Goal: Transaction & Acquisition: Book appointment/travel/reservation

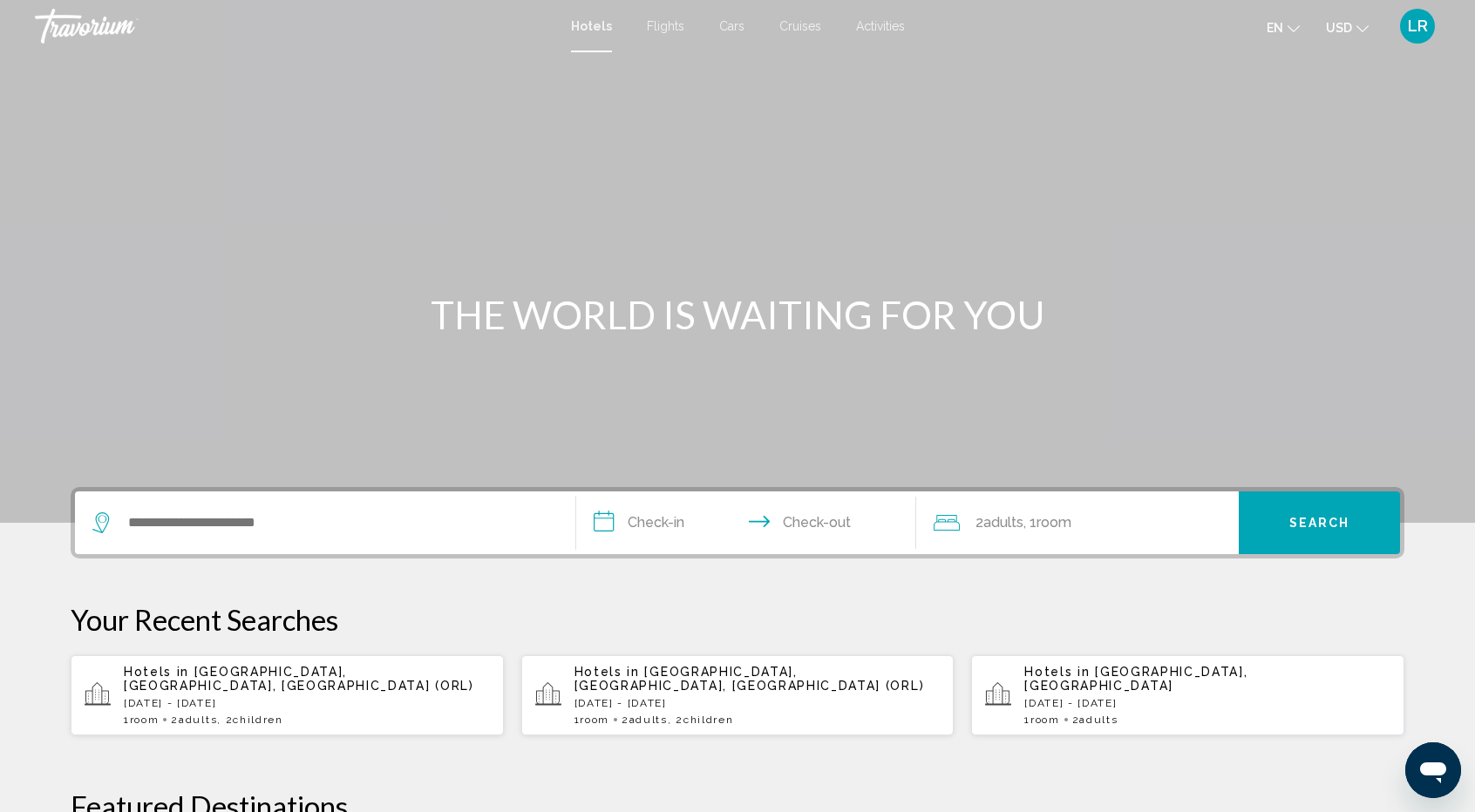
click at [294, 537] on div "Search widget" at bounding box center [324, 522] width 465 height 62
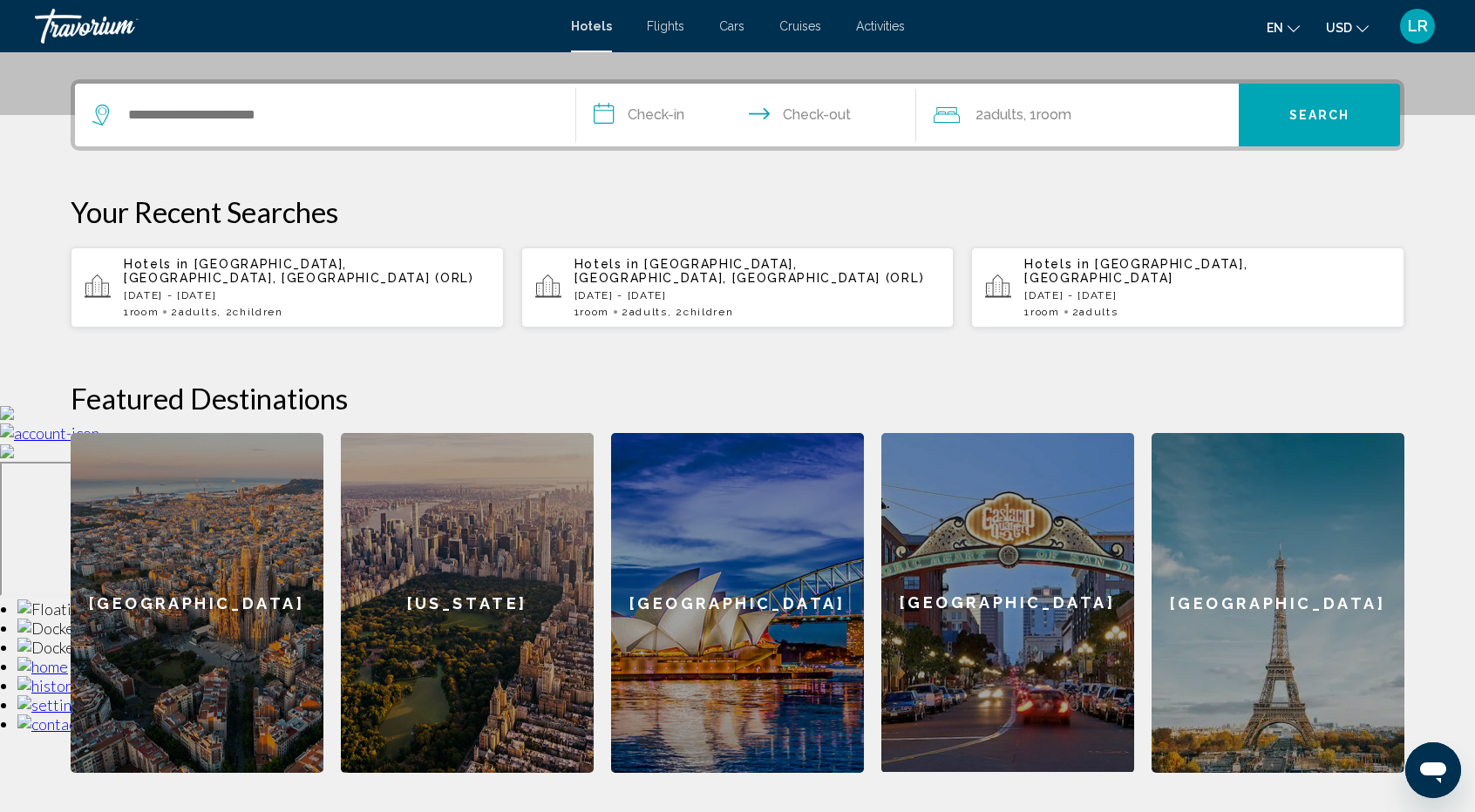
scroll to position [429, 0]
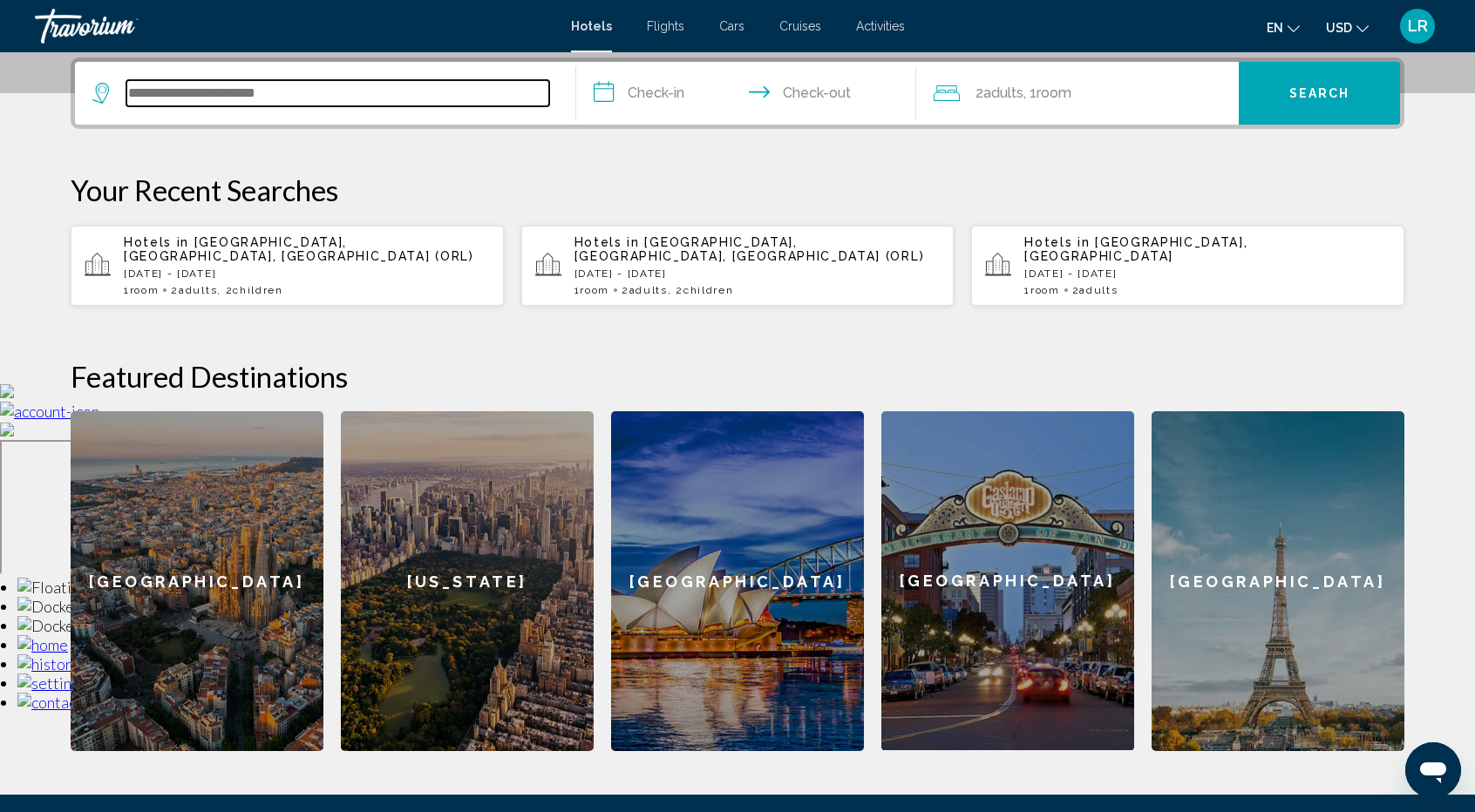
click at [203, 97] on input "Search widget" at bounding box center [338, 93] width 423 height 26
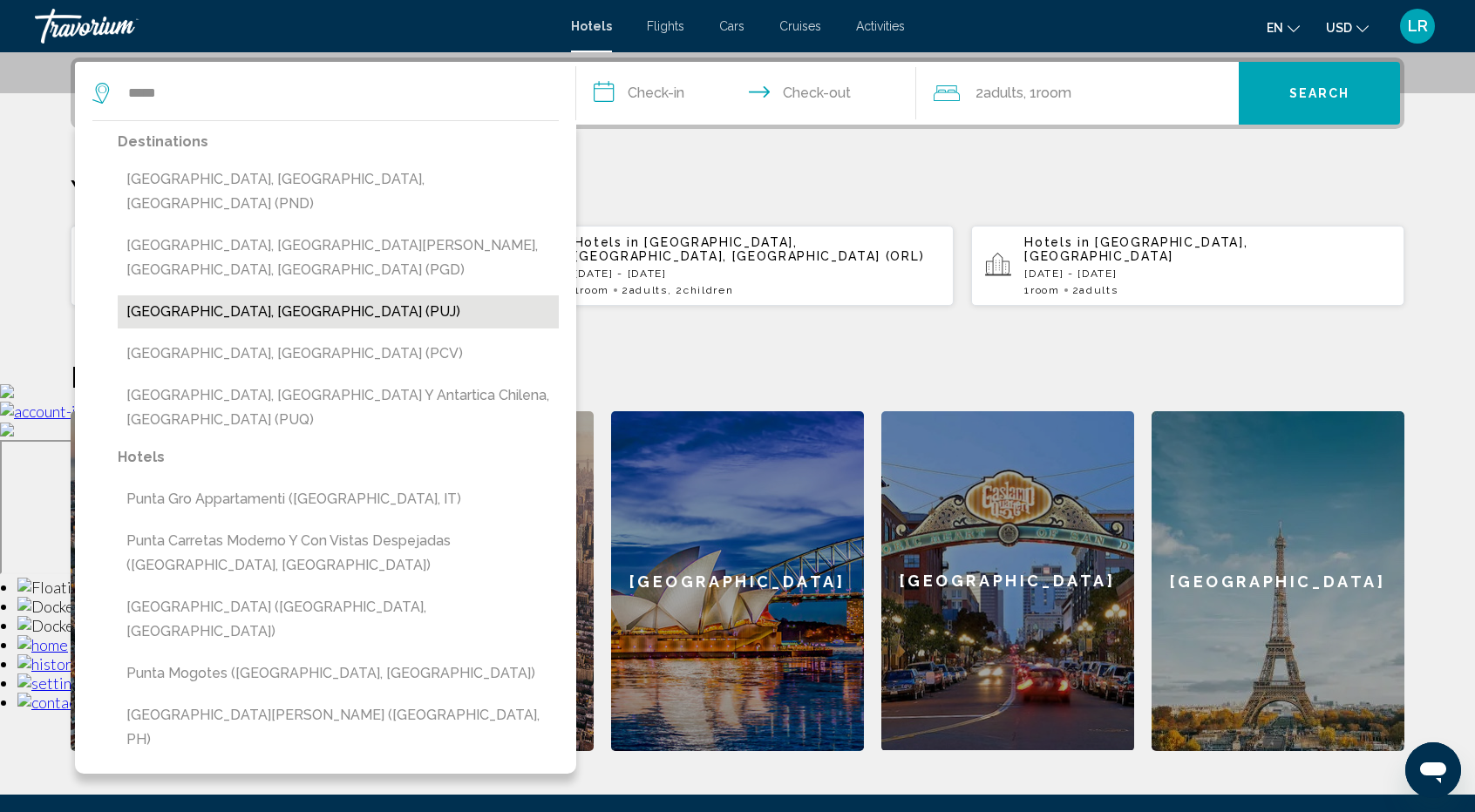
click at [254, 295] on button "[GEOGRAPHIC_DATA], [GEOGRAPHIC_DATA] (PUJ)" at bounding box center [339, 312] width 441 height 34
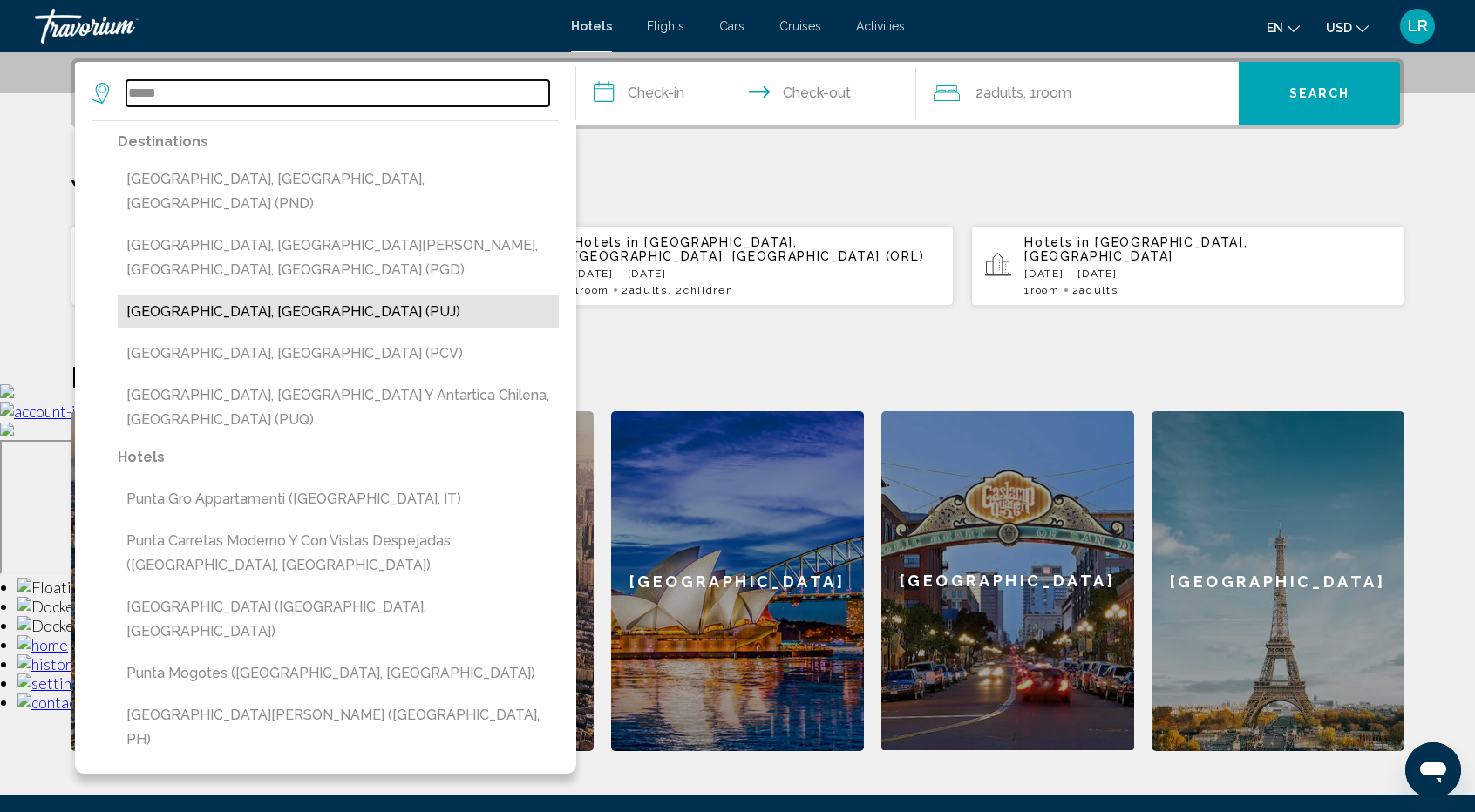
type input "**********"
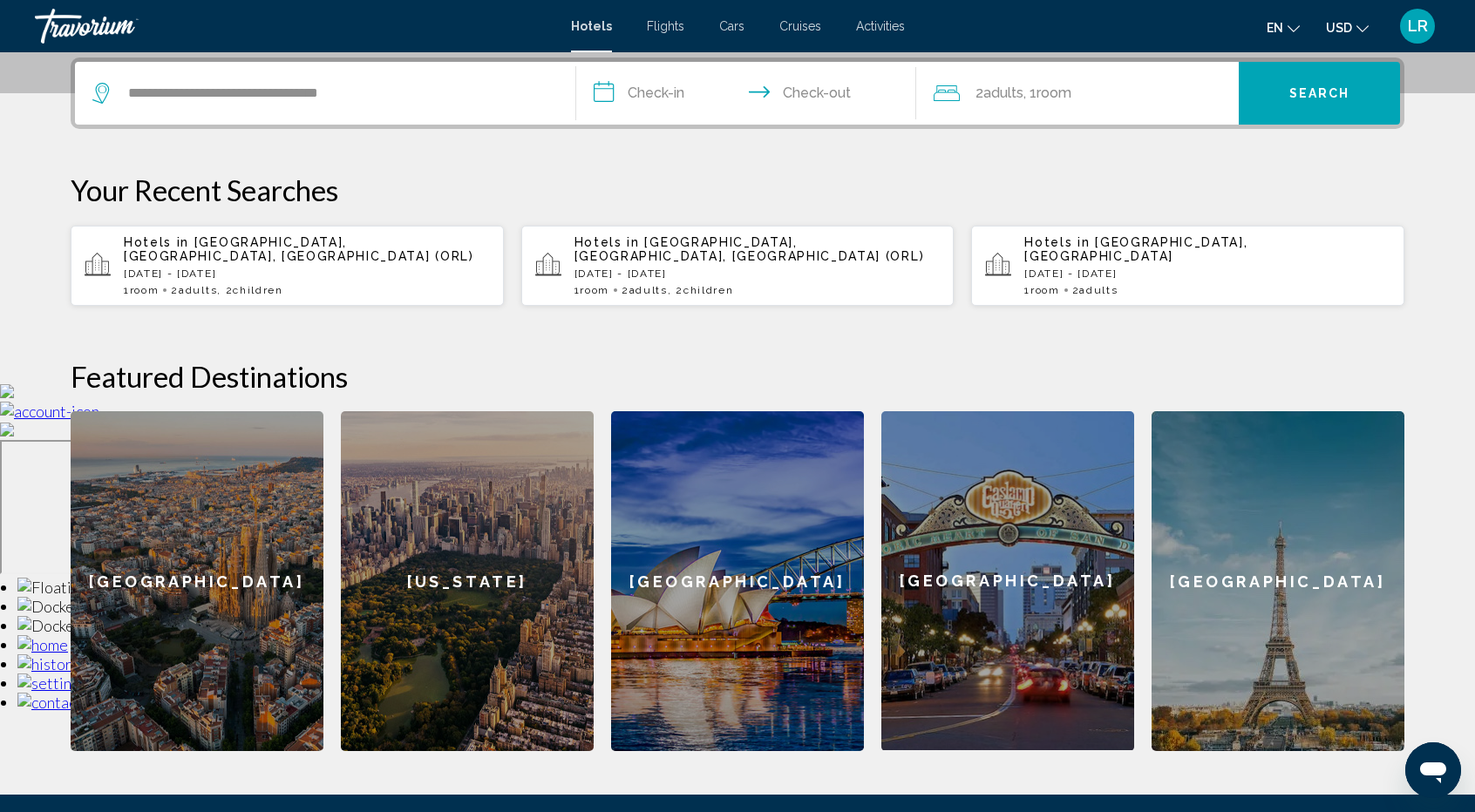
click at [642, 88] on input "**********" at bounding box center [750, 96] width 347 height 68
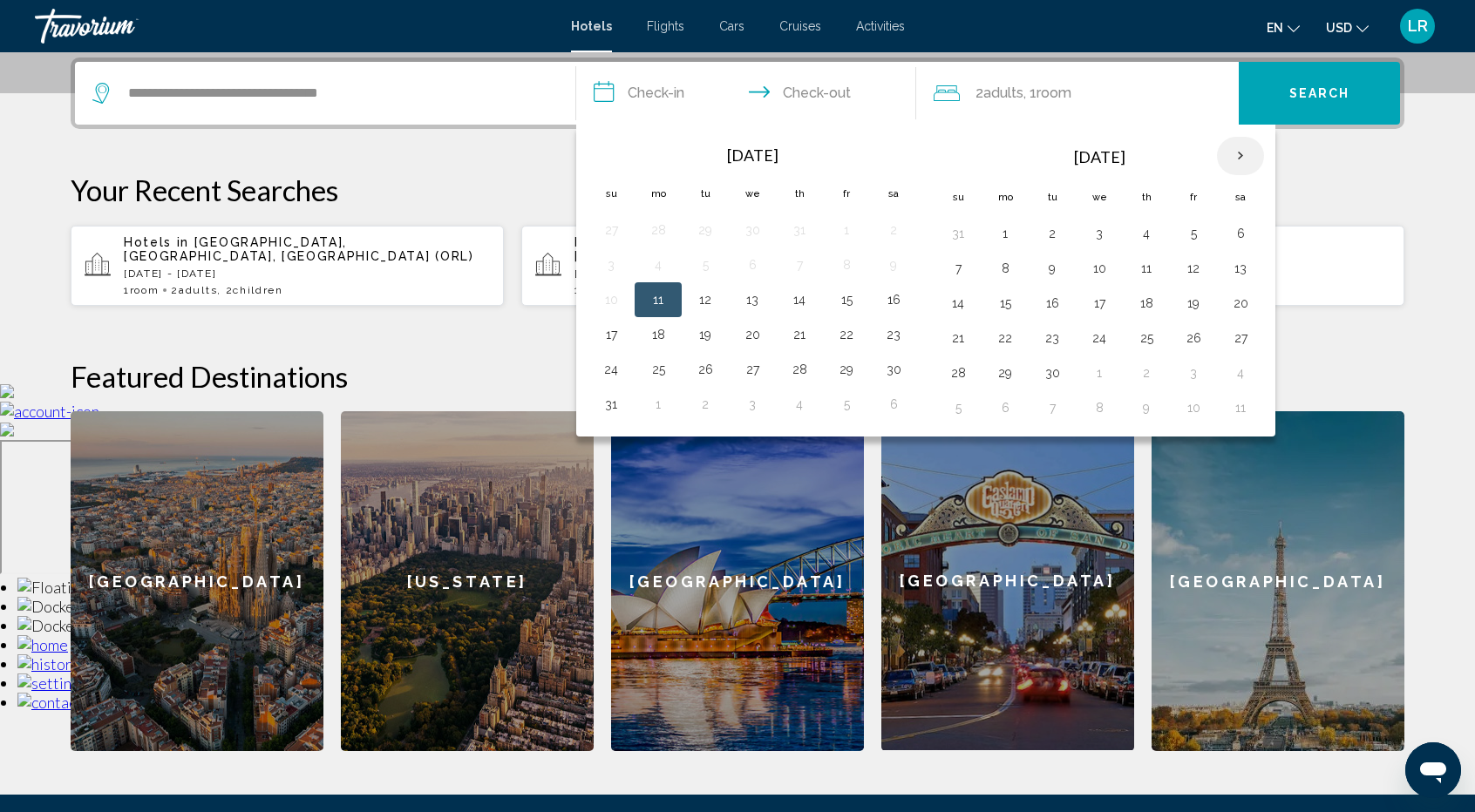
click at [1236, 153] on th "Next month" at bounding box center [1240, 156] width 47 height 38
click at [1392, 192] on p "Your Recent Searches" at bounding box center [738, 190] width 1334 height 35
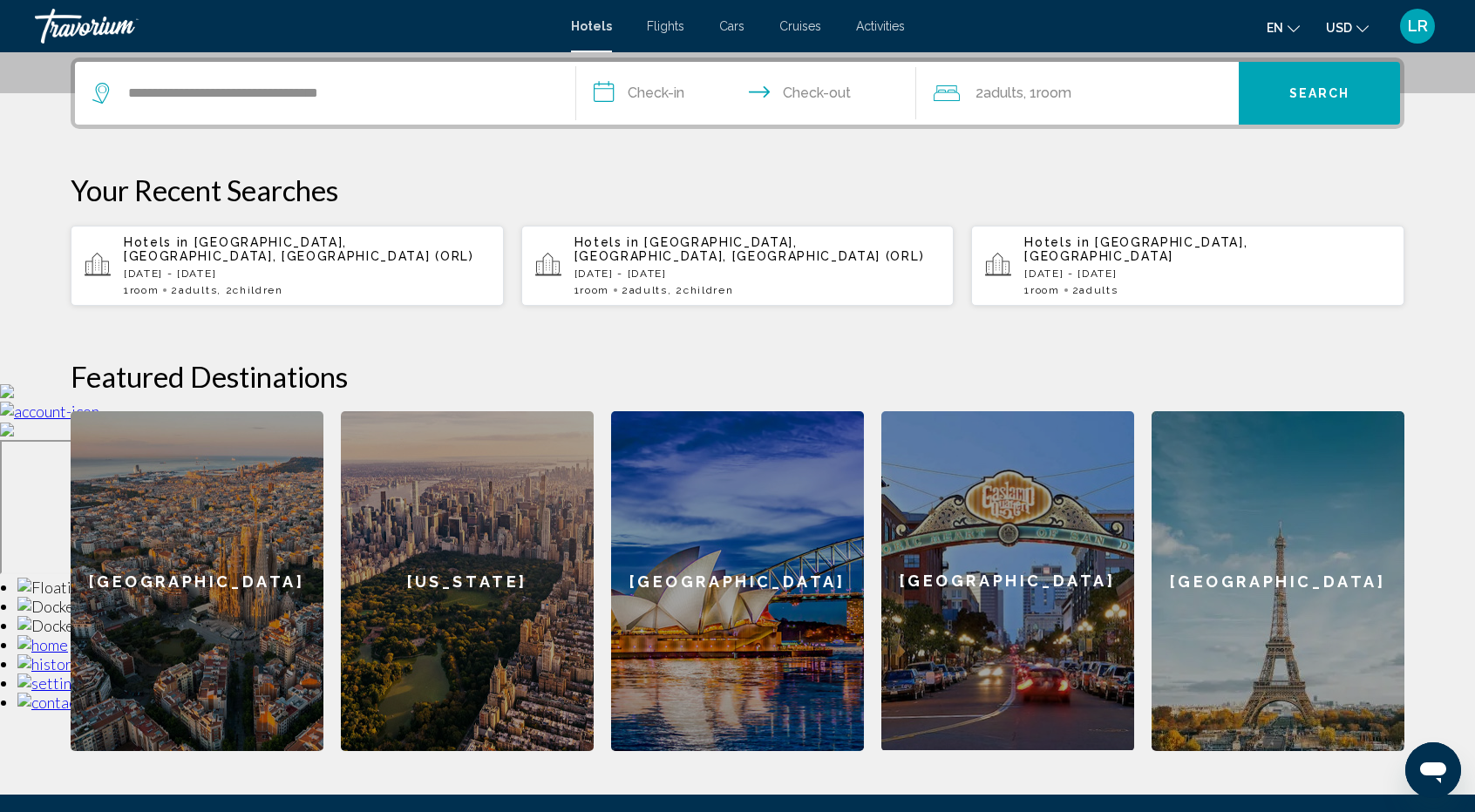
click at [661, 88] on input "**********" at bounding box center [750, 96] width 347 height 68
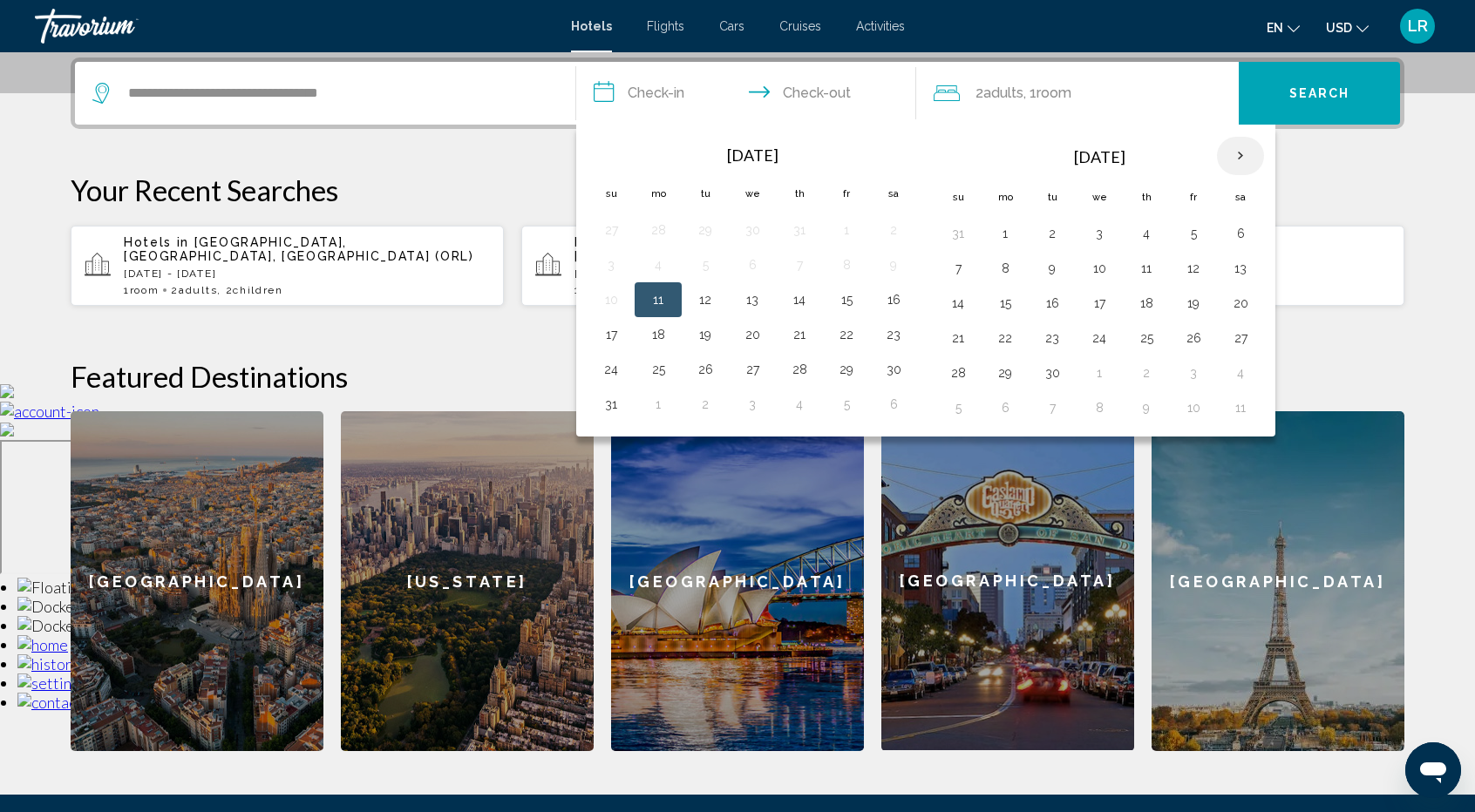
click at [1239, 151] on th "Next month" at bounding box center [1240, 156] width 47 height 38
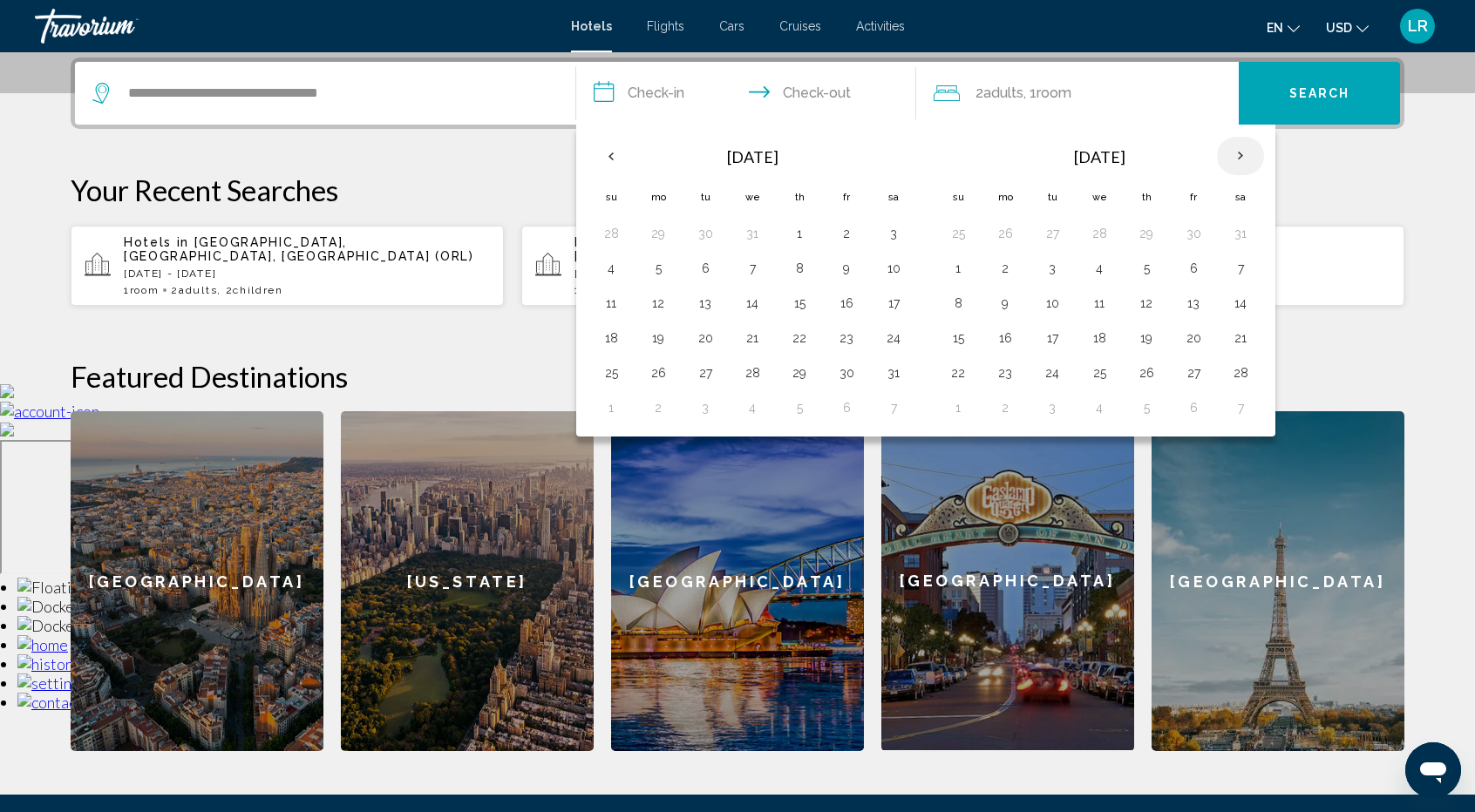
click at [1239, 151] on th "Next month" at bounding box center [1240, 156] width 47 height 38
click at [1191, 234] on button "3" at bounding box center [1193, 233] width 28 height 24
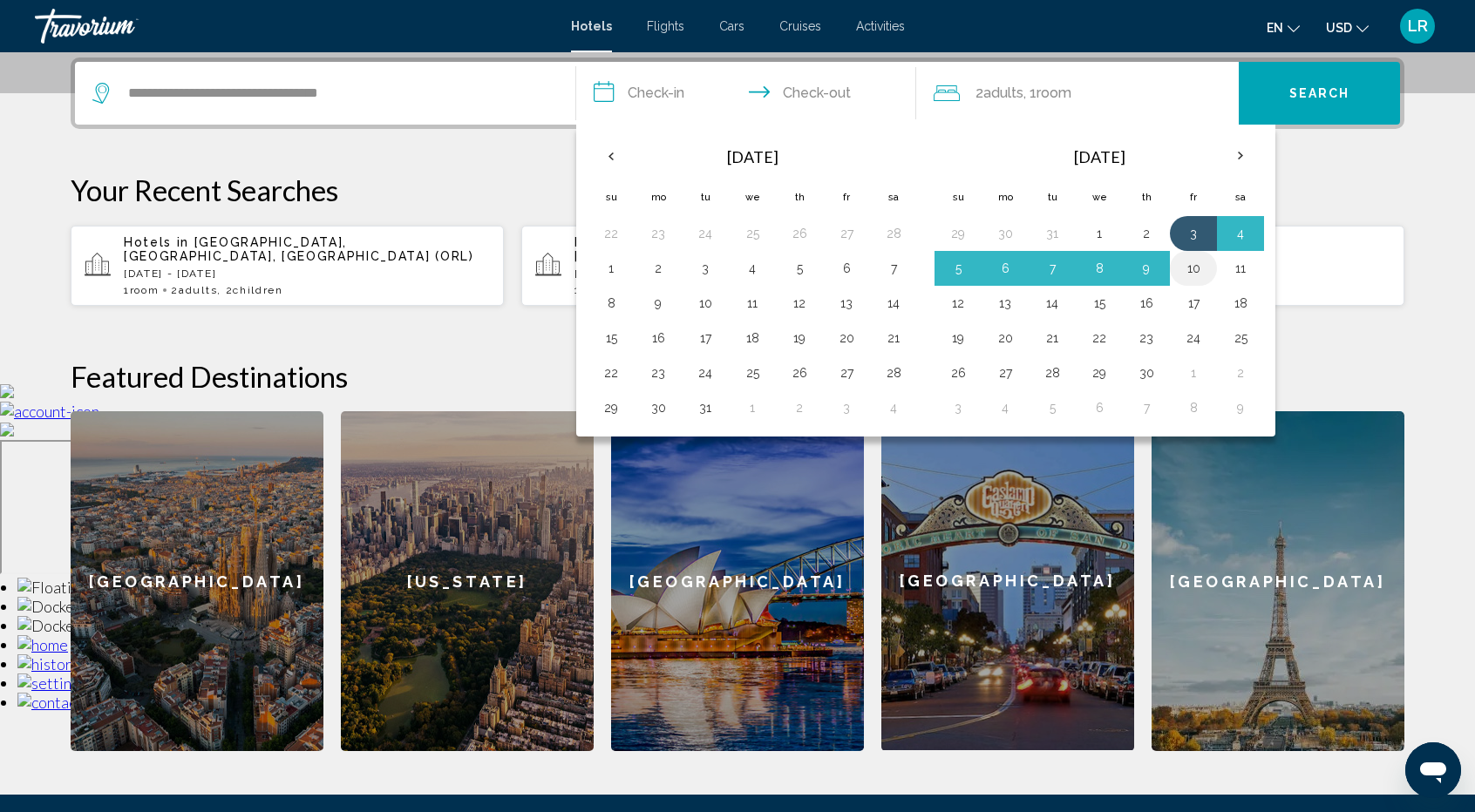
click at [1192, 269] on button "10" at bounding box center [1193, 267] width 28 height 24
type input "**********"
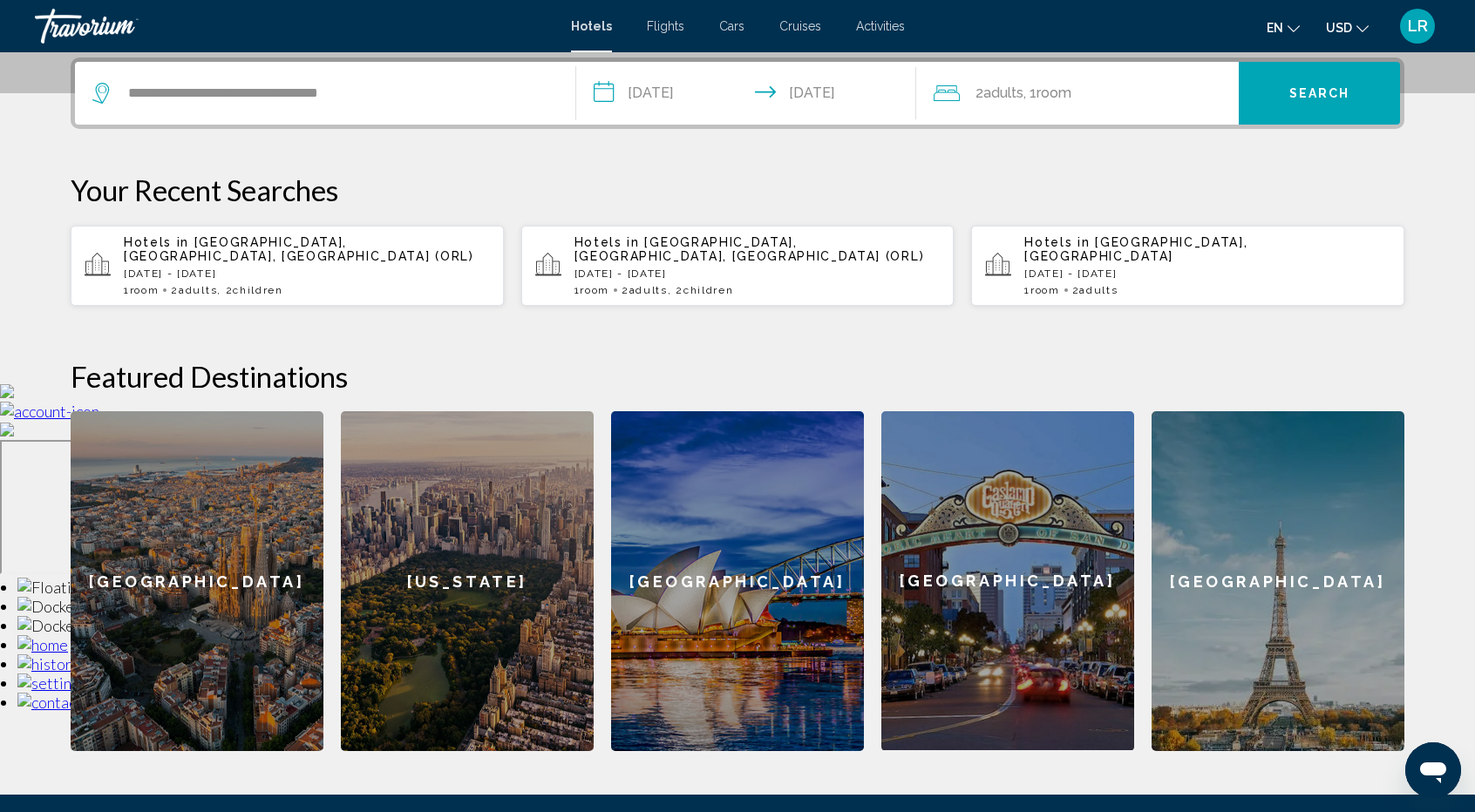
click at [1183, 87] on div "2 Adult Adults , 1 Room rooms" at bounding box center [1087, 93] width 305 height 24
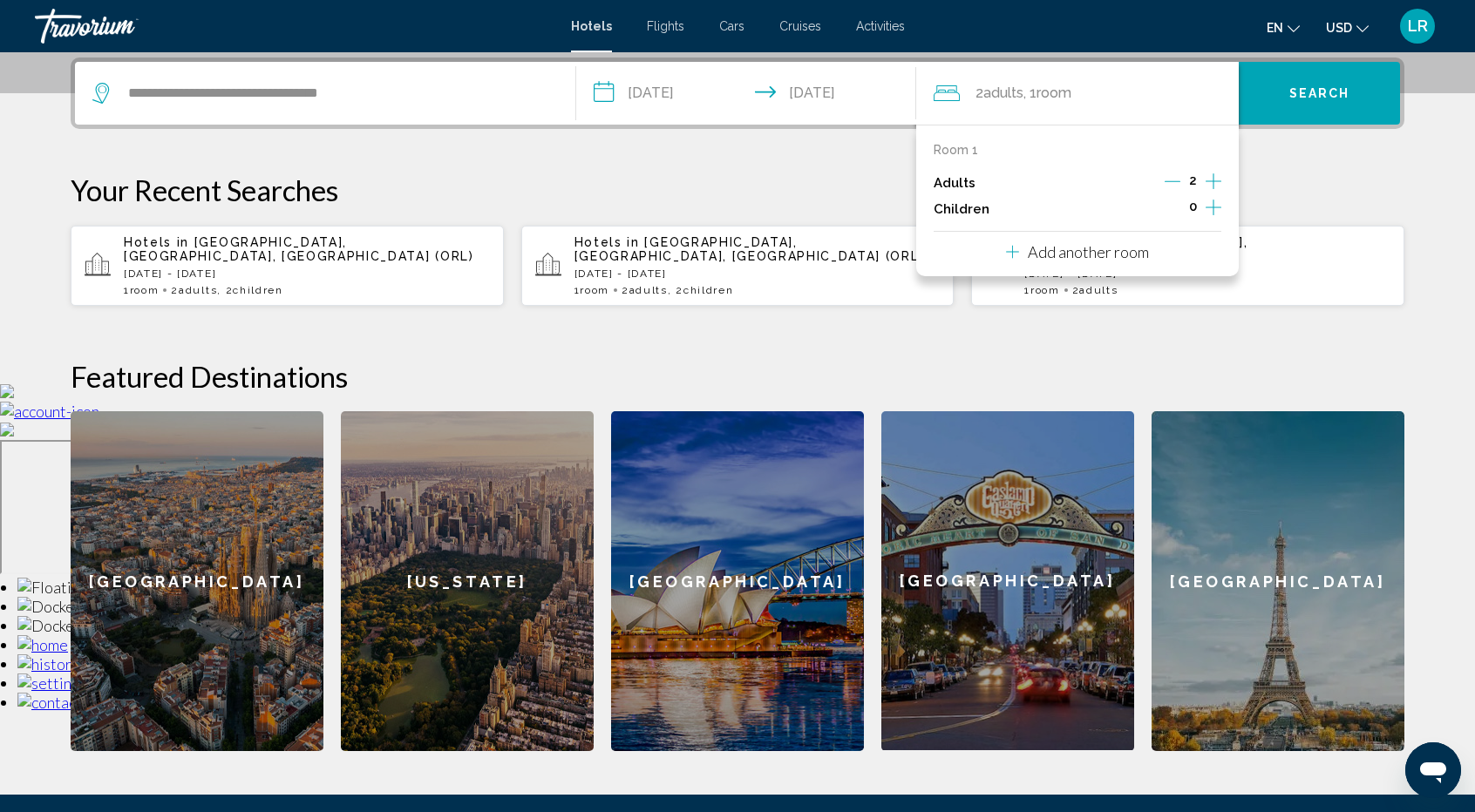
click at [1212, 211] on icon "Increment children" at bounding box center [1213, 207] width 15 height 21
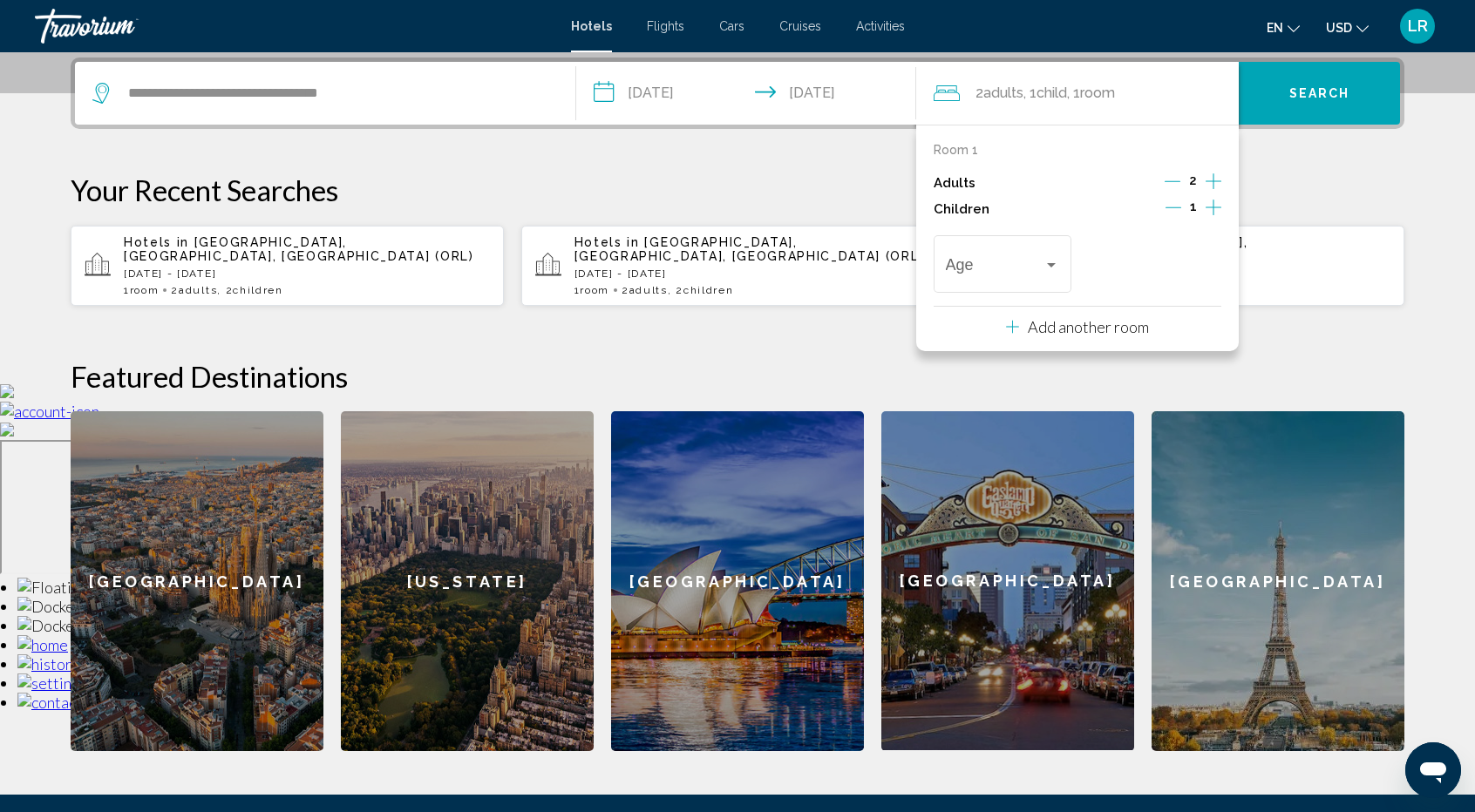
click at [1212, 211] on icon "Increment children" at bounding box center [1213, 207] width 15 height 21
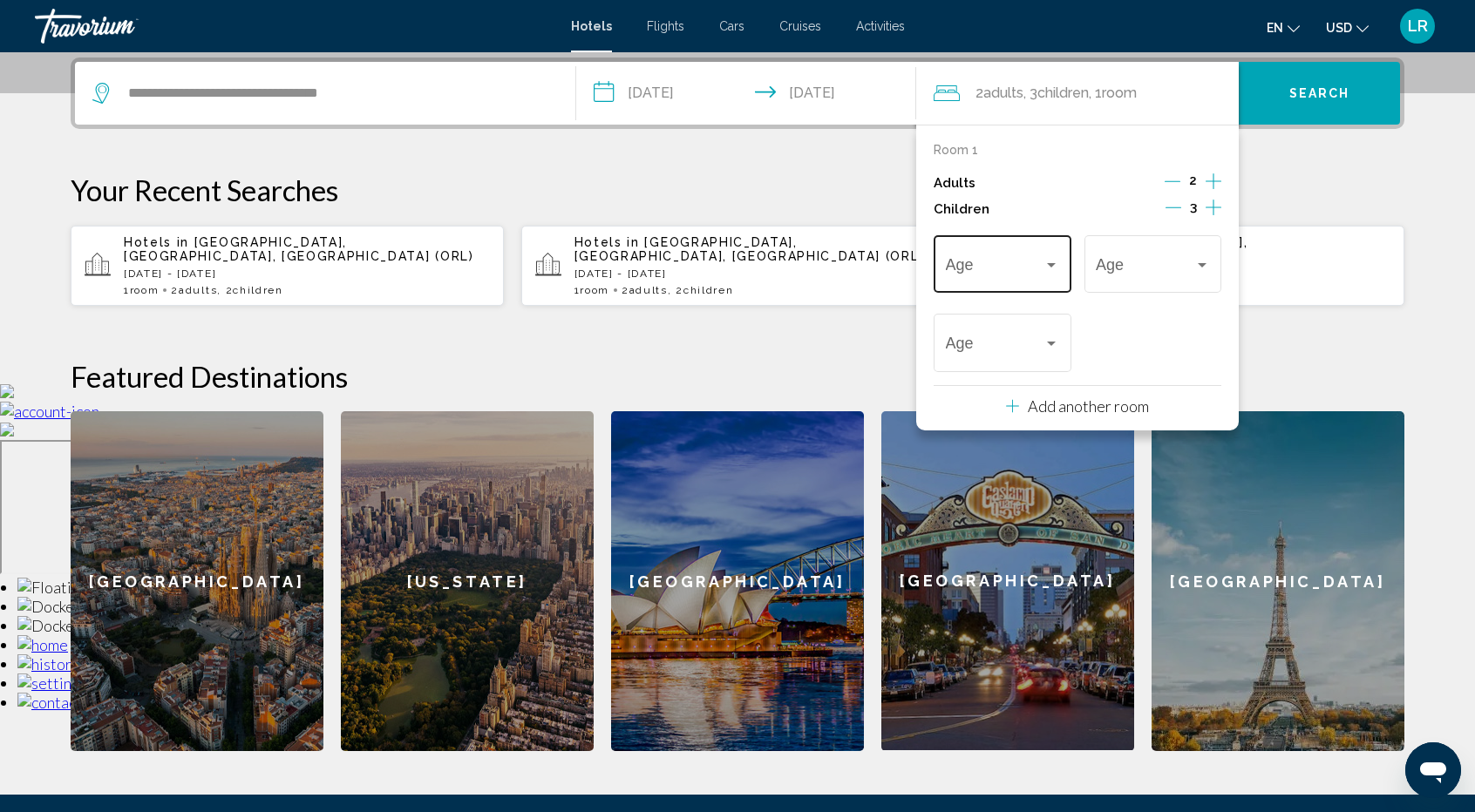
click at [1040, 247] on div "Age" at bounding box center [1002, 262] width 114 height 62
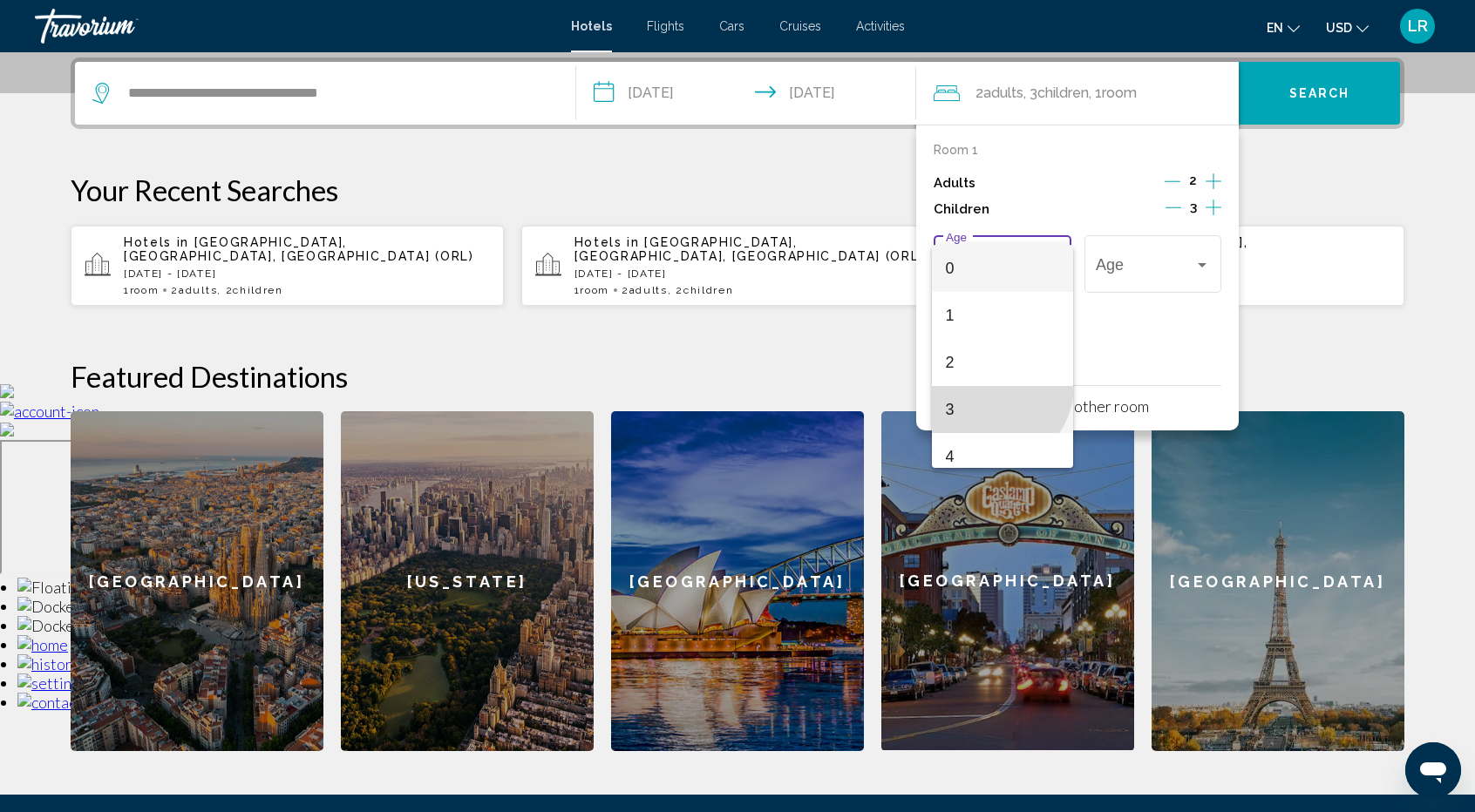
click at [992, 386] on span "3" at bounding box center [1002, 409] width 114 height 47
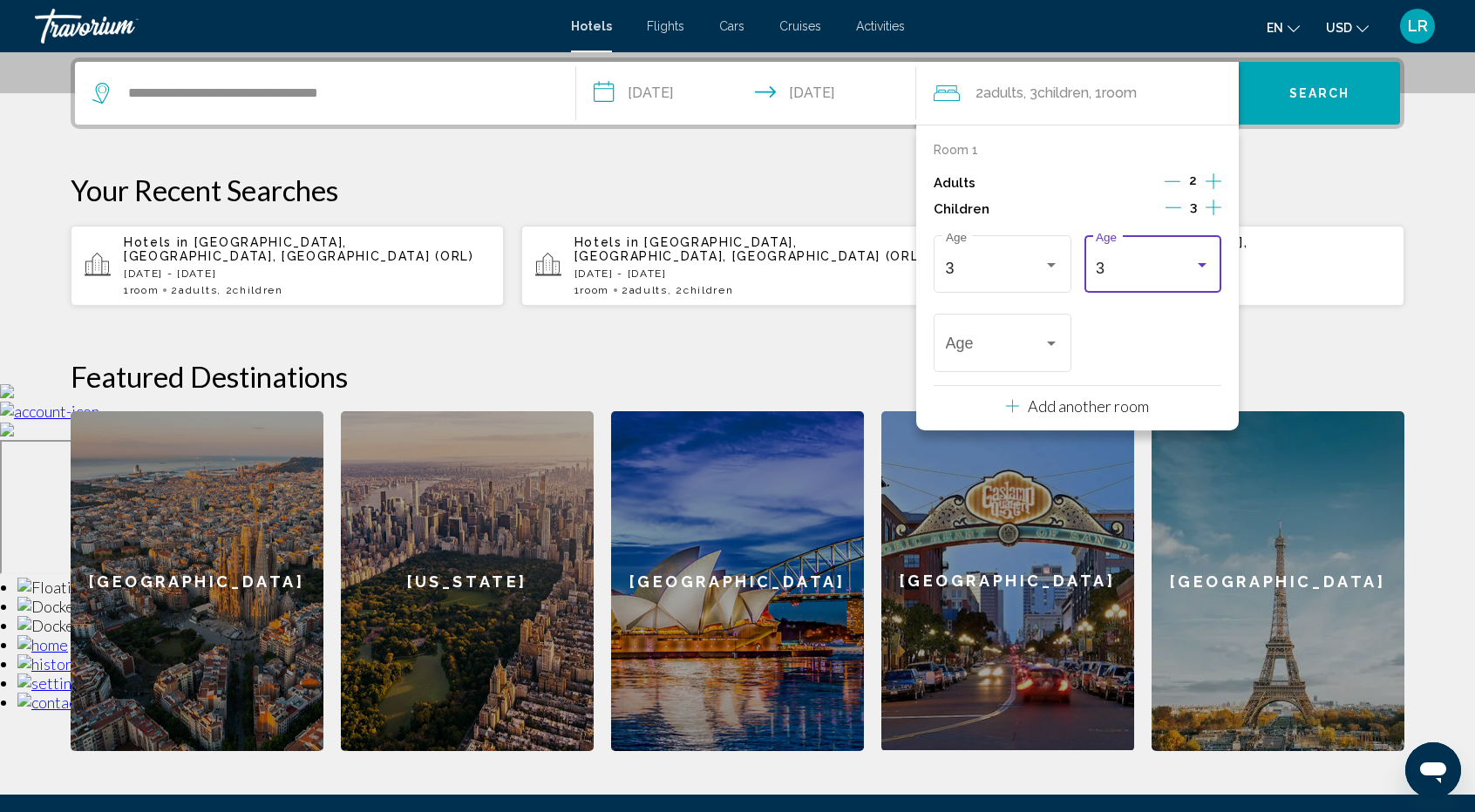
click at [1151, 283] on div "3 Age" at bounding box center [1153, 262] width 114 height 62
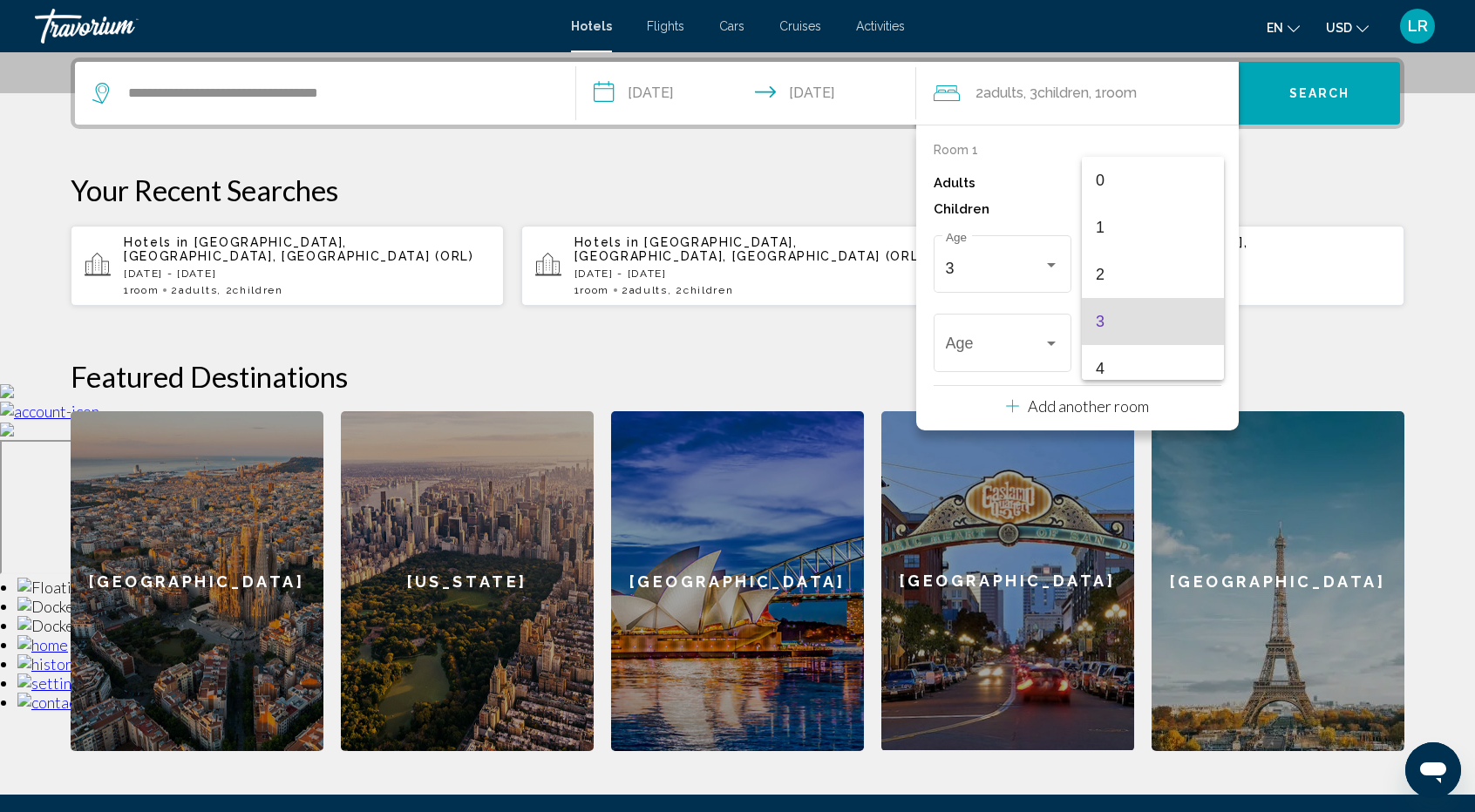
scroll to position [53, 0]
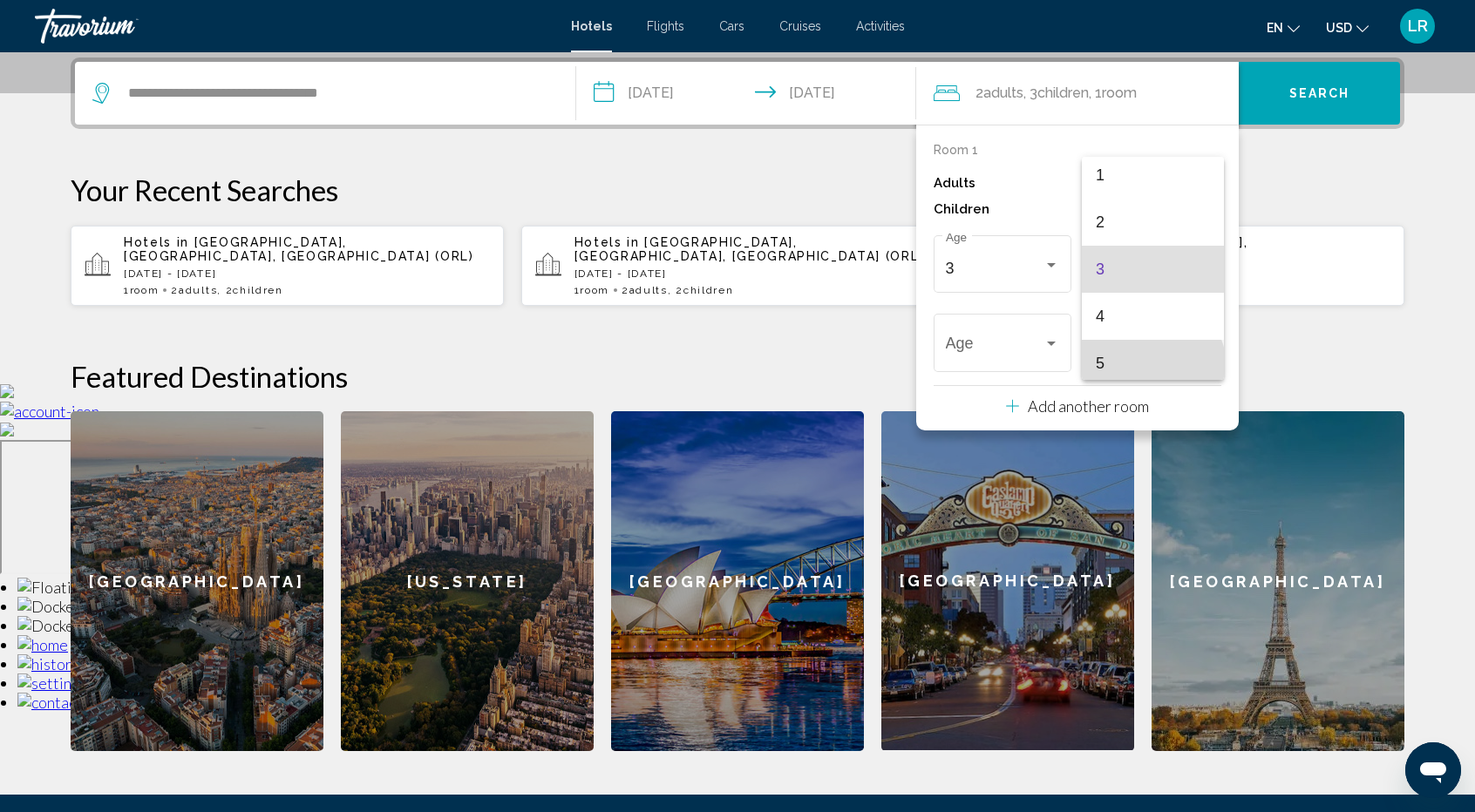
click at [1152, 366] on span "5" at bounding box center [1153, 363] width 114 height 47
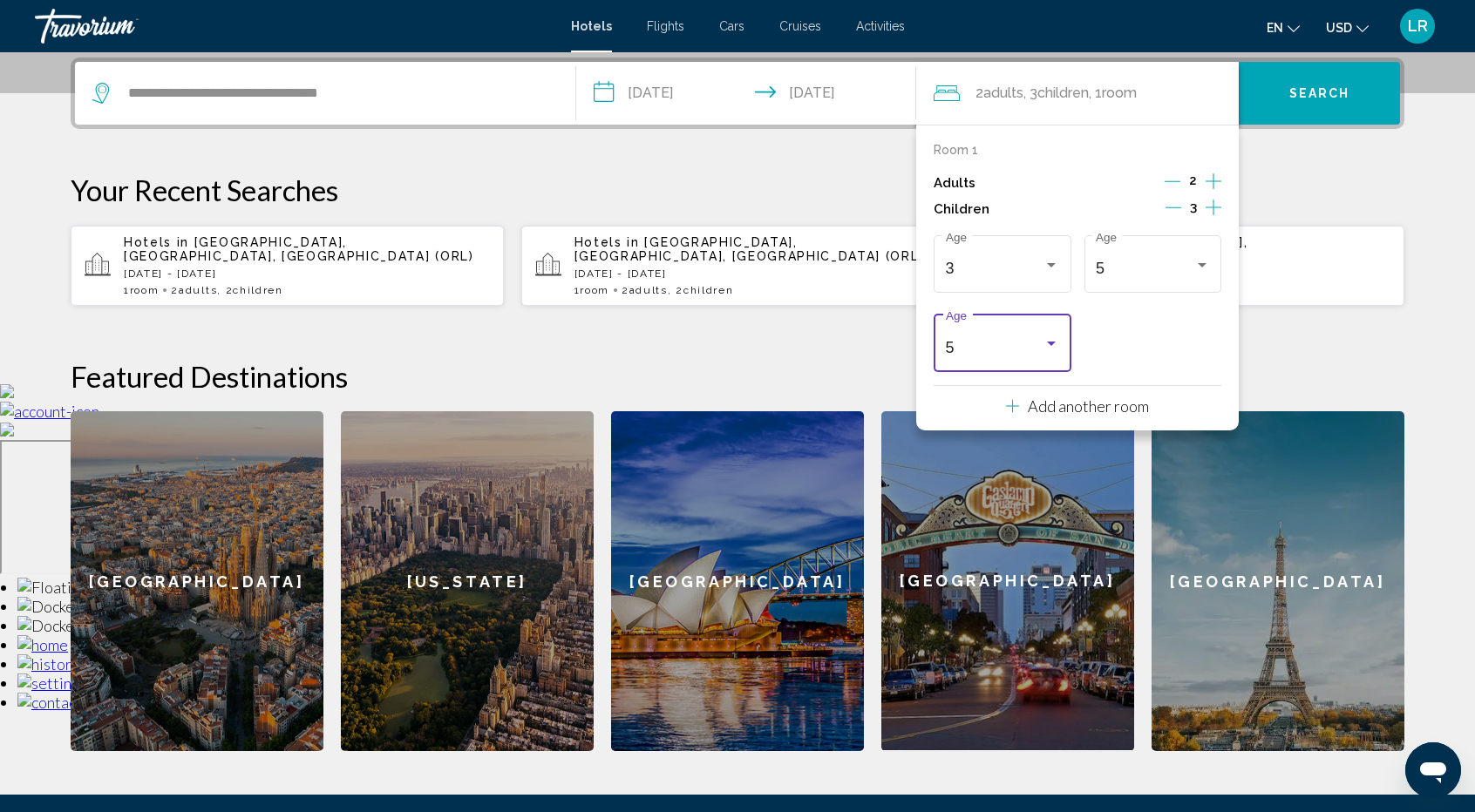
scroll to position [59, 0]
click at [1002, 353] on div "5" at bounding box center [995, 348] width 99 height 17
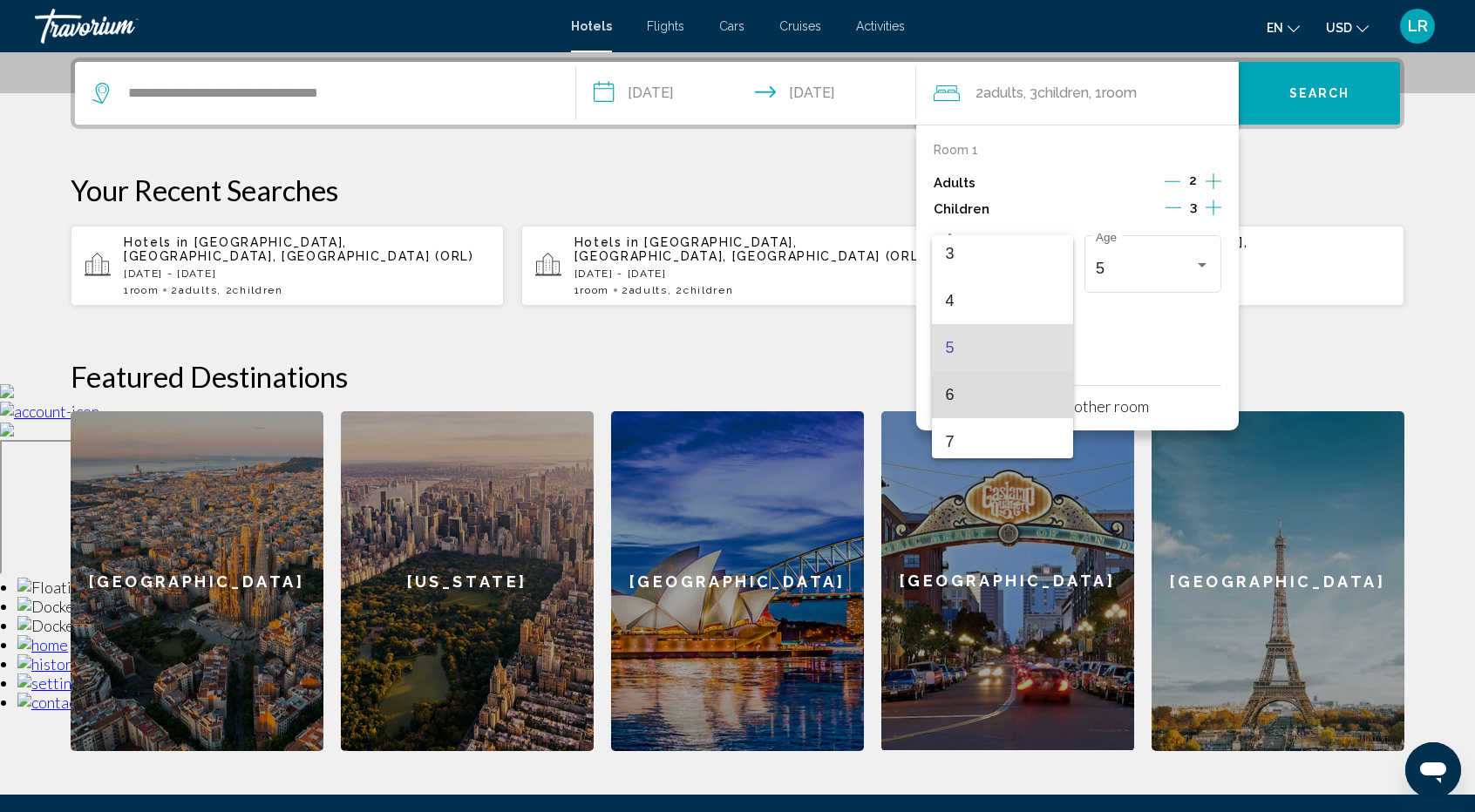
click at [1003, 390] on span "6" at bounding box center [1002, 394] width 114 height 47
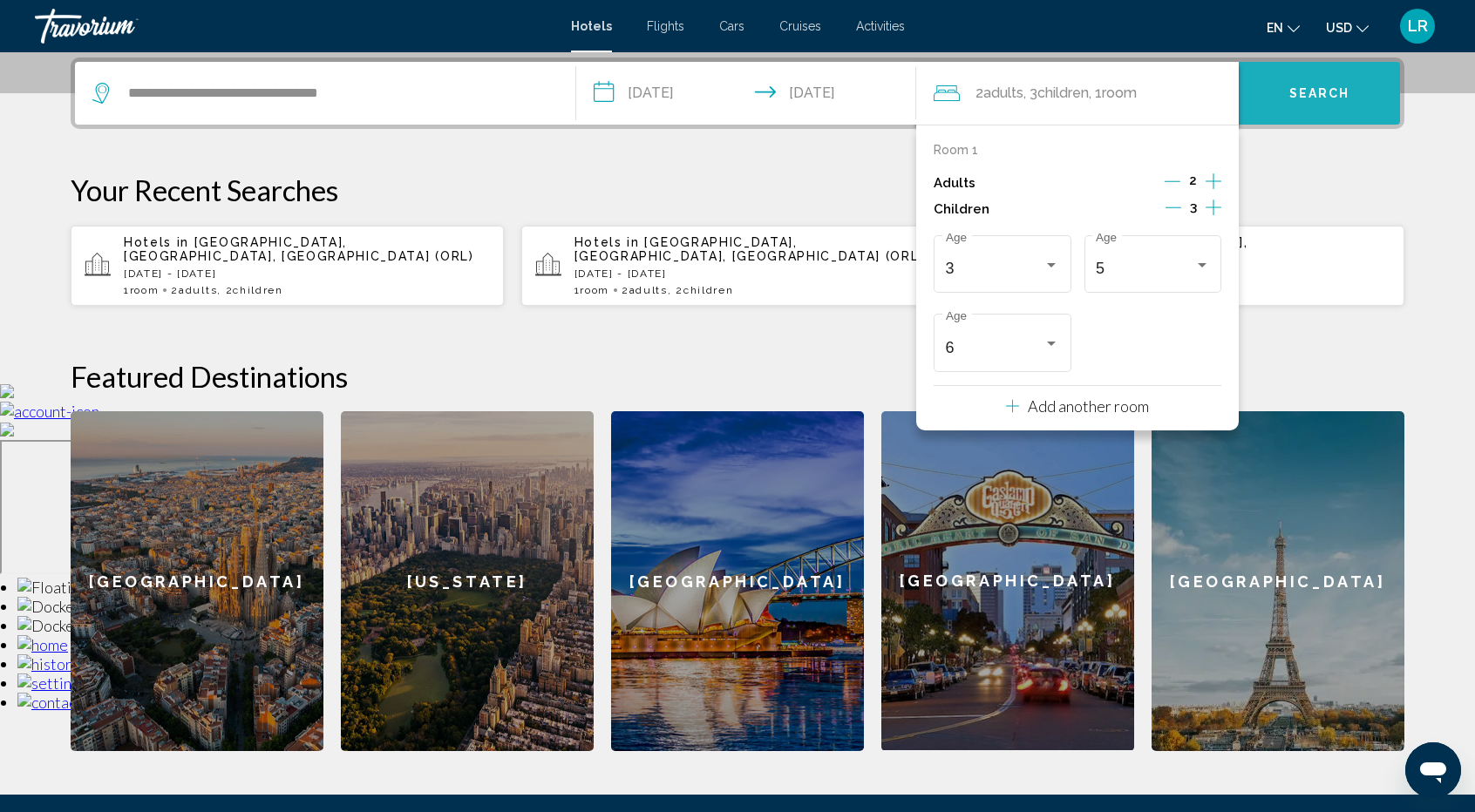
click at [1304, 91] on span "Search" at bounding box center [1321, 94] width 61 height 14
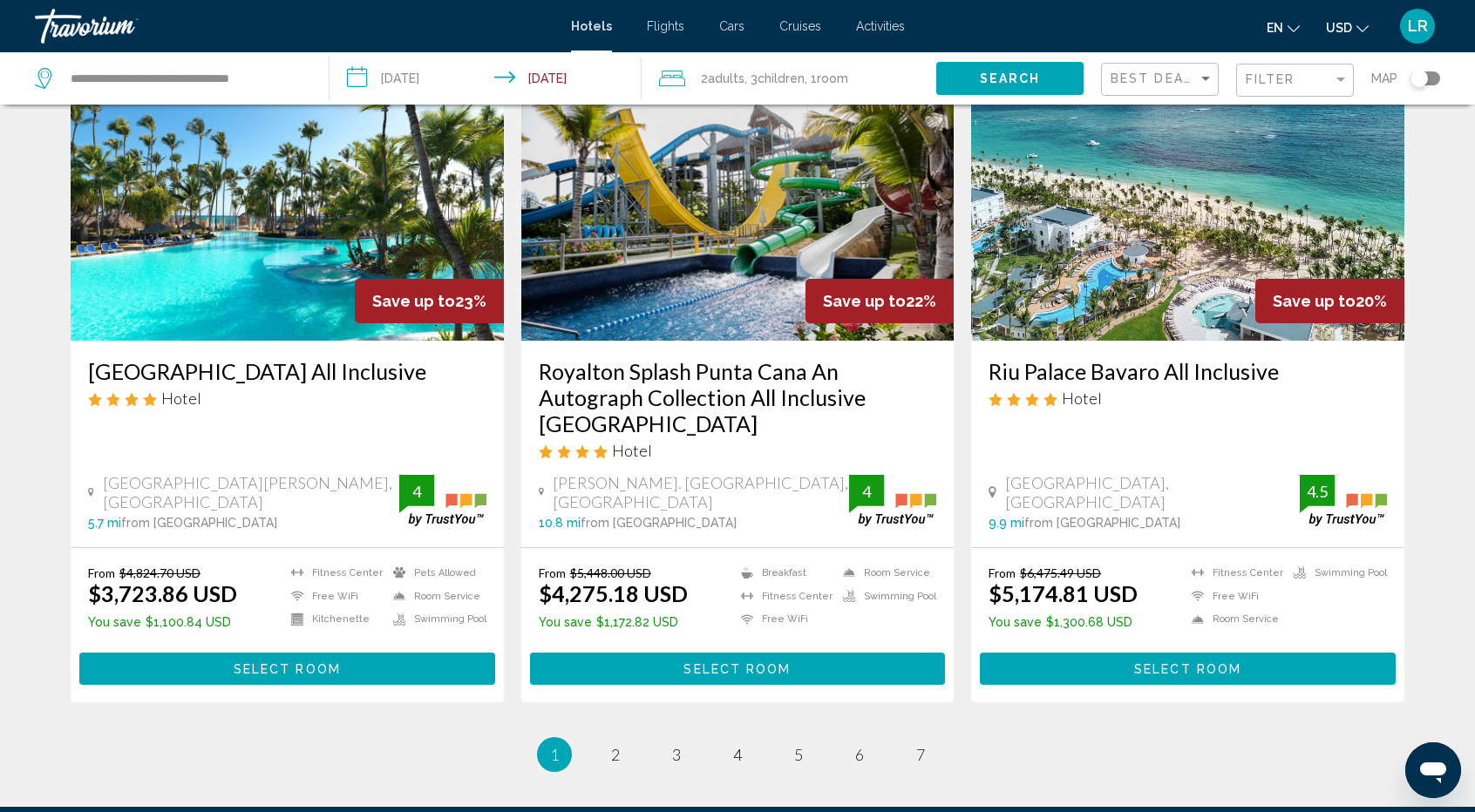
scroll to position [2084, 0]
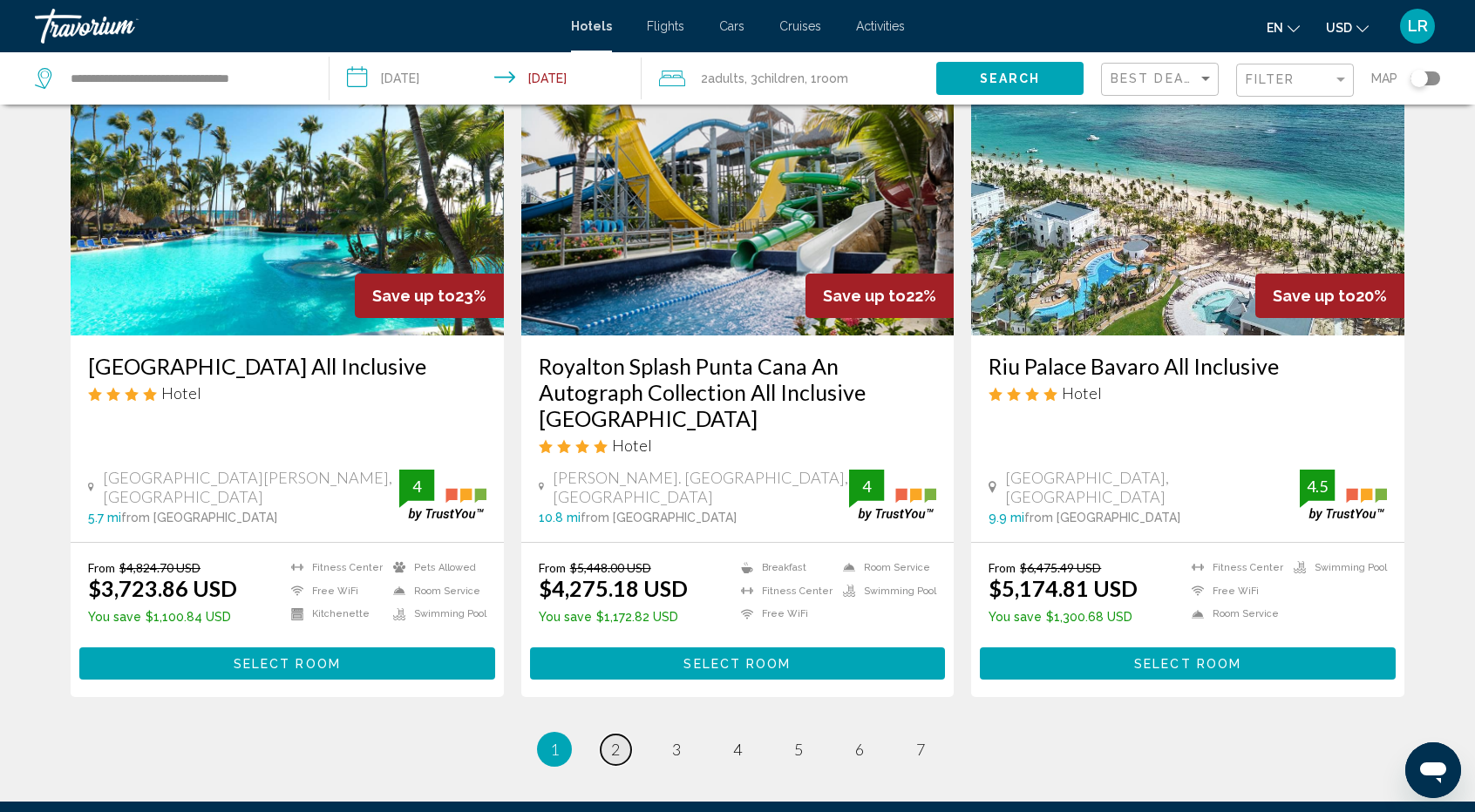
click at [625, 734] on link "page 2" at bounding box center [616, 750] width 31 height 31
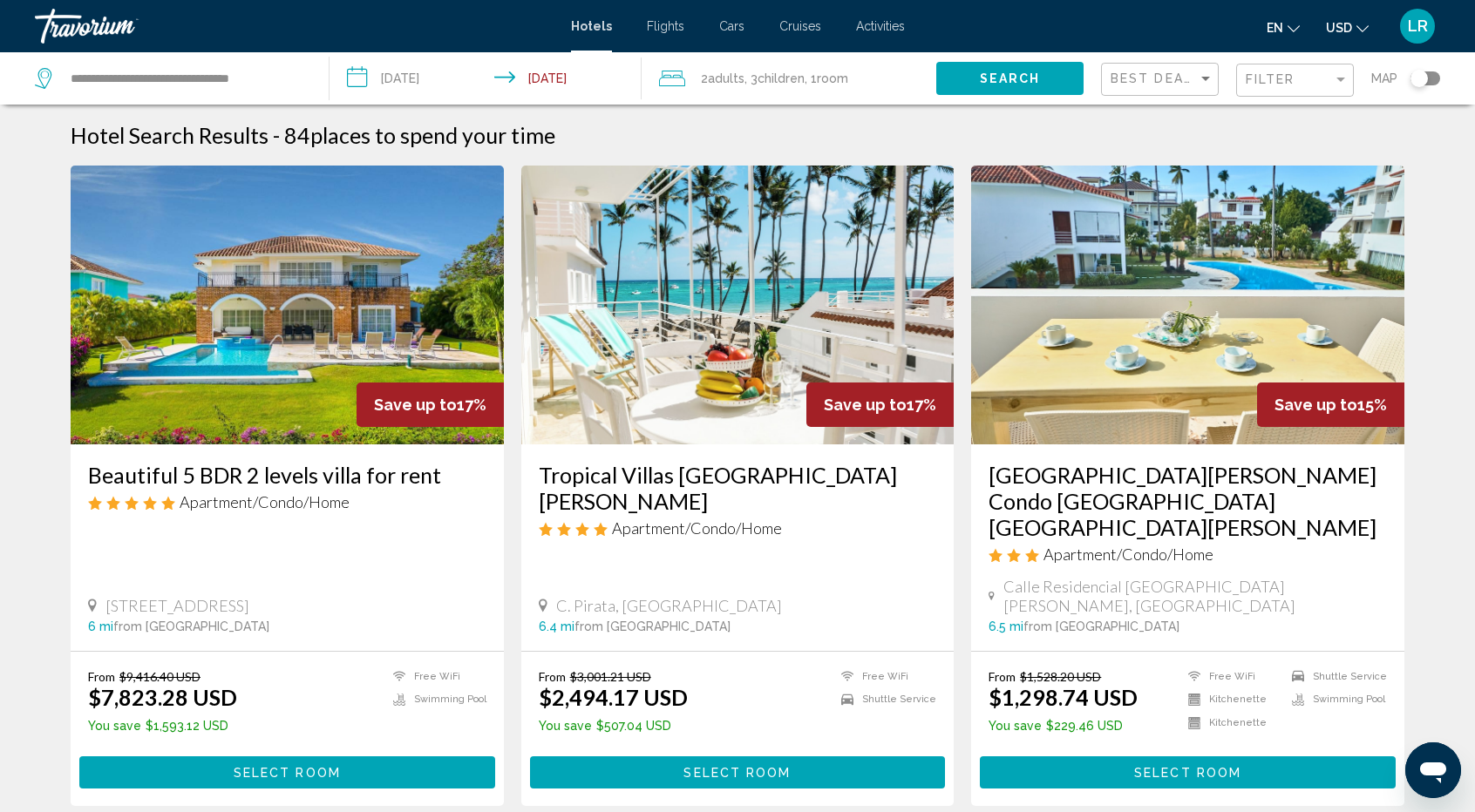
click at [829, 77] on span "Room" at bounding box center [832, 79] width 32 height 14
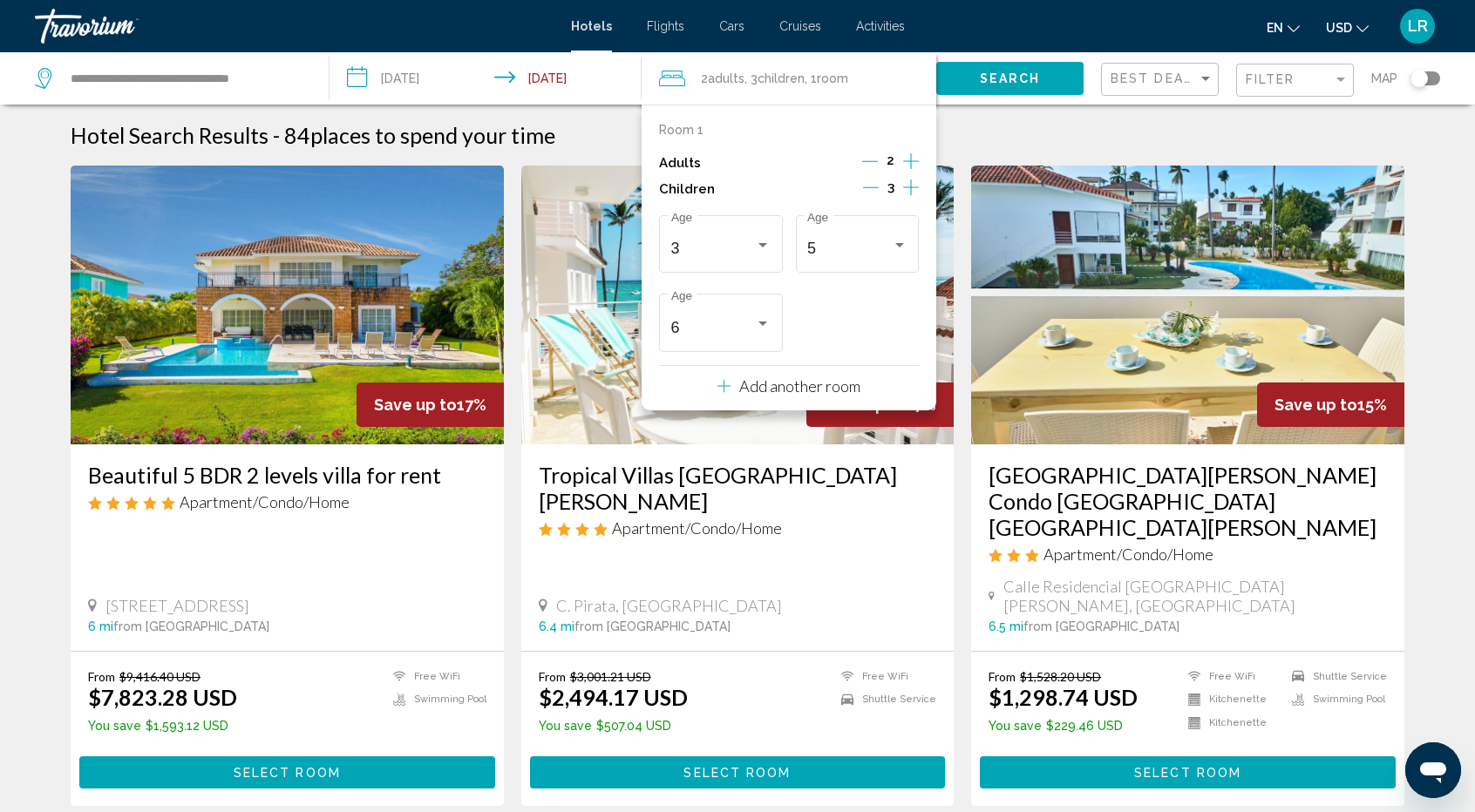
click at [870, 186] on icon "Decrement children" at bounding box center [871, 187] width 15 height 15
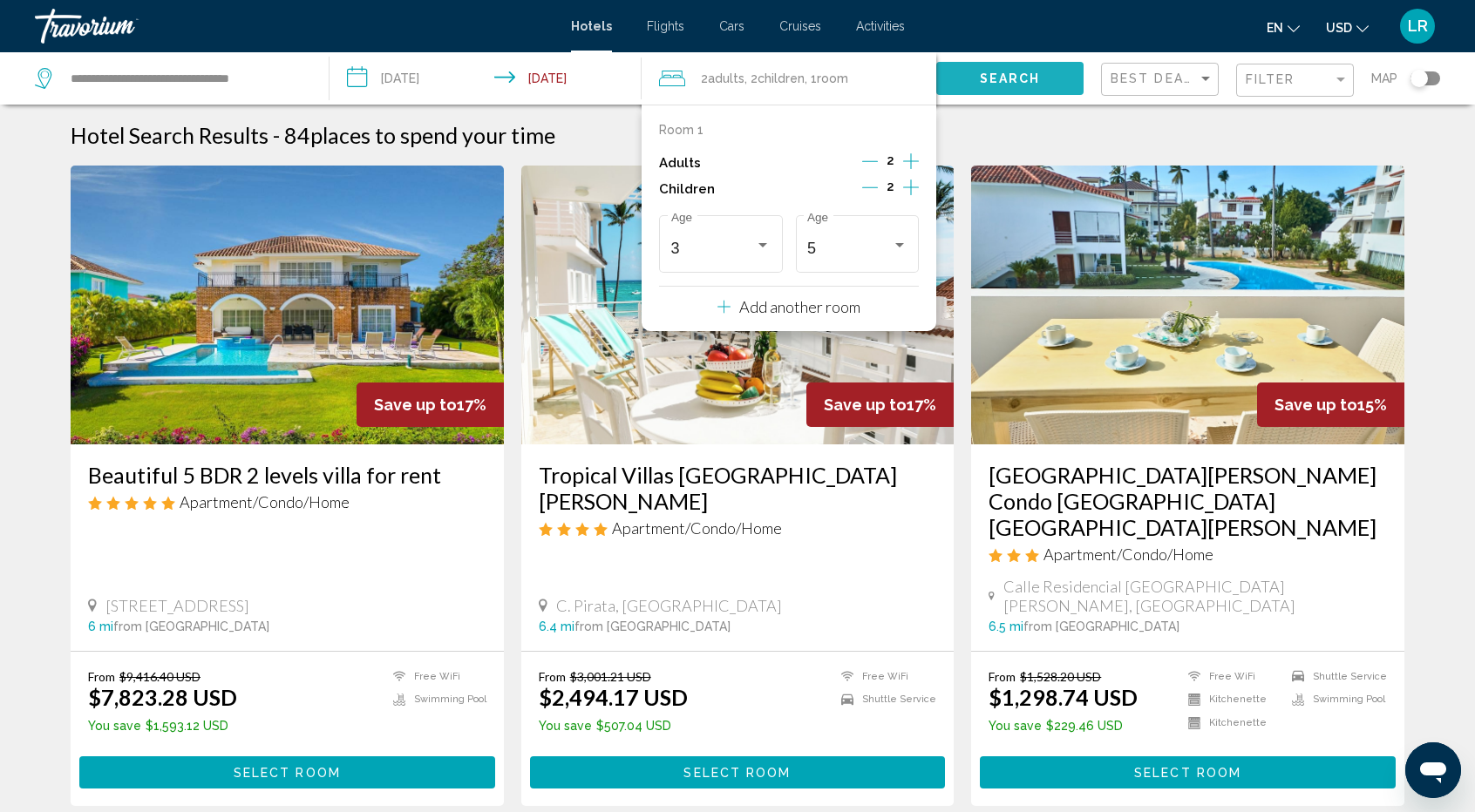
click at [986, 83] on span "Search" at bounding box center [1011, 79] width 61 height 14
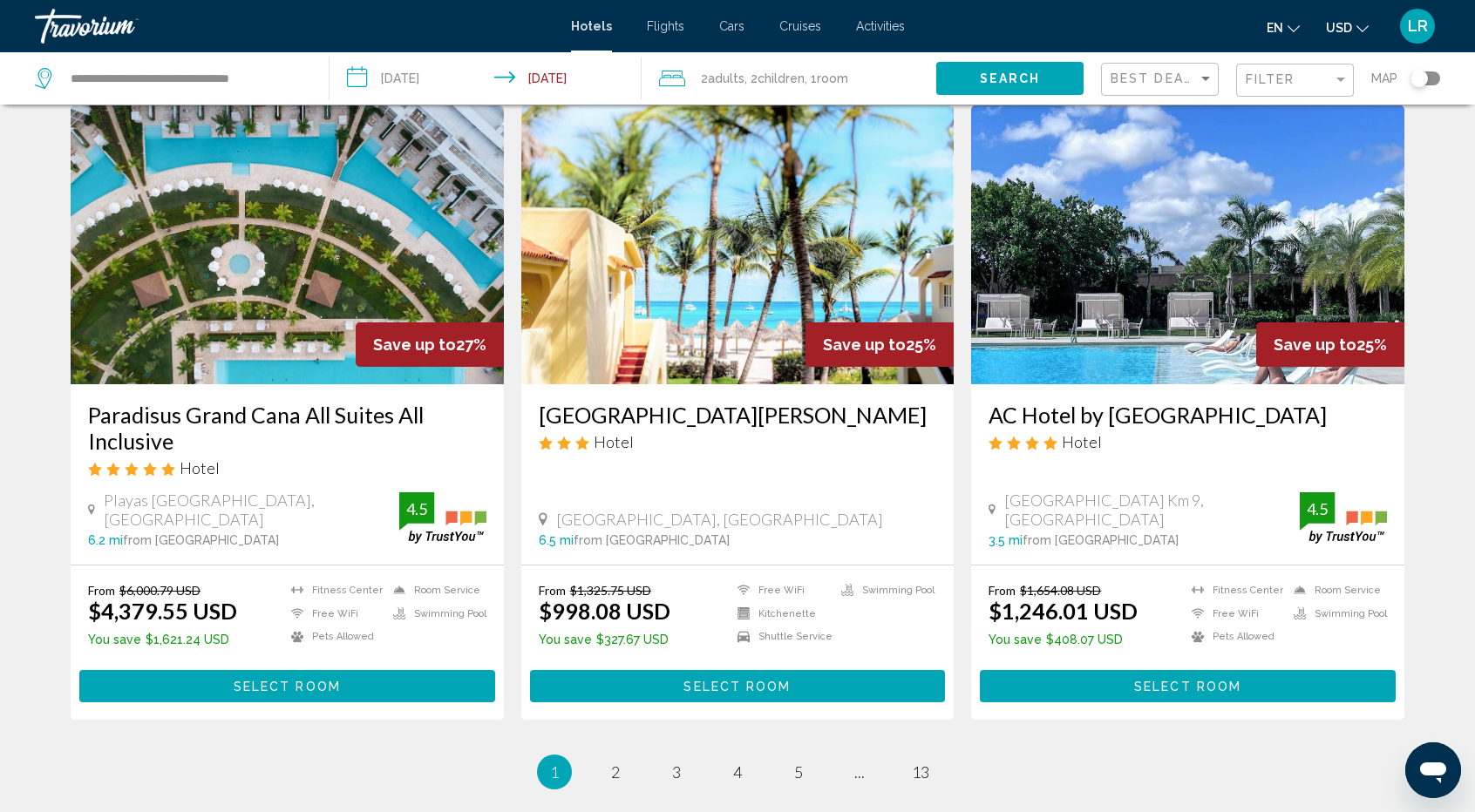
scroll to position [2079, 0]
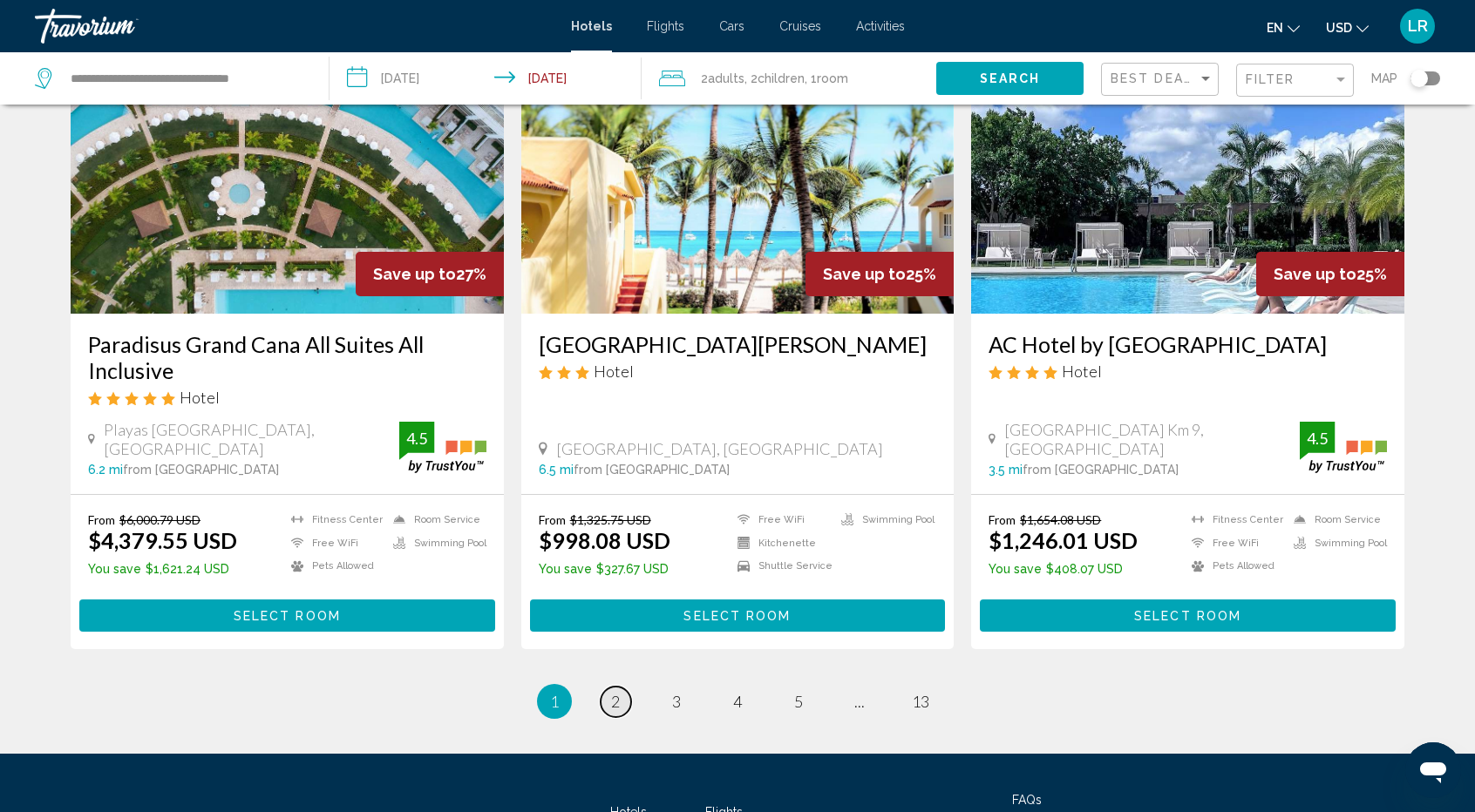
click at [626, 686] on link "page 2" at bounding box center [616, 702] width 31 height 31
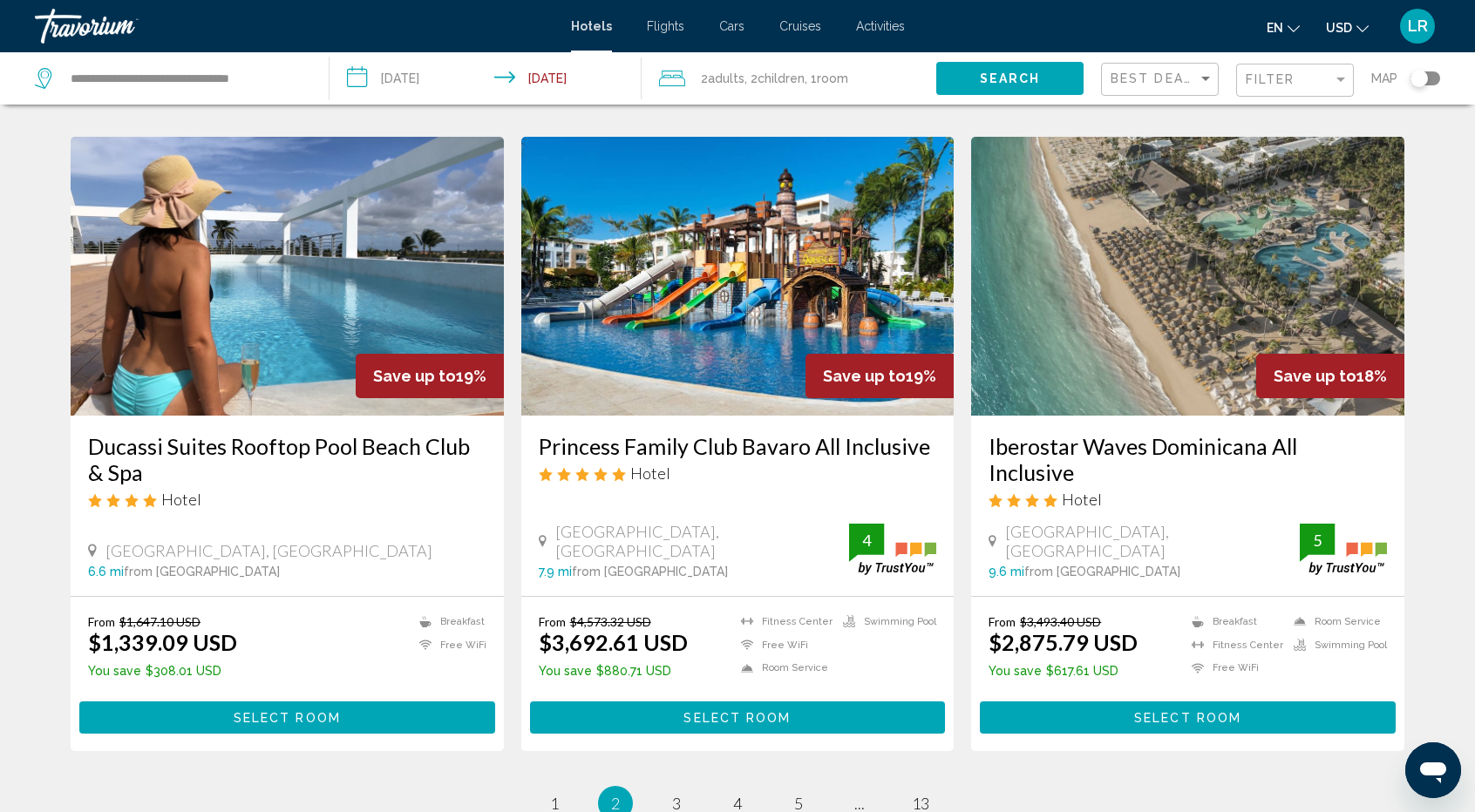
scroll to position [2125, 0]
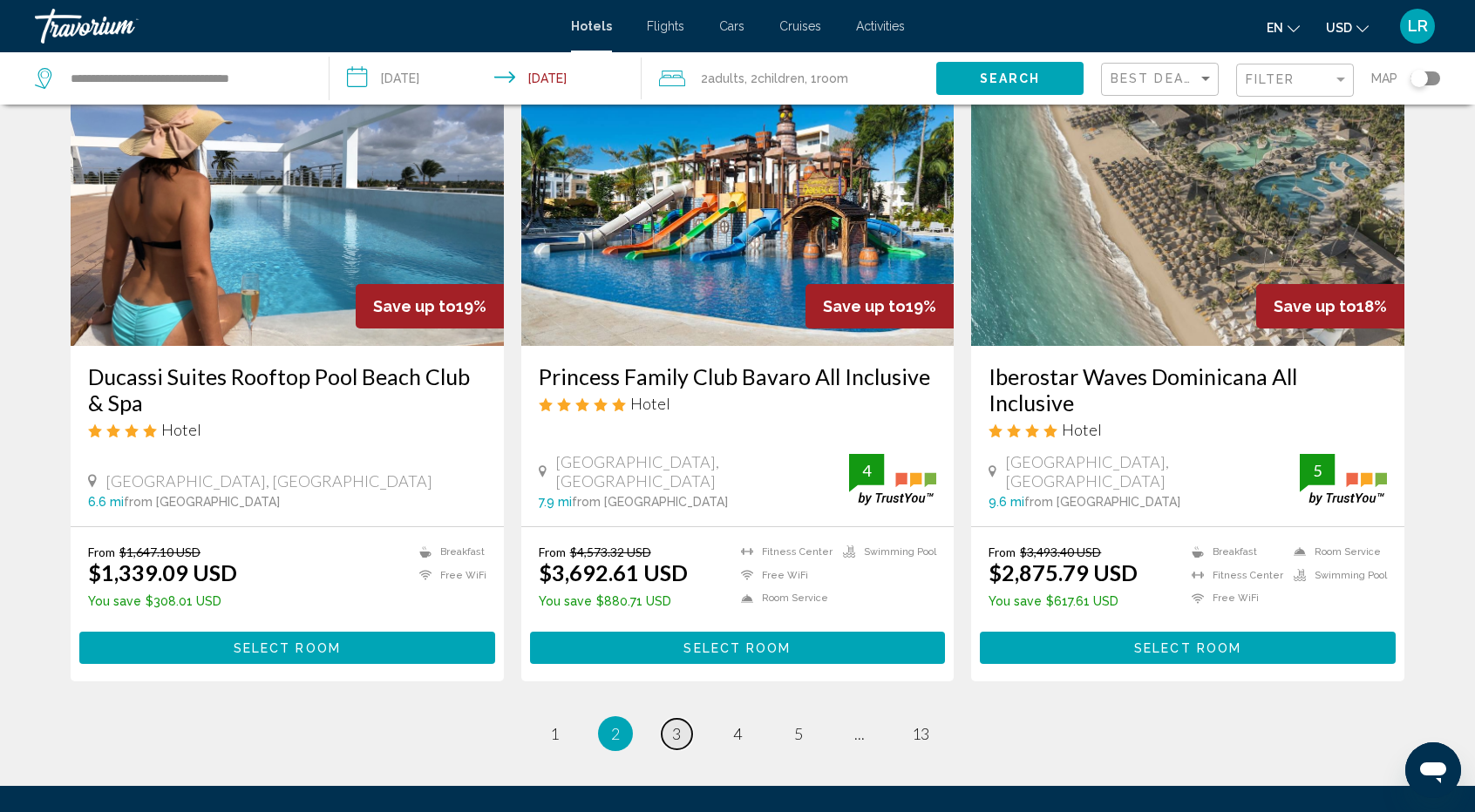
click at [681, 719] on link "page 3" at bounding box center [677, 734] width 31 height 31
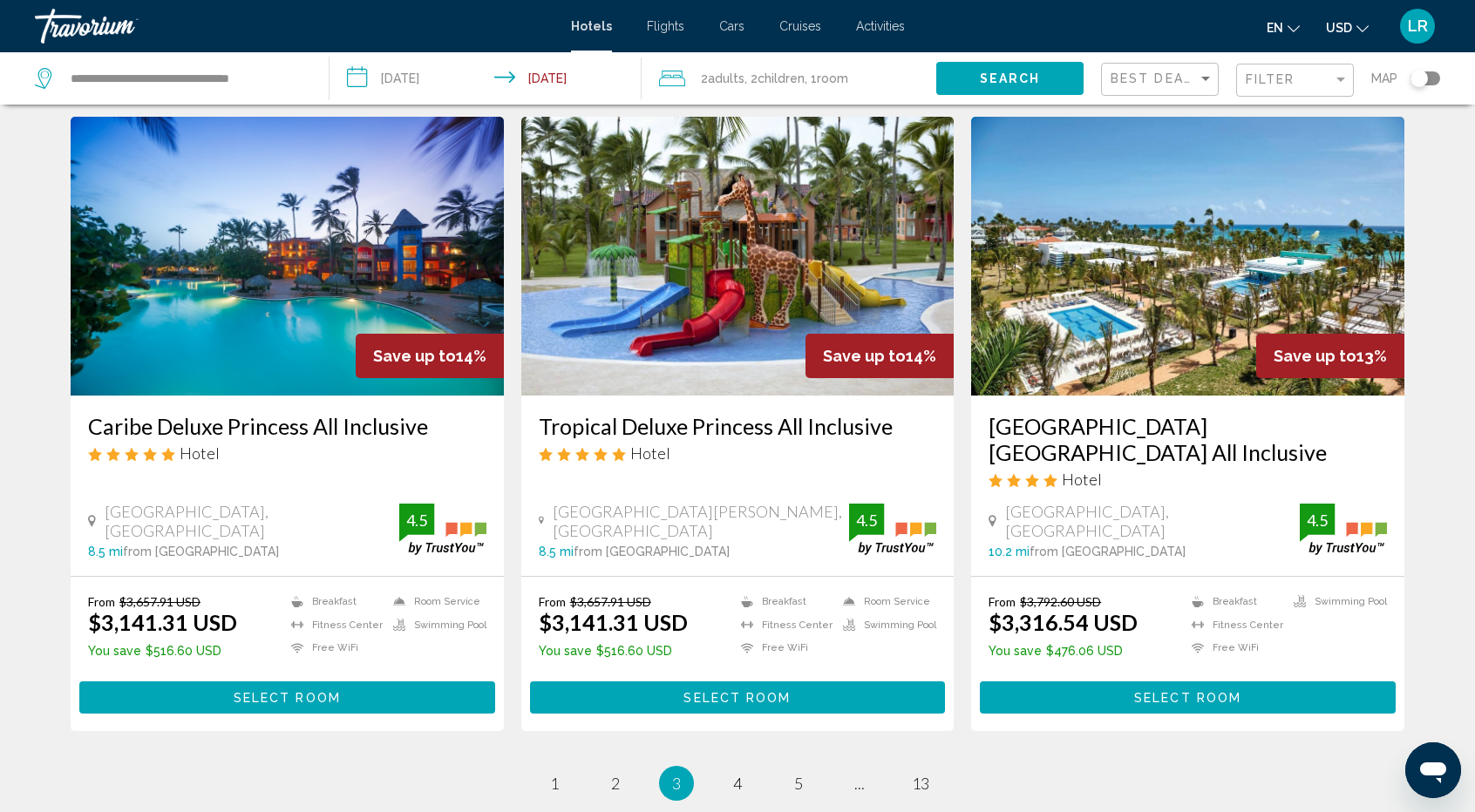
scroll to position [2021, 0]
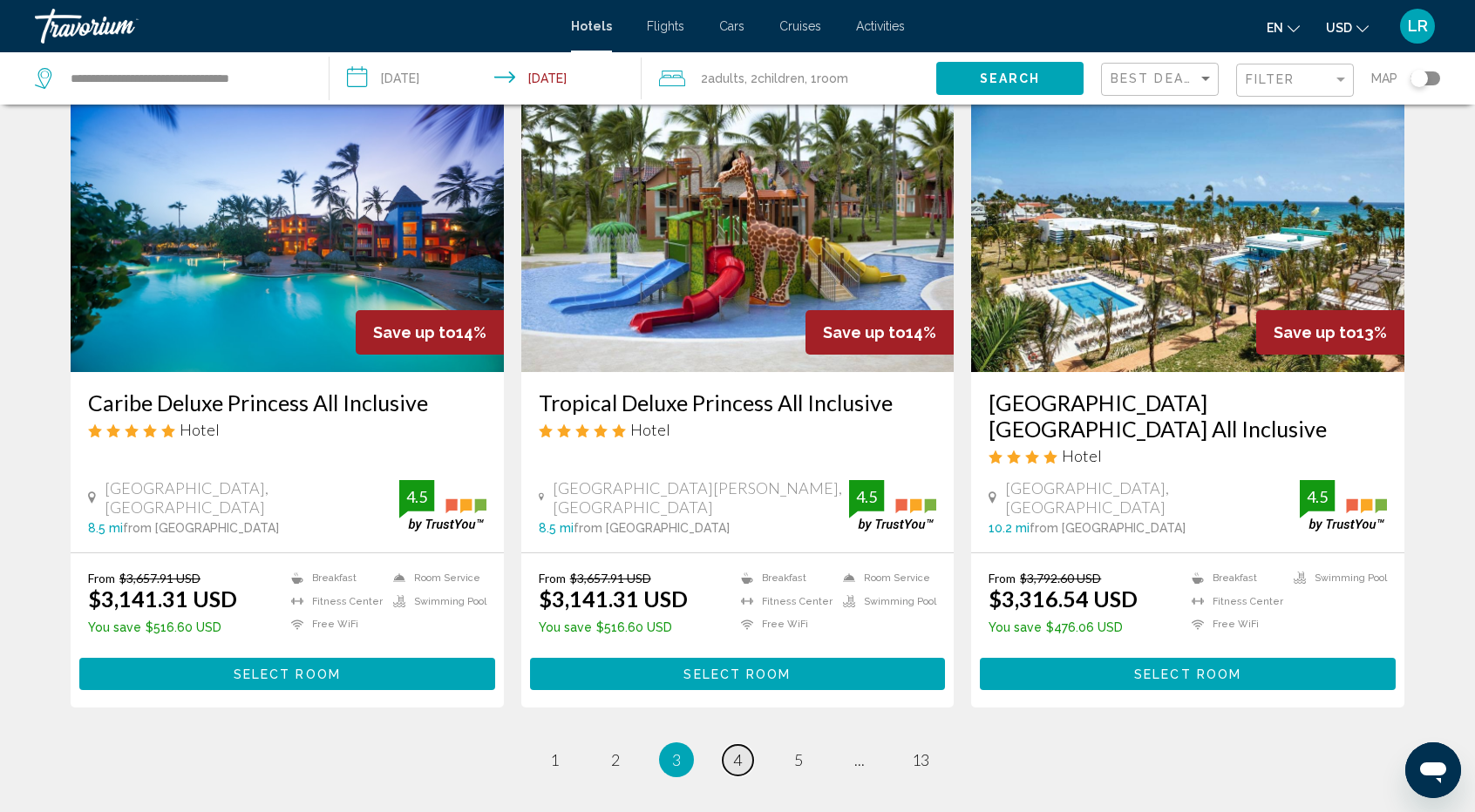
click at [741, 751] on span "4" at bounding box center [738, 760] width 9 height 19
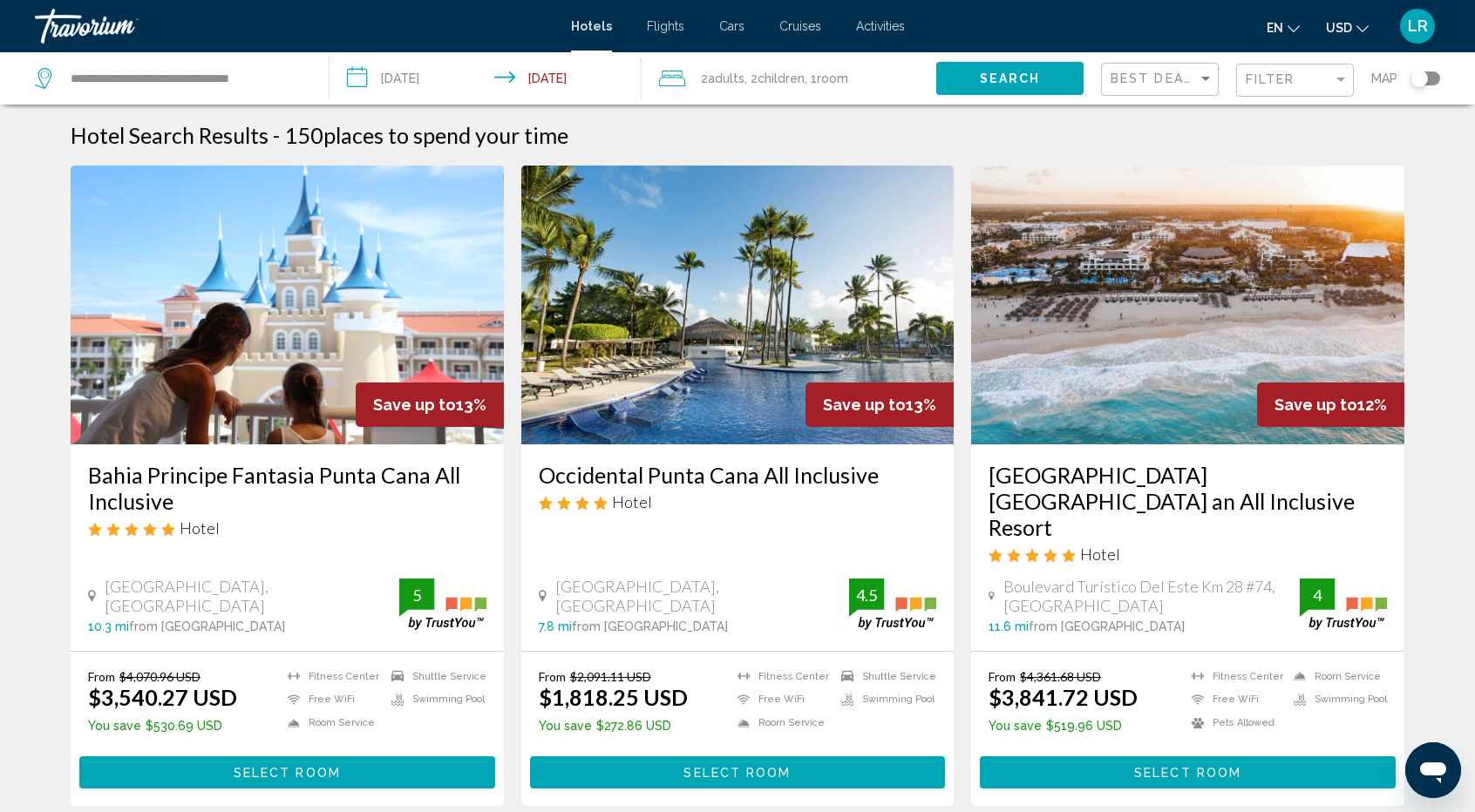
click at [1281, 71] on div "Filter" at bounding box center [1297, 81] width 103 height 33
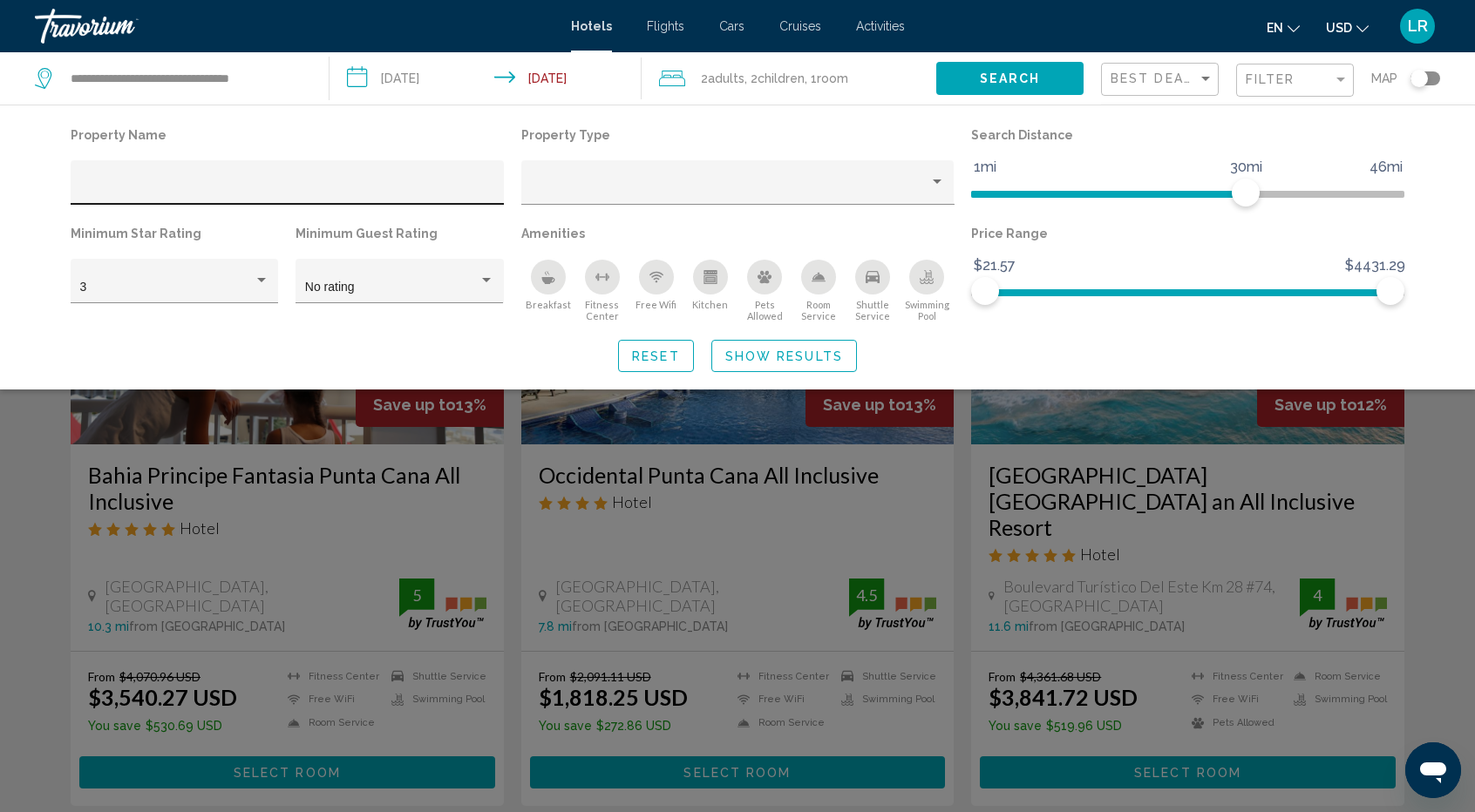
click at [368, 172] on div "Hotel Filters" at bounding box center [288, 187] width 415 height 35
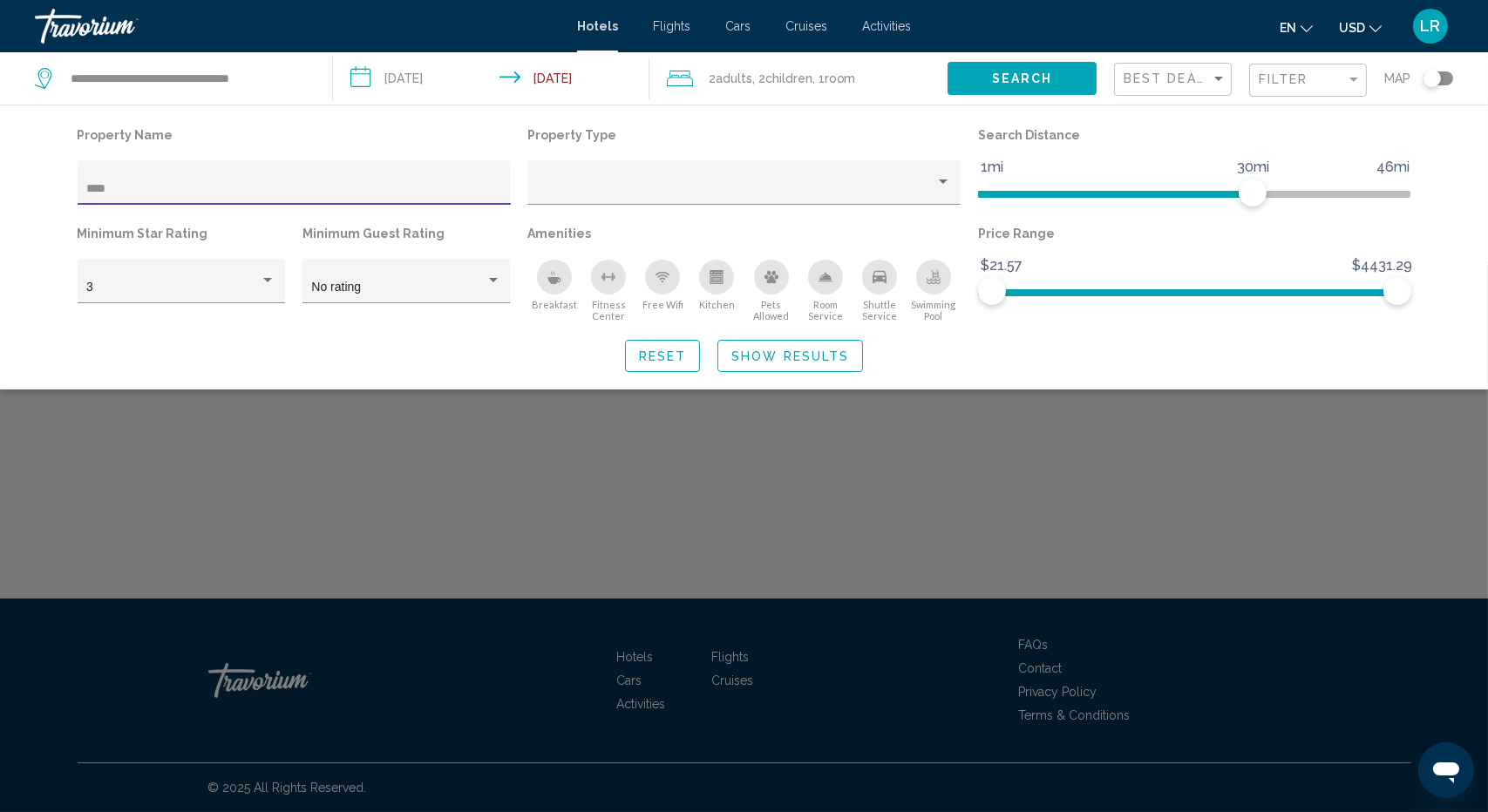
type input "****"
click at [368, 172] on div "****" at bounding box center [293, 187] width 415 height 35
click at [1005, 494] on div "Search widget" at bounding box center [744, 537] width 1488 height 551
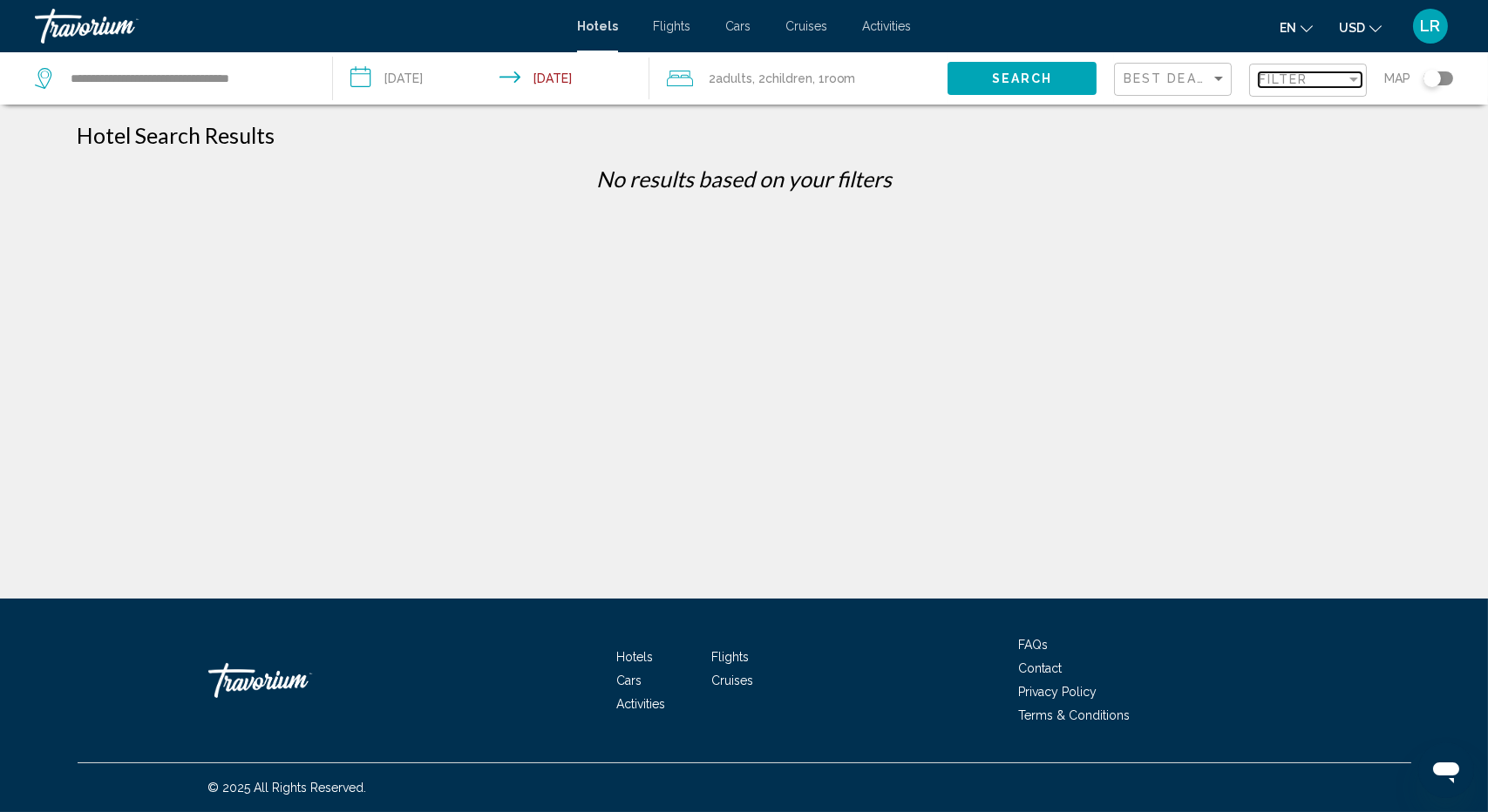
click at [1318, 79] on div "Filter" at bounding box center [1302, 79] width 87 height 14
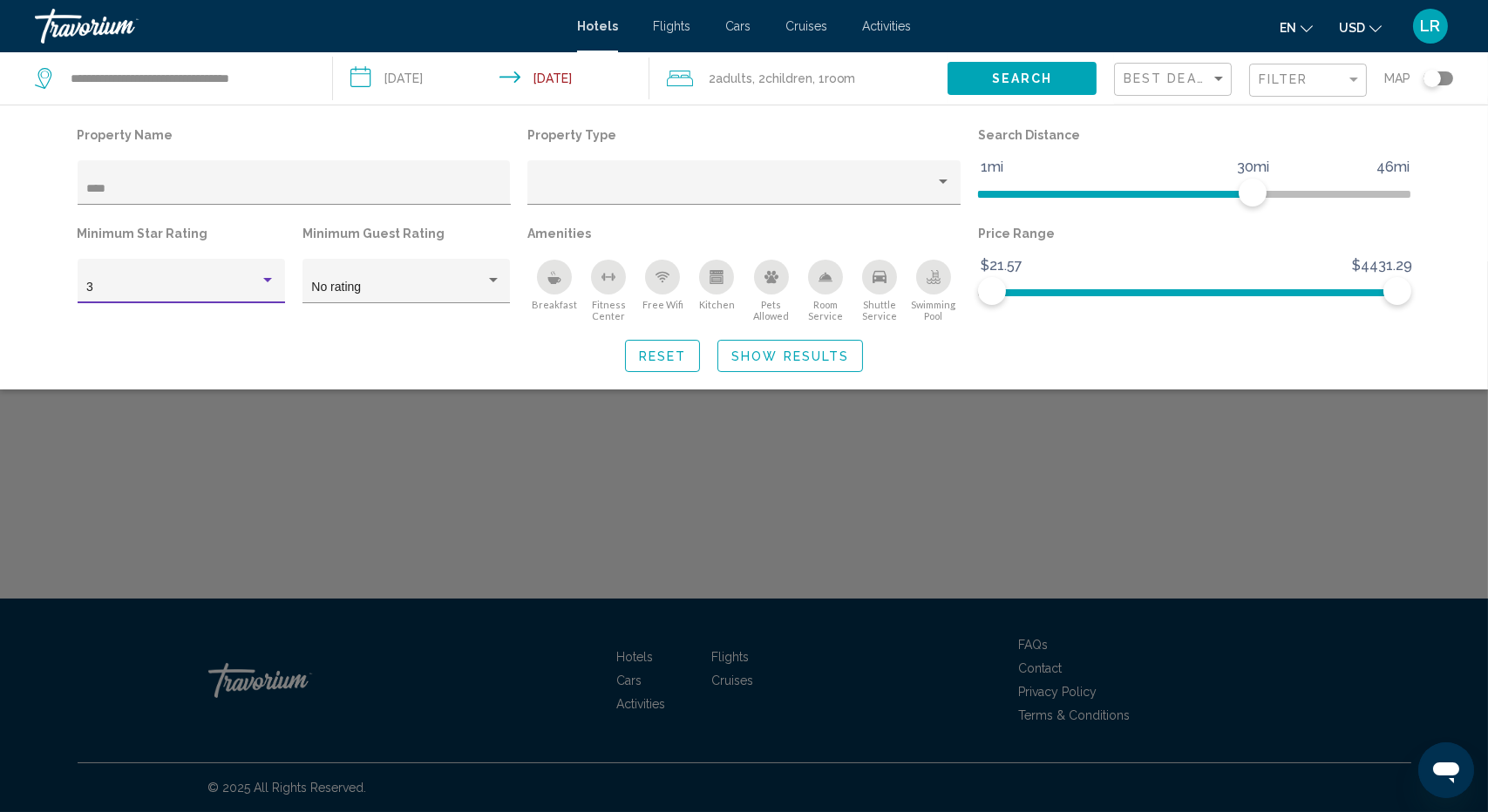
click at [218, 294] on div "3" at bounding box center [173, 288] width 174 height 14
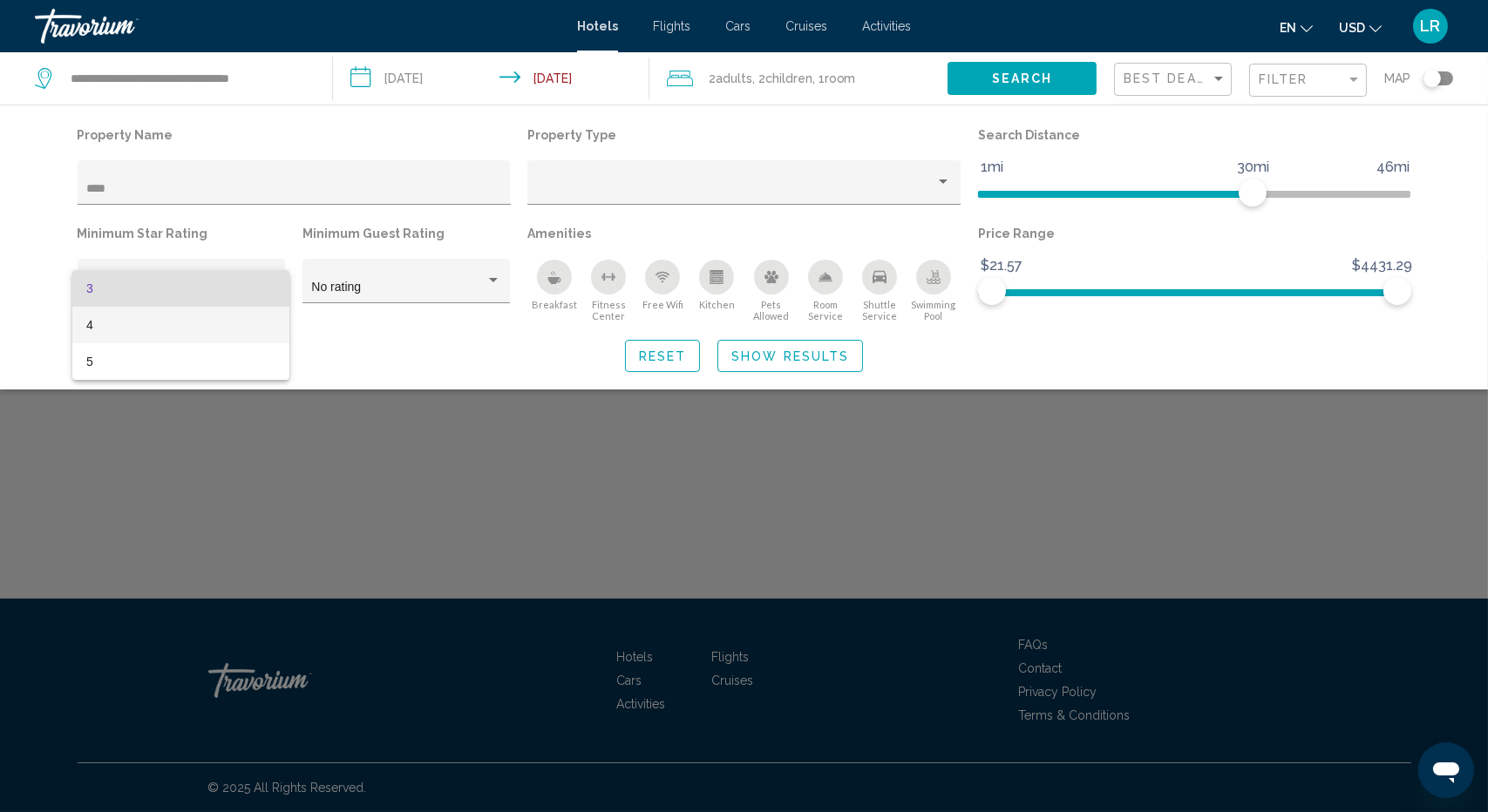
click at [187, 331] on span "4" at bounding box center [180, 325] width 189 height 36
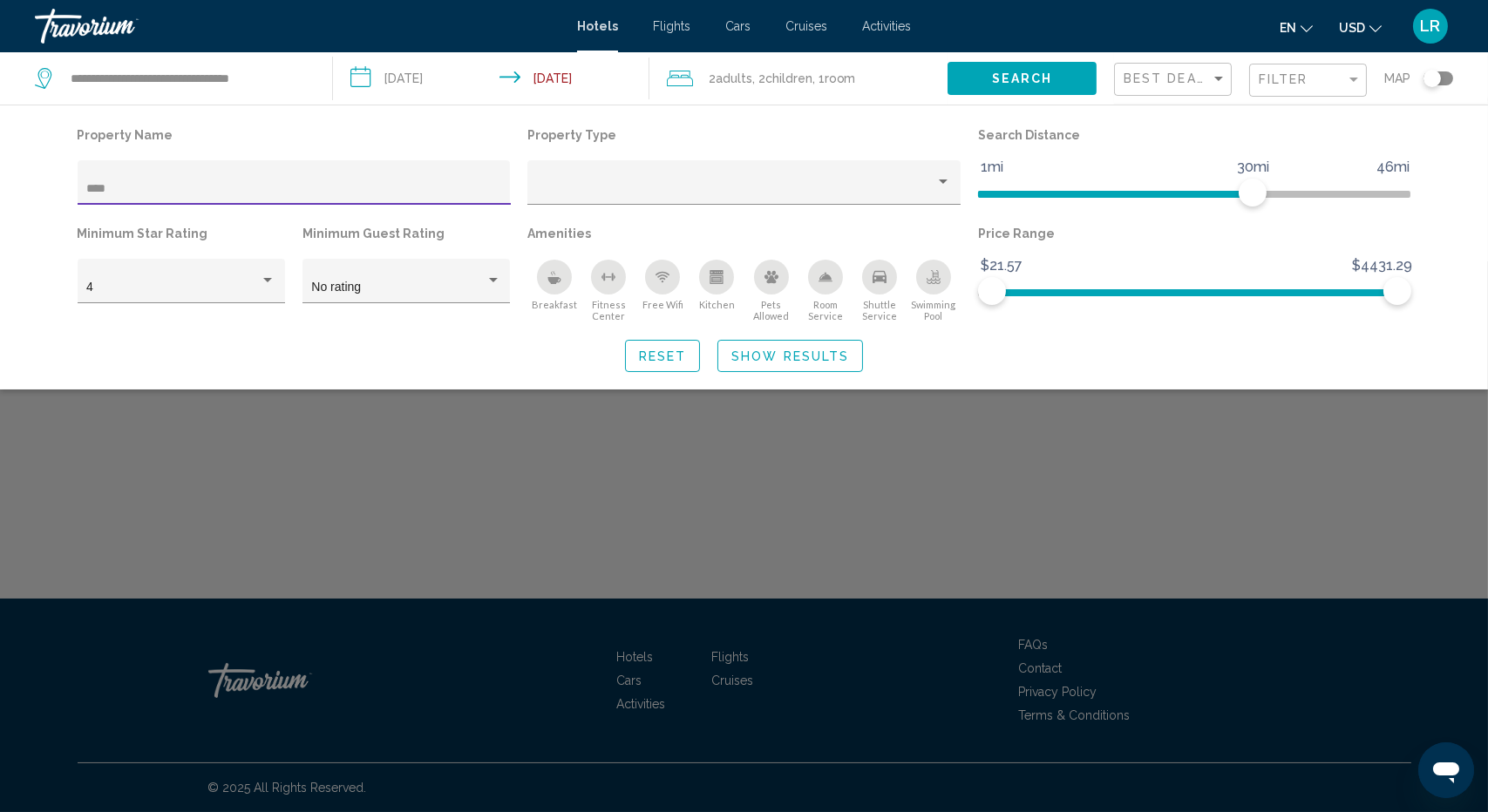
click at [204, 186] on input "****" at bounding box center [293, 189] width 415 height 14
type input "*"
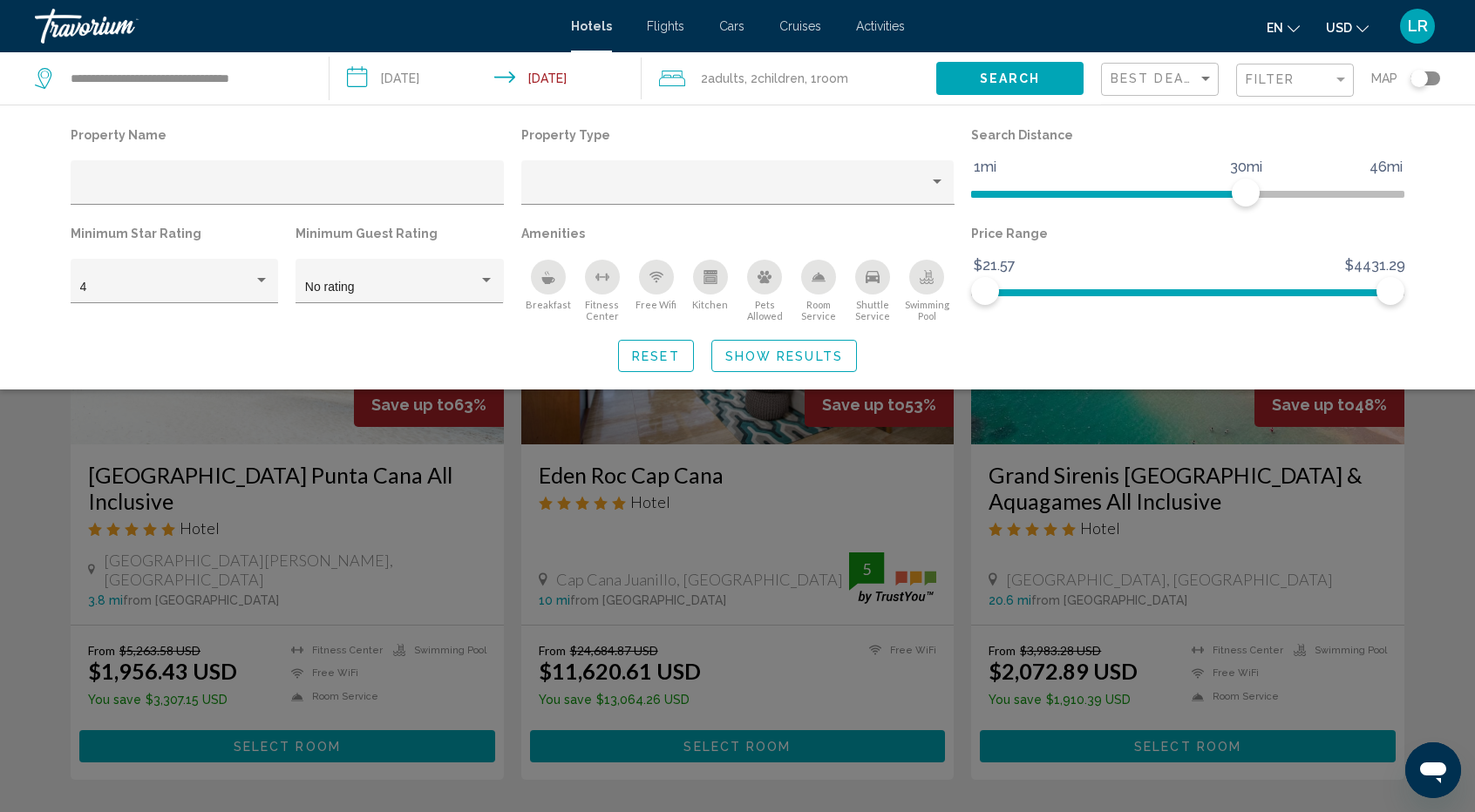
click at [1444, 463] on div "Search widget" at bounding box center [738, 537] width 1475 height 551
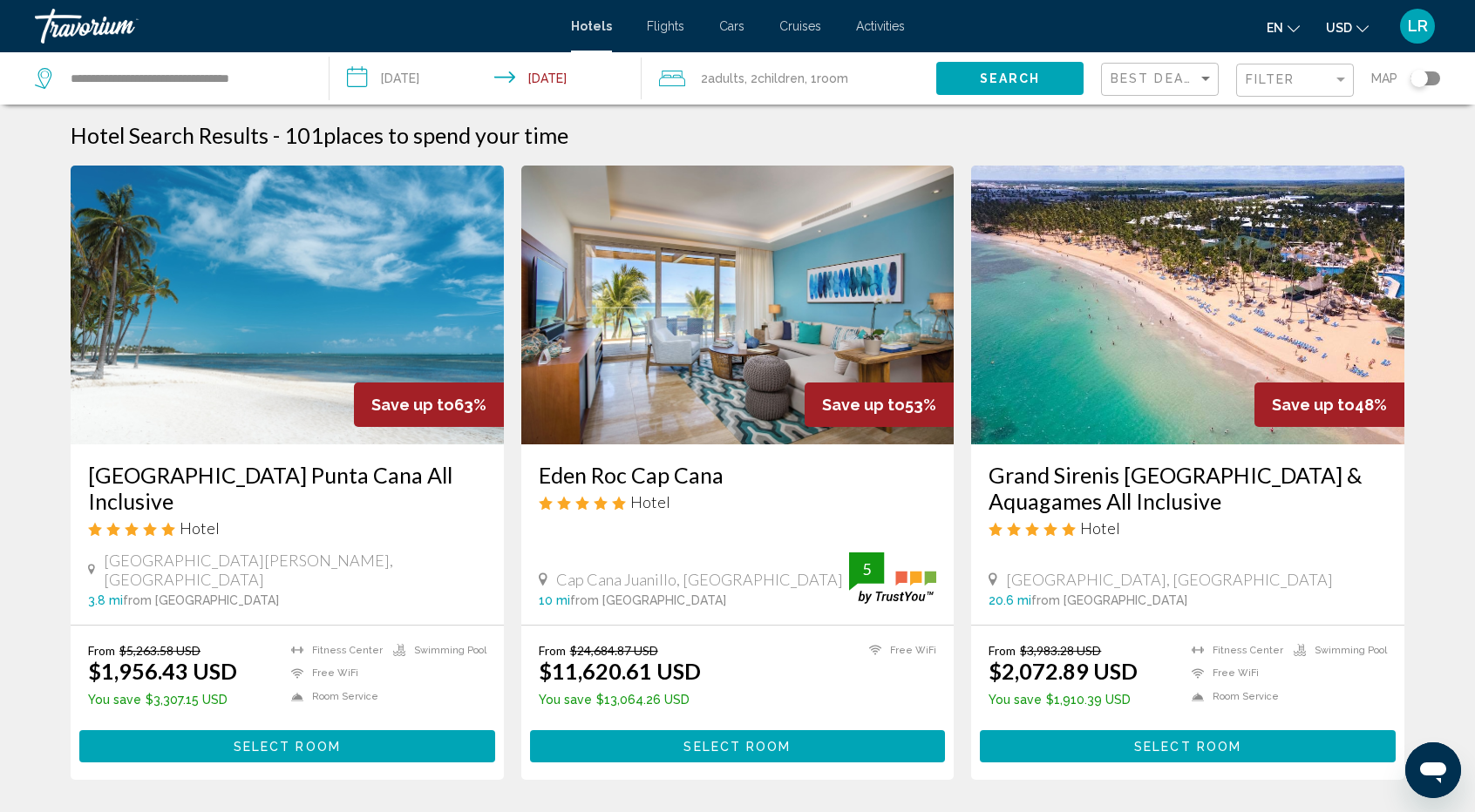
click at [544, 67] on input "**********" at bounding box center [489, 81] width 319 height 58
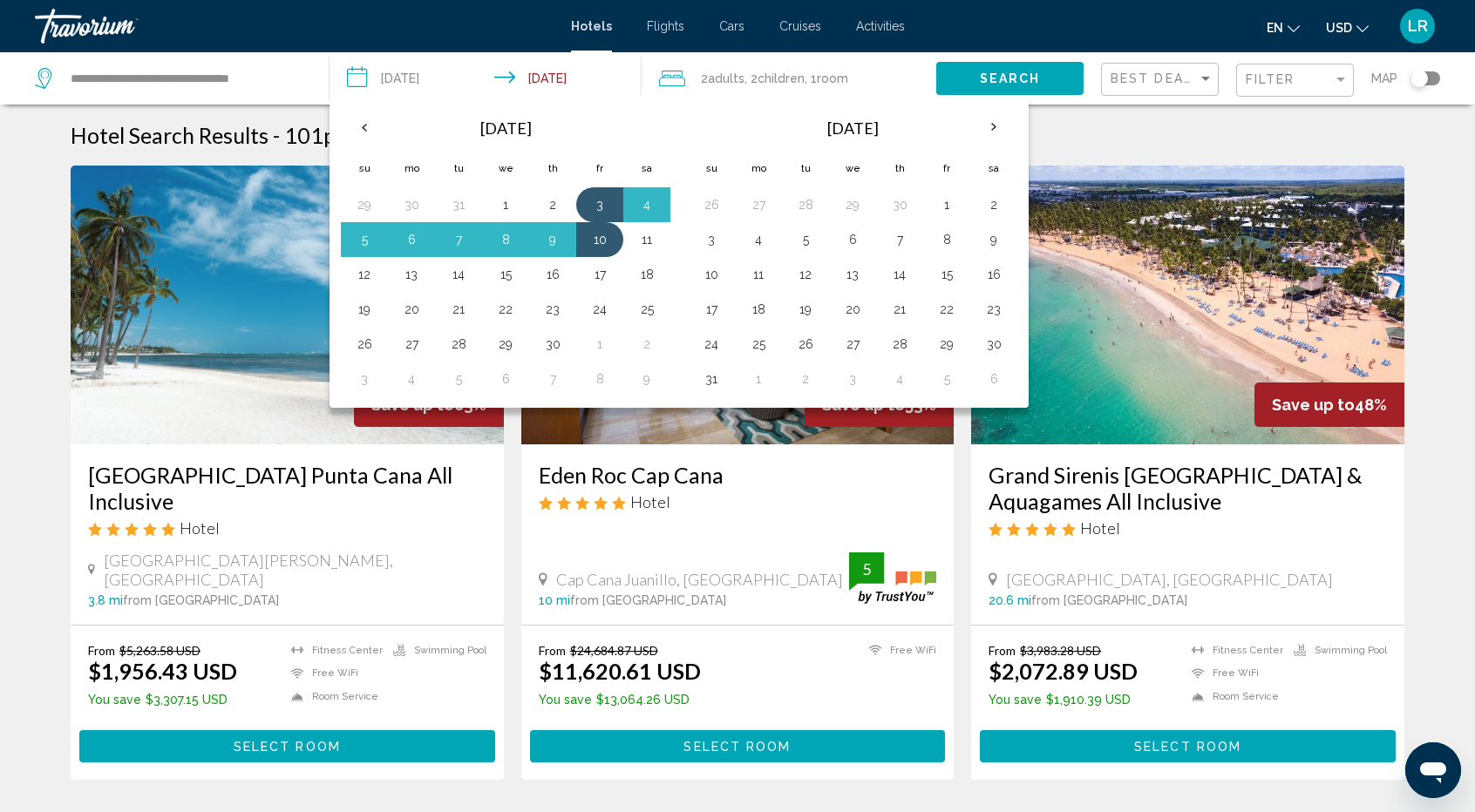
click at [424, 67] on input "**********" at bounding box center [489, 81] width 319 height 58
click at [992, 127] on th "Next month" at bounding box center [994, 128] width 47 height 38
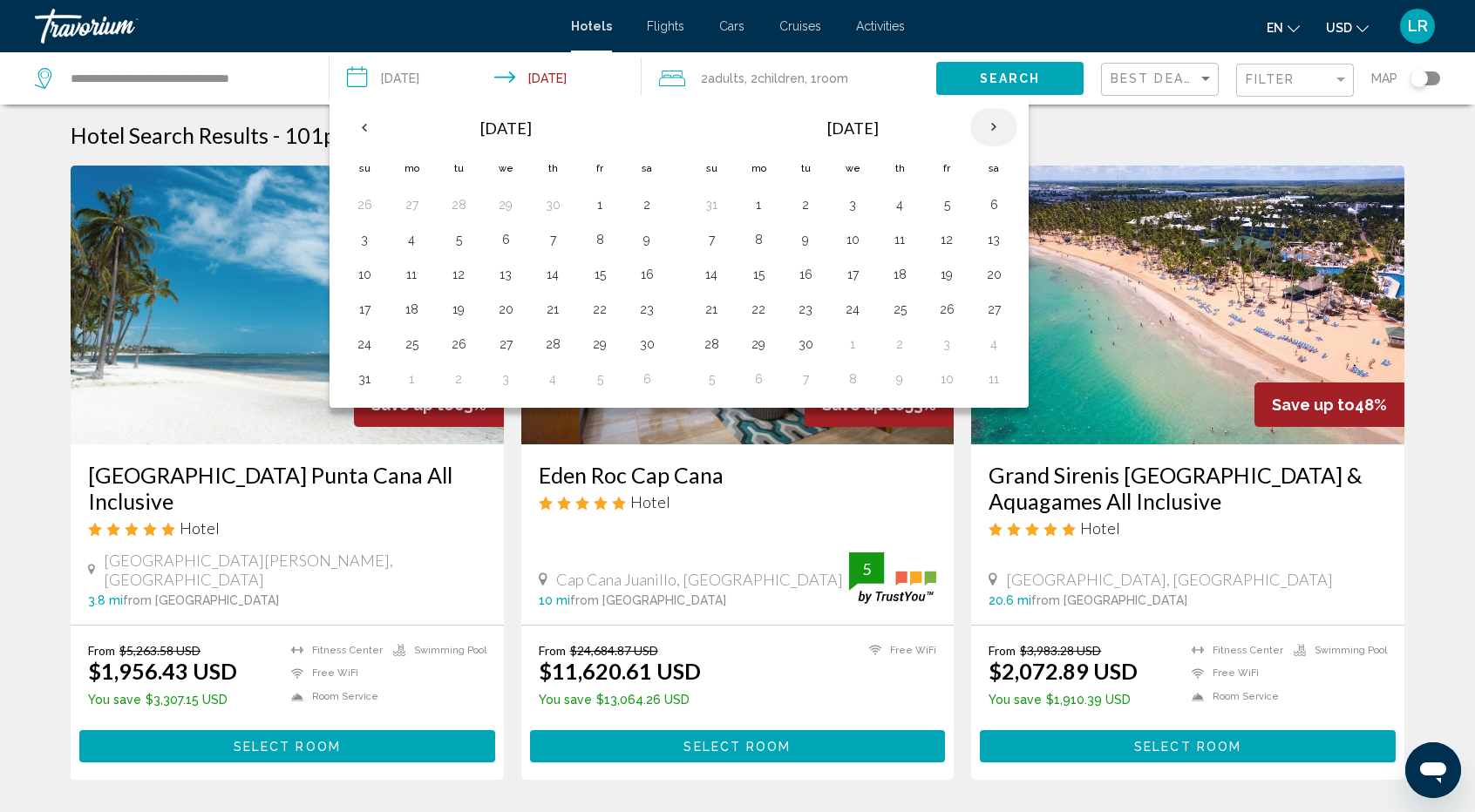
click at [992, 127] on th "Next month" at bounding box center [994, 128] width 47 height 38
click at [762, 273] on button "13" at bounding box center [758, 274] width 28 height 24
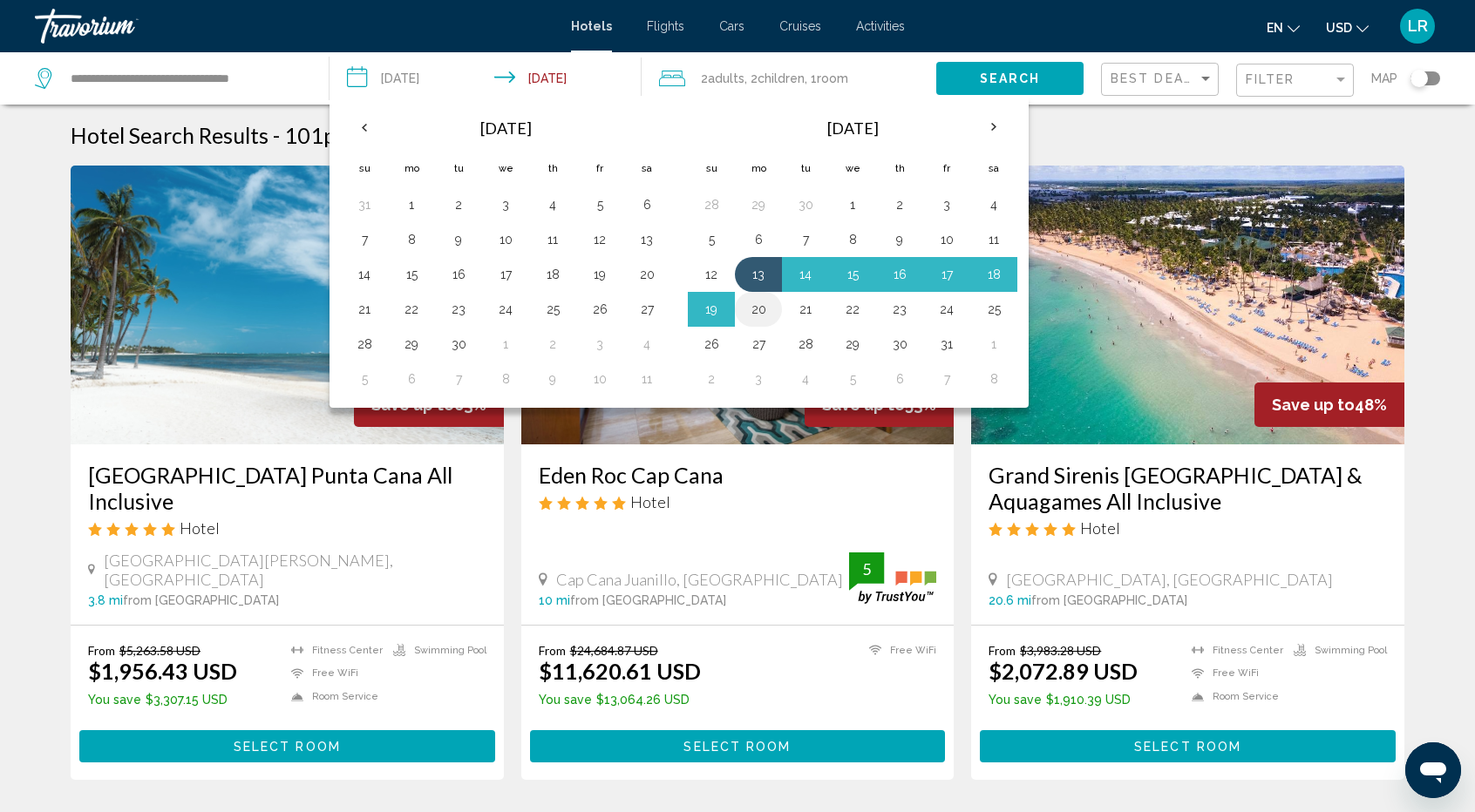
click at [761, 301] on button "20" at bounding box center [758, 309] width 28 height 24
type input "**********"
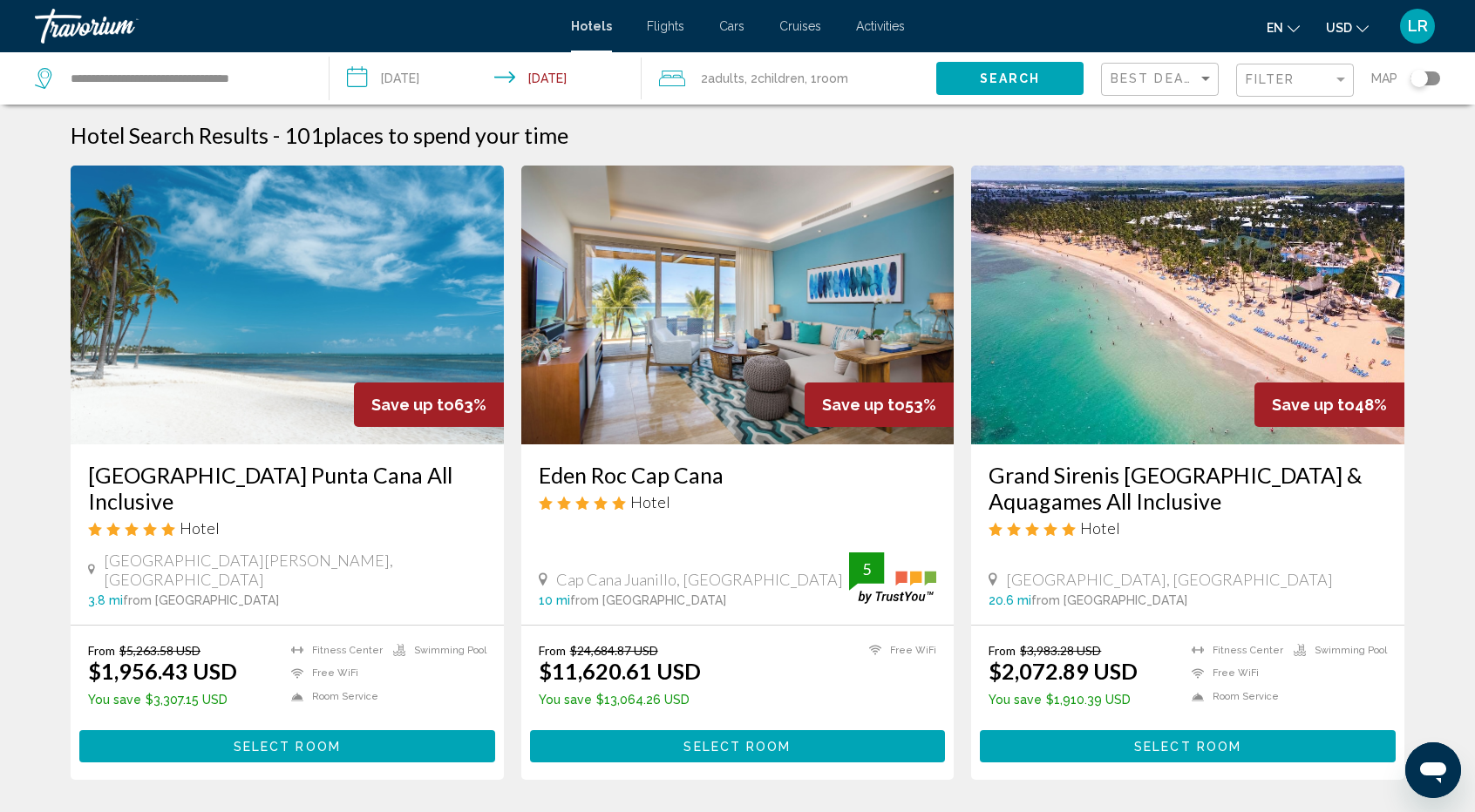
click at [1012, 78] on span "Search" at bounding box center [1011, 79] width 61 height 14
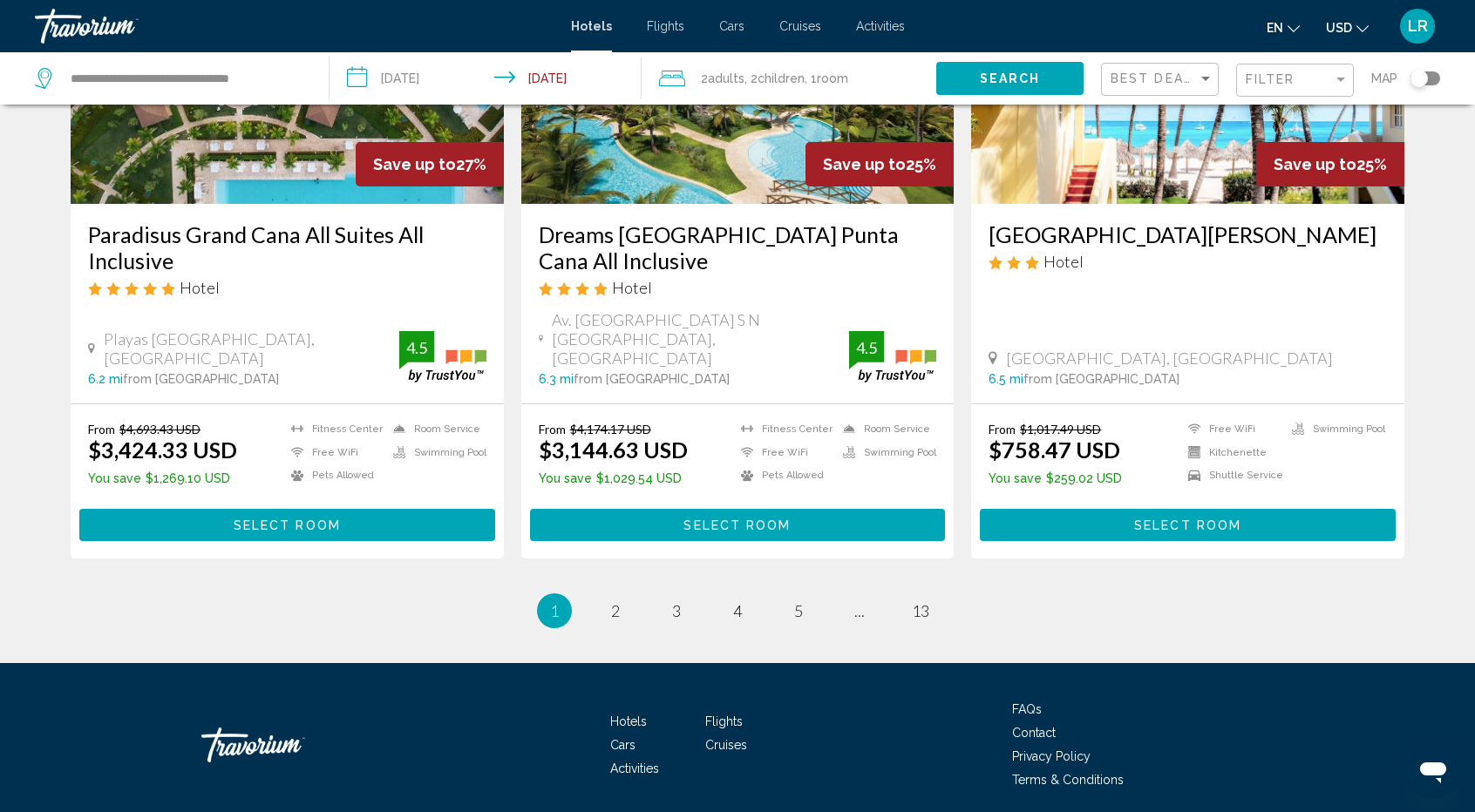
scroll to position [2239, 0]
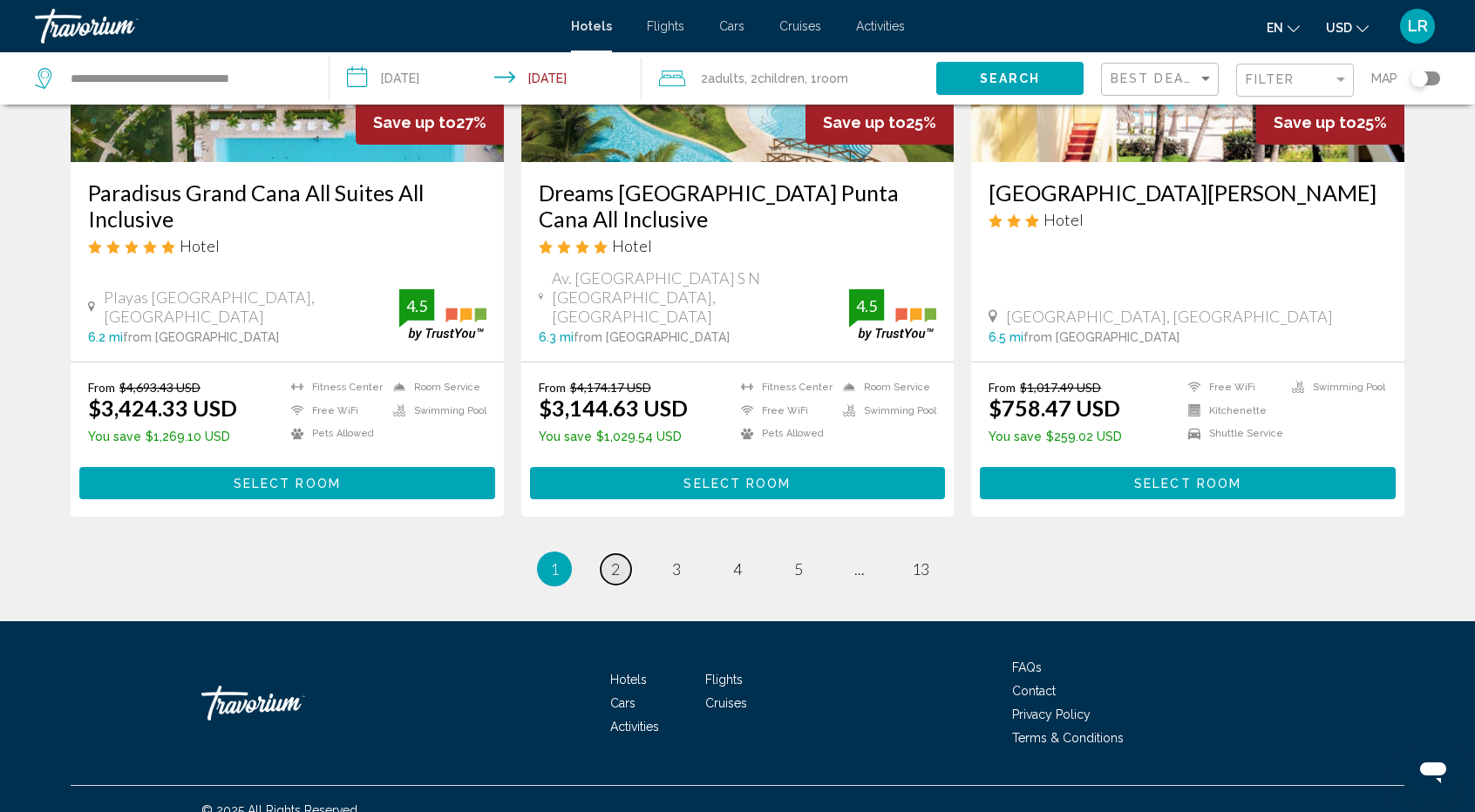
click at [606, 554] on link "page 2" at bounding box center [616, 569] width 31 height 31
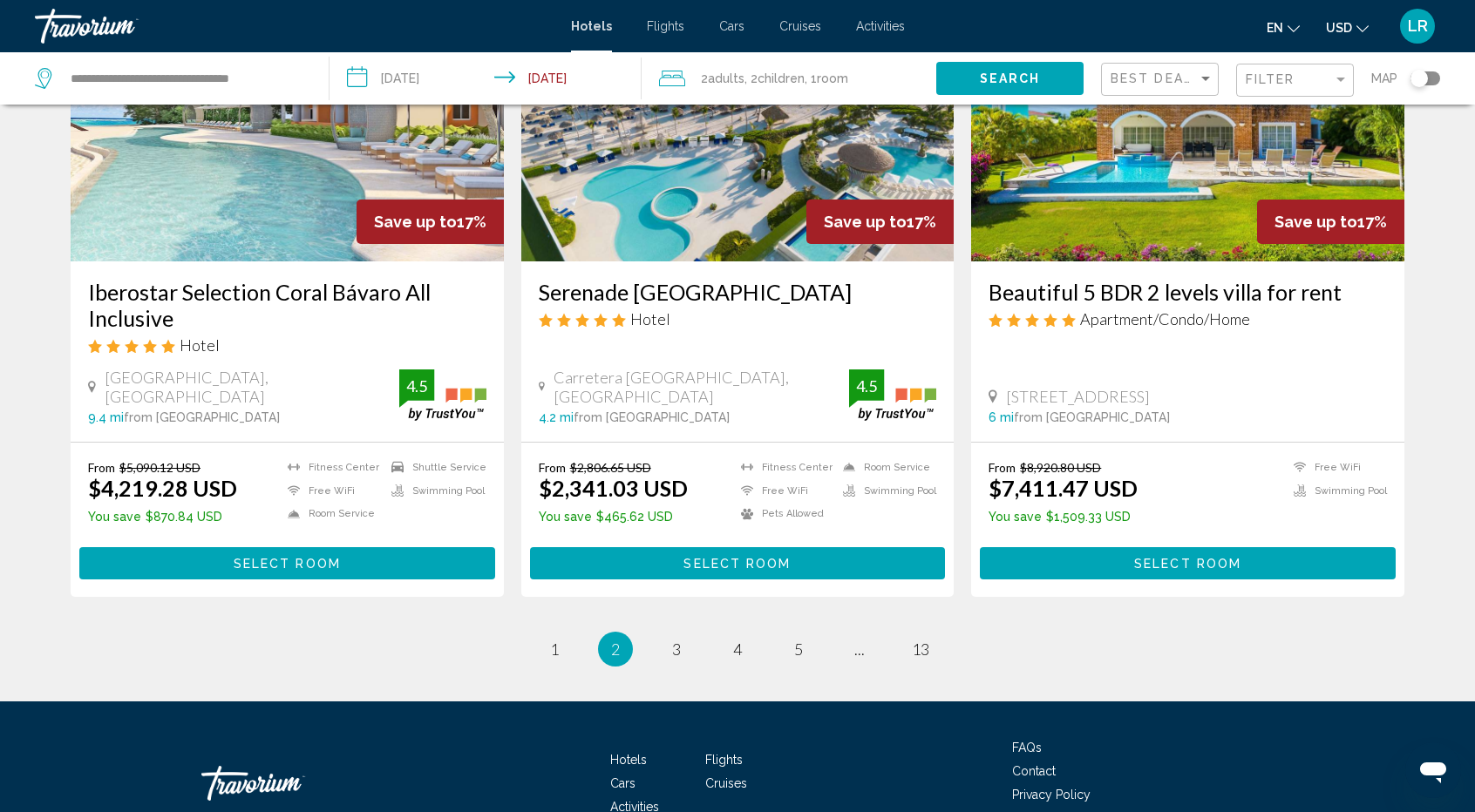
scroll to position [2230, 0]
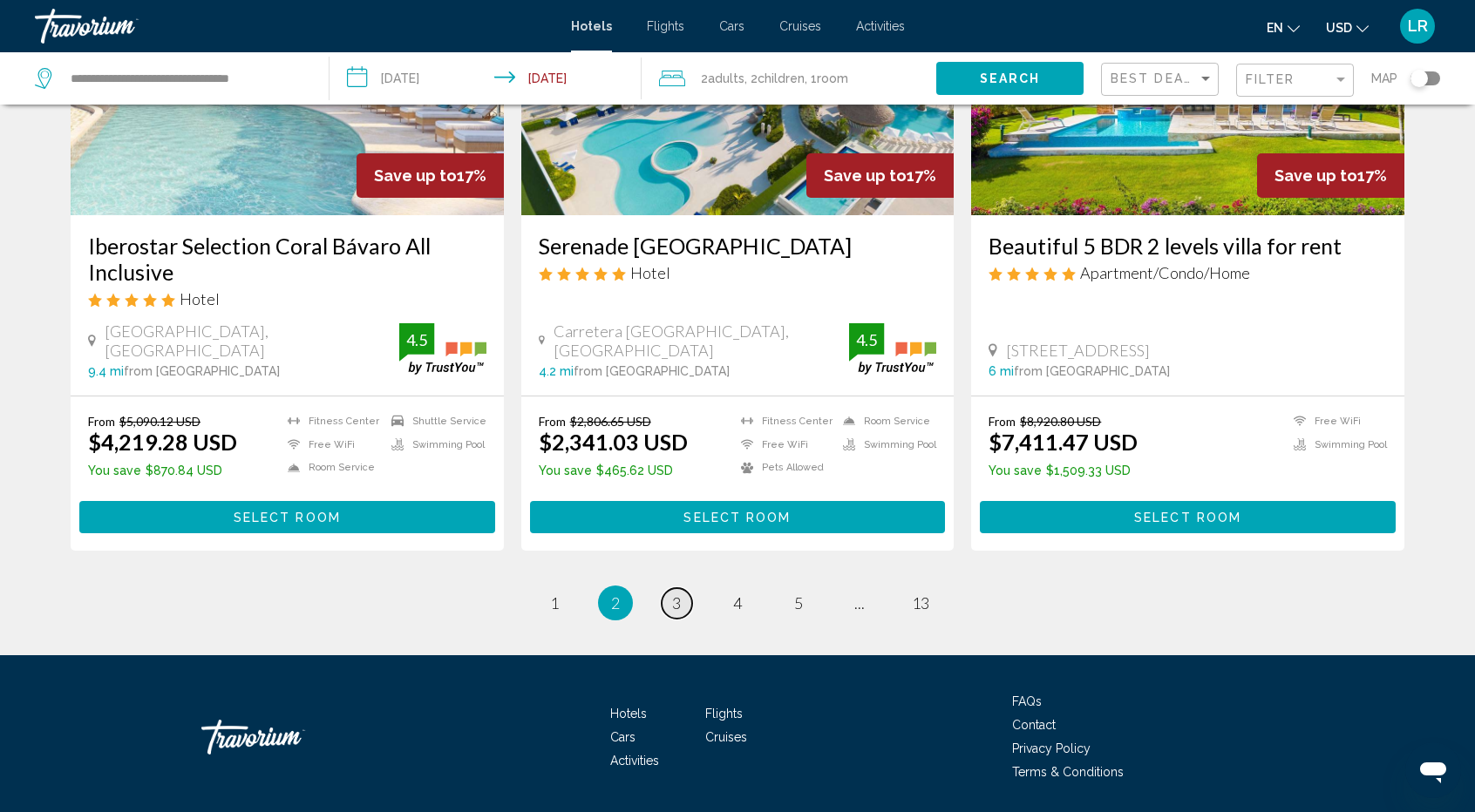
click at [670, 589] on link "page 3" at bounding box center [677, 604] width 31 height 31
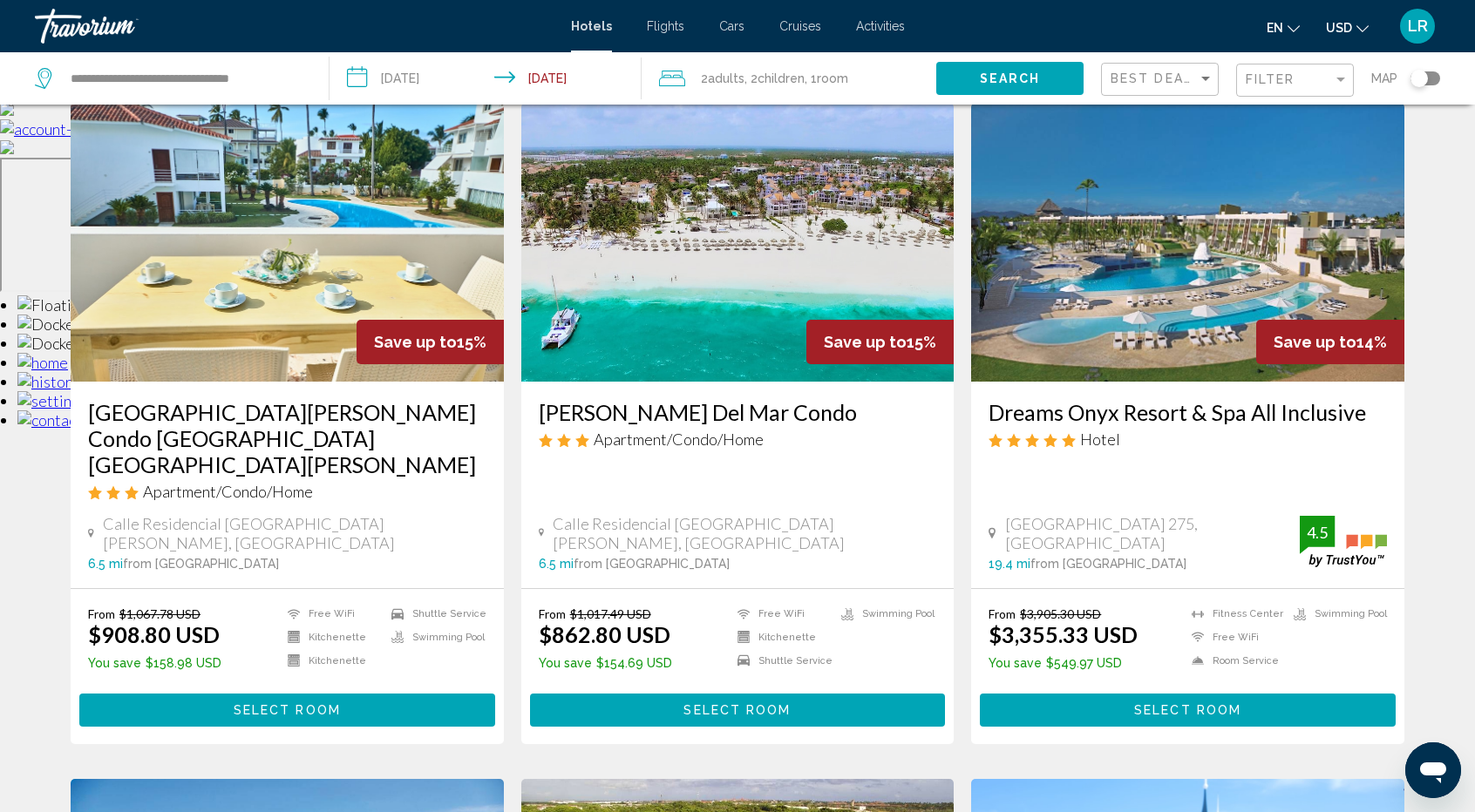
scroll to position [697, 0]
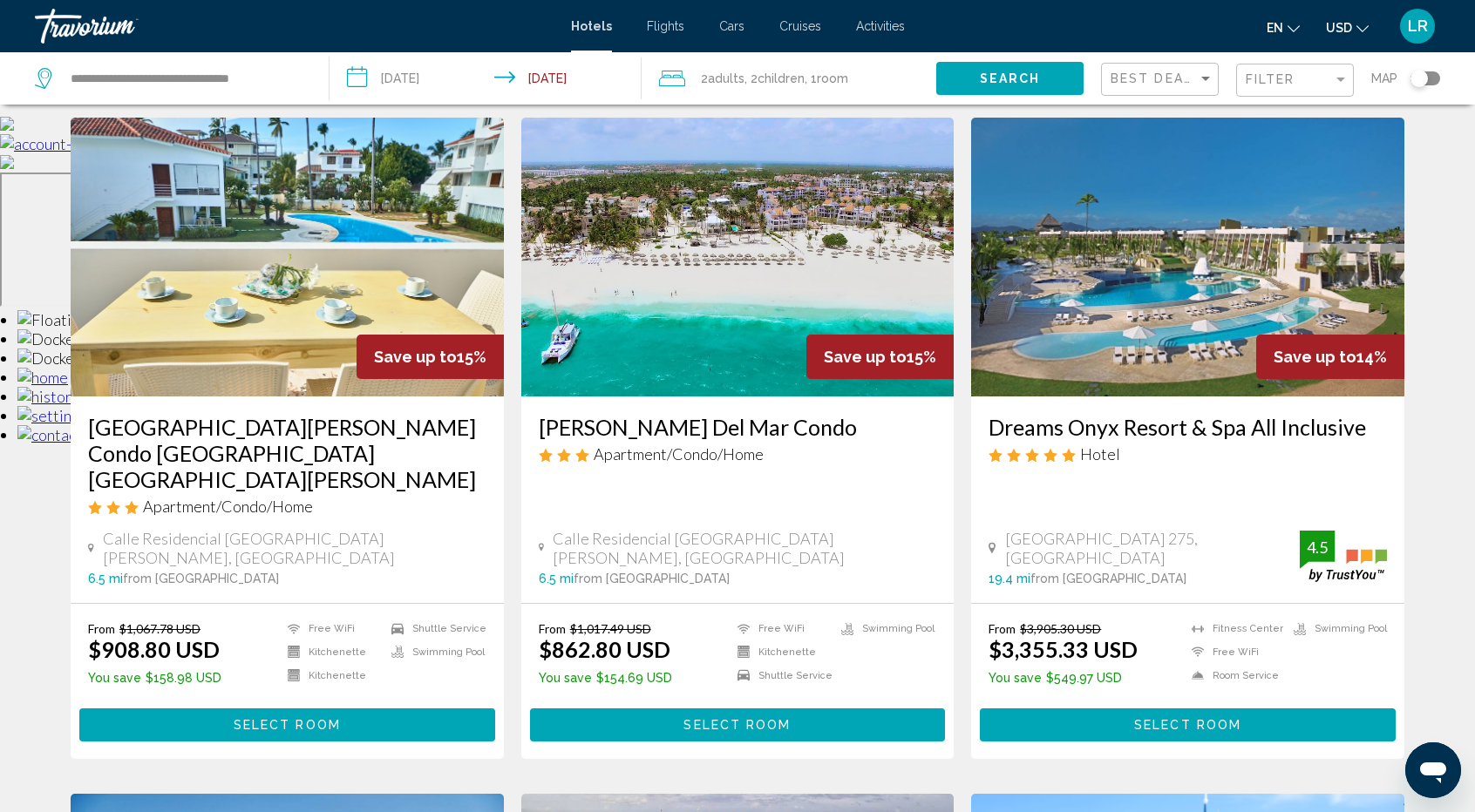
click at [1204, 264] on img "Main content" at bounding box center [1188, 257] width 433 height 279
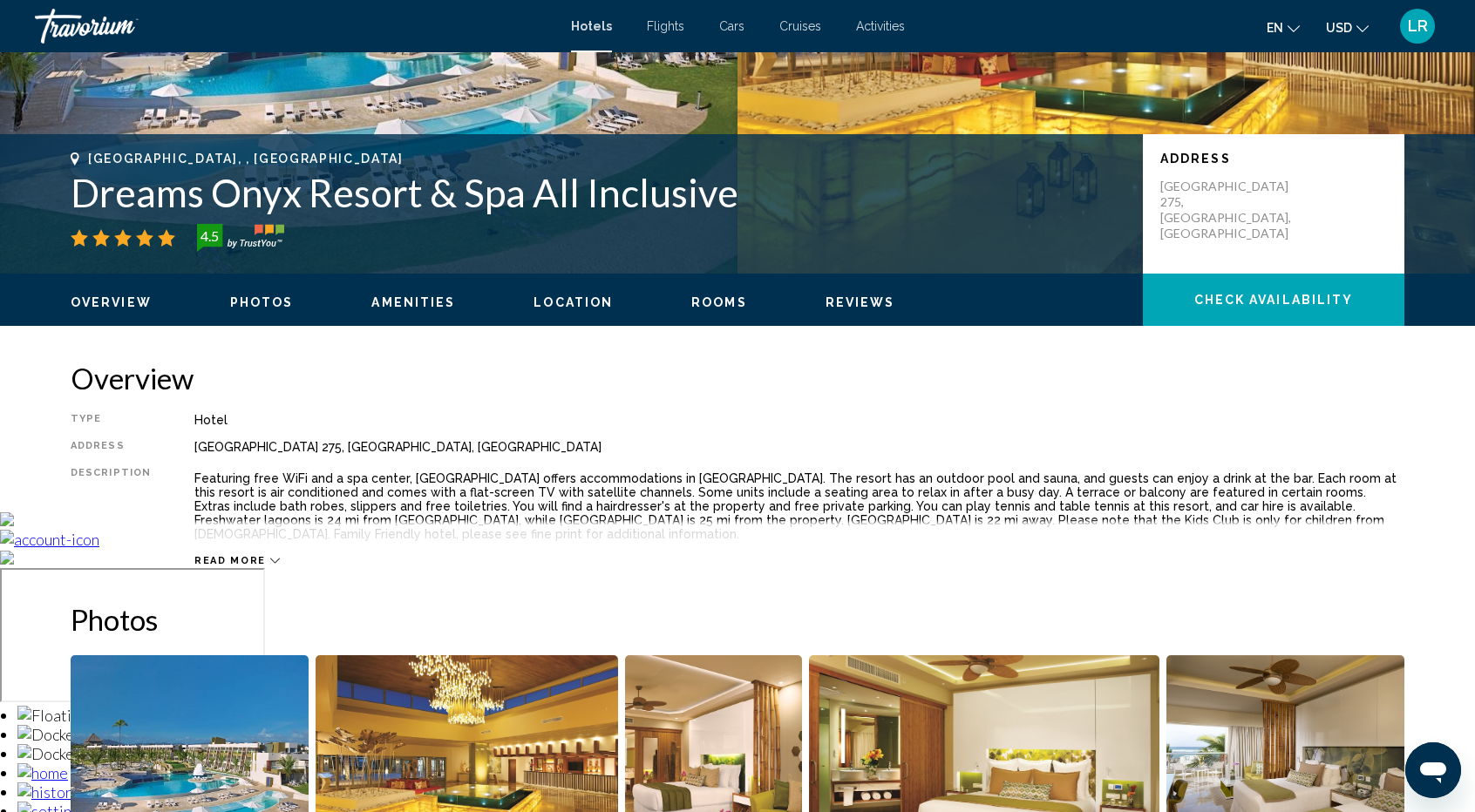
scroll to position [453, 0]
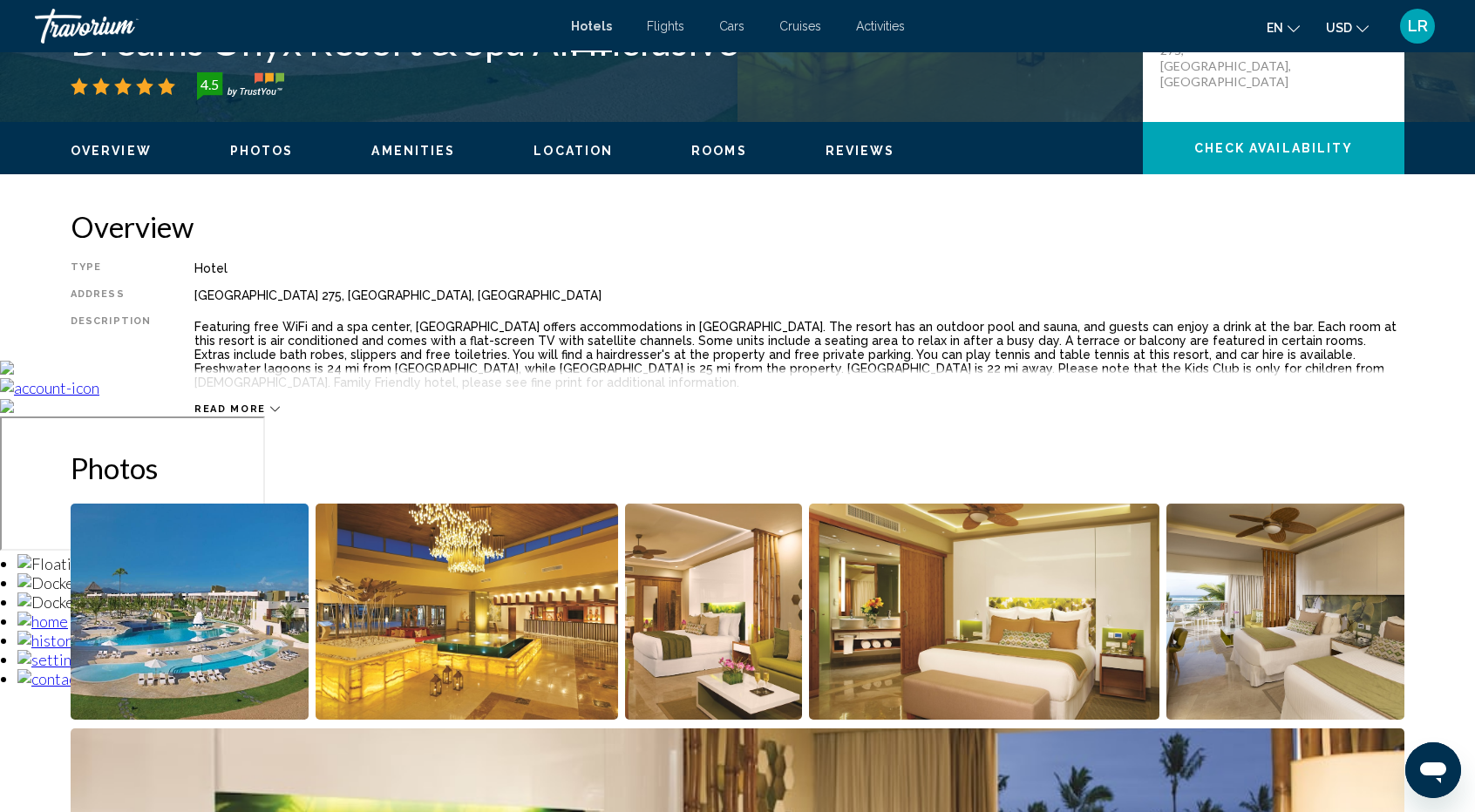
click at [253, 158] on button "Photos" at bounding box center [262, 151] width 63 height 15
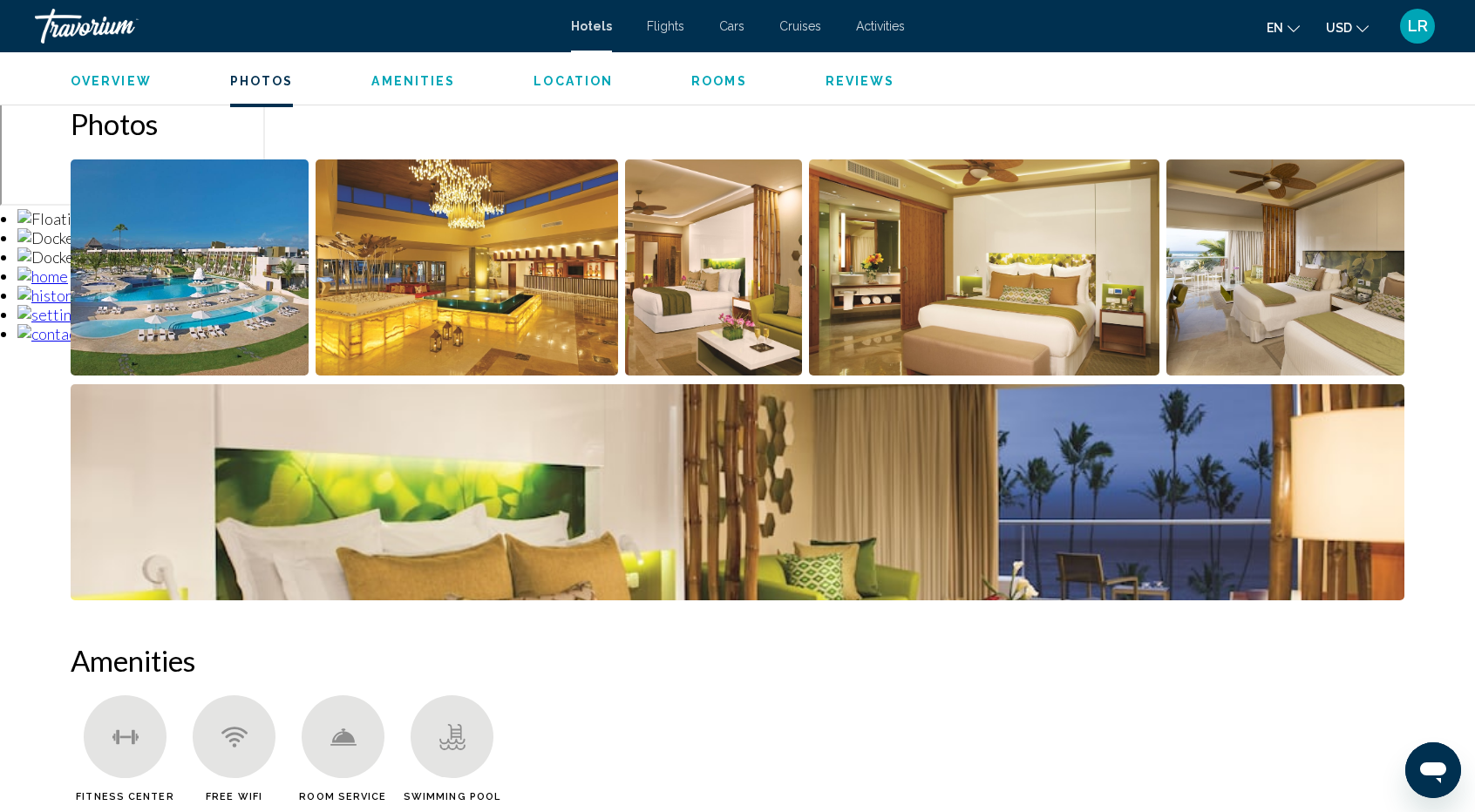
scroll to position [799, 0]
click at [239, 282] on img "Open full-screen image slider" at bounding box center [190, 267] width 238 height 216
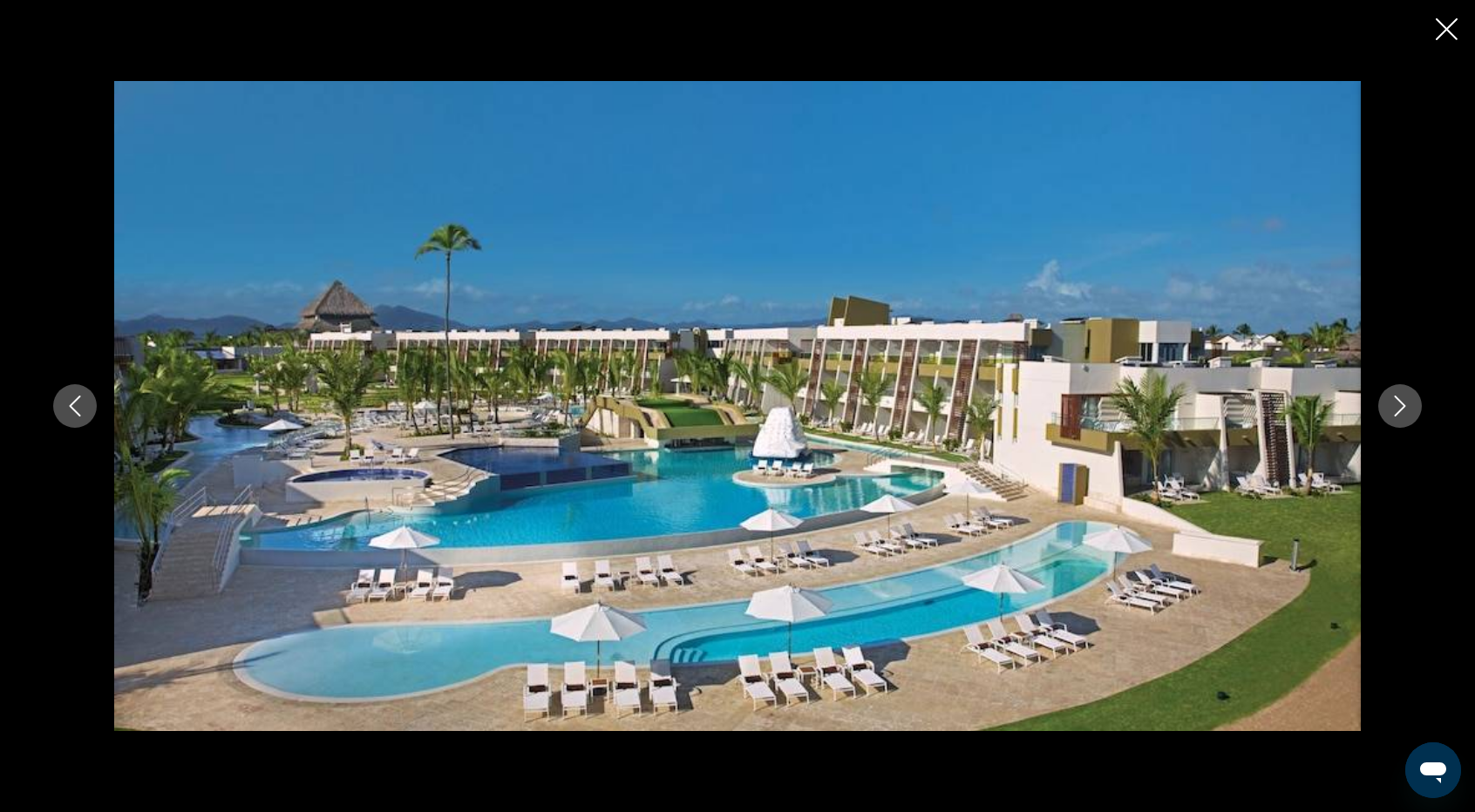
click at [1394, 403] on icon "Next image" at bounding box center [1400, 406] width 21 height 21
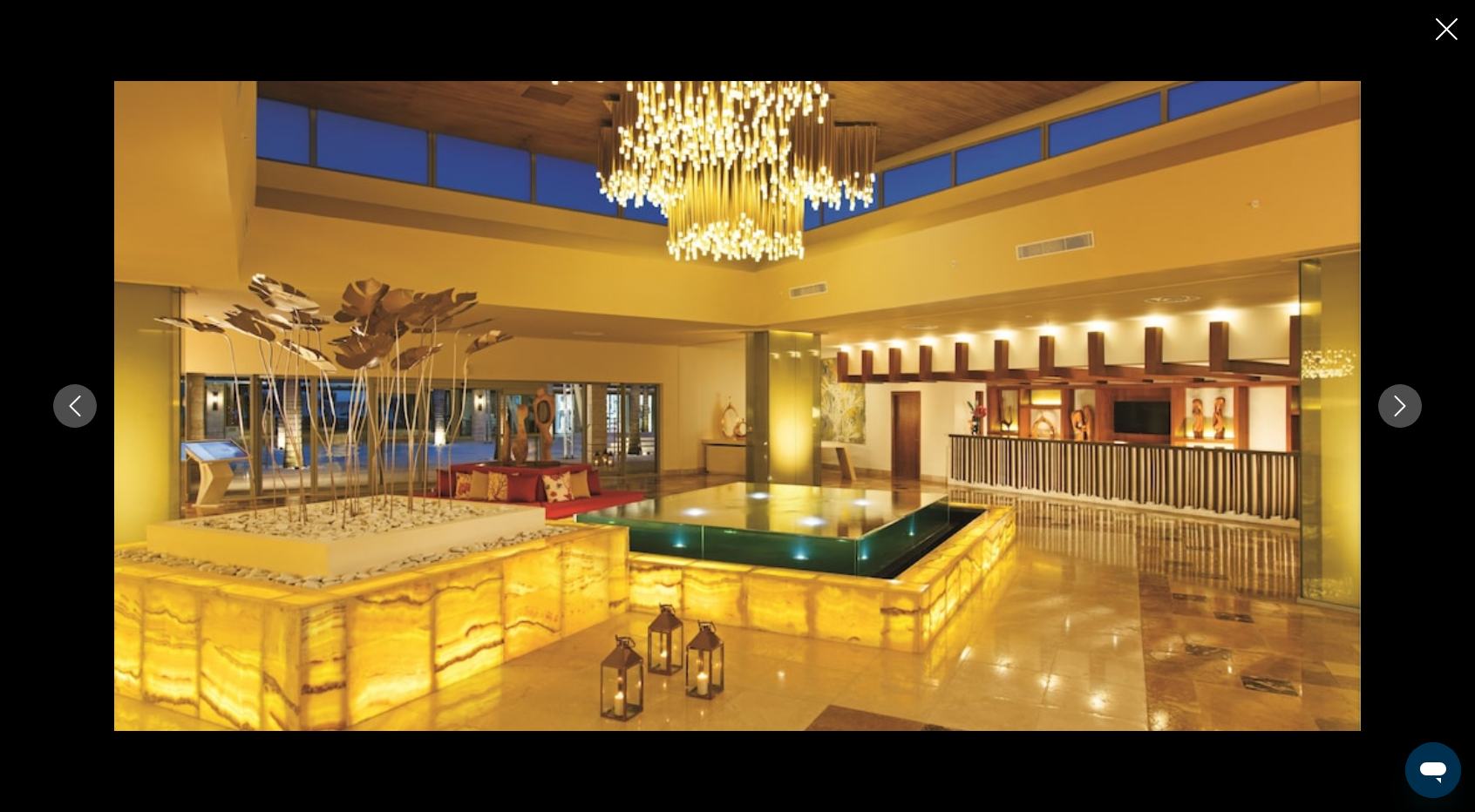
click at [1394, 403] on icon "Next image" at bounding box center [1400, 406] width 21 height 21
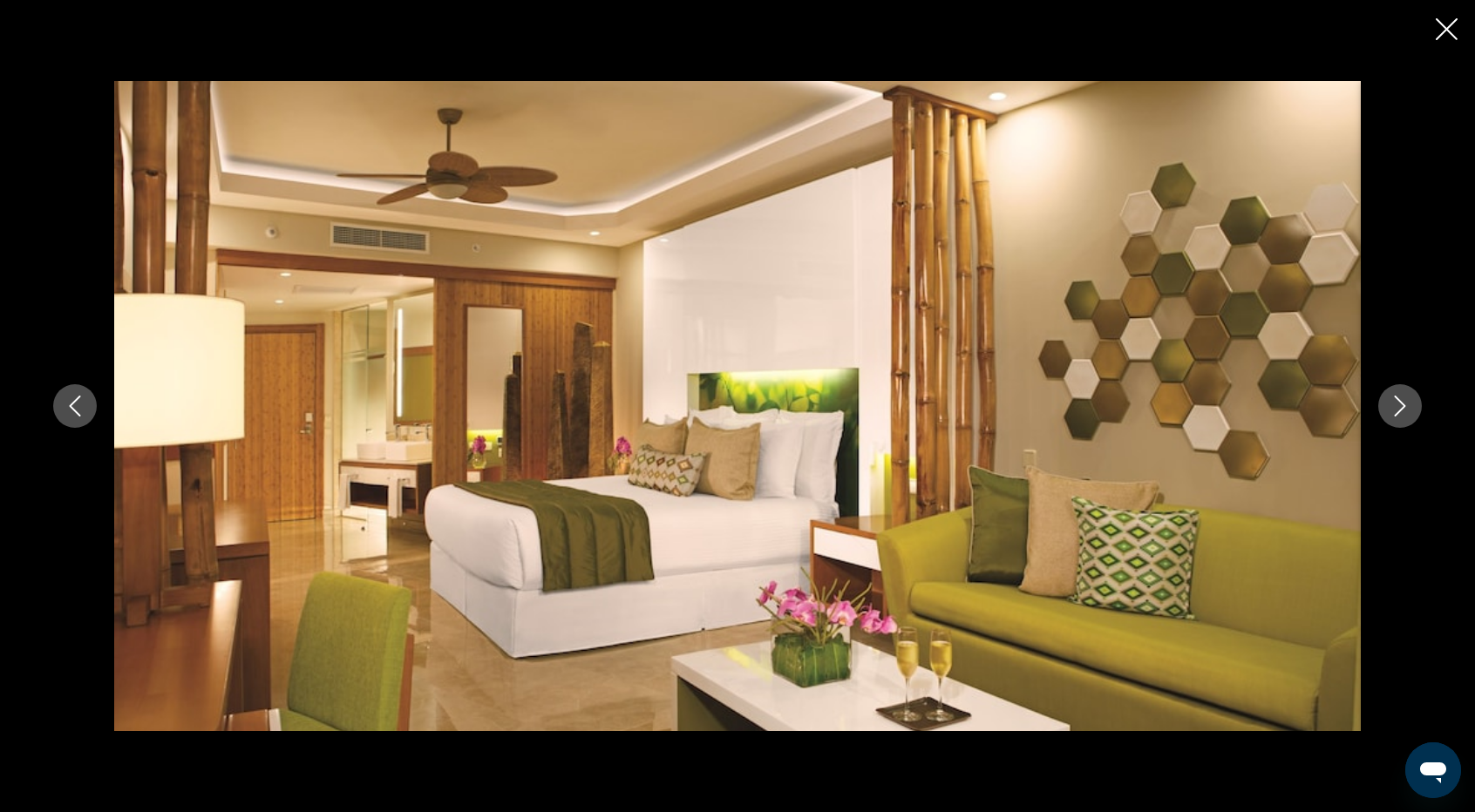
click at [1394, 403] on icon "Next image" at bounding box center [1400, 406] width 21 height 21
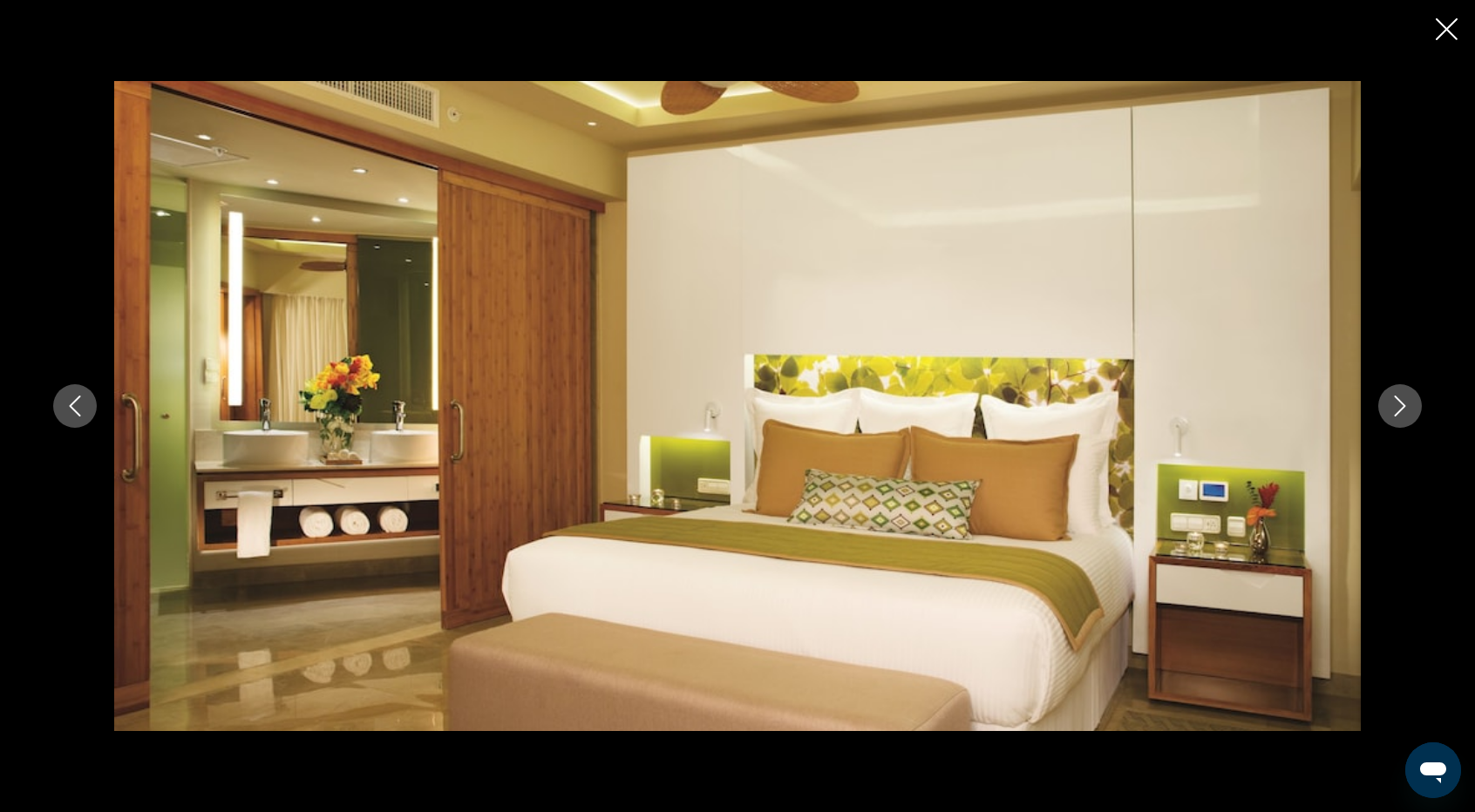
click at [1394, 403] on icon "Next image" at bounding box center [1400, 406] width 21 height 21
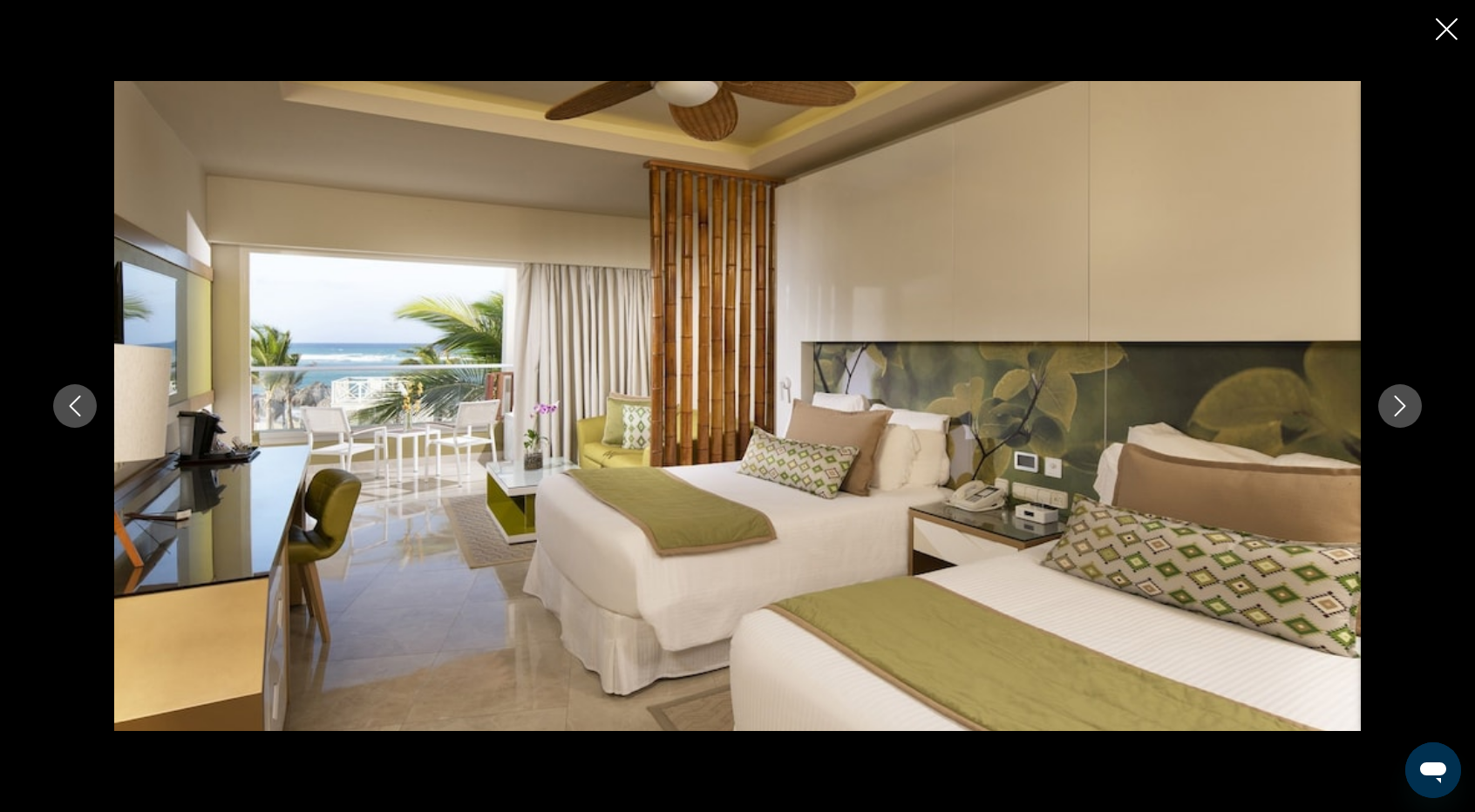
click at [1394, 403] on icon "Next image" at bounding box center [1400, 406] width 21 height 21
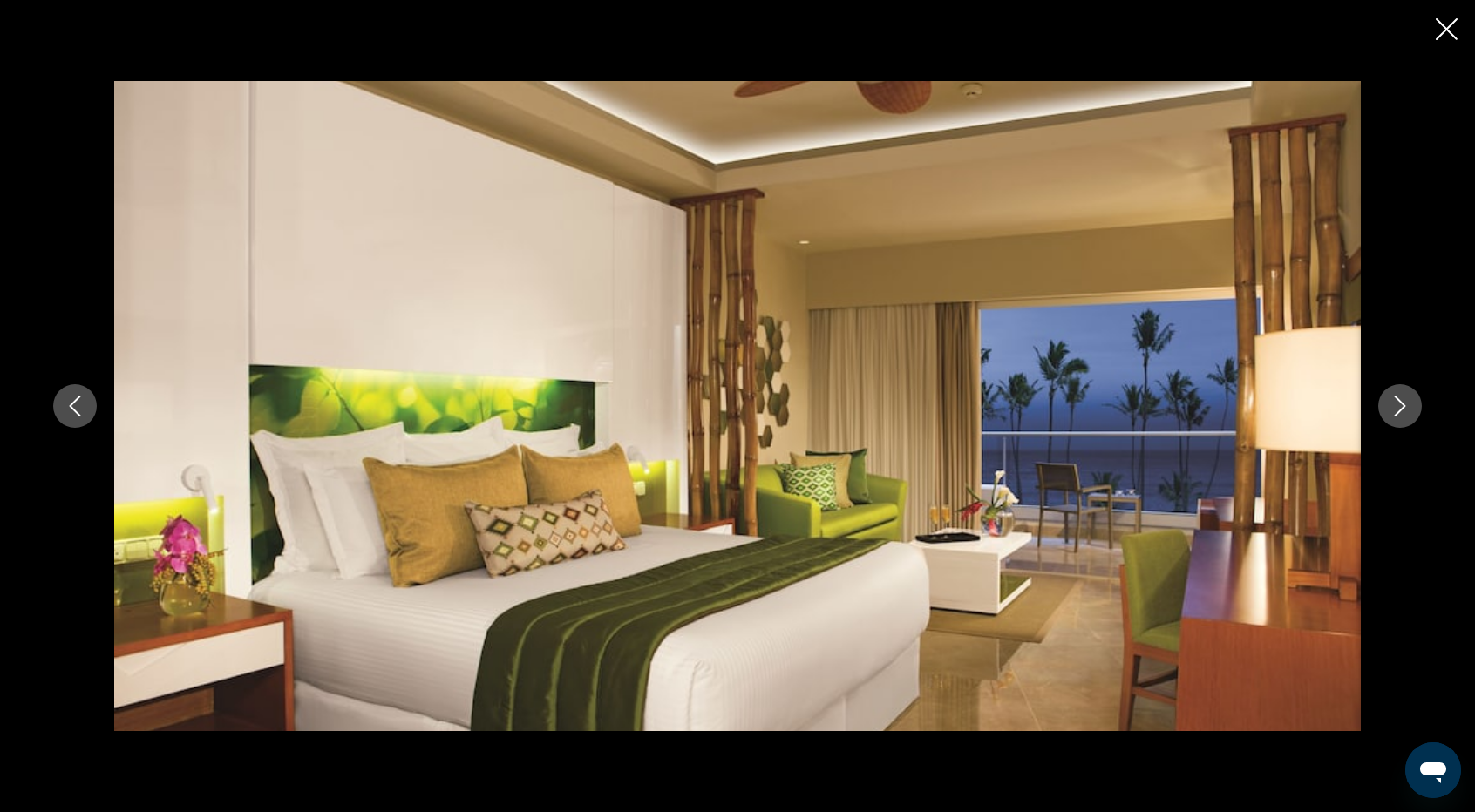
click at [1394, 403] on icon "Next image" at bounding box center [1400, 406] width 21 height 21
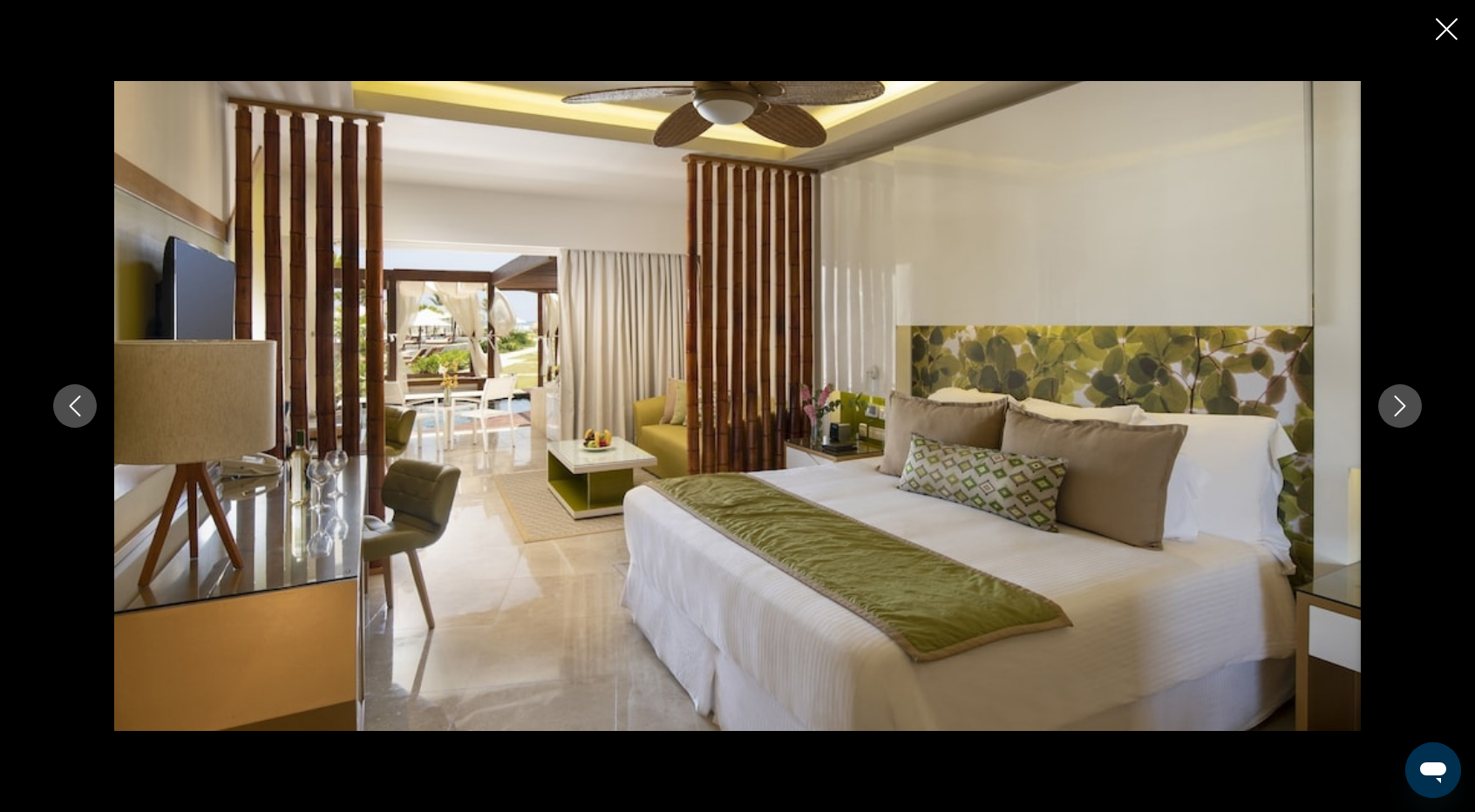
click at [1394, 403] on icon "Next image" at bounding box center [1400, 406] width 21 height 21
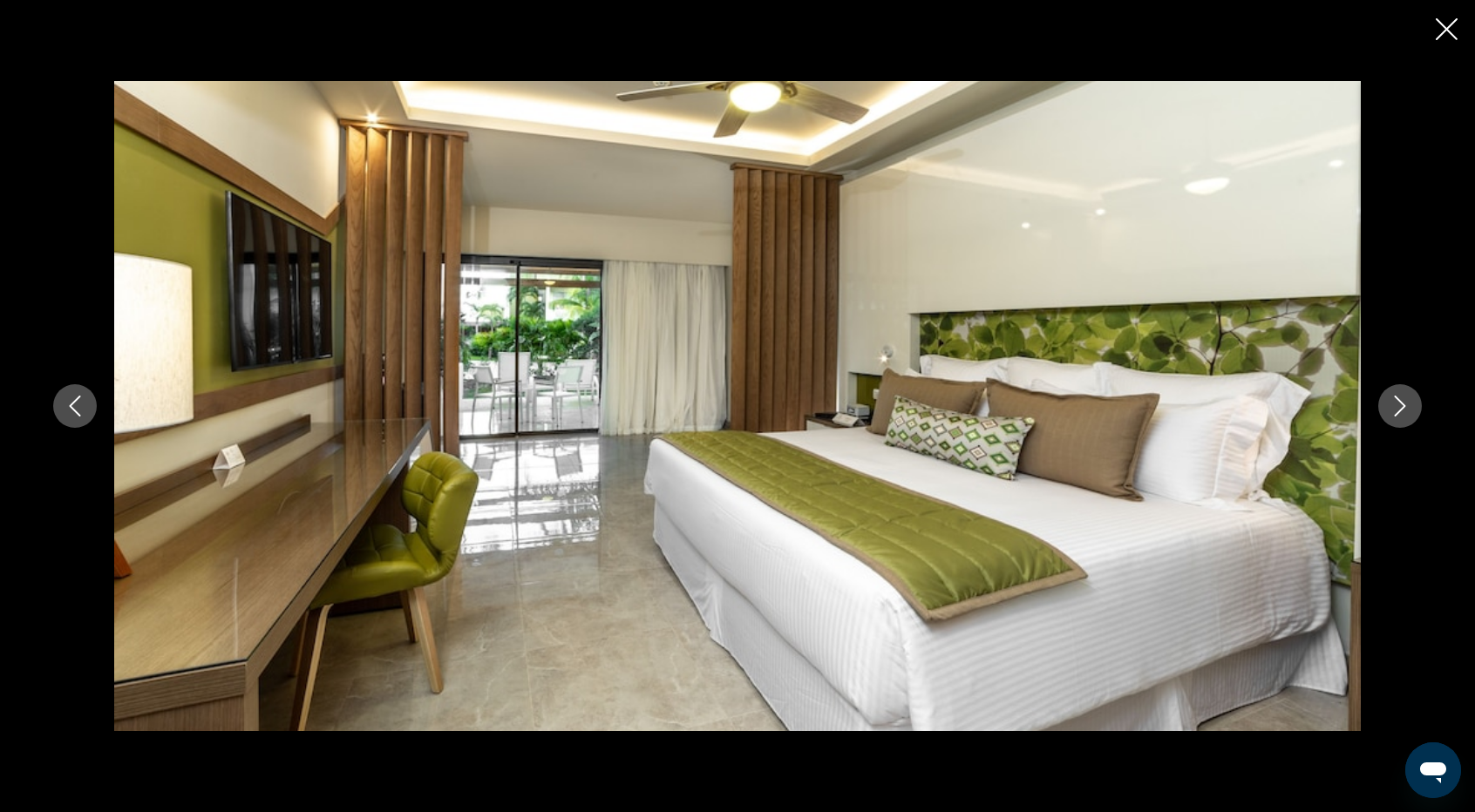
click at [1394, 403] on icon "Next image" at bounding box center [1400, 406] width 21 height 21
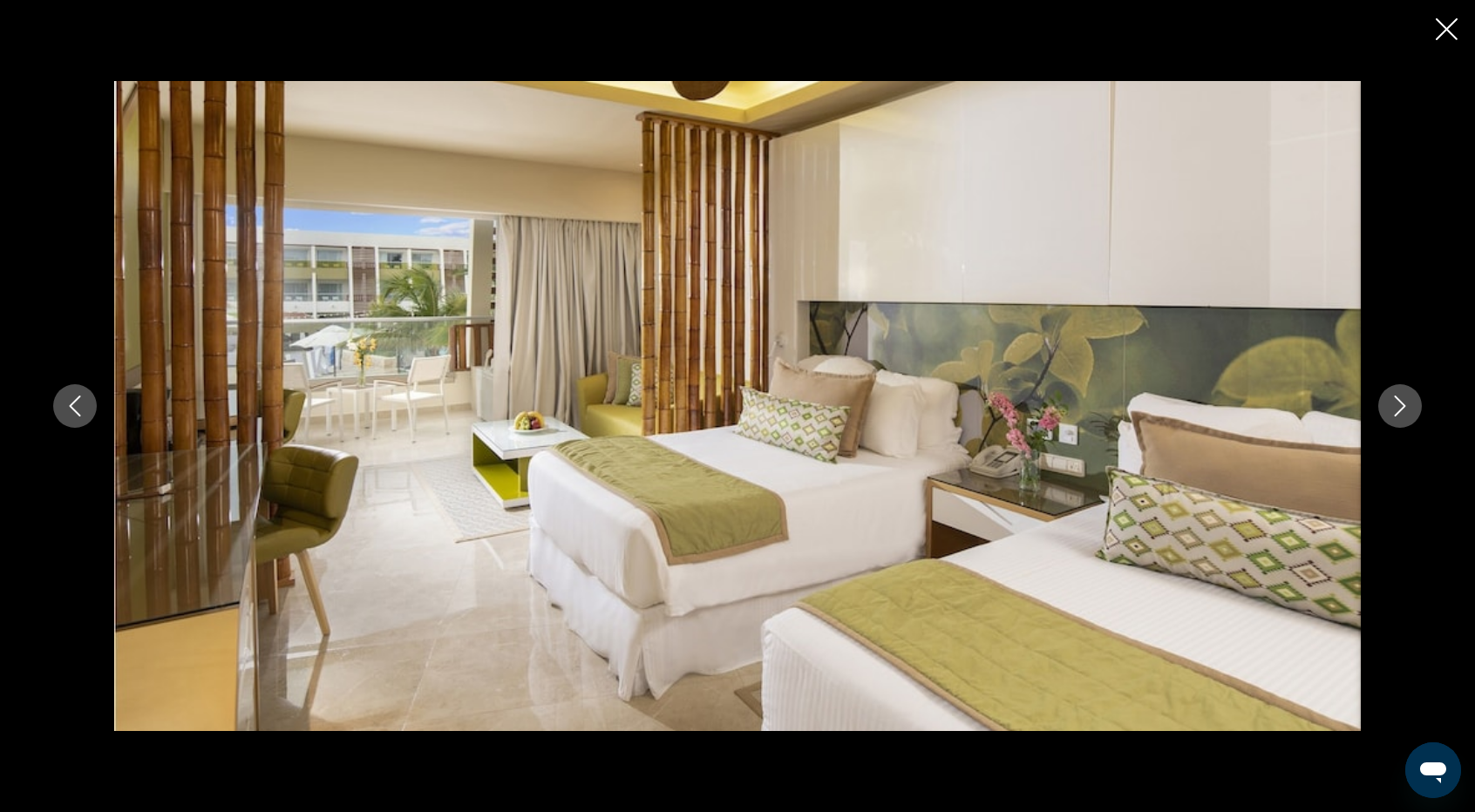
click at [1394, 403] on icon "Next image" at bounding box center [1400, 406] width 21 height 21
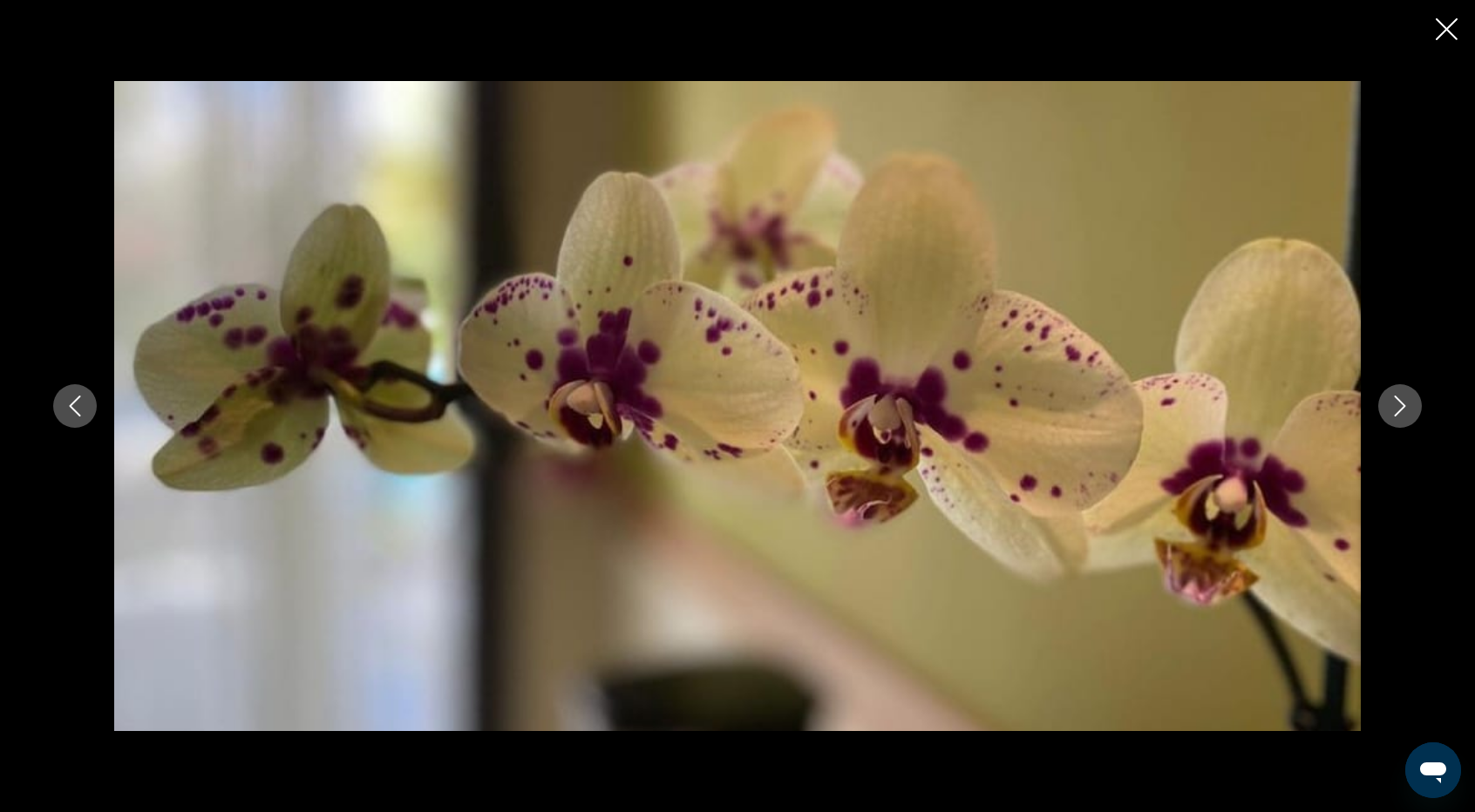
click at [1394, 403] on icon "Next image" at bounding box center [1400, 406] width 21 height 21
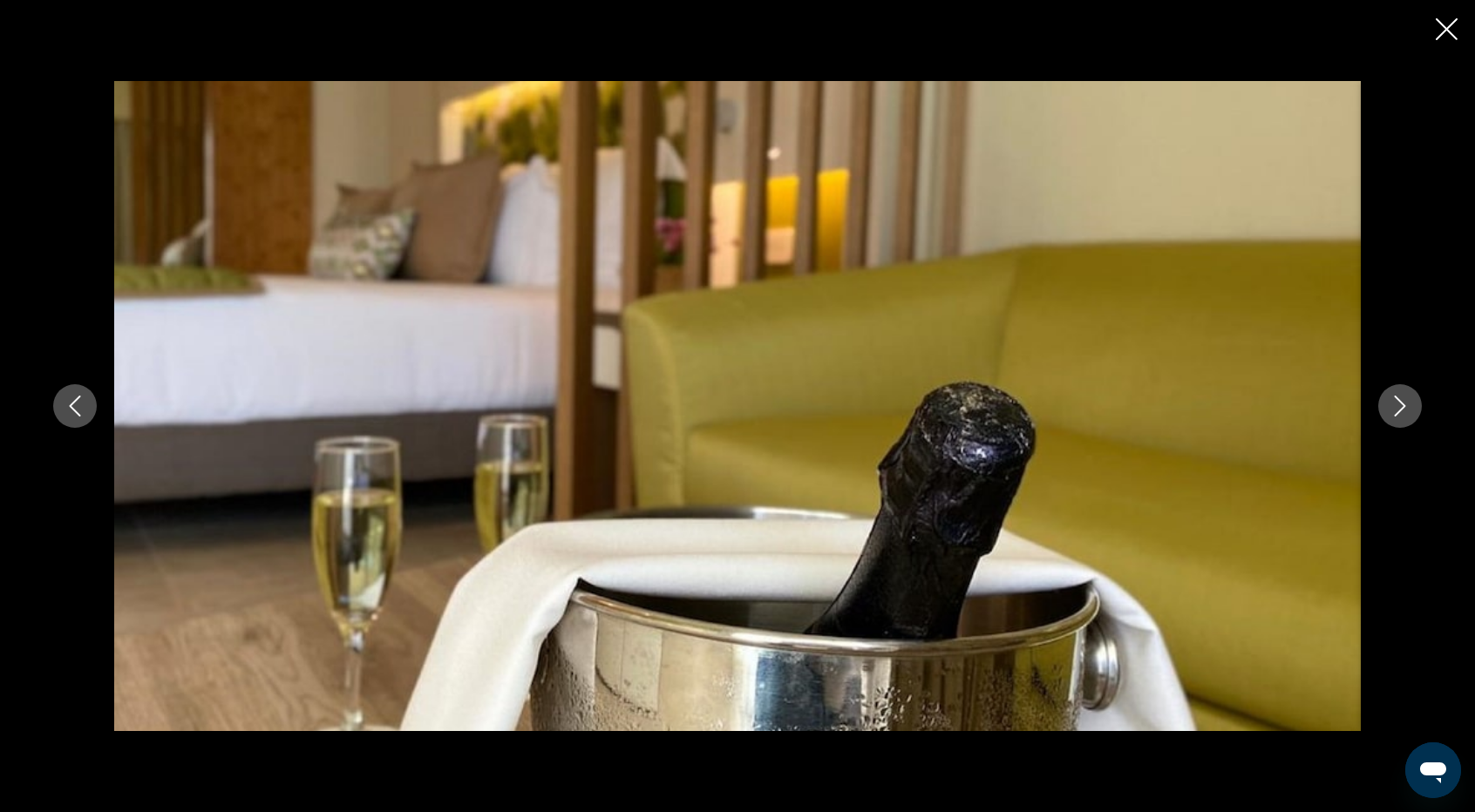
click at [1394, 403] on icon "Next image" at bounding box center [1400, 406] width 21 height 21
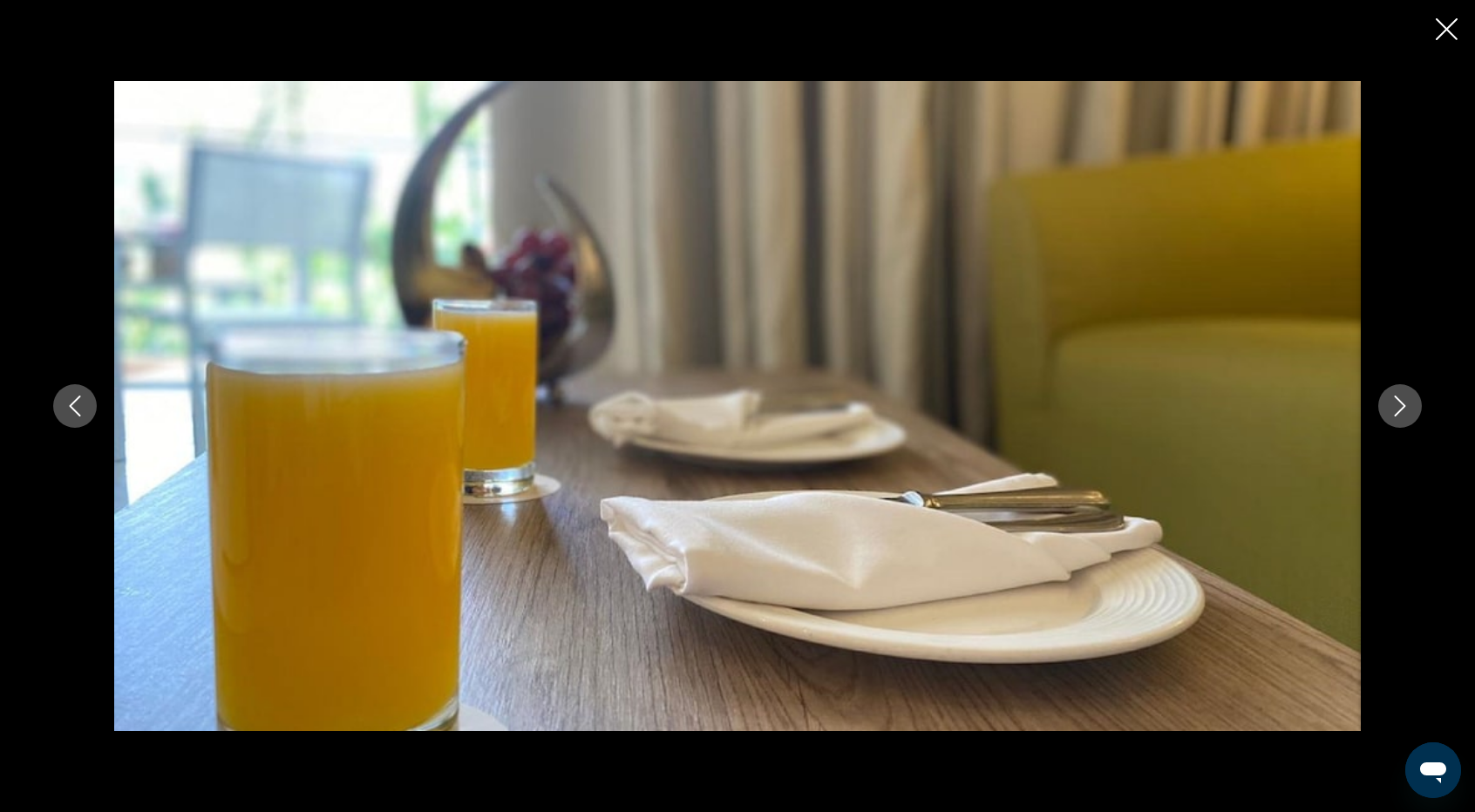
click at [1394, 403] on icon "Next image" at bounding box center [1400, 406] width 21 height 21
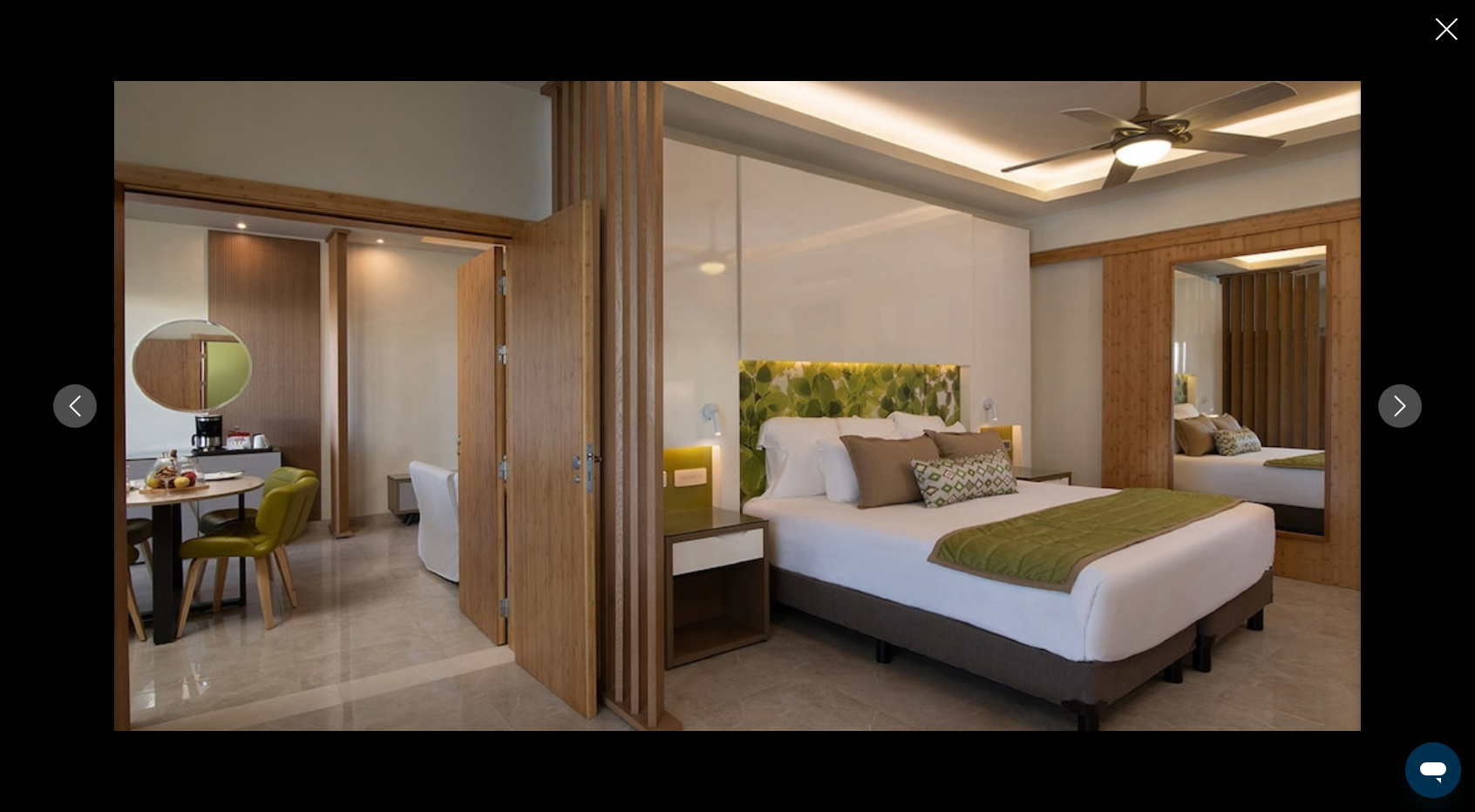
click at [1394, 403] on icon "Next image" at bounding box center [1400, 406] width 21 height 21
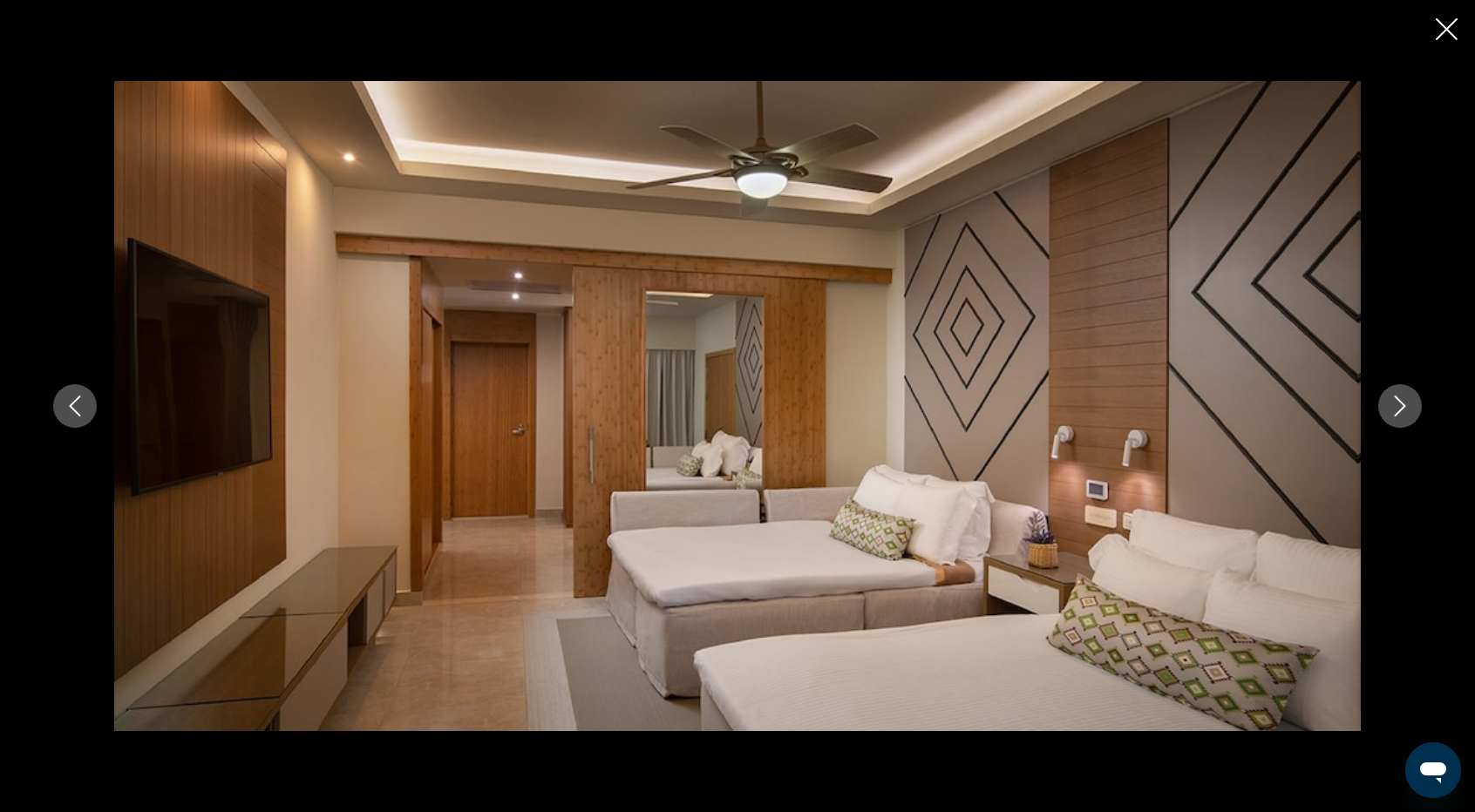
click at [1394, 403] on icon "Next image" at bounding box center [1400, 406] width 21 height 21
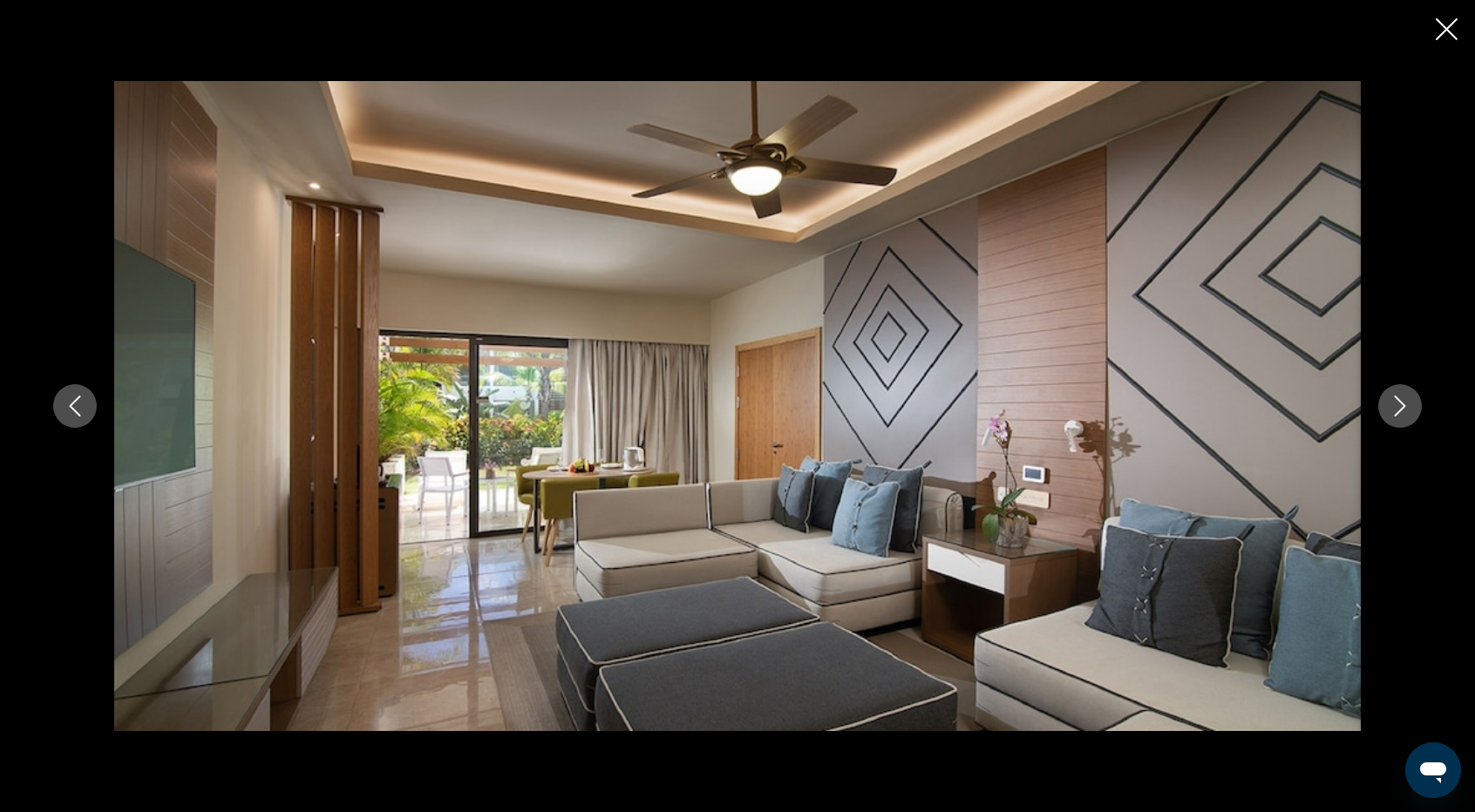
click at [1394, 403] on icon "Next image" at bounding box center [1400, 406] width 21 height 21
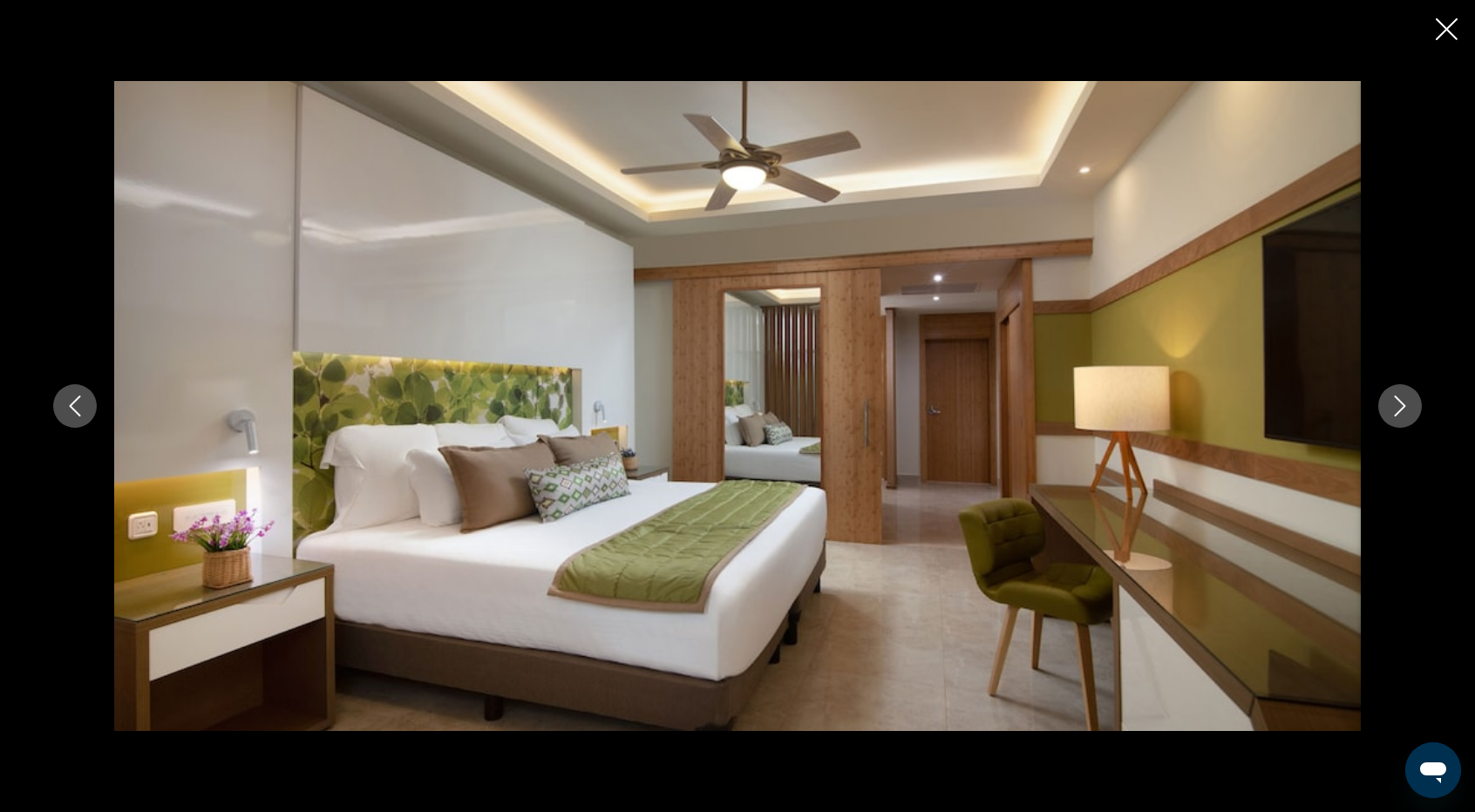
click at [1394, 403] on icon "Next image" at bounding box center [1400, 406] width 21 height 21
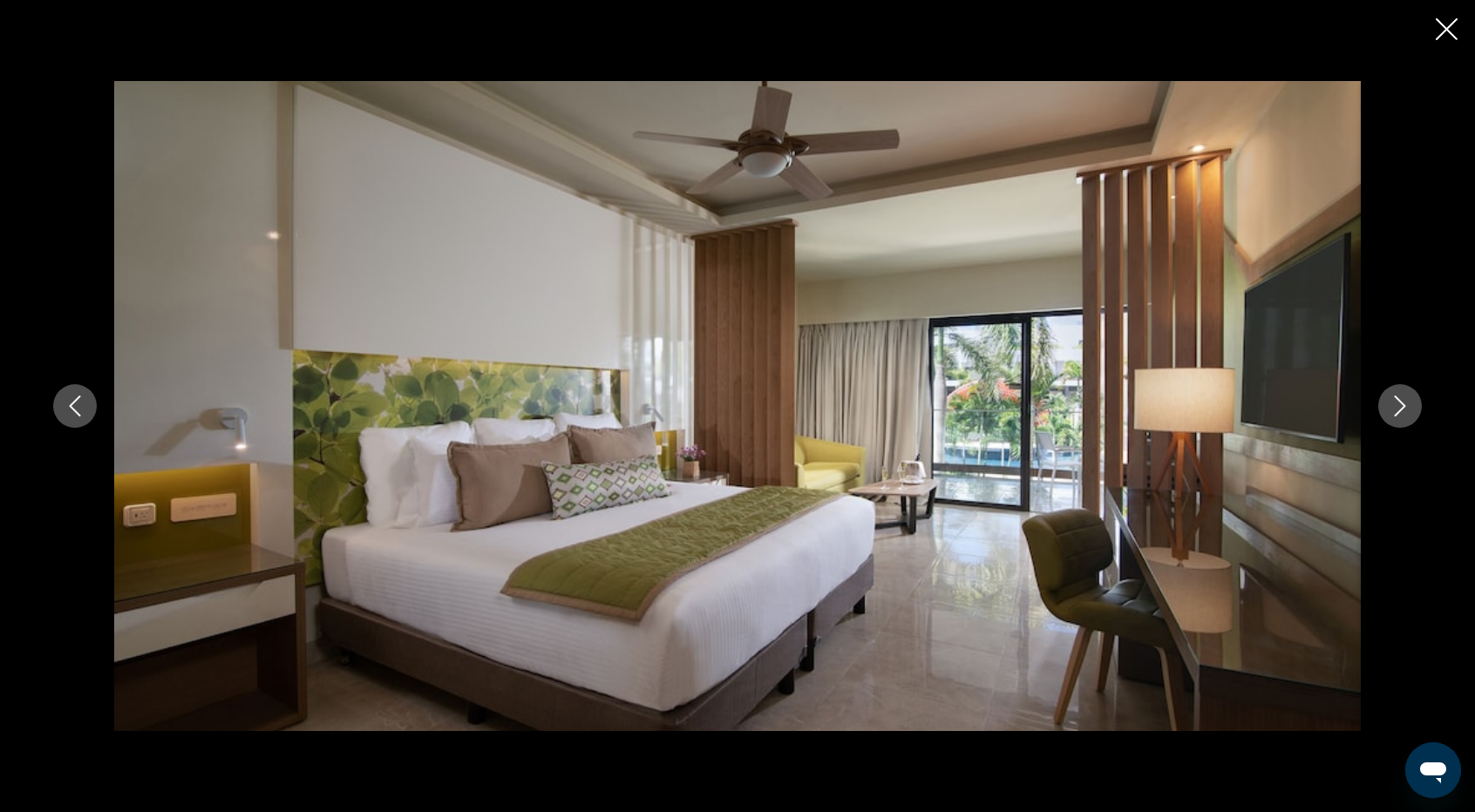
click at [1394, 403] on icon "Next image" at bounding box center [1400, 406] width 21 height 21
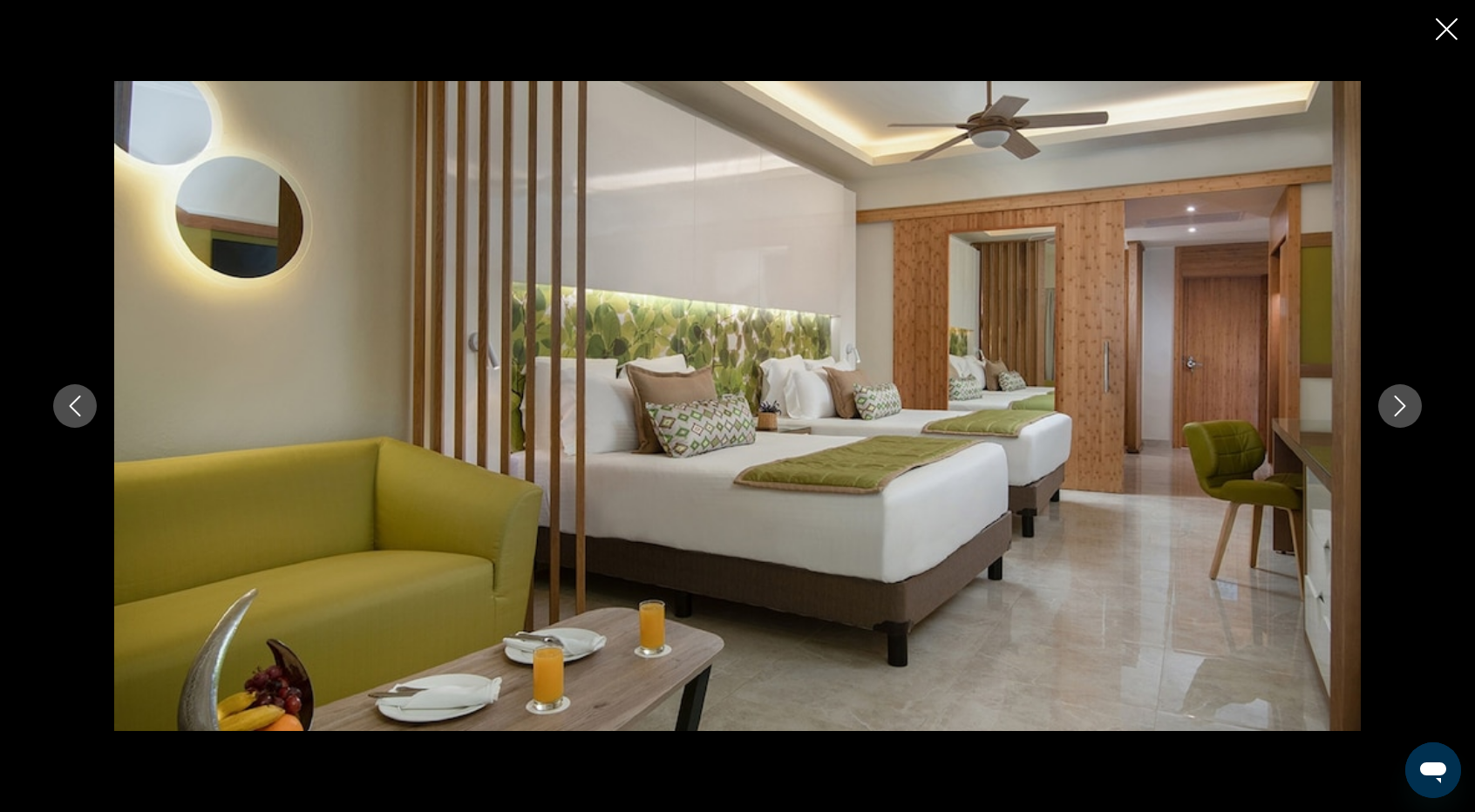
click at [1394, 403] on icon "Next image" at bounding box center [1400, 406] width 21 height 21
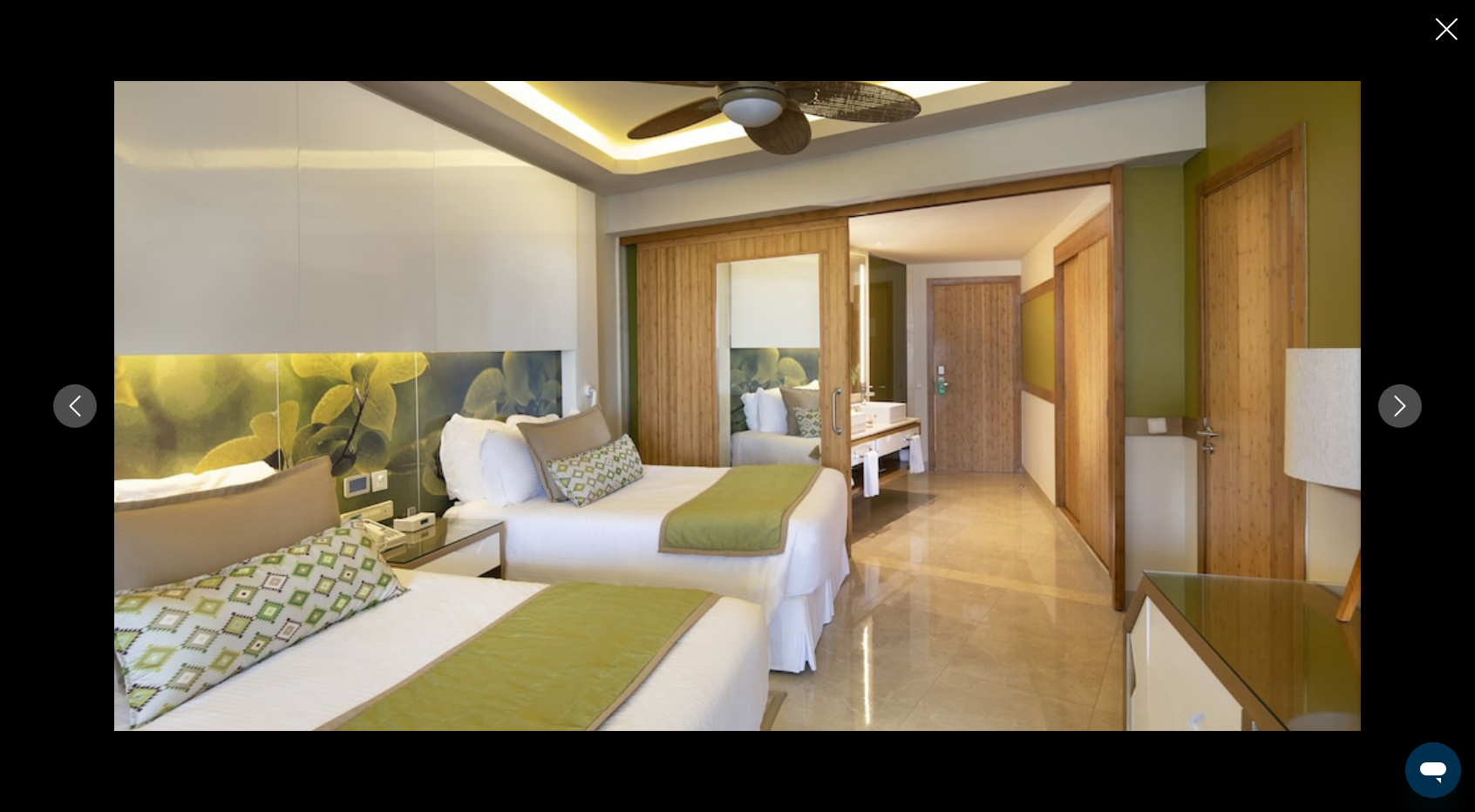
click at [1394, 403] on icon "Next image" at bounding box center [1400, 406] width 21 height 21
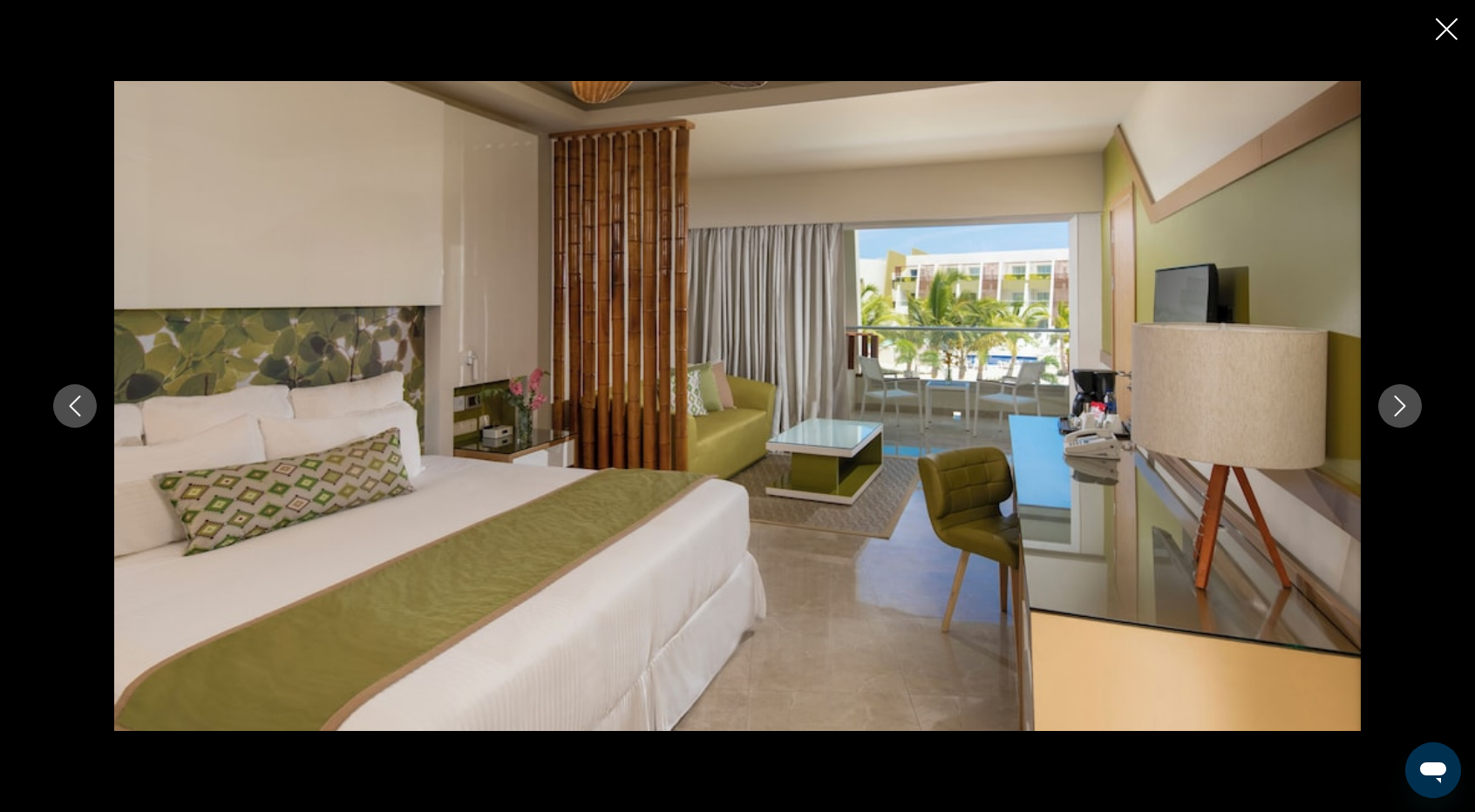
click at [1394, 403] on icon "Next image" at bounding box center [1400, 406] width 21 height 21
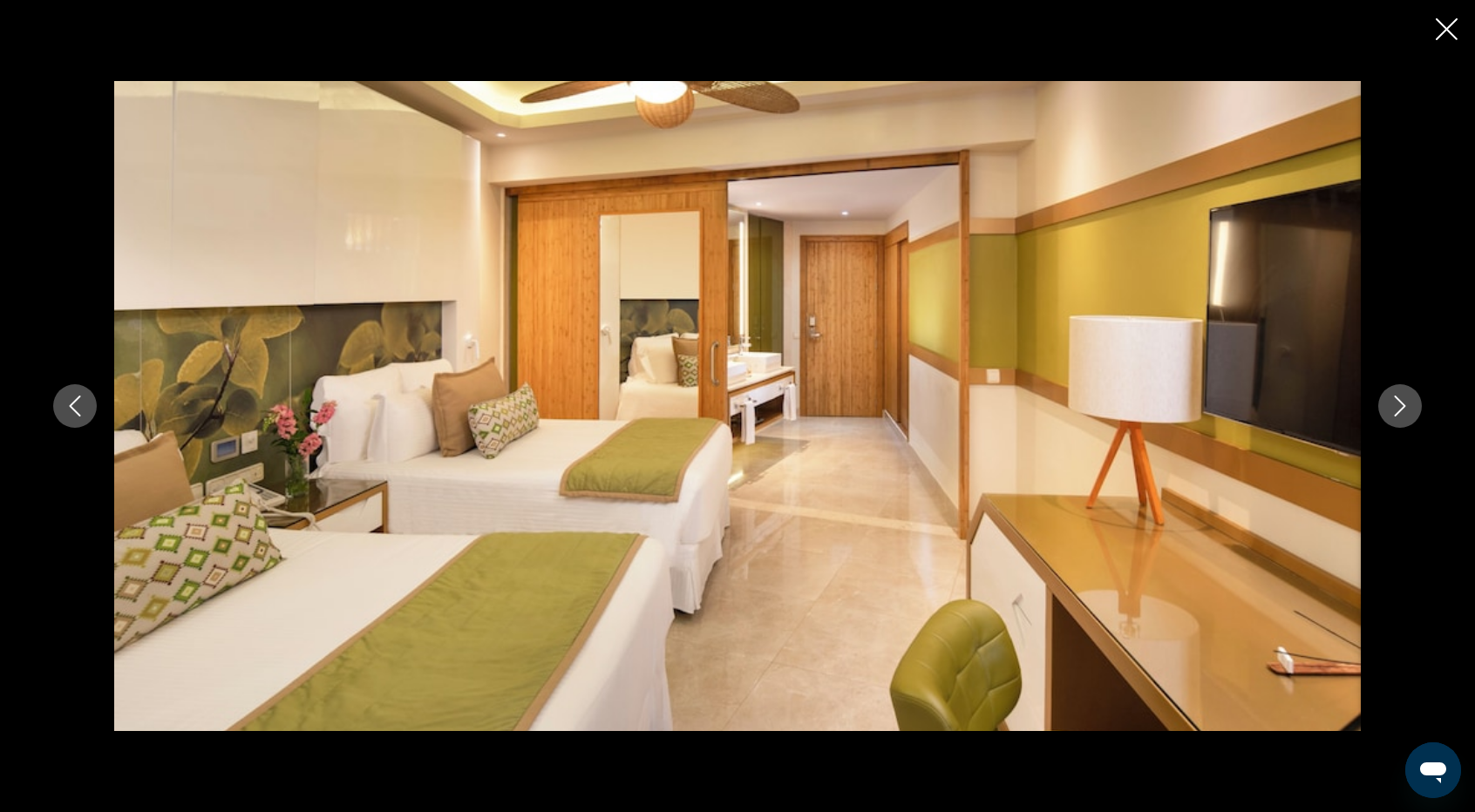
click at [1394, 403] on icon "Next image" at bounding box center [1400, 406] width 21 height 21
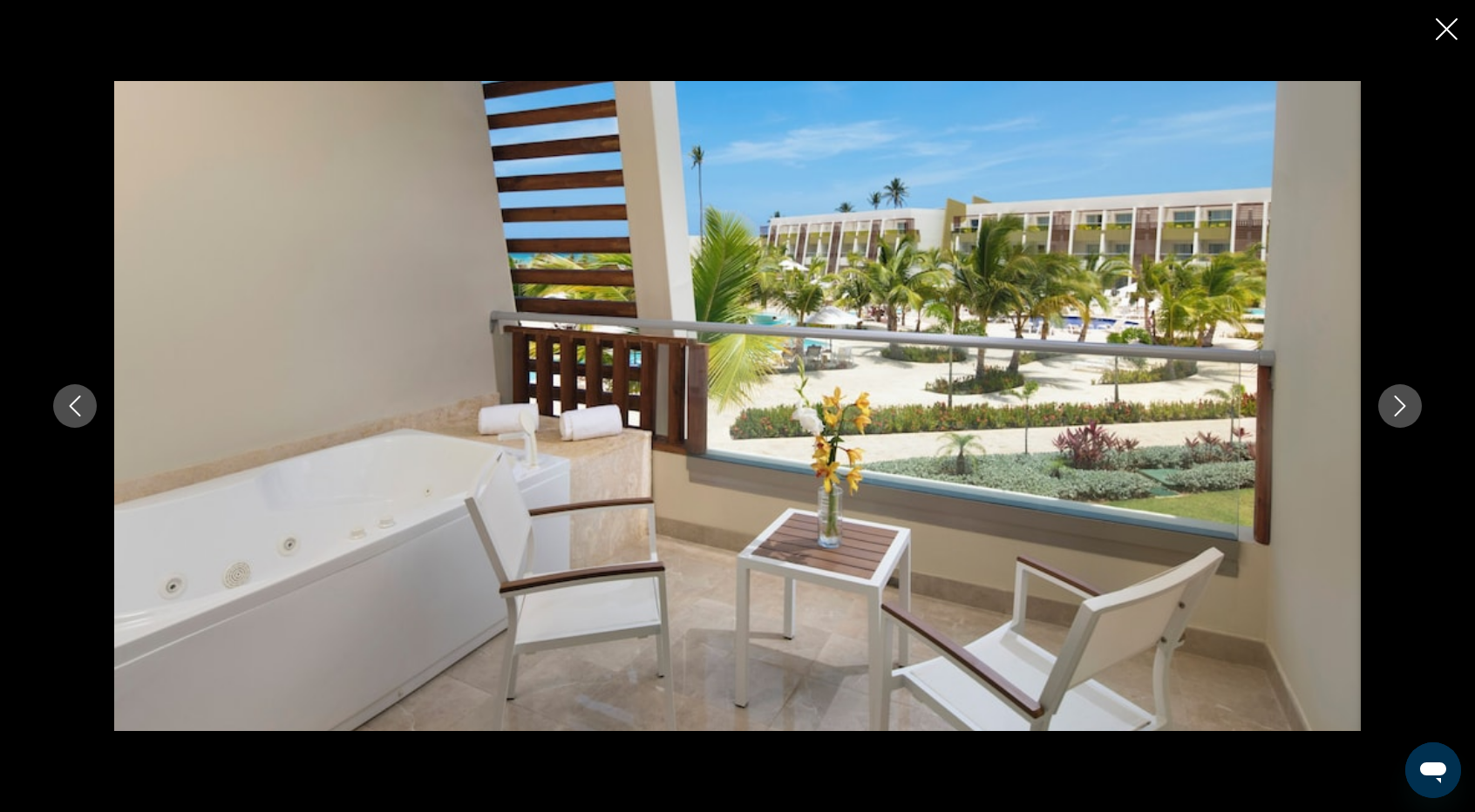
click at [1394, 403] on icon "Next image" at bounding box center [1400, 406] width 21 height 21
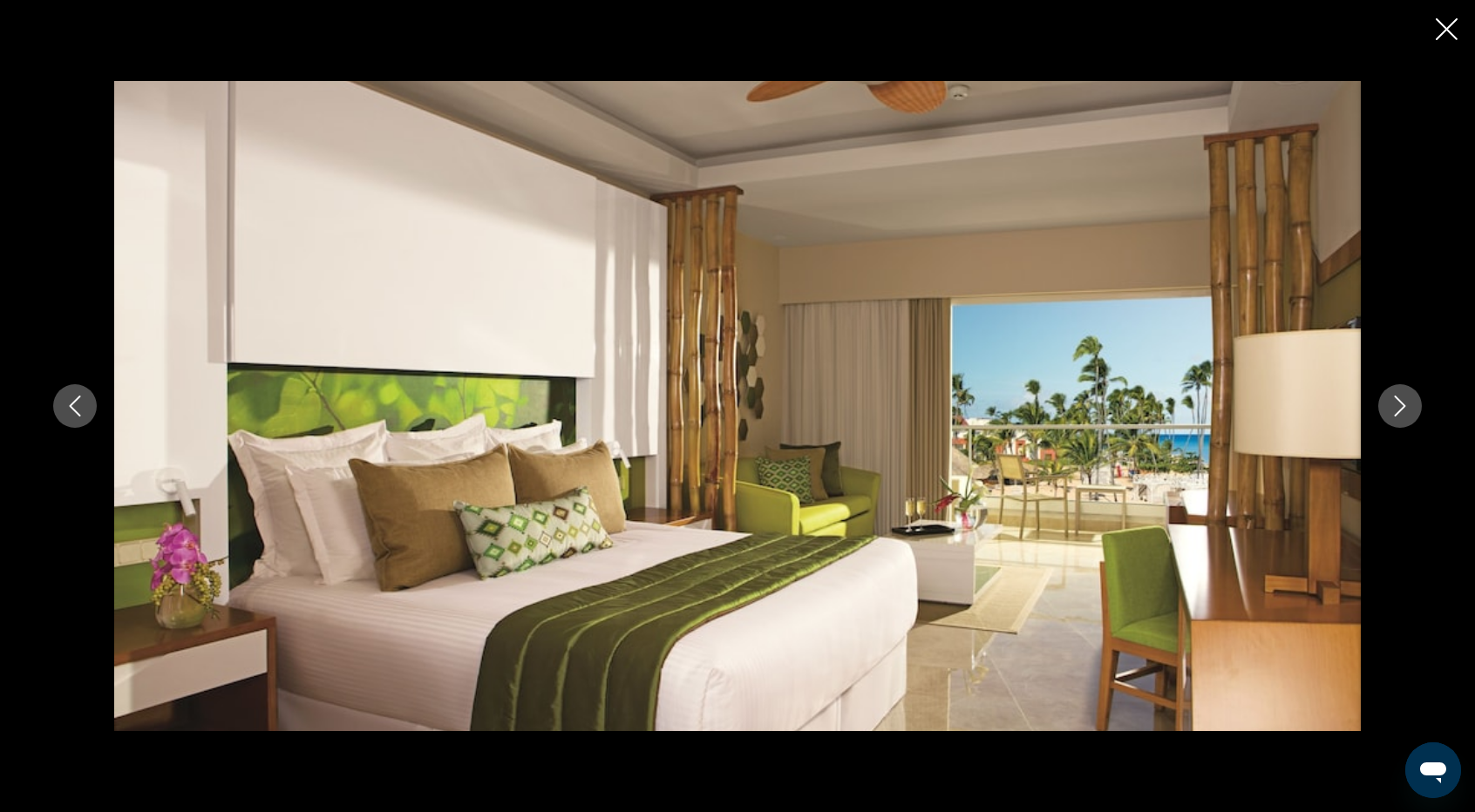
click at [1394, 403] on icon "Next image" at bounding box center [1400, 406] width 21 height 21
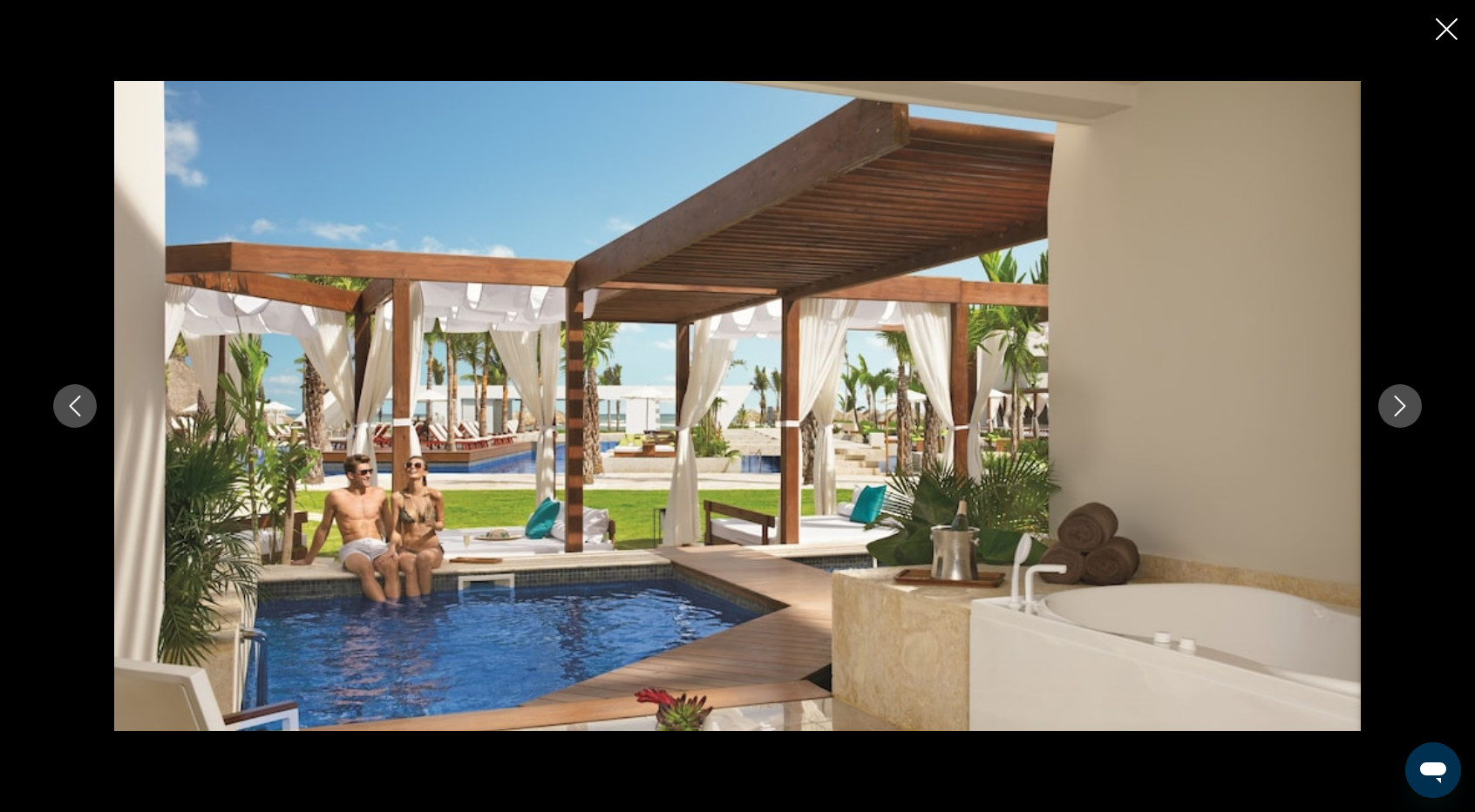
click at [1394, 403] on icon "Next image" at bounding box center [1400, 406] width 21 height 21
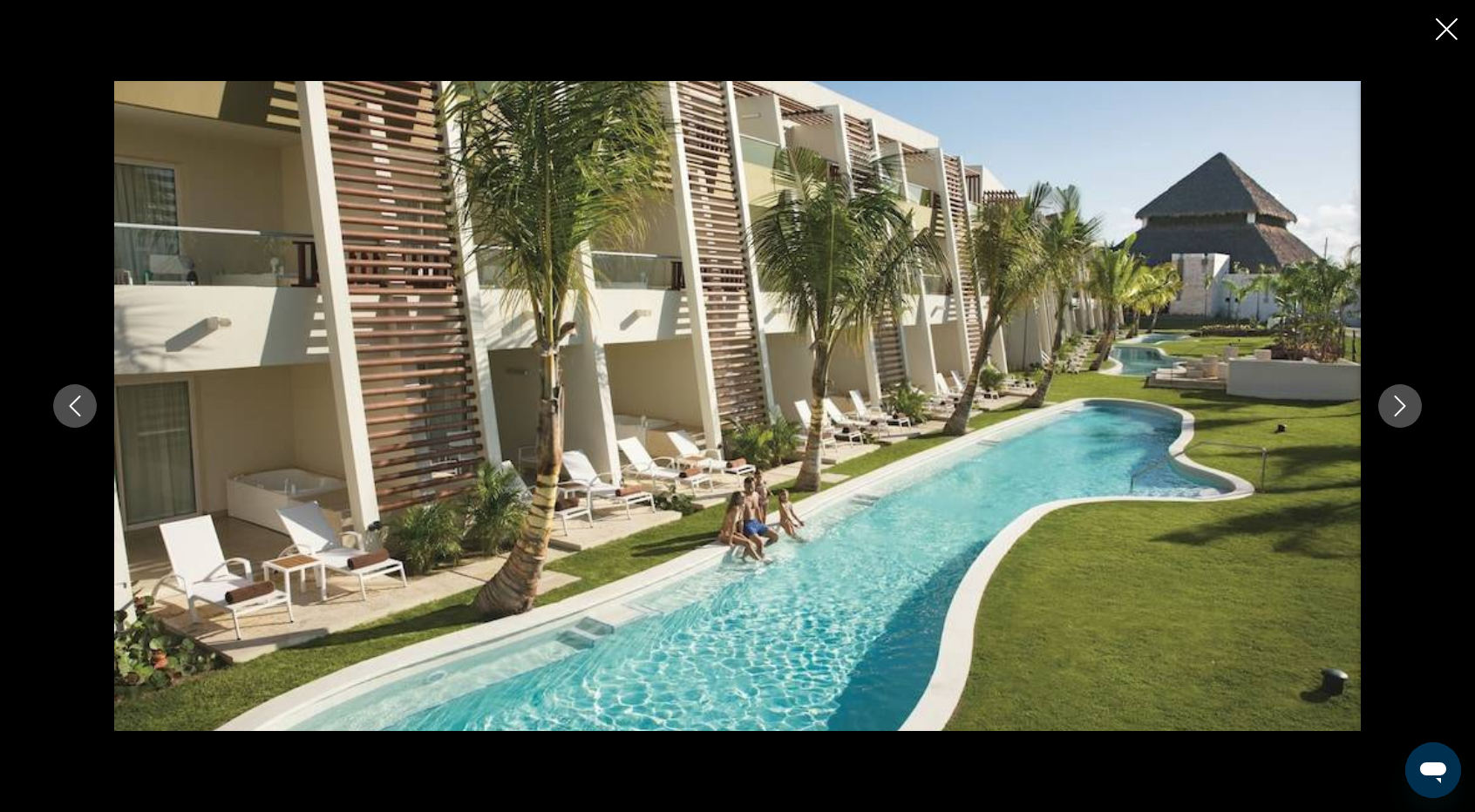
click at [1394, 403] on icon "Next image" at bounding box center [1400, 406] width 21 height 21
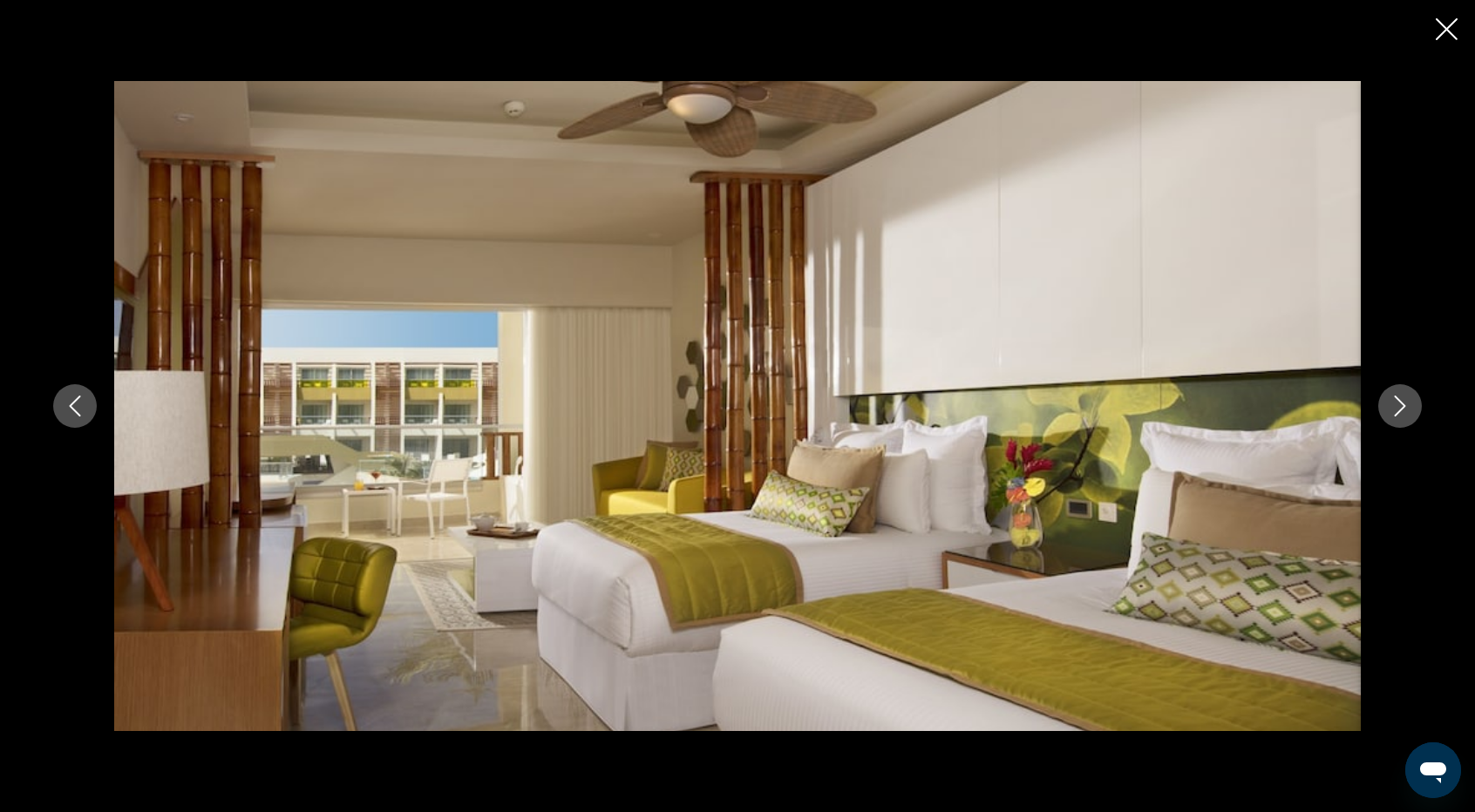
click at [1394, 403] on icon "Next image" at bounding box center [1400, 406] width 21 height 21
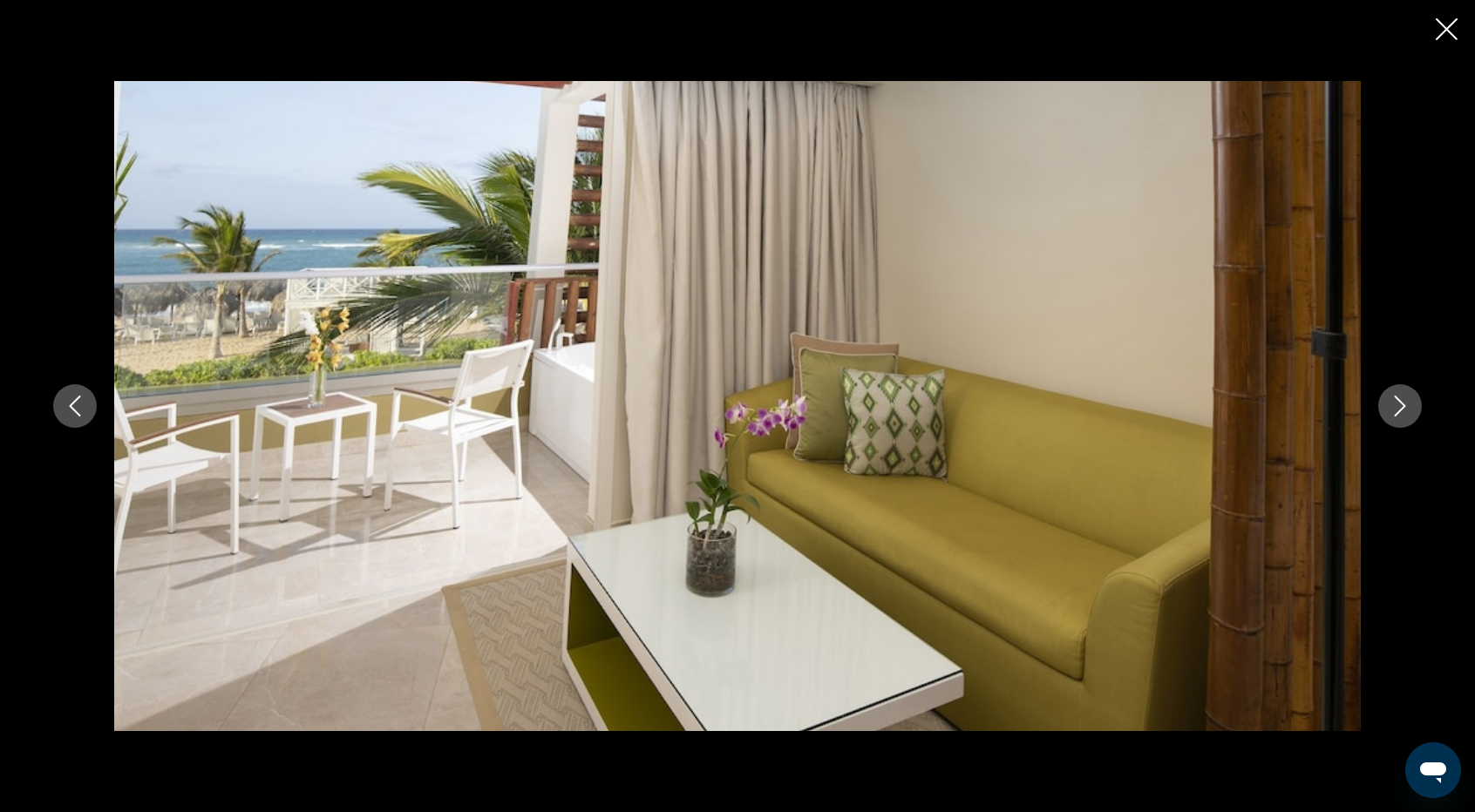
click at [1394, 403] on icon "Next image" at bounding box center [1400, 406] width 21 height 21
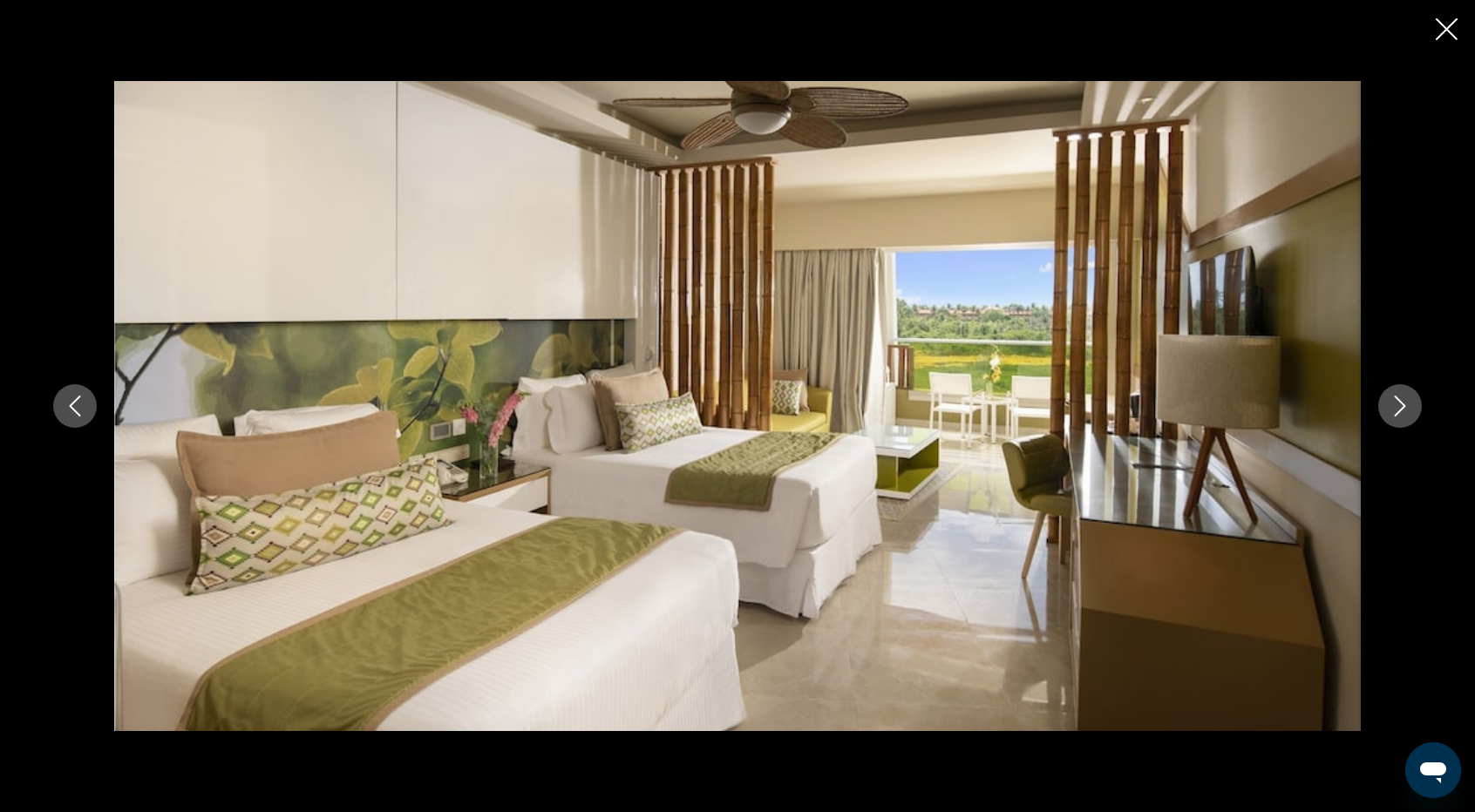
click at [1394, 403] on icon "Next image" at bounding box center [1400, 406] width 21 height 21
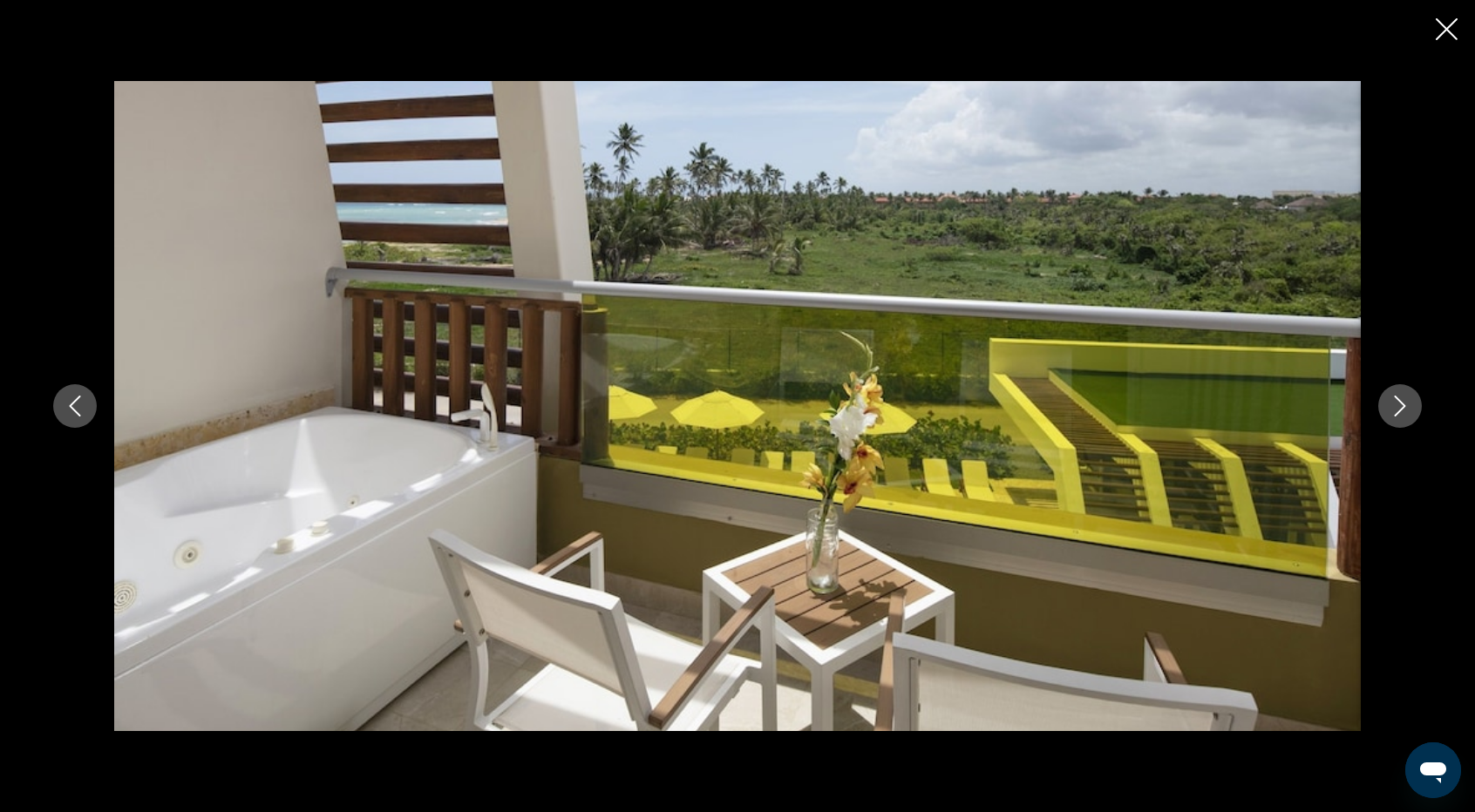
click at [1394, 403] on icon "Next image" at bounding box center [1400, 406] width 21 height 21
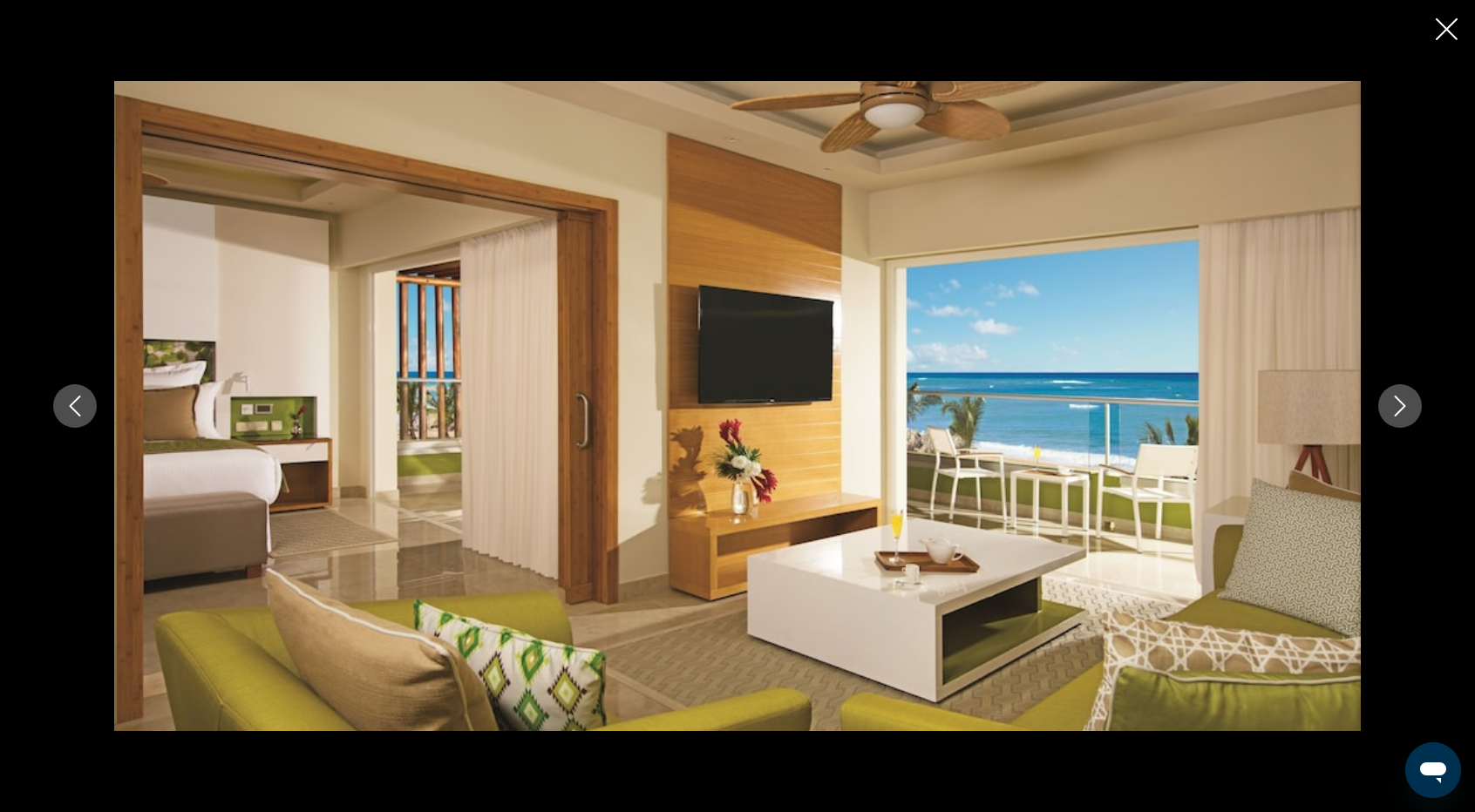
click at [1394, 403] on icon "Next image" at bounding box center [1400, 406] width 21 height 21
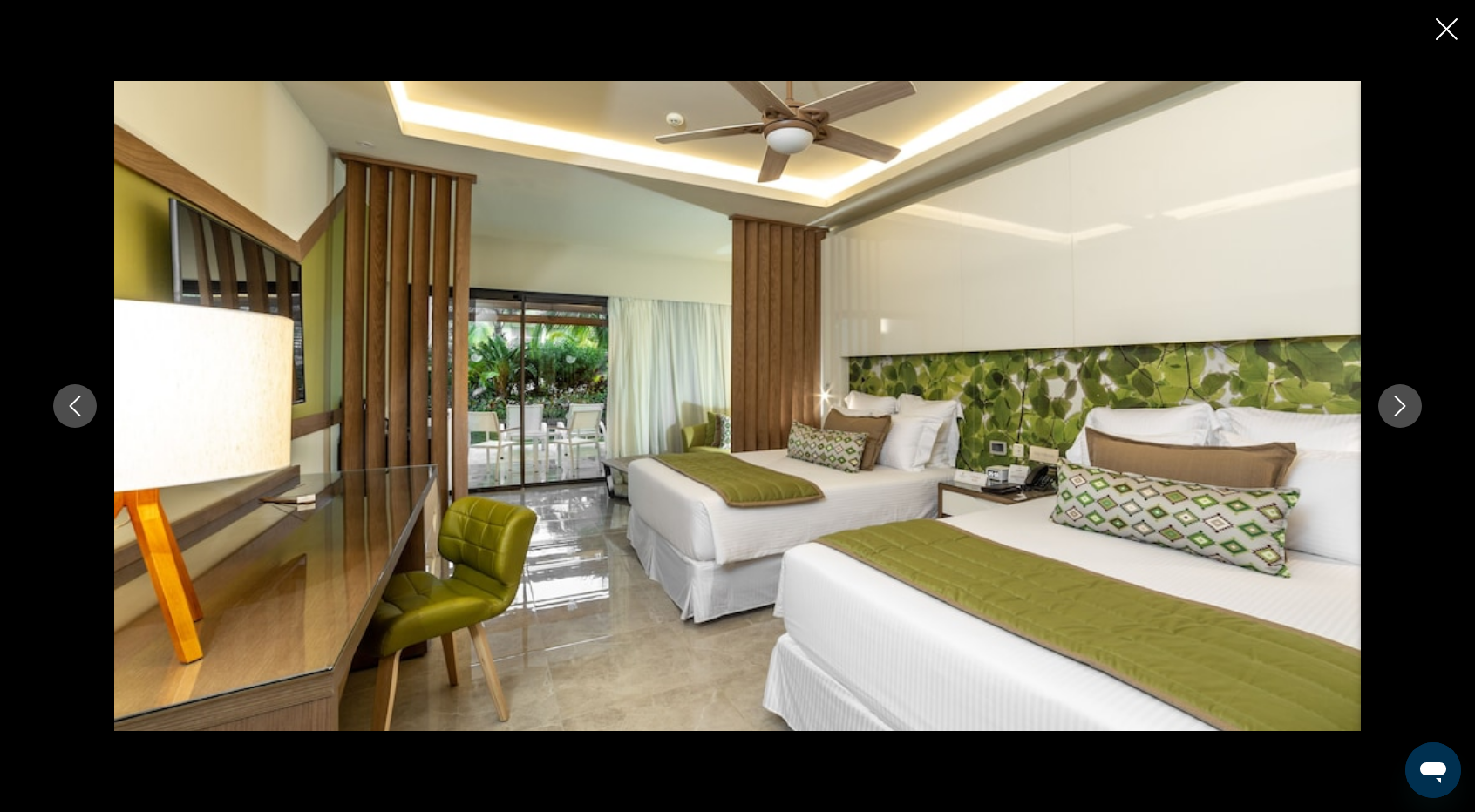
click at [1394, 403] on icon "Next image" at bounding box center [1400, 406] width 21 height 21
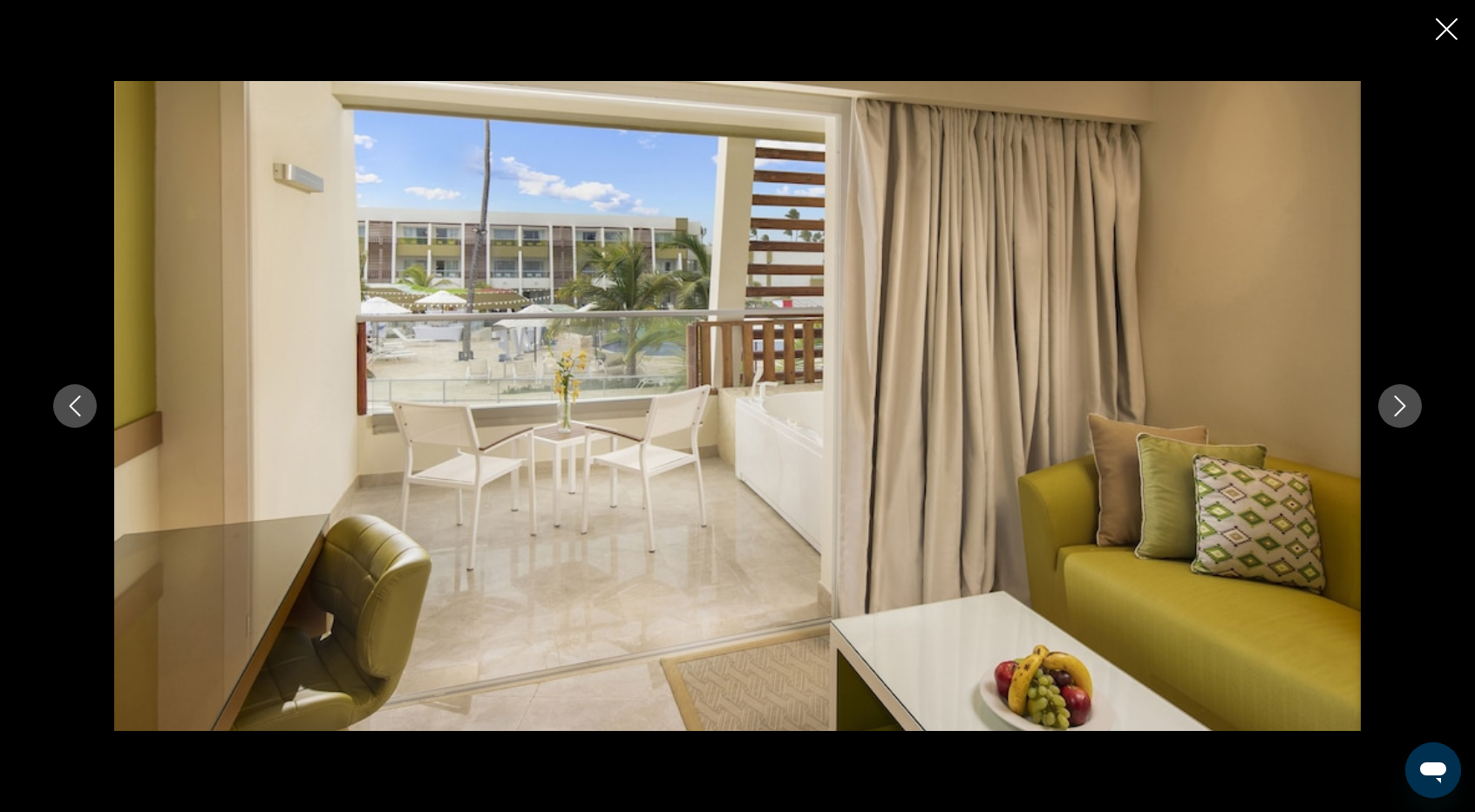
click at [1394, 403] on icon "Next image" at bounding box center [1400, 406] width 21 height 21
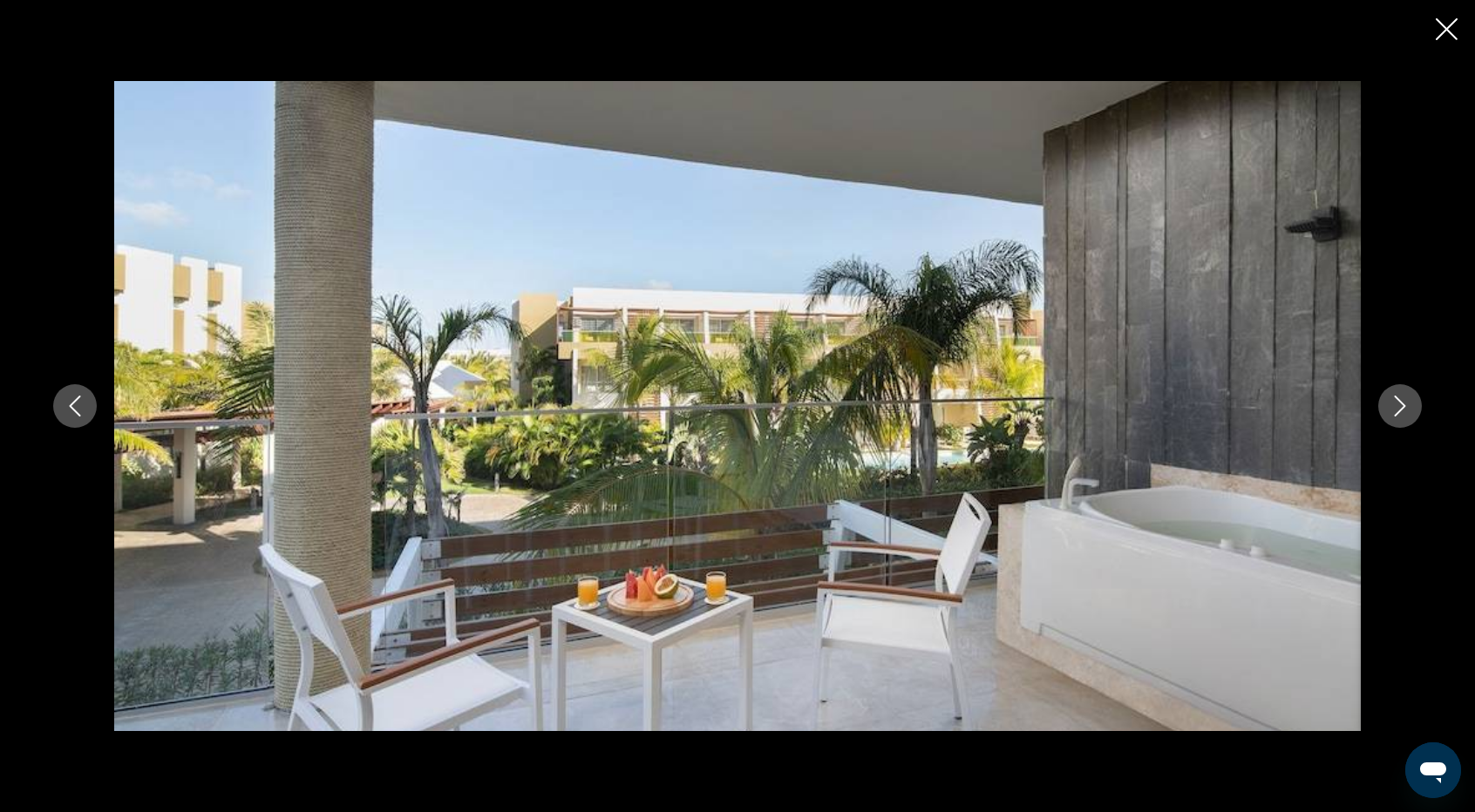
click at [1394, 403] on icon "Next image" at bounding box center [1400, 406] width 21 height 21
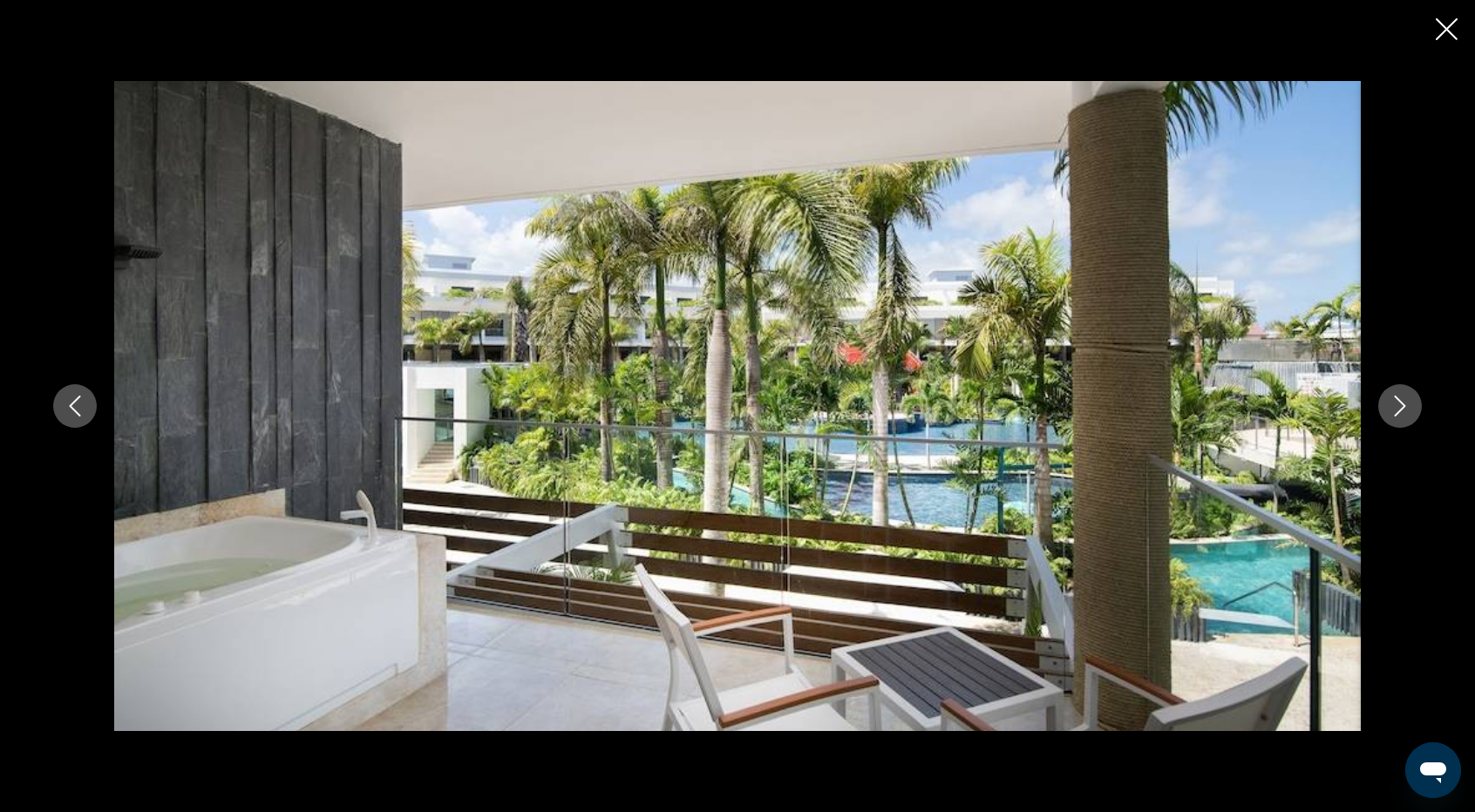
click at [1394, 403] on icon "Next image" at bounding box center [1400, 406] width 21 height 21
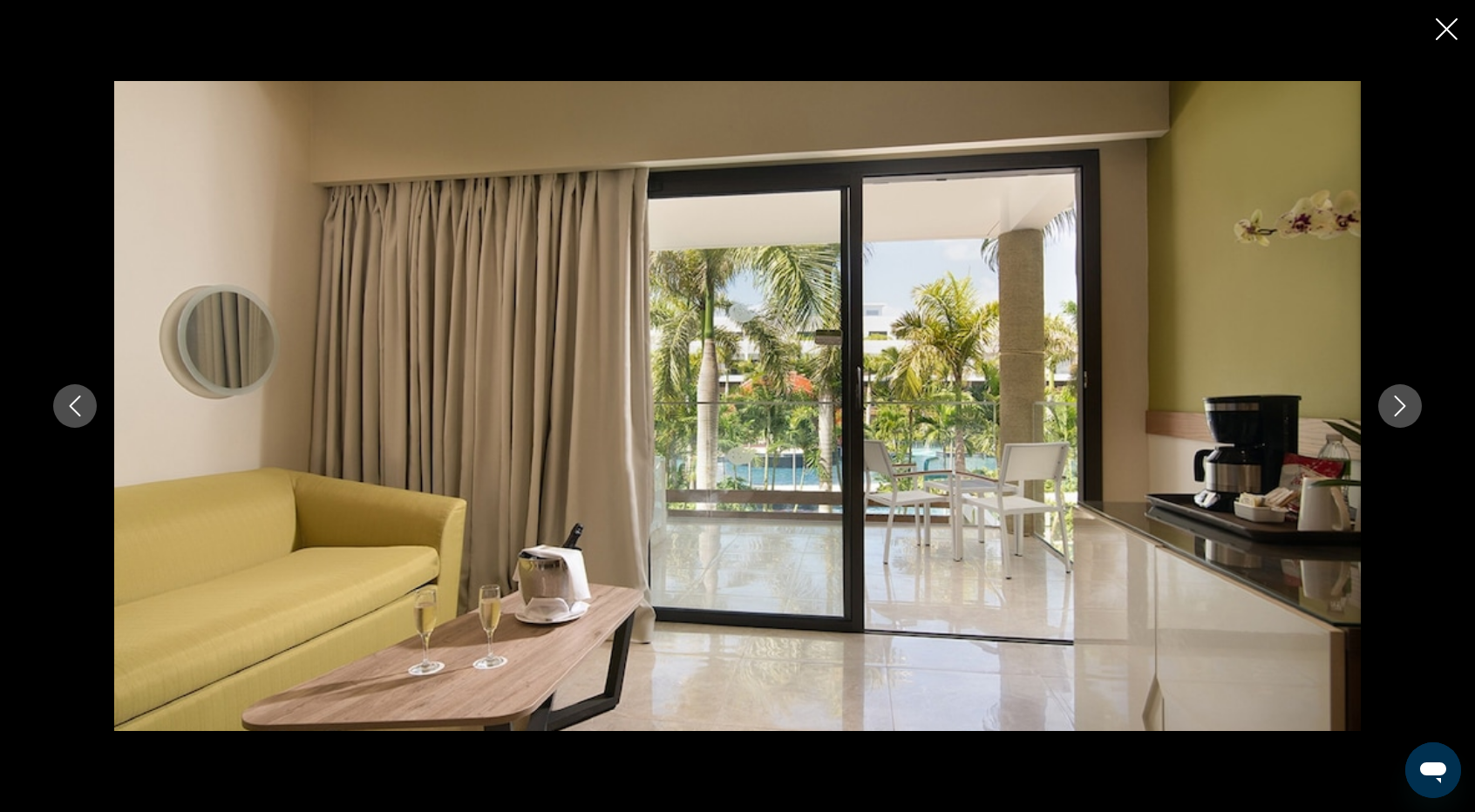
click at [1394, 403] on icon "Next image" at bounding box center [1400, 406] width 21 height 21
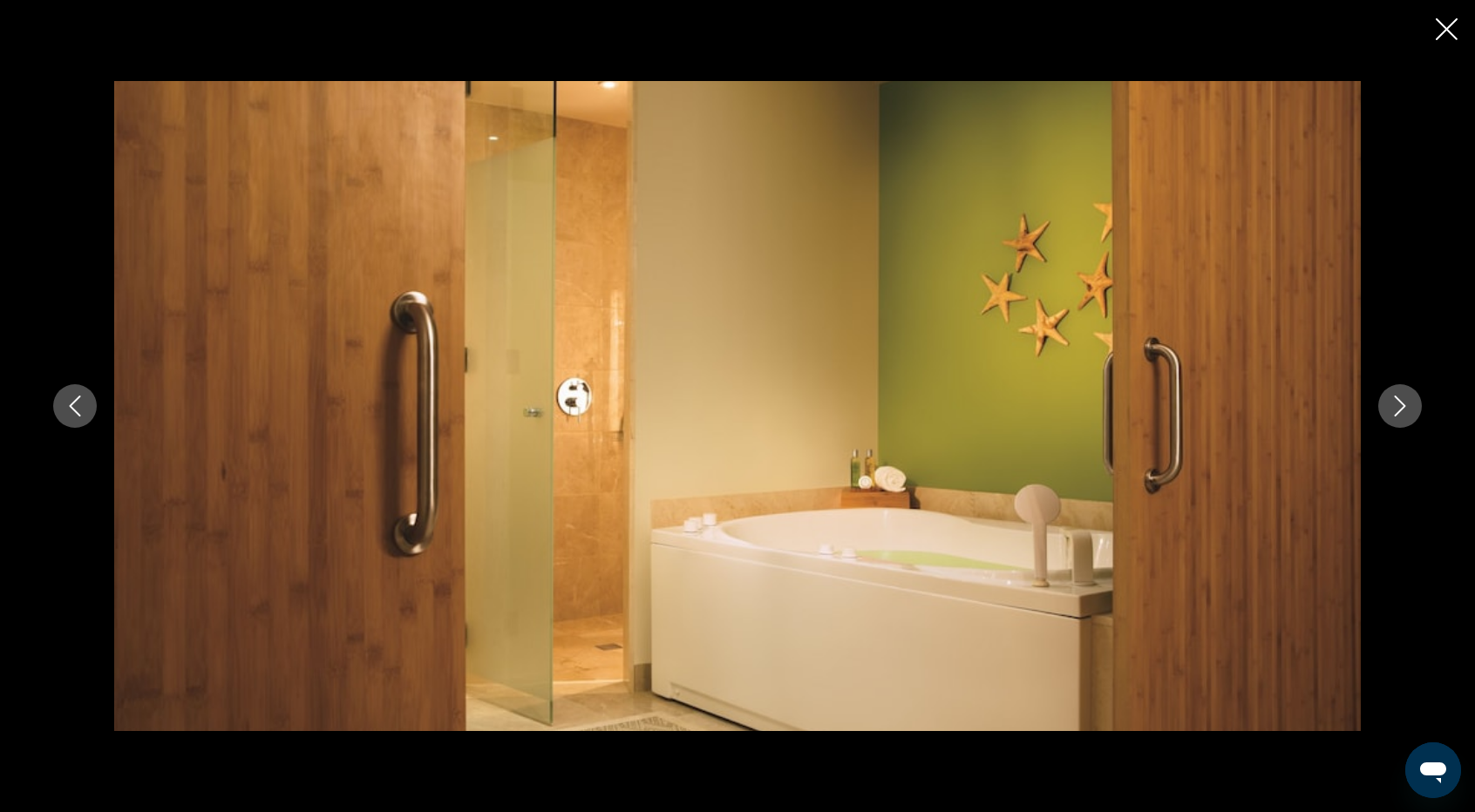
click at [1394, 403] on icon "Next image" at bounding box center [1400, 406] width 21 height 21
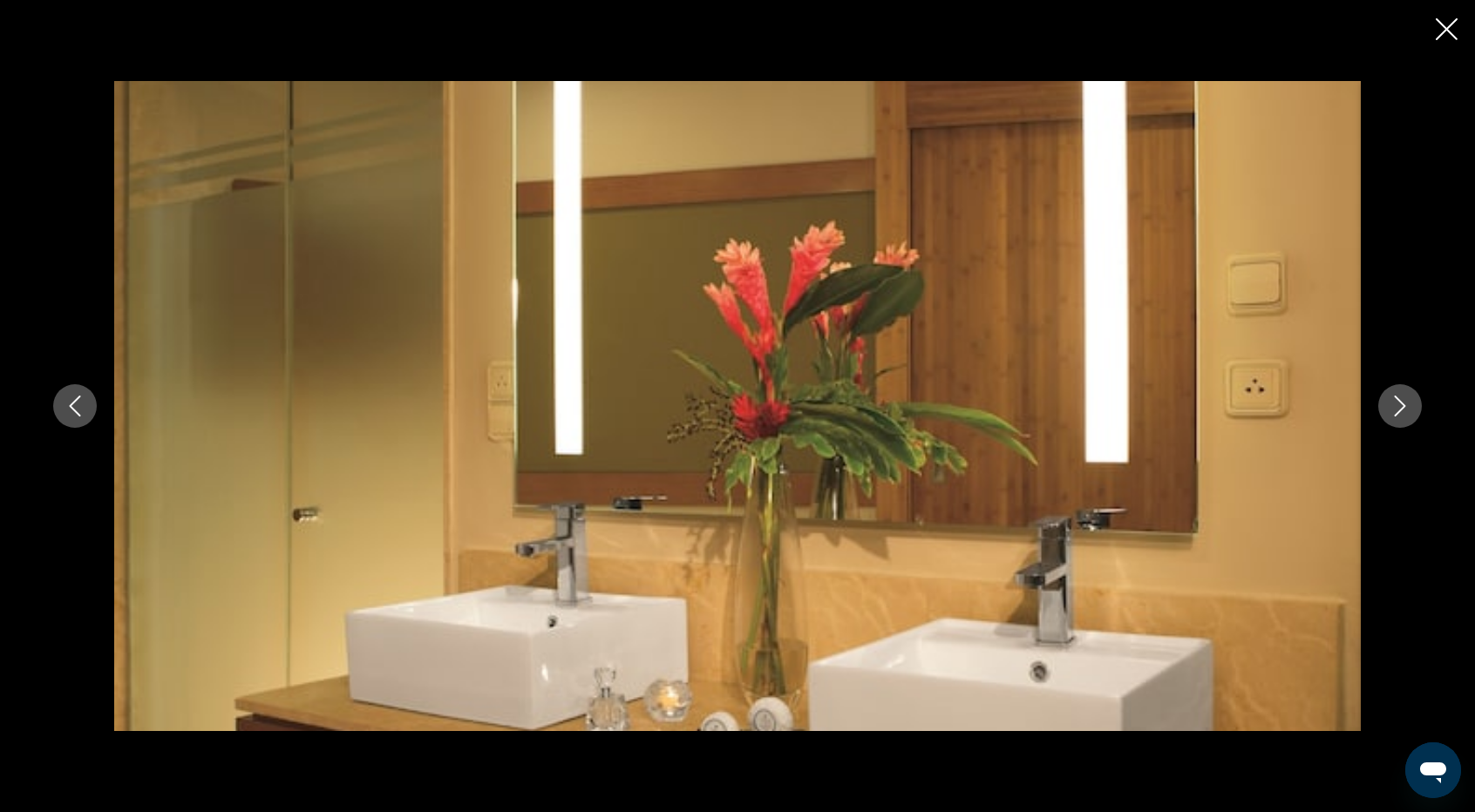
click at [1394, 403] on icon "Next image" at bounding box center [1400, 406] width 21 height 21
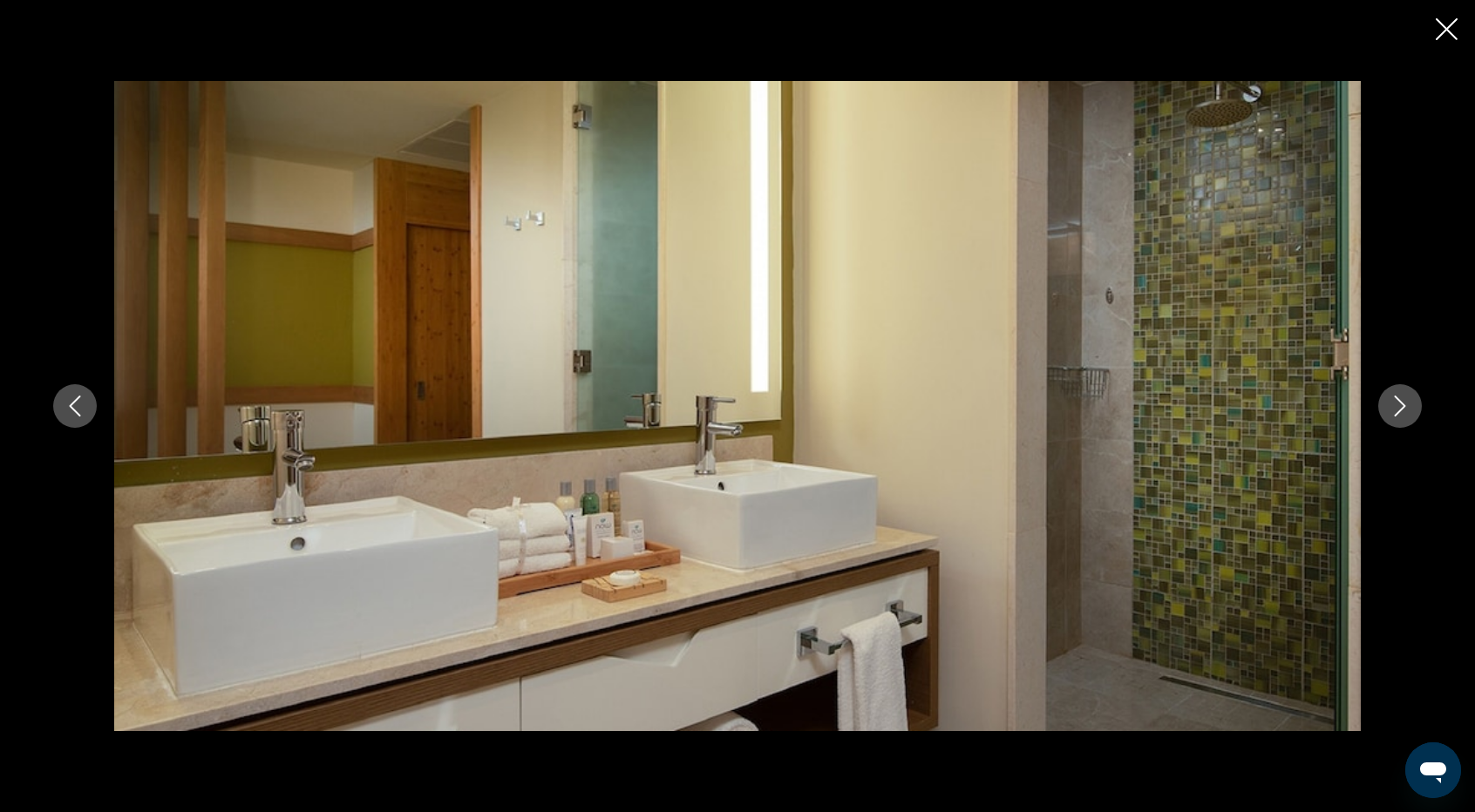
click at [1394, 403] on icon "Next image" at bounding box center [1400, 406] width 21 height 21
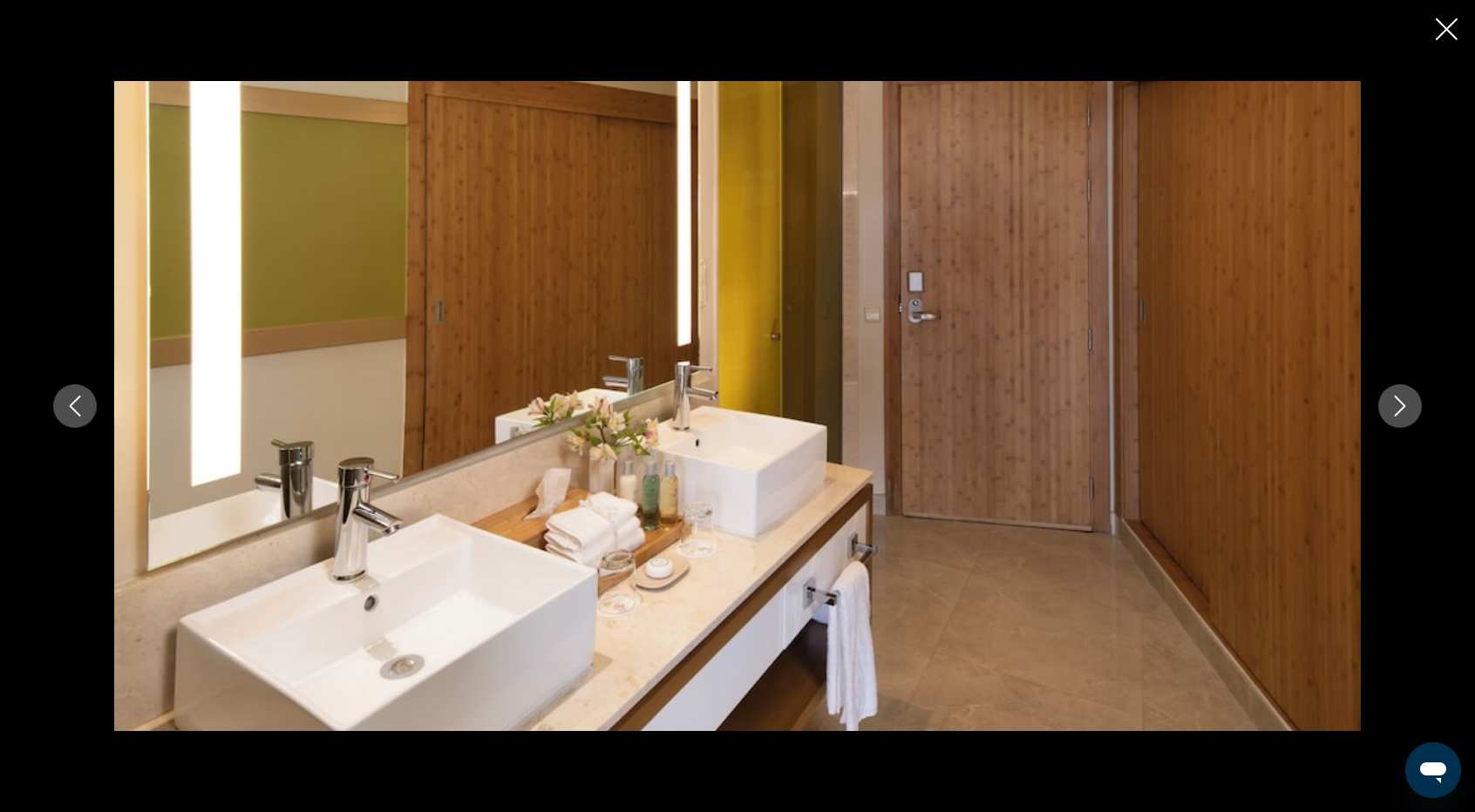
click at [1394, 403] on icon "Next image" at bounding box center [1400, 406] width 21 height 21
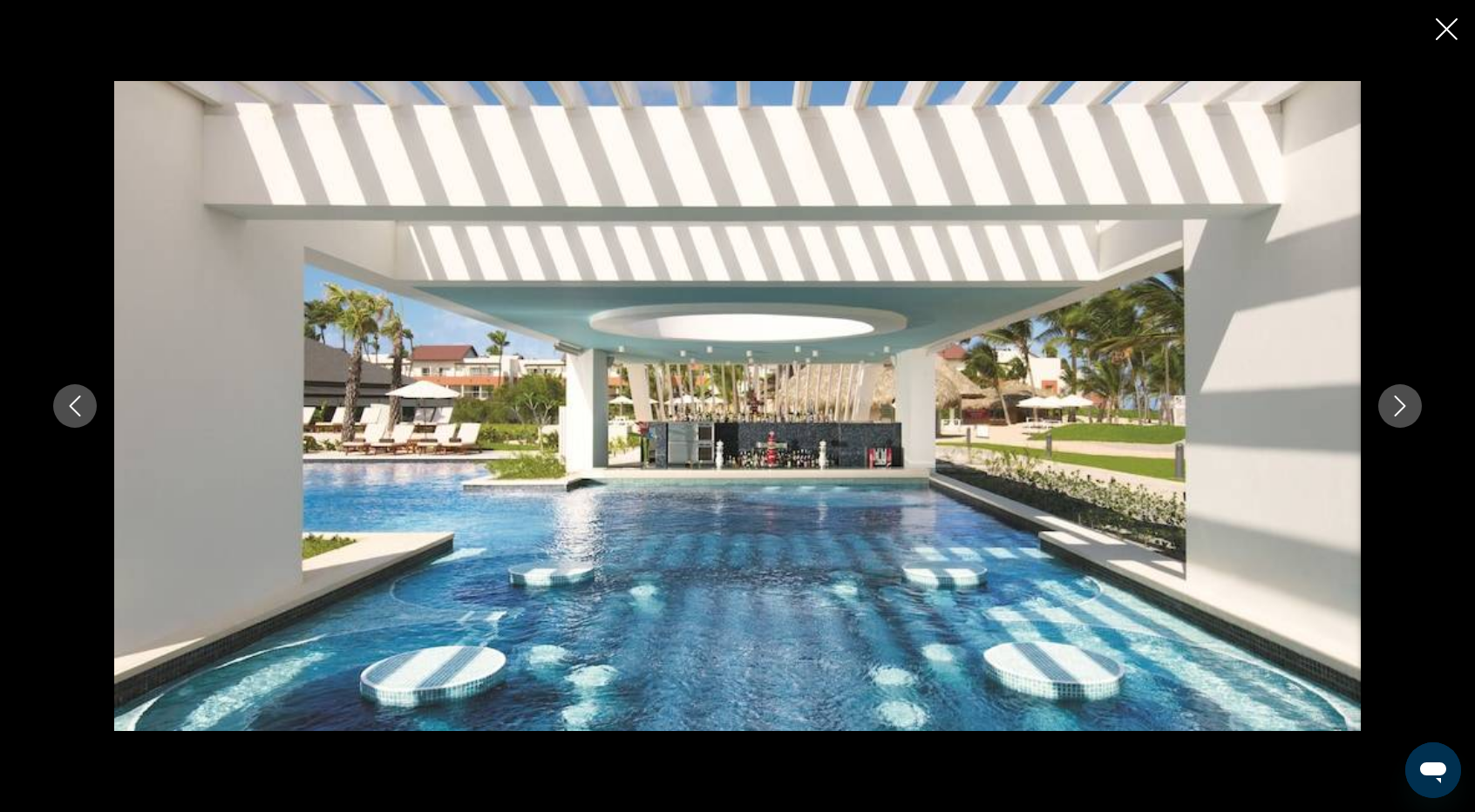
click at [1394, 403] on icon "Next image" at bounding box center [1400, 406] width 21 height 21
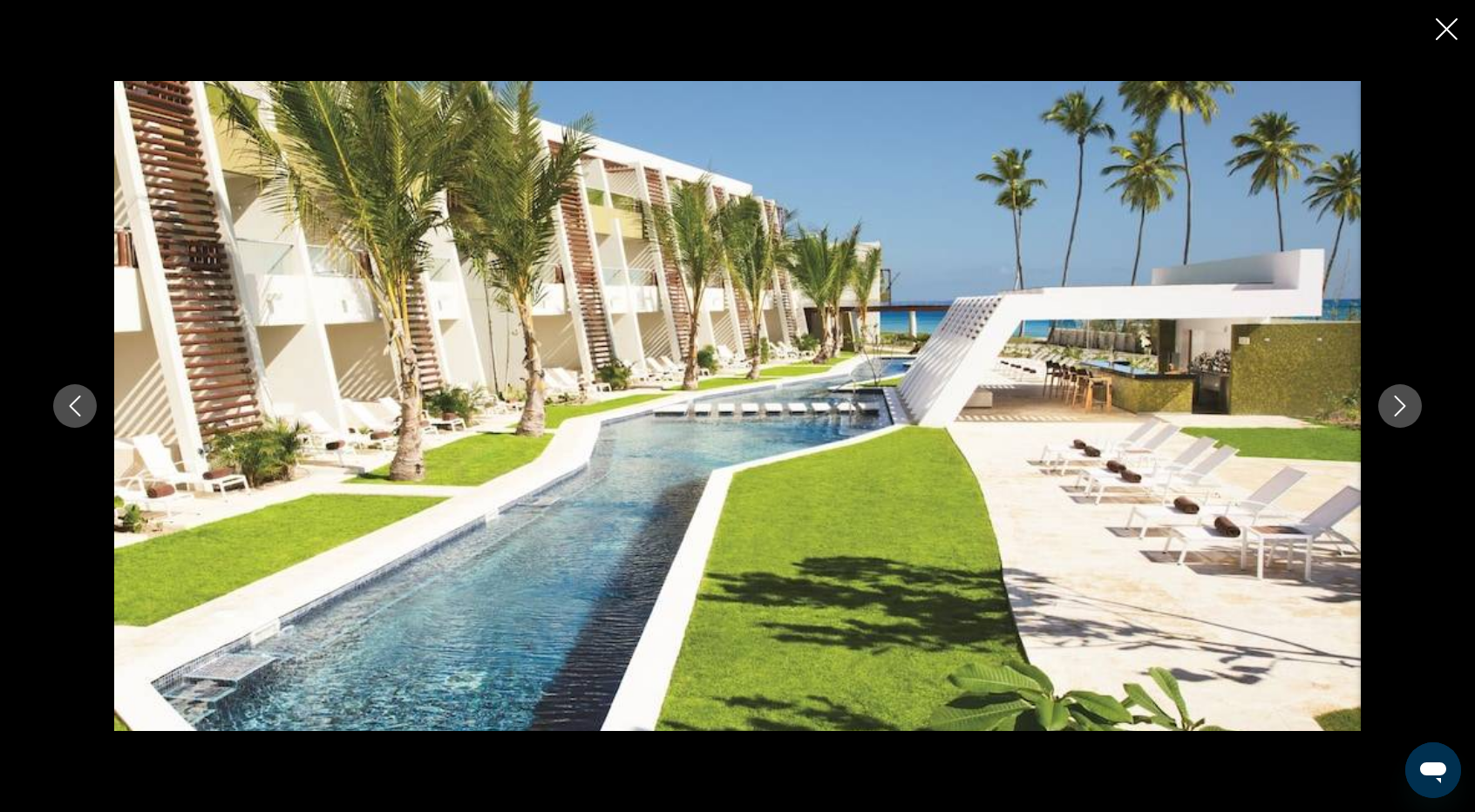
click at [1394, 403] on icon "Next image" at bounding box center [1400, 406] width 21 height 21
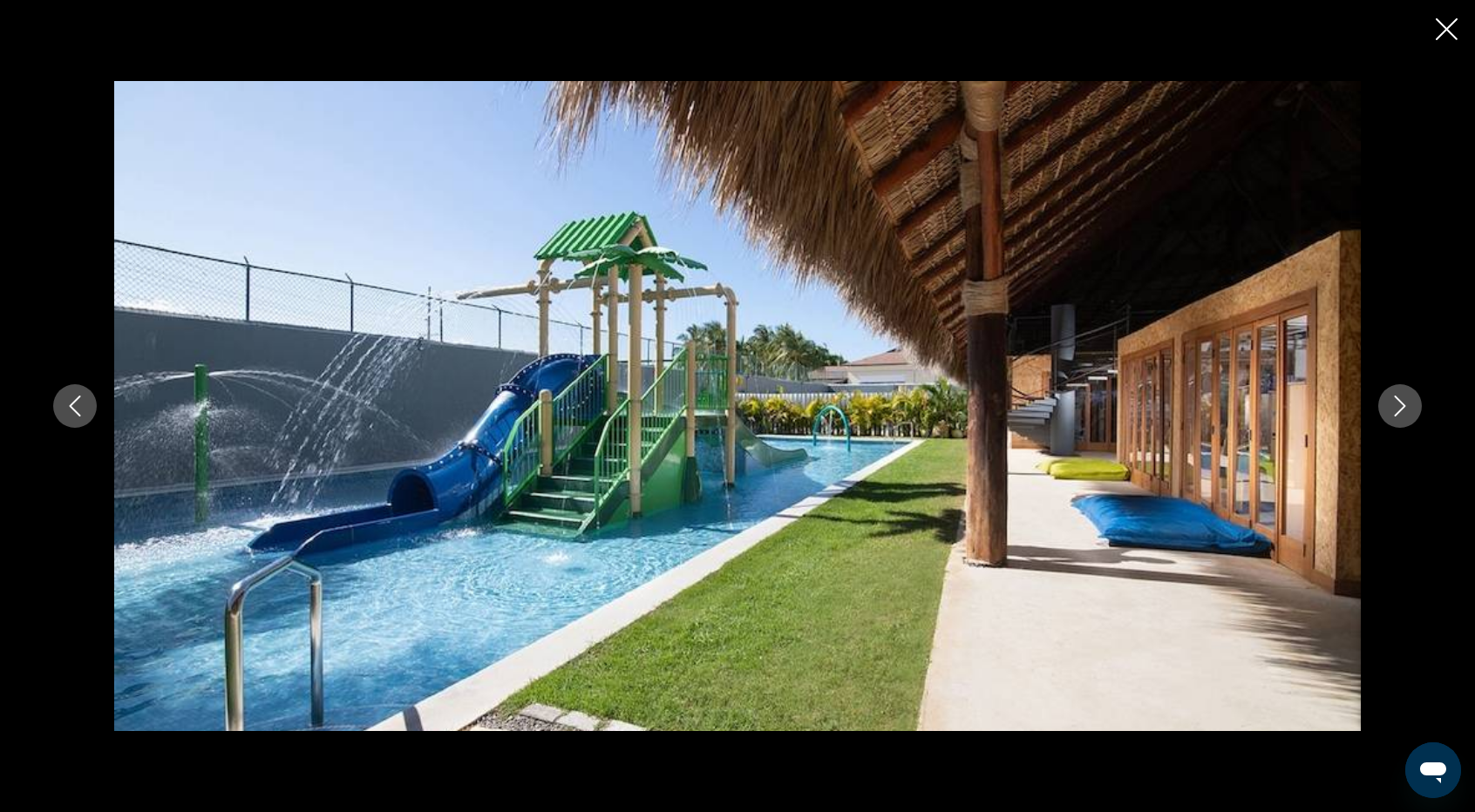
click at [1394, 403] on icon "Next image" at bounding box center [1400, 406] width 21 height 21
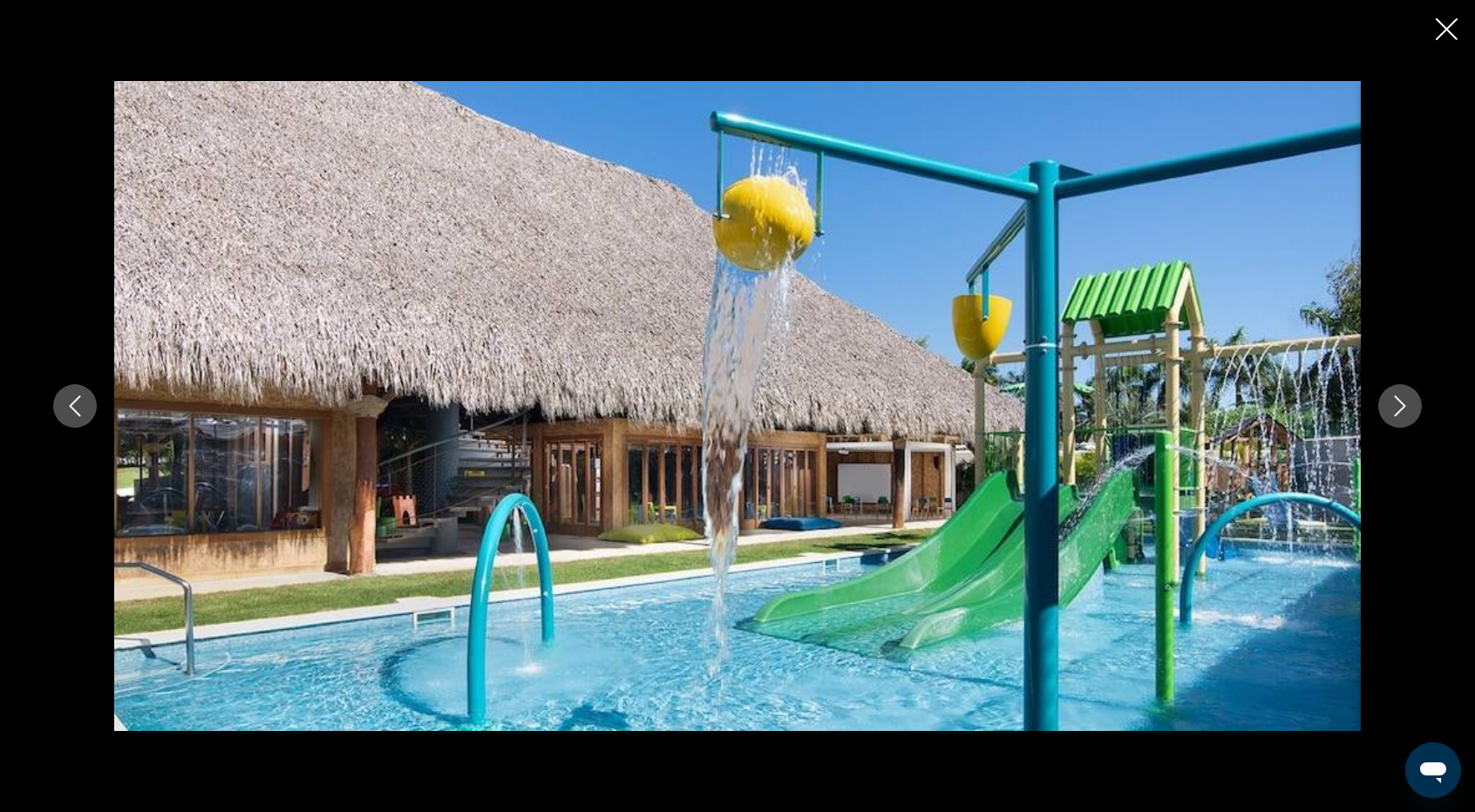
click at [1394, 403] on icon "Next image" at bounding box center [1400, 406] width 21 height 21
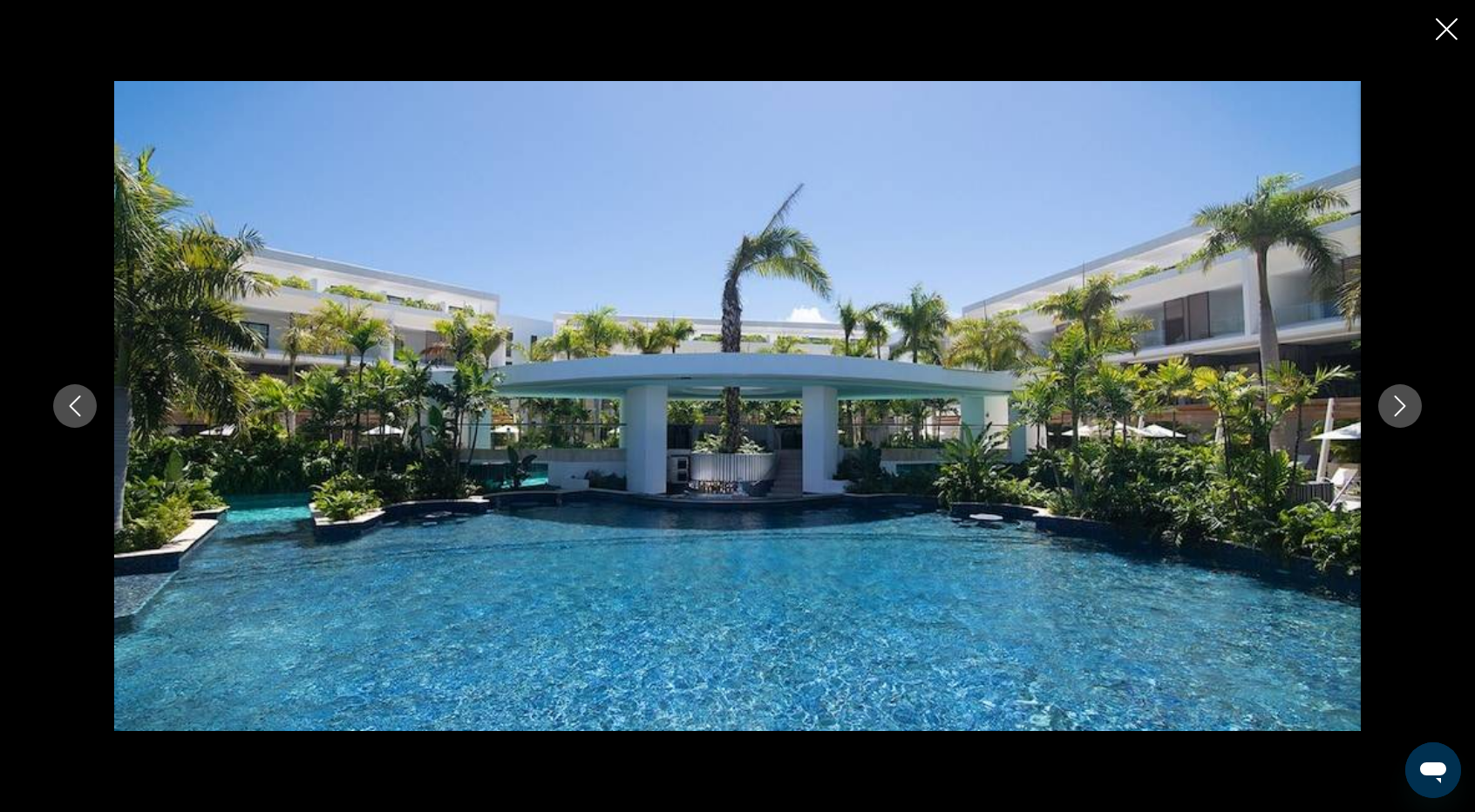
click at [1394, 403] on icon "Next image" at bounding box center [1400, 406] width 21 height 21
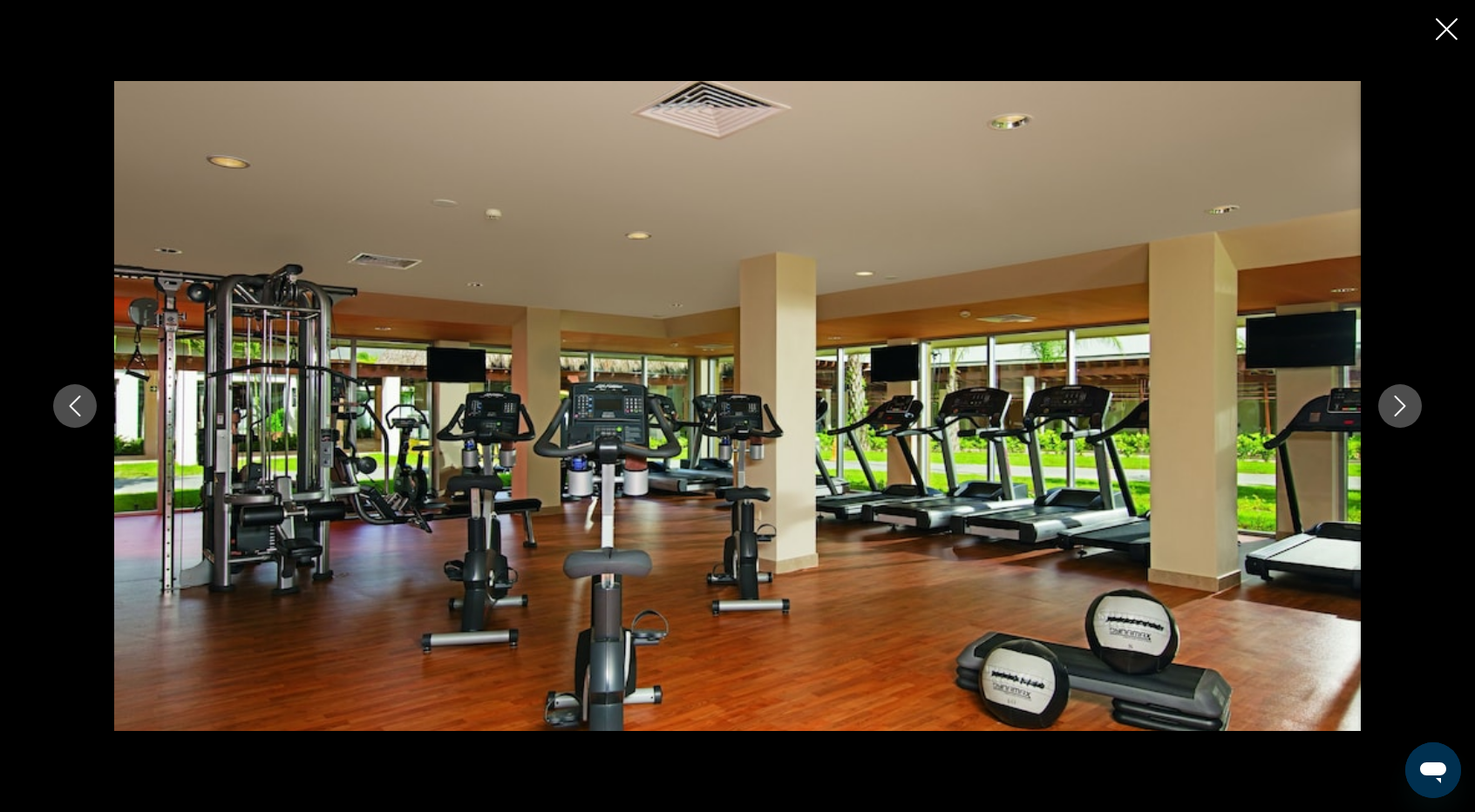
click at [1394, 403] on icon "Next image" at bounding box center [1400, 406] width 21 height 21
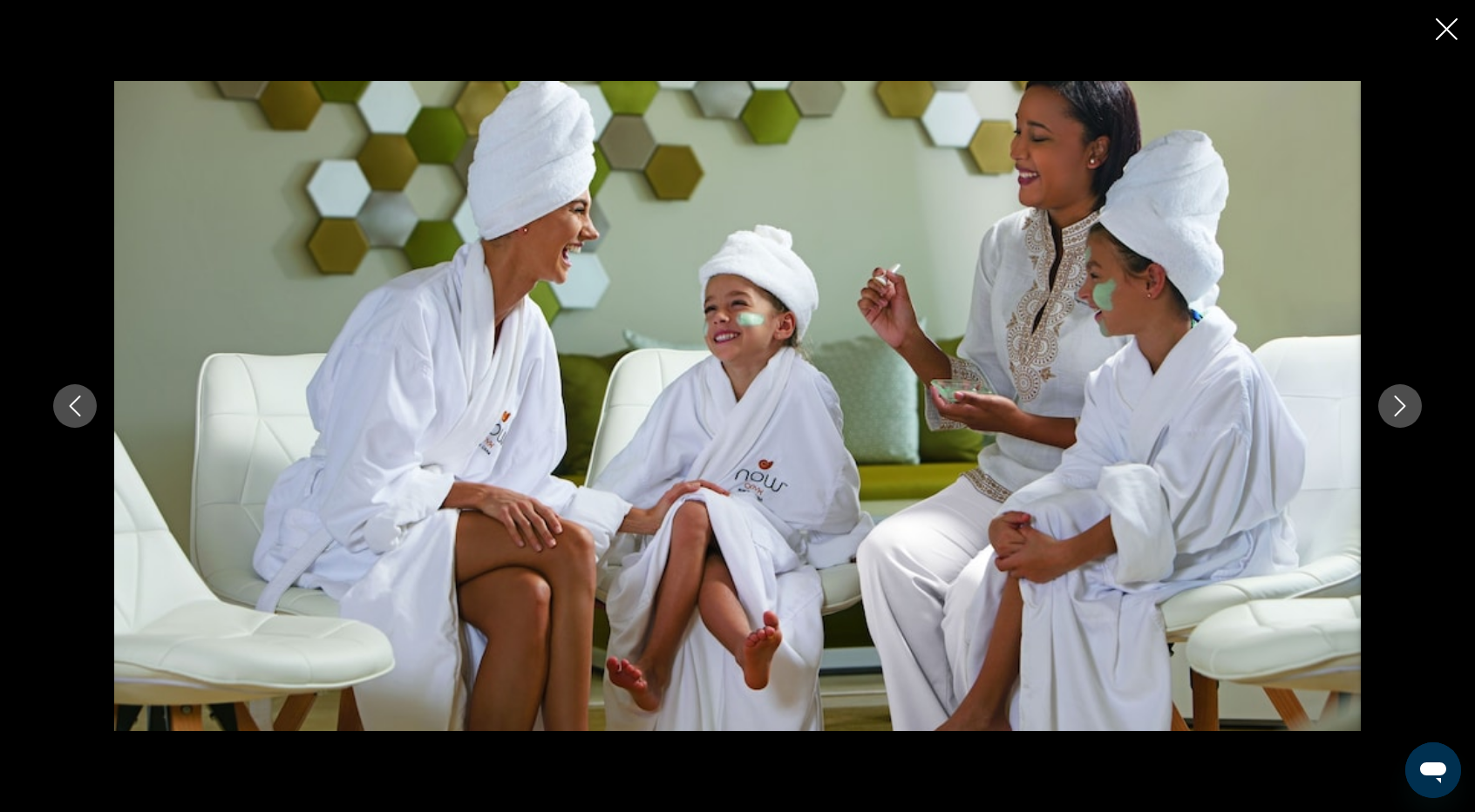
click at [1394, 403] on icon "Next image" at bounding box center [1400, 406] width 21 height 21
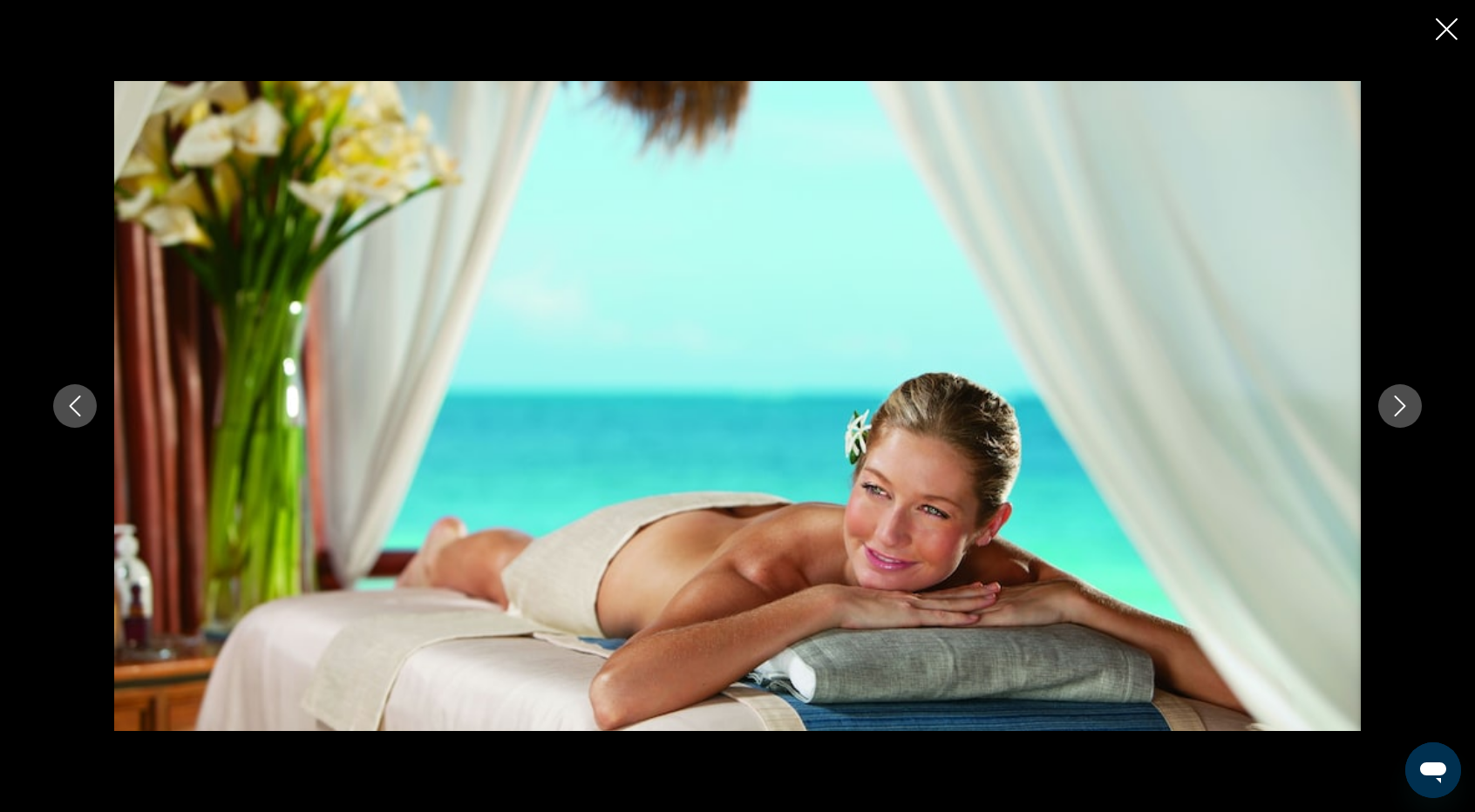
click at [1394, 403] on icon "Next image" at bounding box center [1400, 406] width 21 height 21
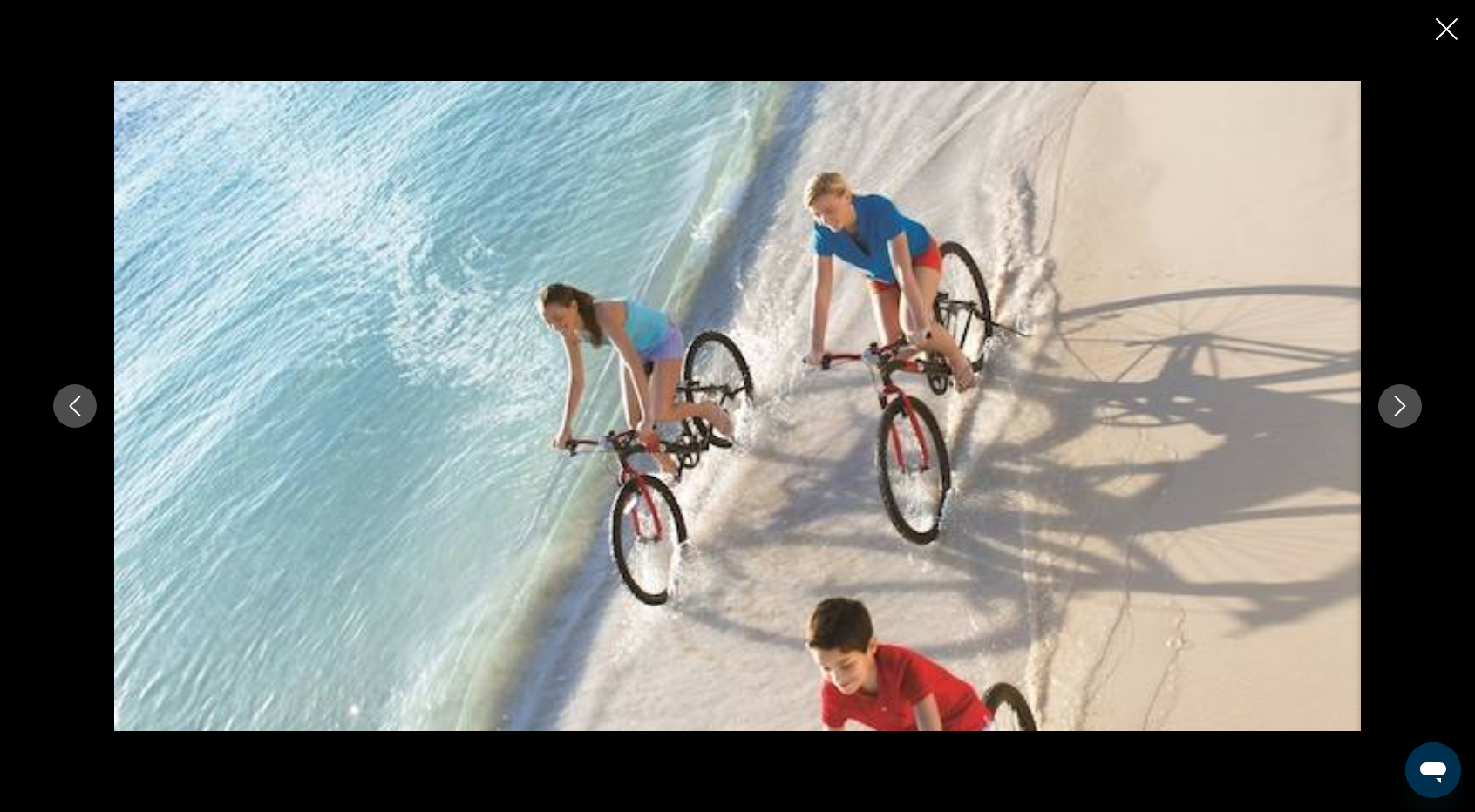
click at [1394, 403] on icon "Next image" at bounding box center [1400, 406] width 21 height 21
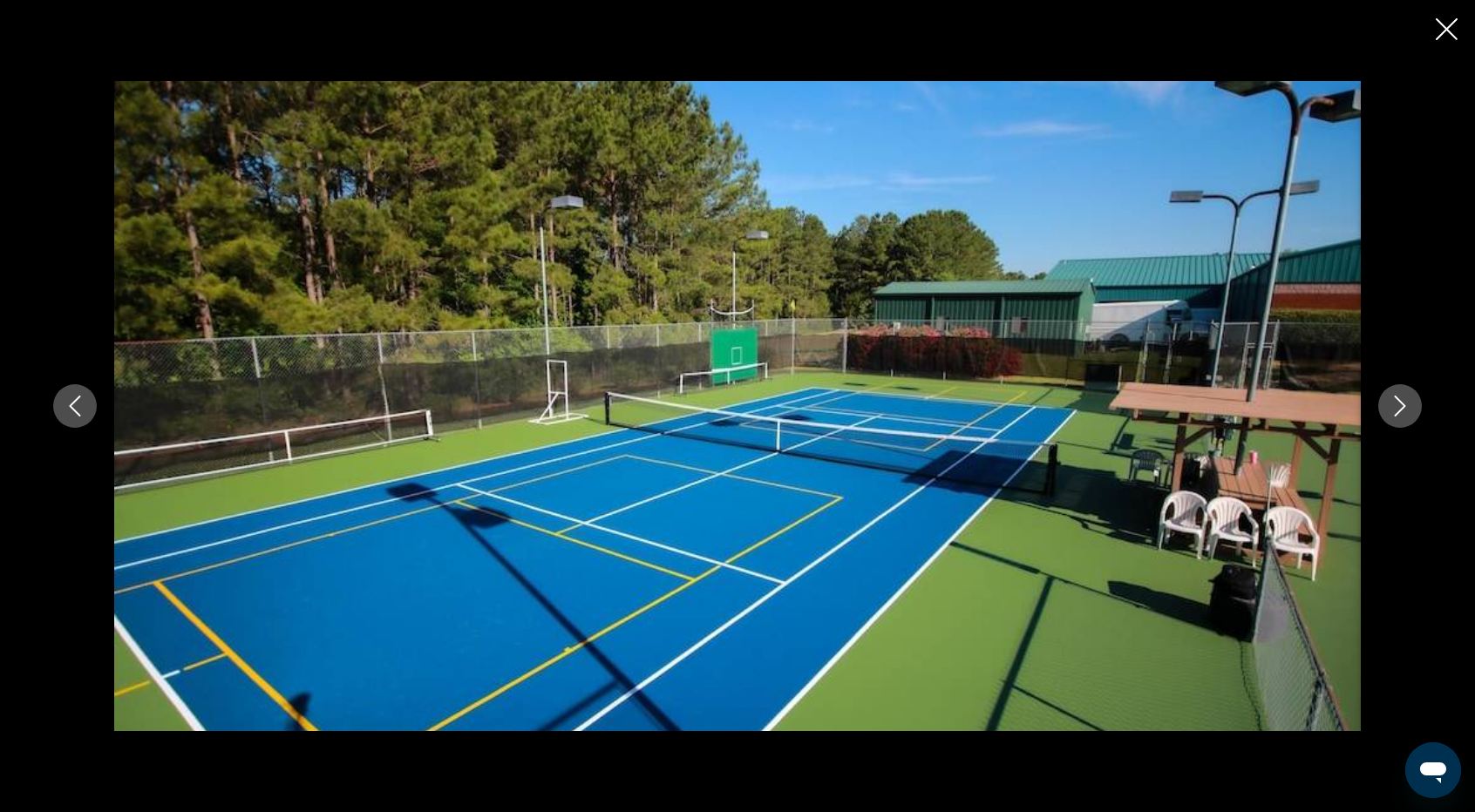
click at [1394, 403] on icon "Next image" at bounding box center [1400, 406] width 21 height 21
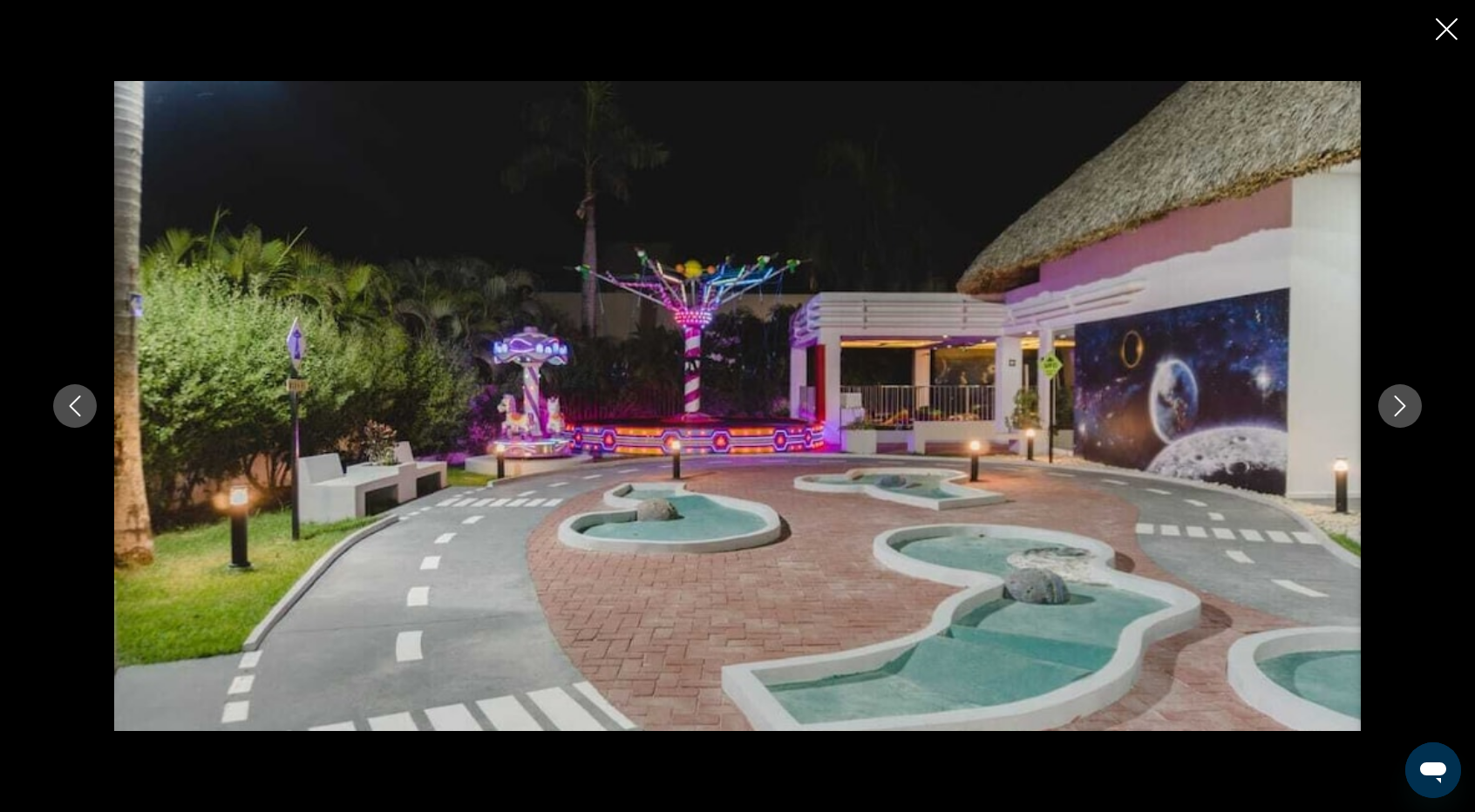
click at [1443, 30] on icon "Close slideshow" at bounding box center [1446, 29] width 22 height 22
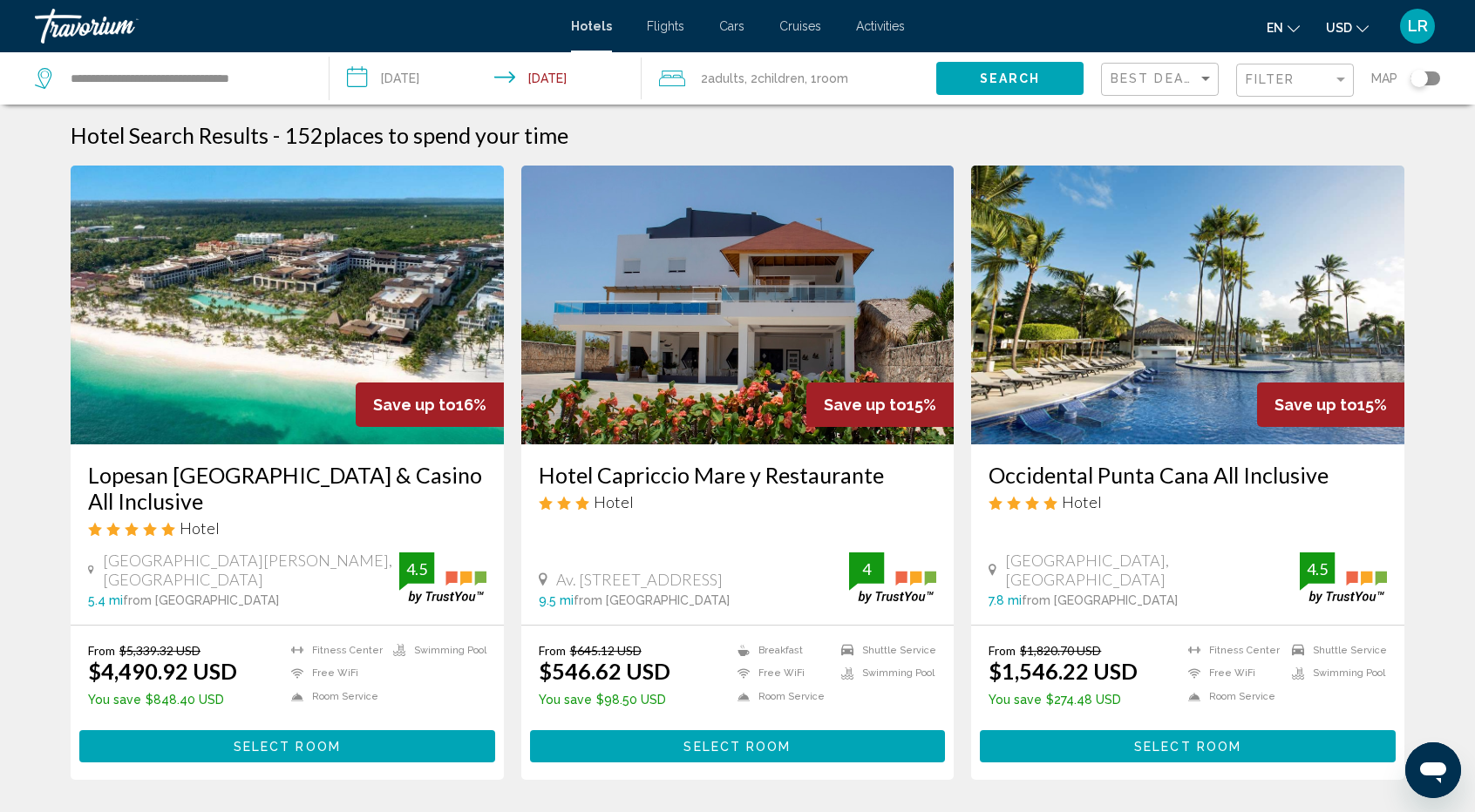
click at [543, 79] on input "**********" at bounding box center [489, 81] width 319 height 58
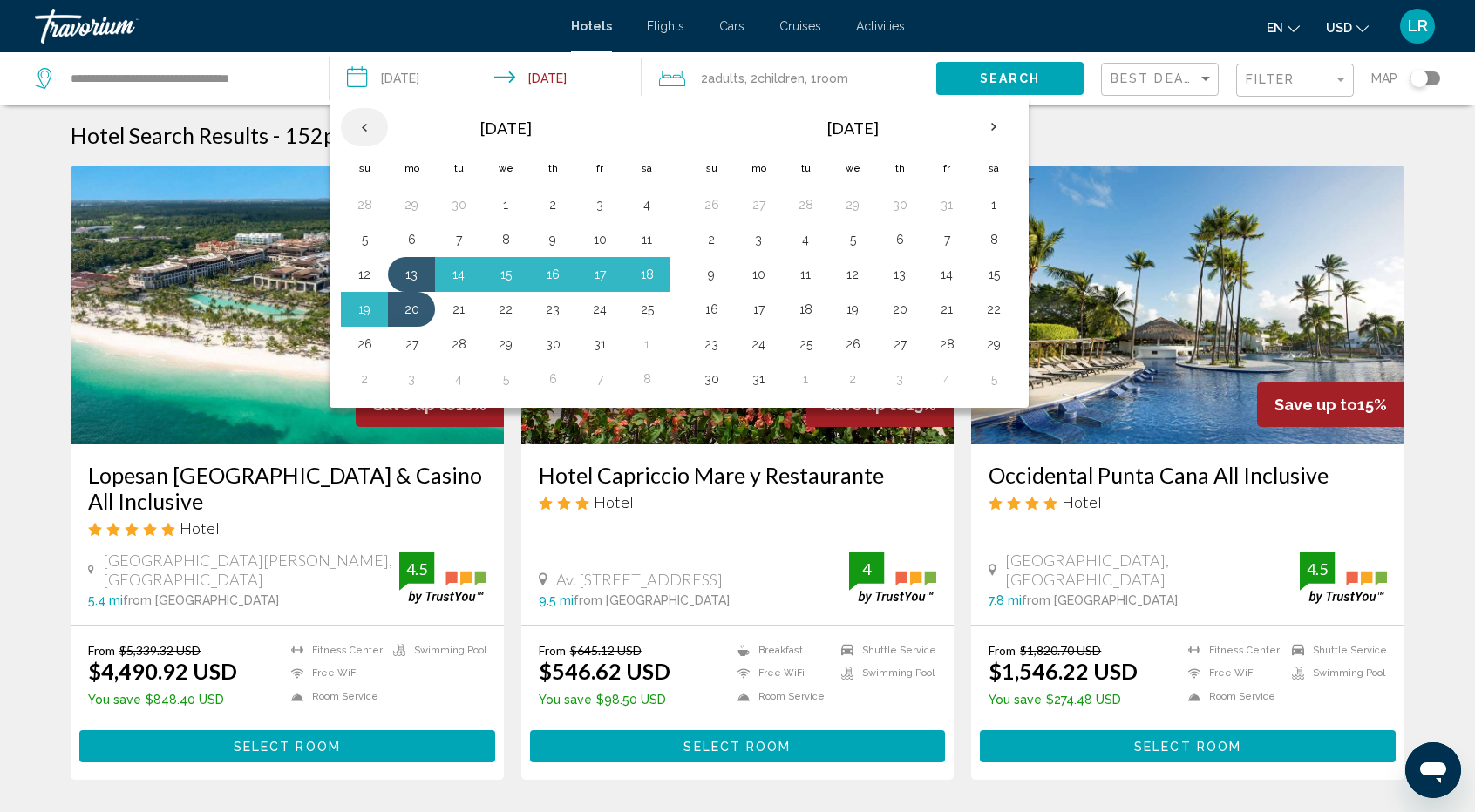
click at [363, 123] on th "Previous month" at bounding box center [363, 128] width 47 height 38
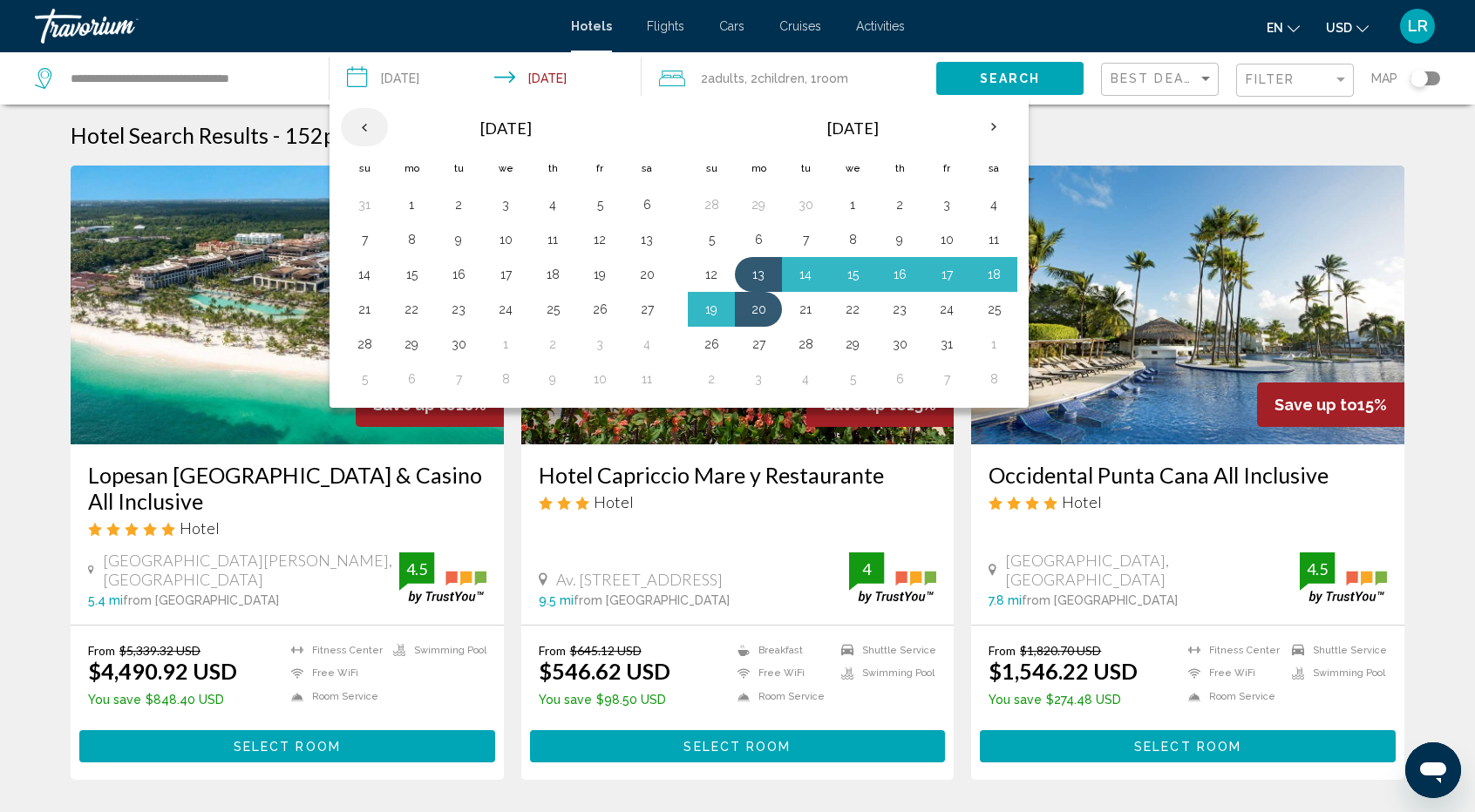
click at [363, 123] on th "Previous month" at bounding box center [363, 128] width 47 height 38
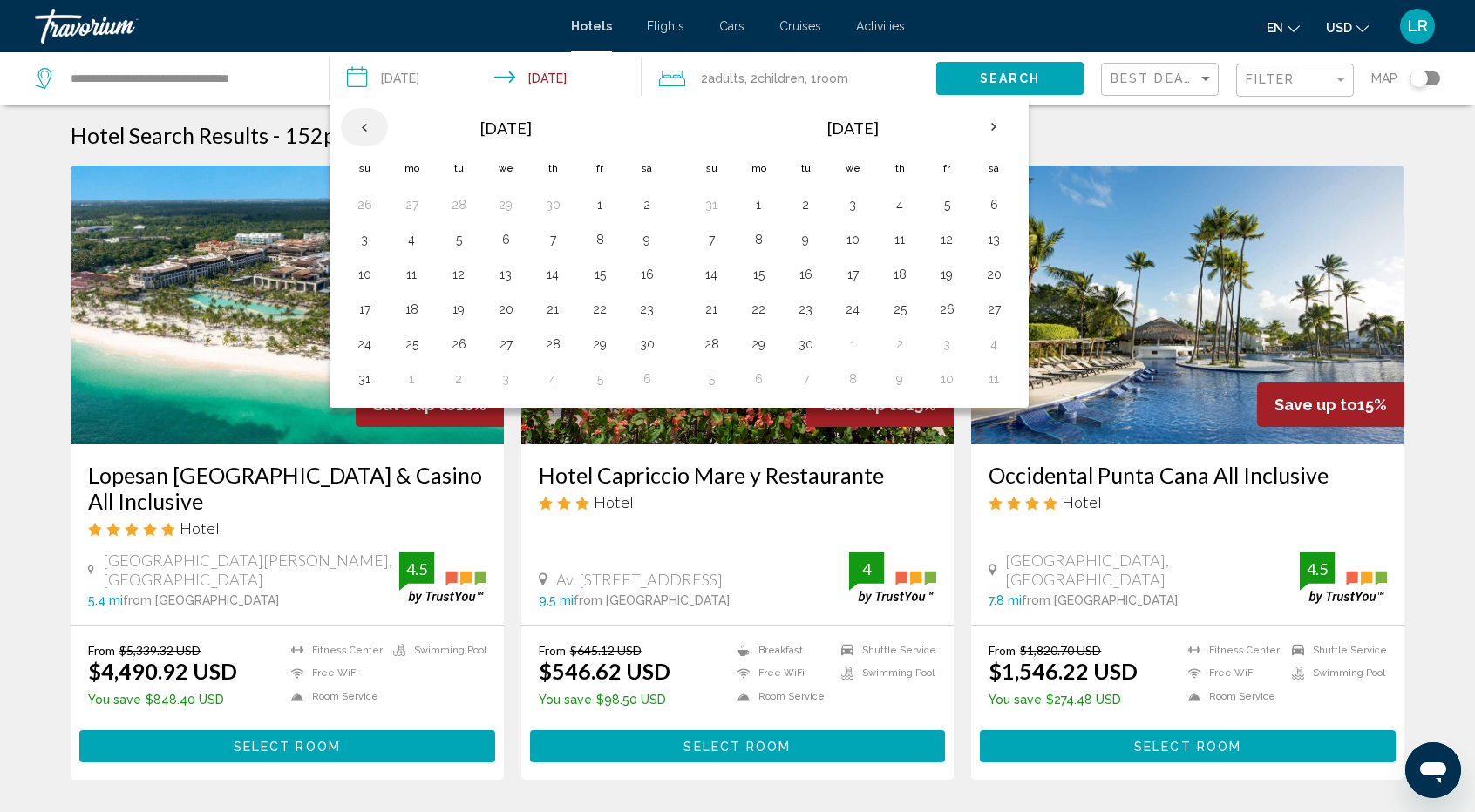
click at [363, 123] on th "Previous month" at bounding box center [363, 128] width 47 height 38
click at [594, 202] on button "3" at bounding box center [599, 204] width 28 height 24
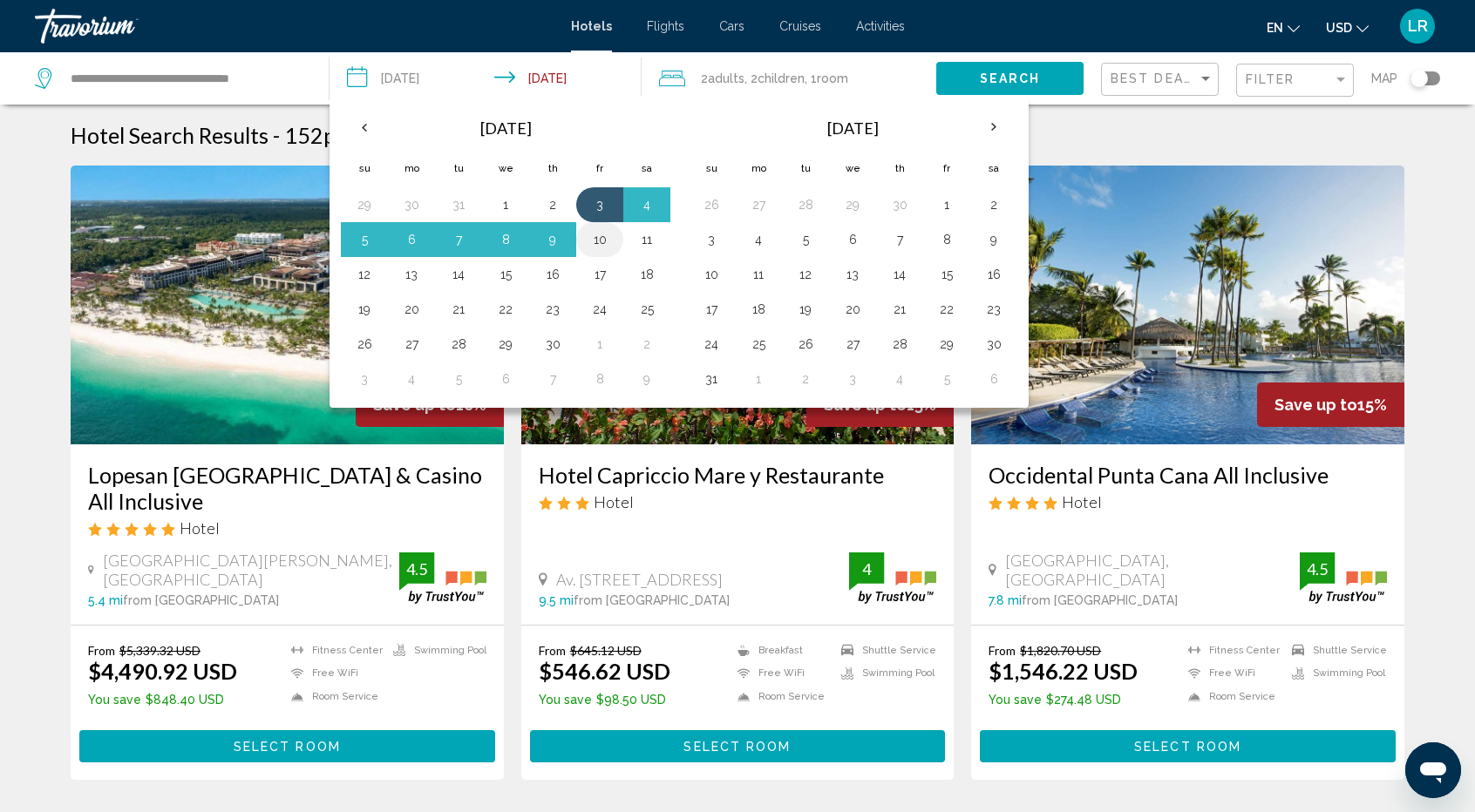
click at [592, 241] on button "10" at bounding box center [599, 239] width 28 height 24
type input "**********"
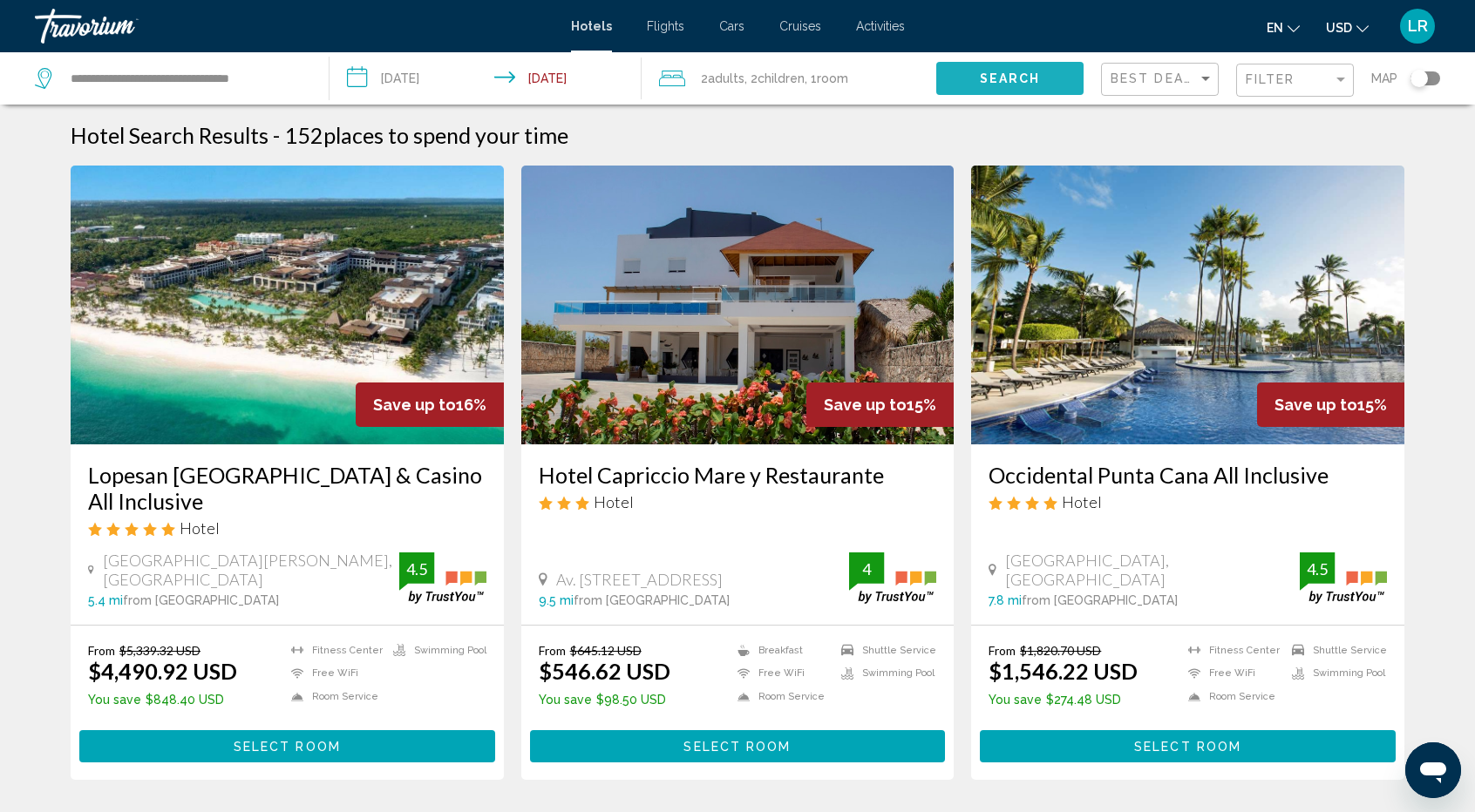
click at [1003, 84] on span "Search" at bounding box center [1011, 79] width 61 height 14
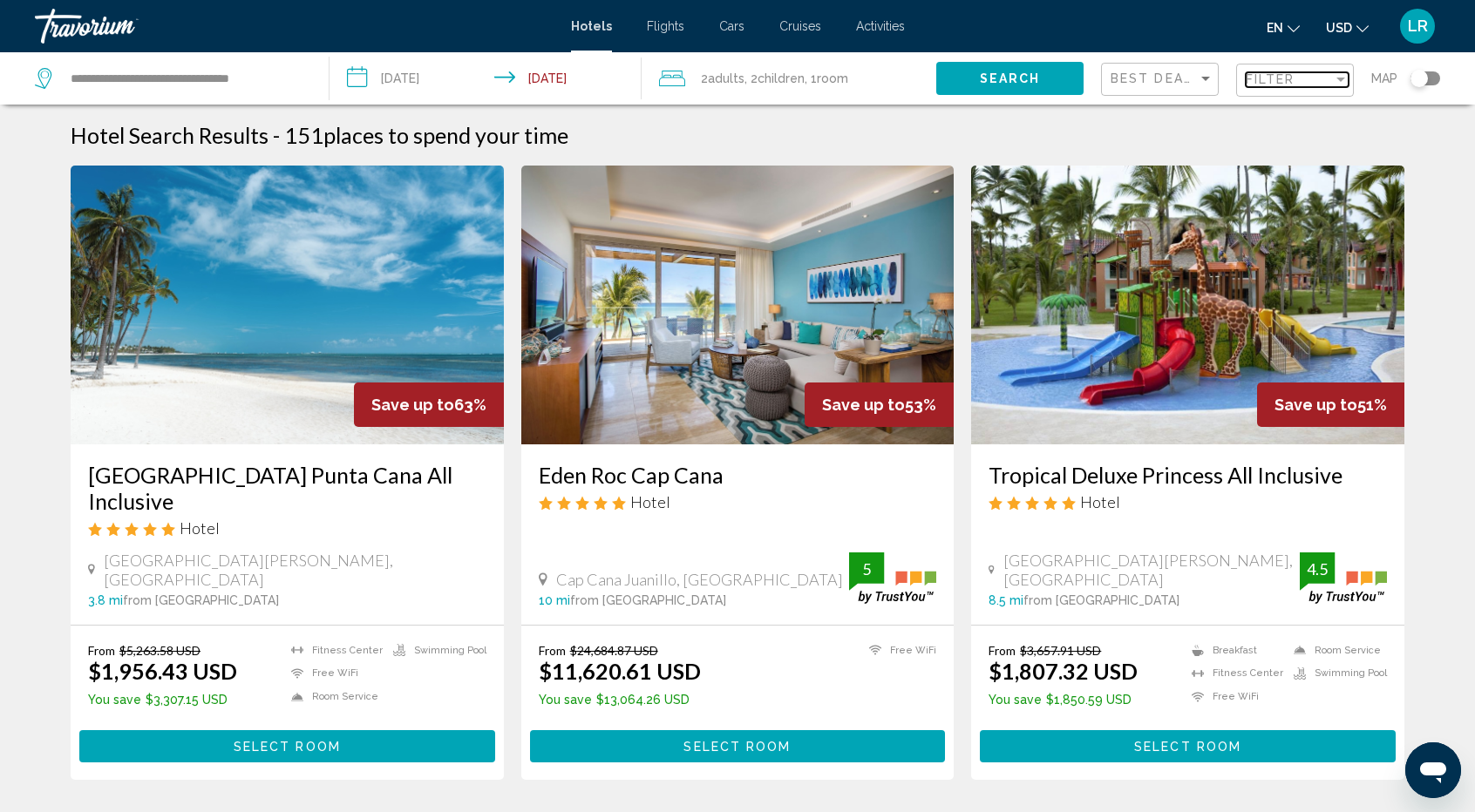
click at [1266, 84] on span "Filter" at bounding box center [1271, 79] width 50 height 14
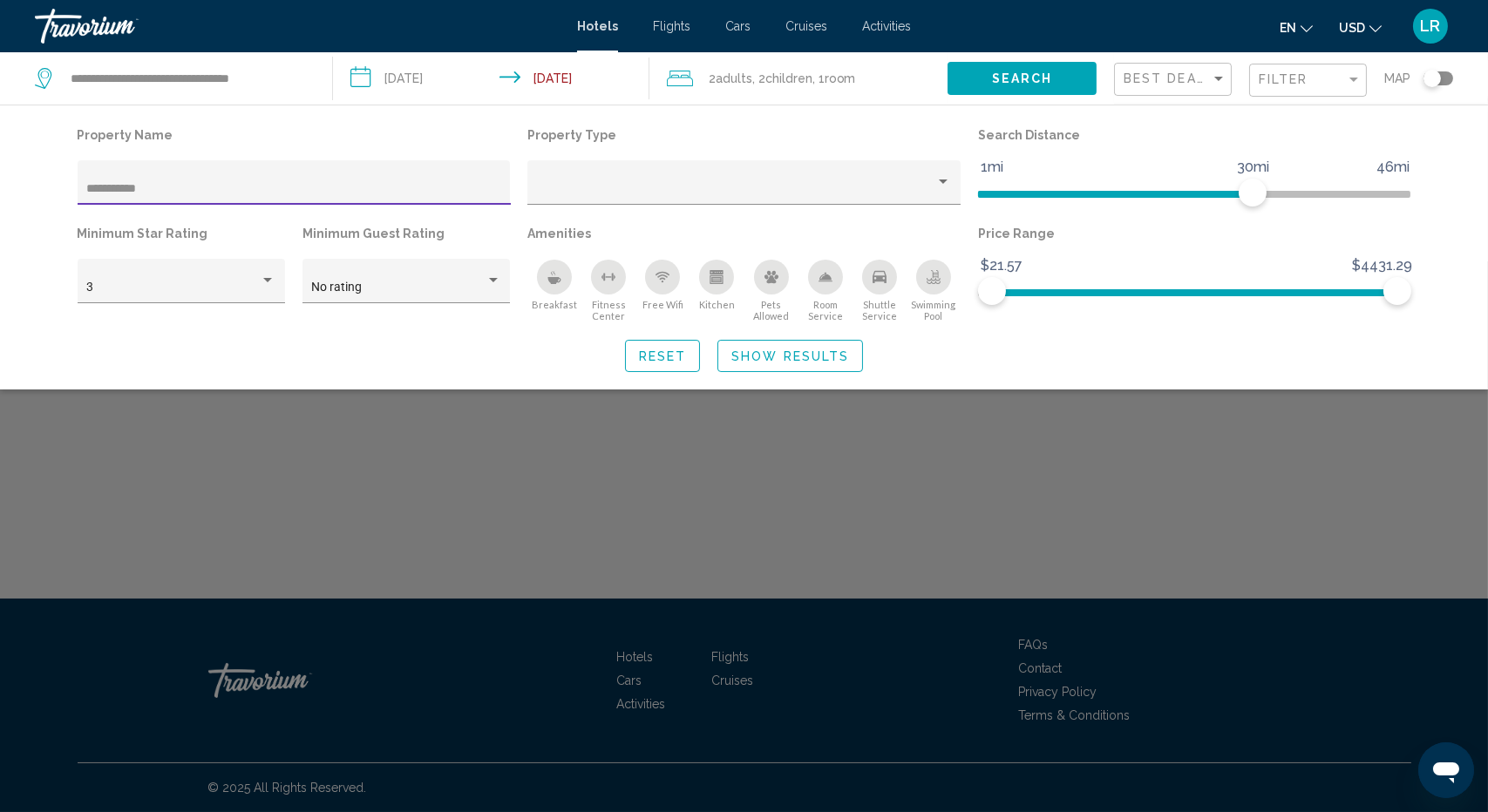
type input "**********"
click at [614, 475] on div "Search widget" at bounding box center [744, 537] width 1488 height 551
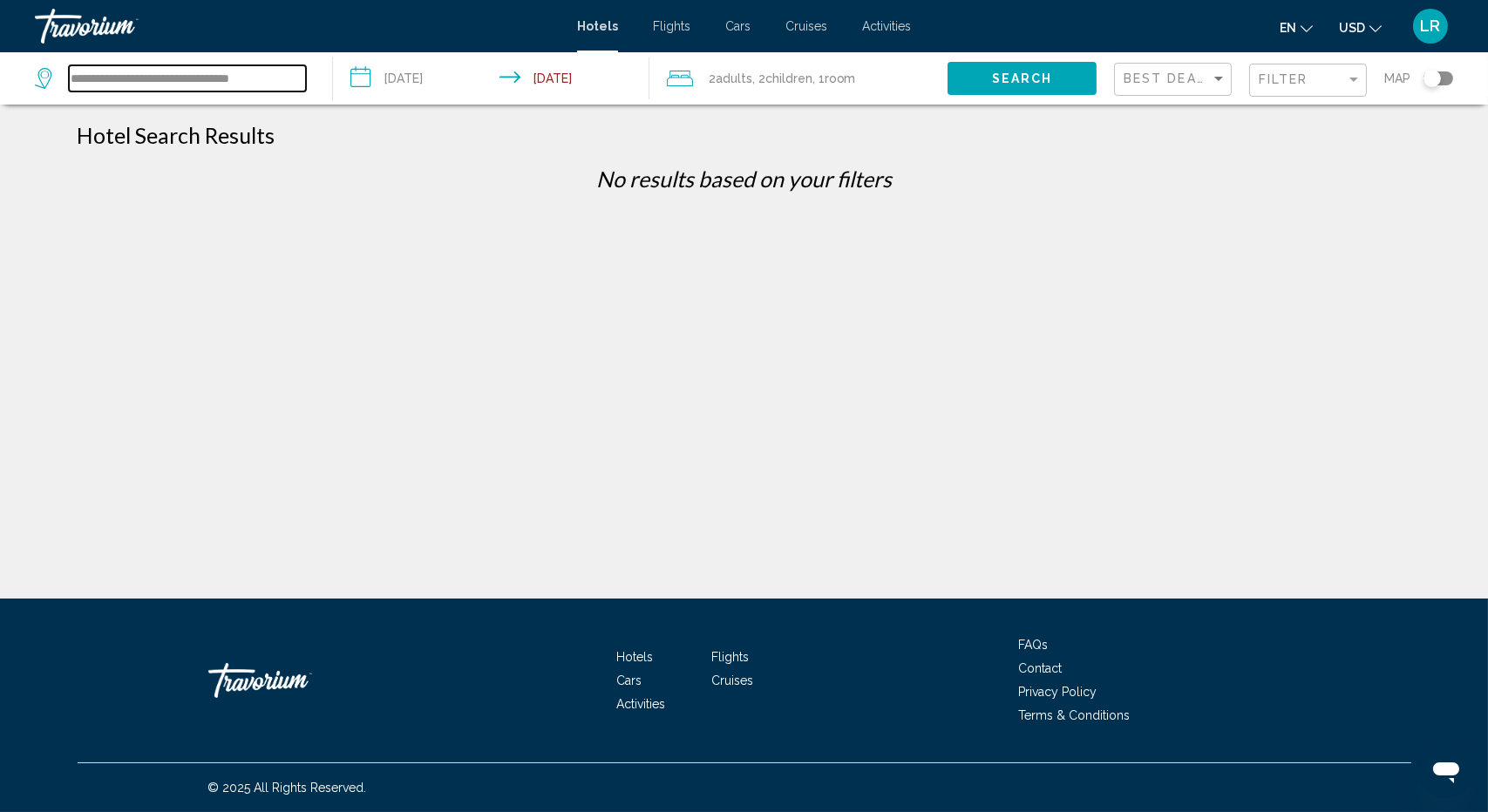
click at [188, 83] on input "**********" at bounding box center [187, 78] width 237 height 26
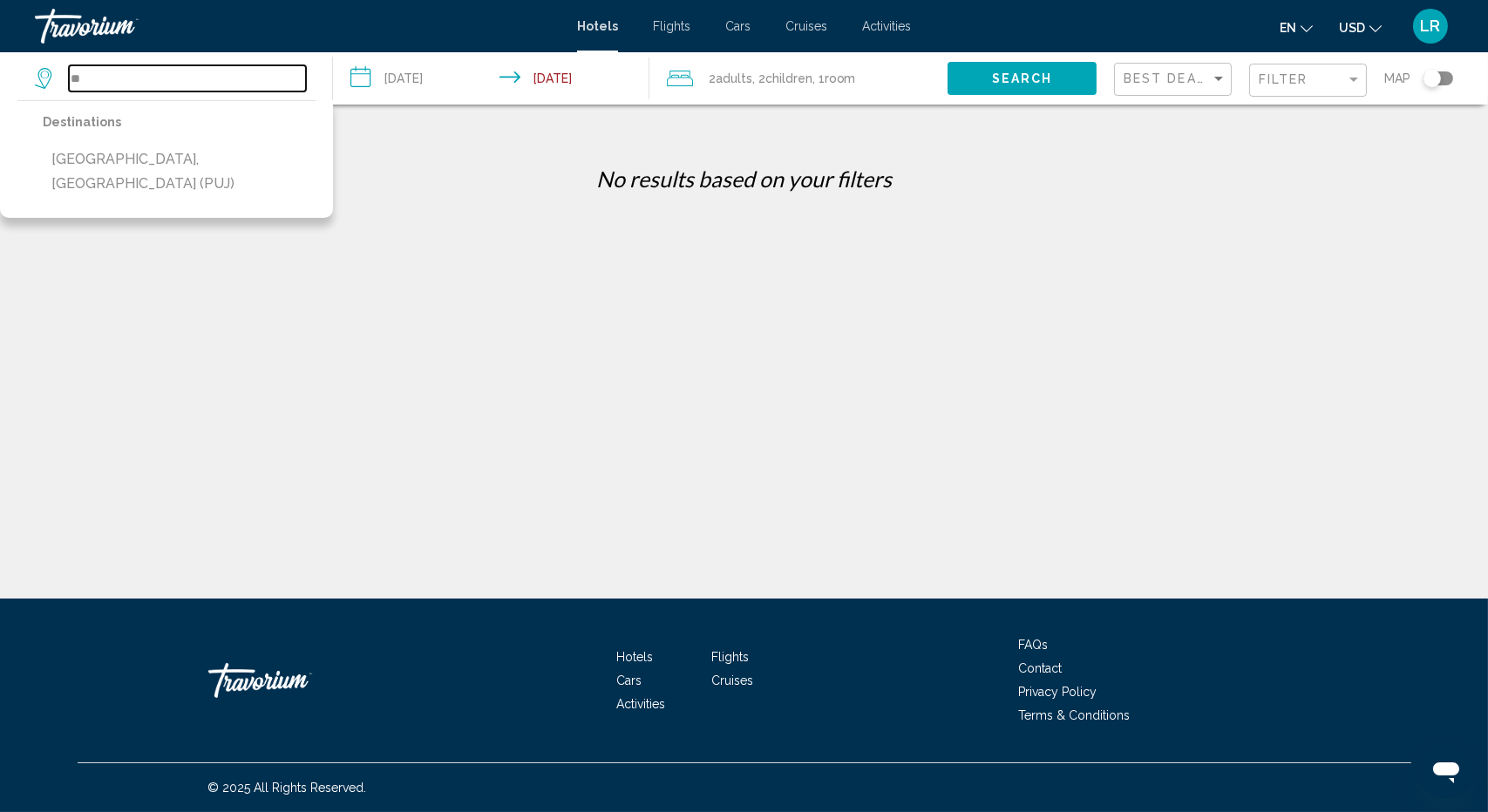
type input "*"
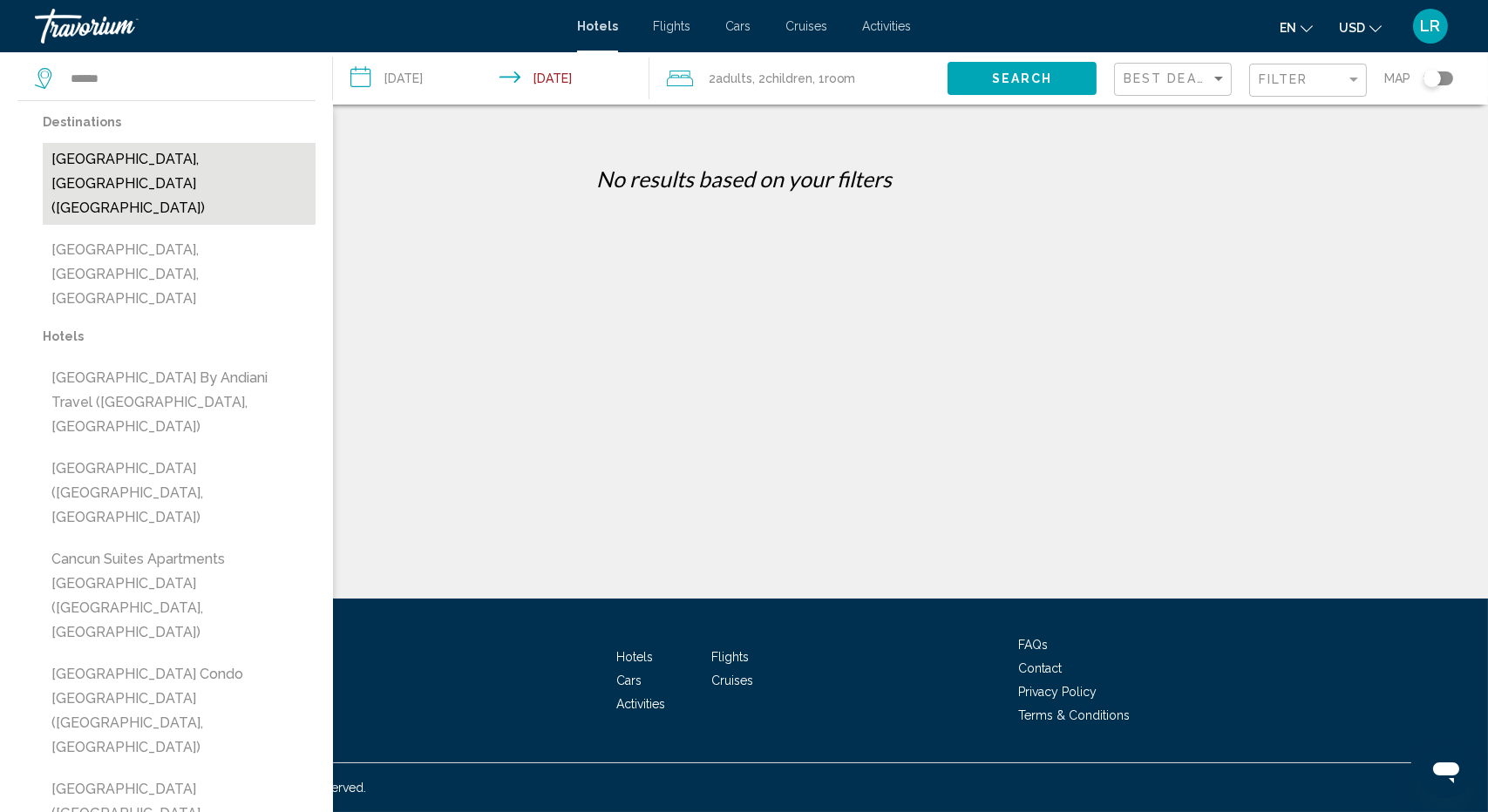
click at [177, 159] on button "[GEOGRAPHIC_DATA], [GEOGRAPHIC_DATA] ([GEOGRAPHIC_DATA])" at bounding box center [179, 183] width 273 height 81
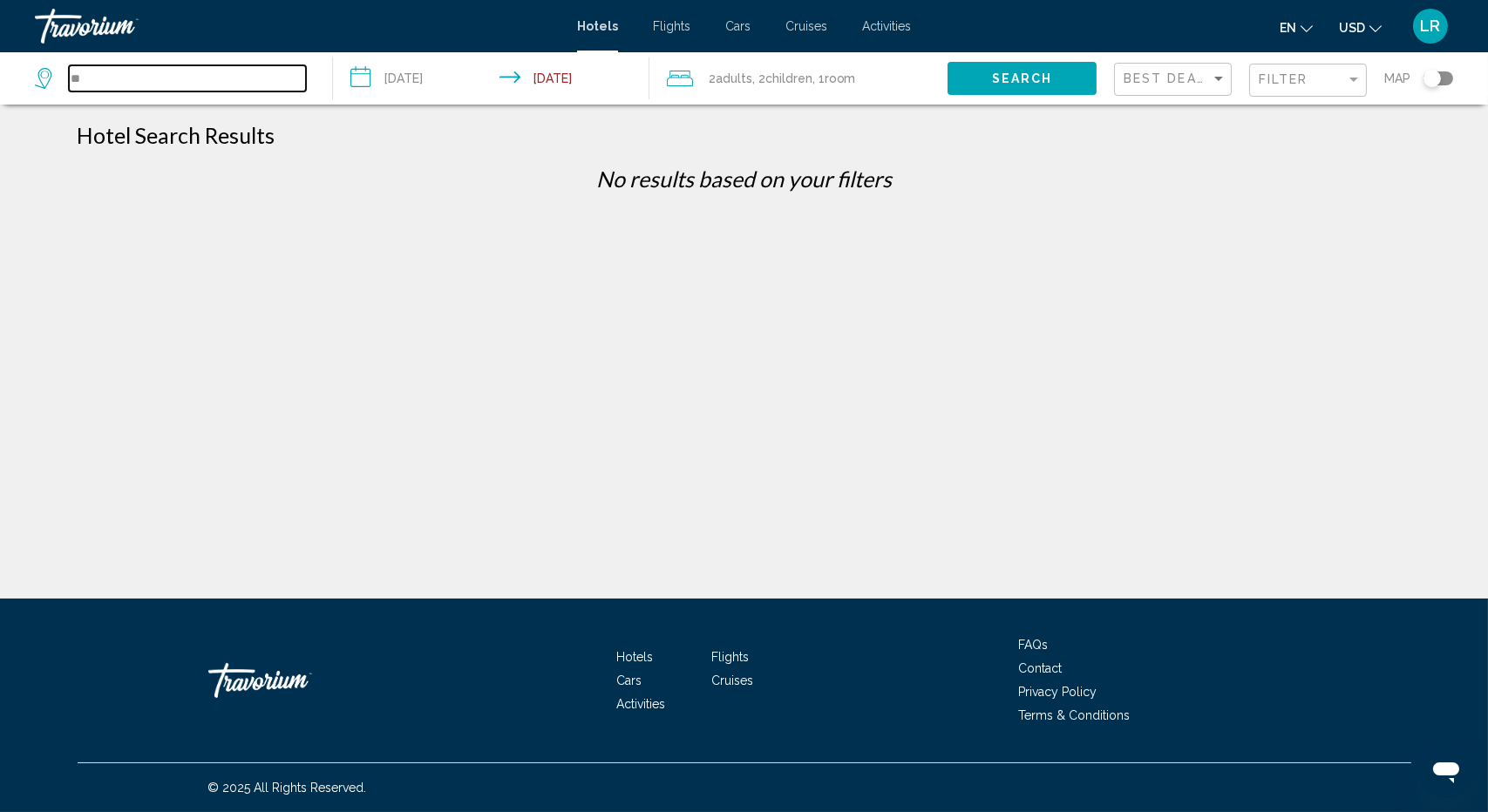
type input "*"
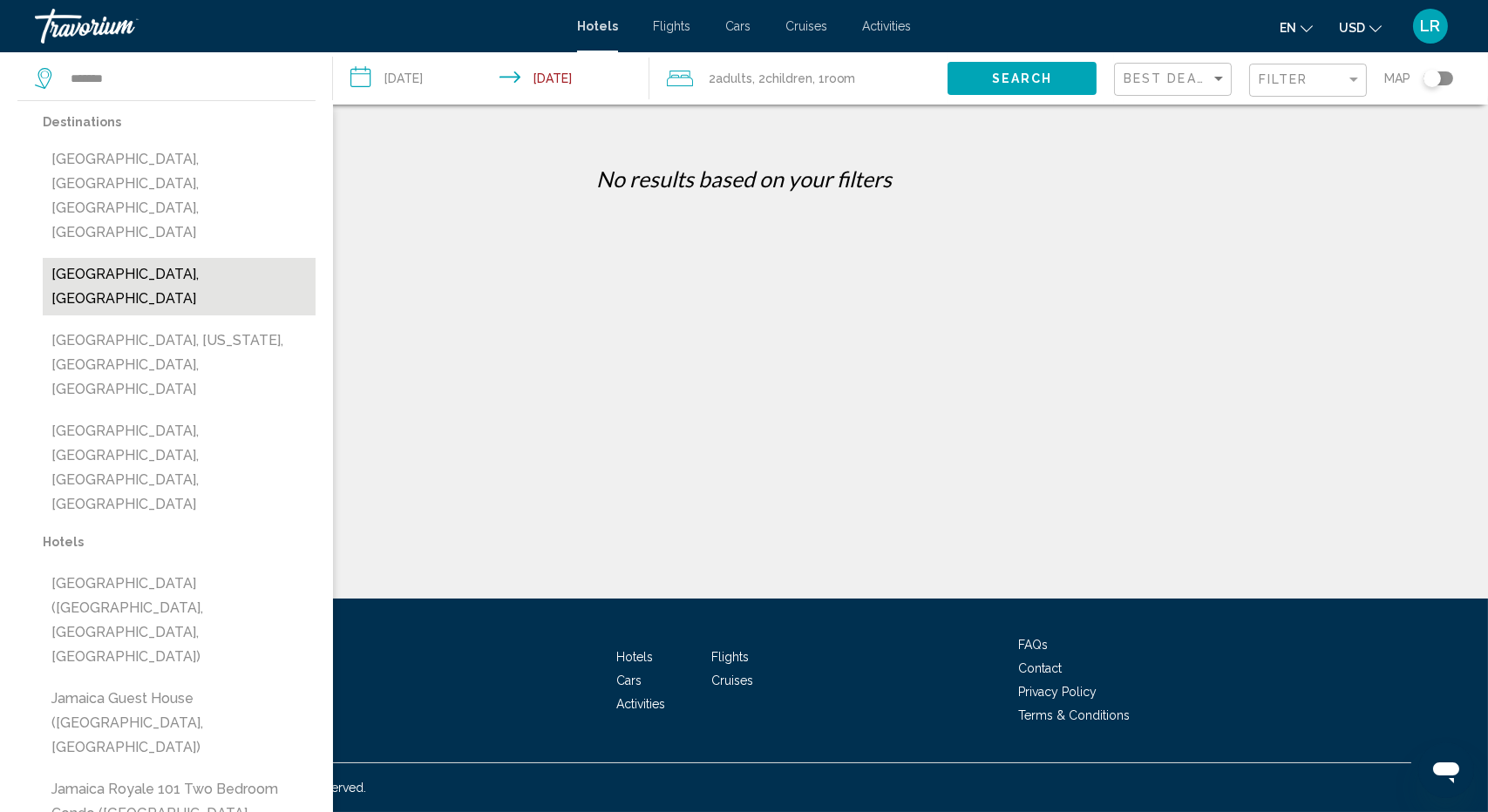
click at [249, 258] on button "[GEOGRAPHIC_DATA], [GEOGRAPHIC_DATA]" at bounding box center [179, 287] width 273 height 58
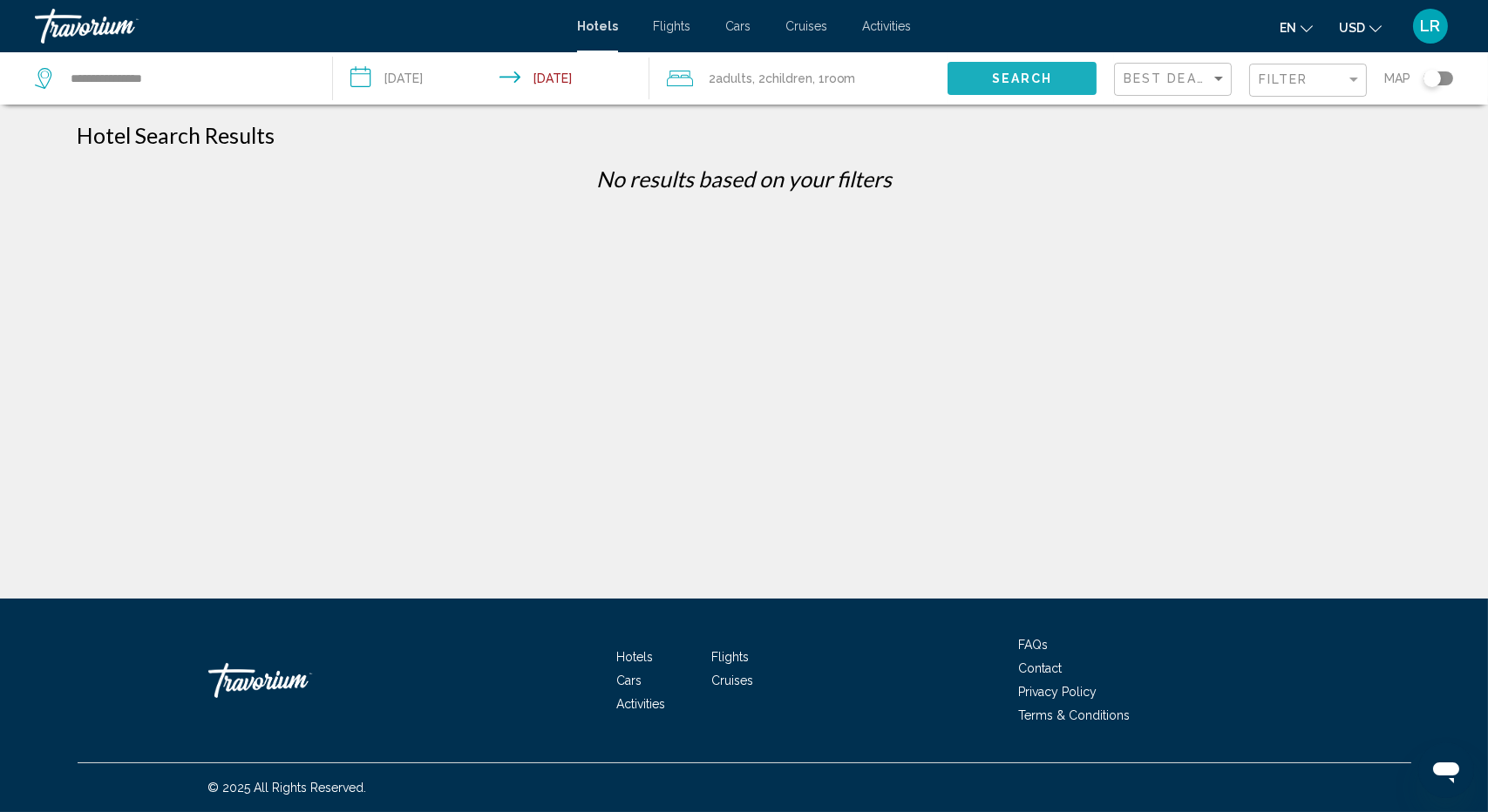
click at [1014, 74] on span "Search" at bounding box center [1023, 79] width 61 height 14
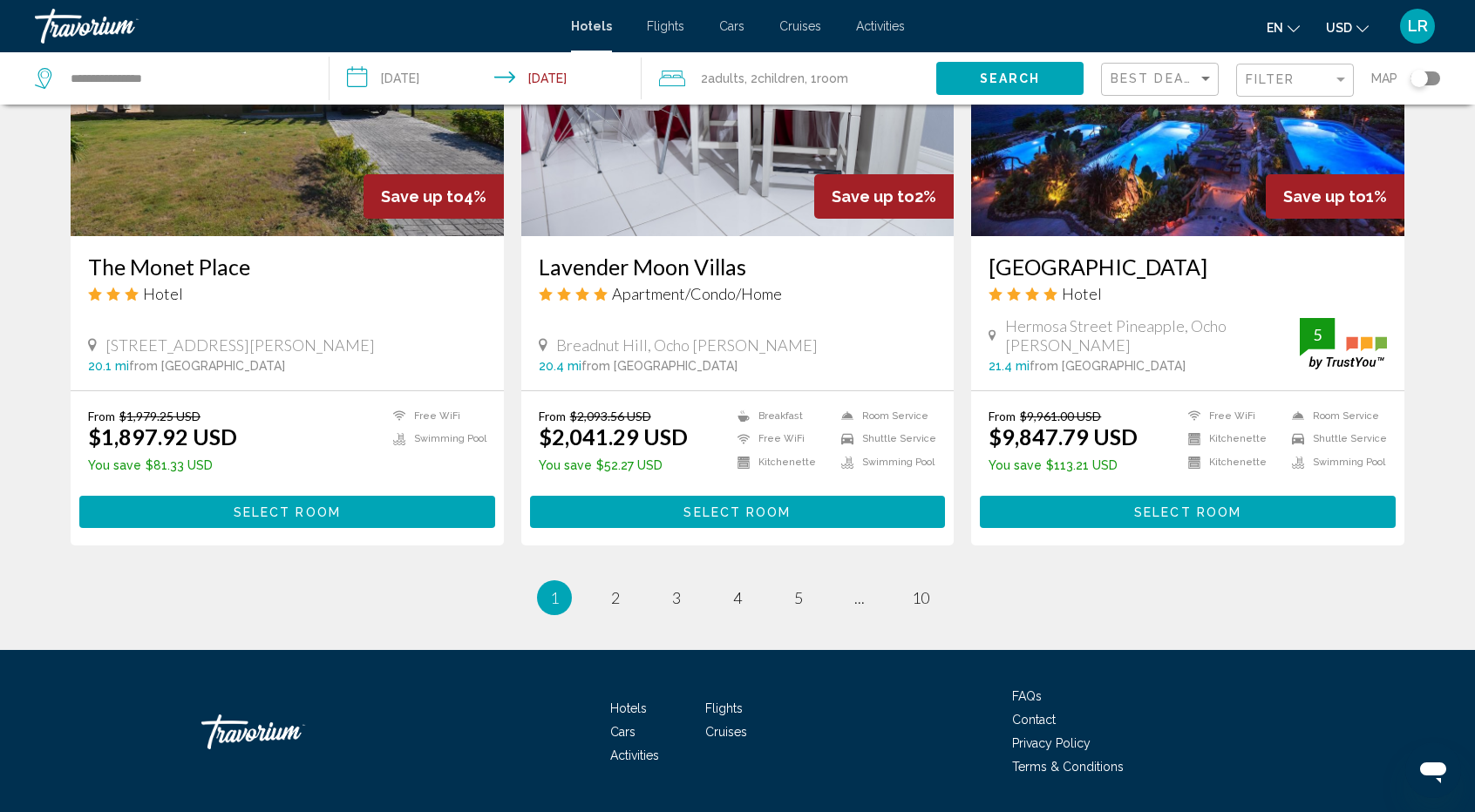
scroll to position [2125, 0]
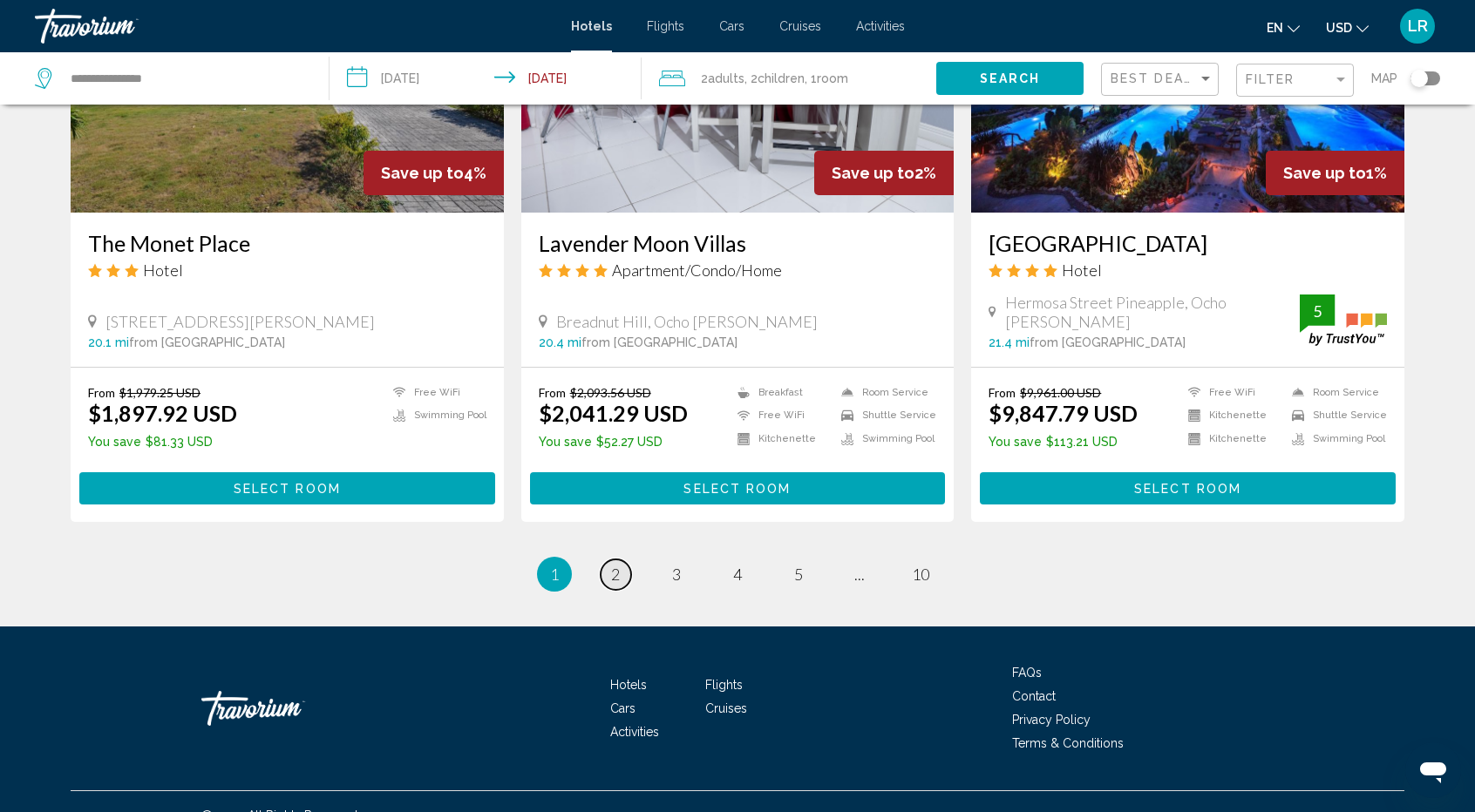
click at [609, 560] on link "page 2" at bounding box center [616, 575] width 31 height 31
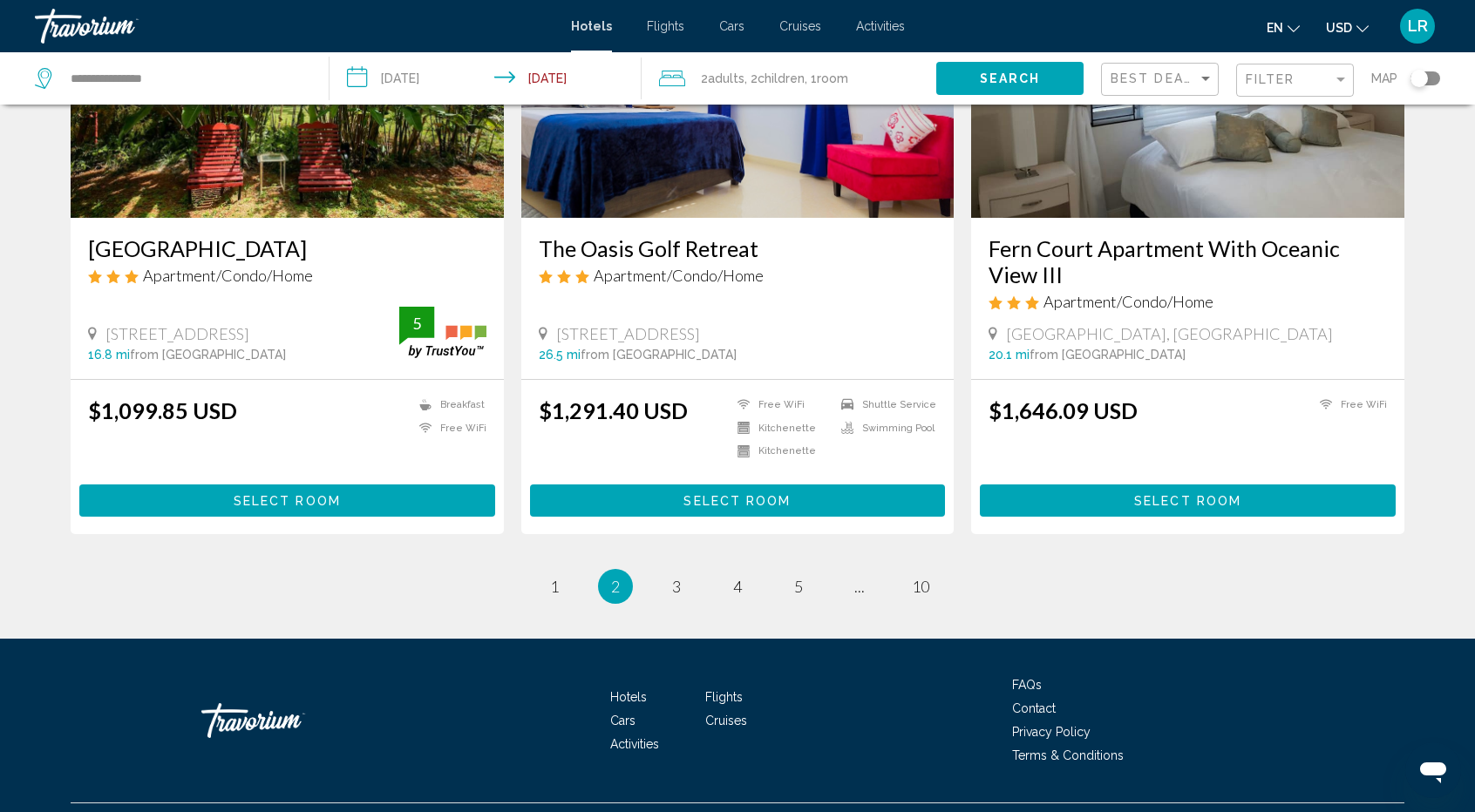
scroll to position [2099, 0]
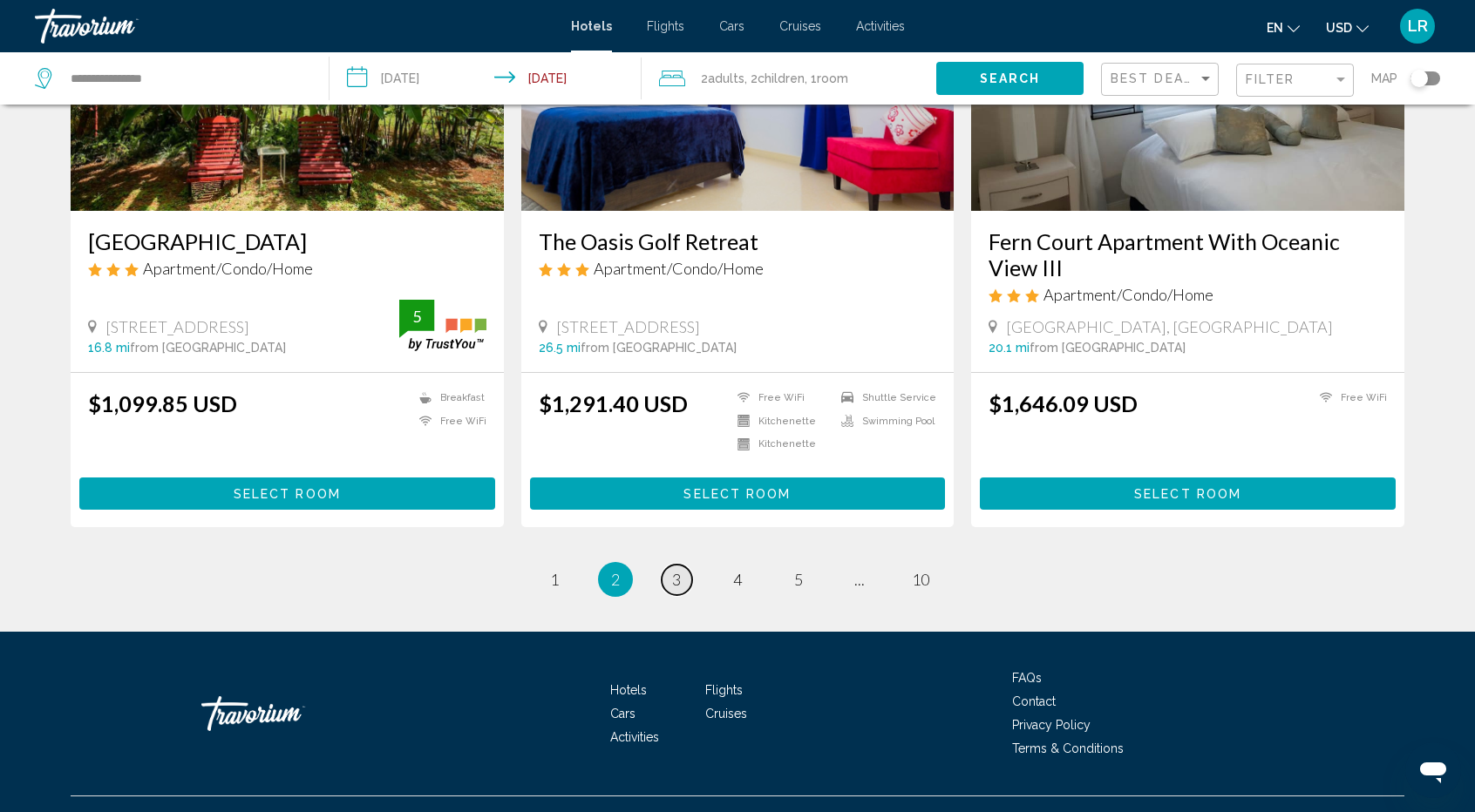
click at [679, 570] on span "3" at bounding box center [676, 580] width 9 height 19
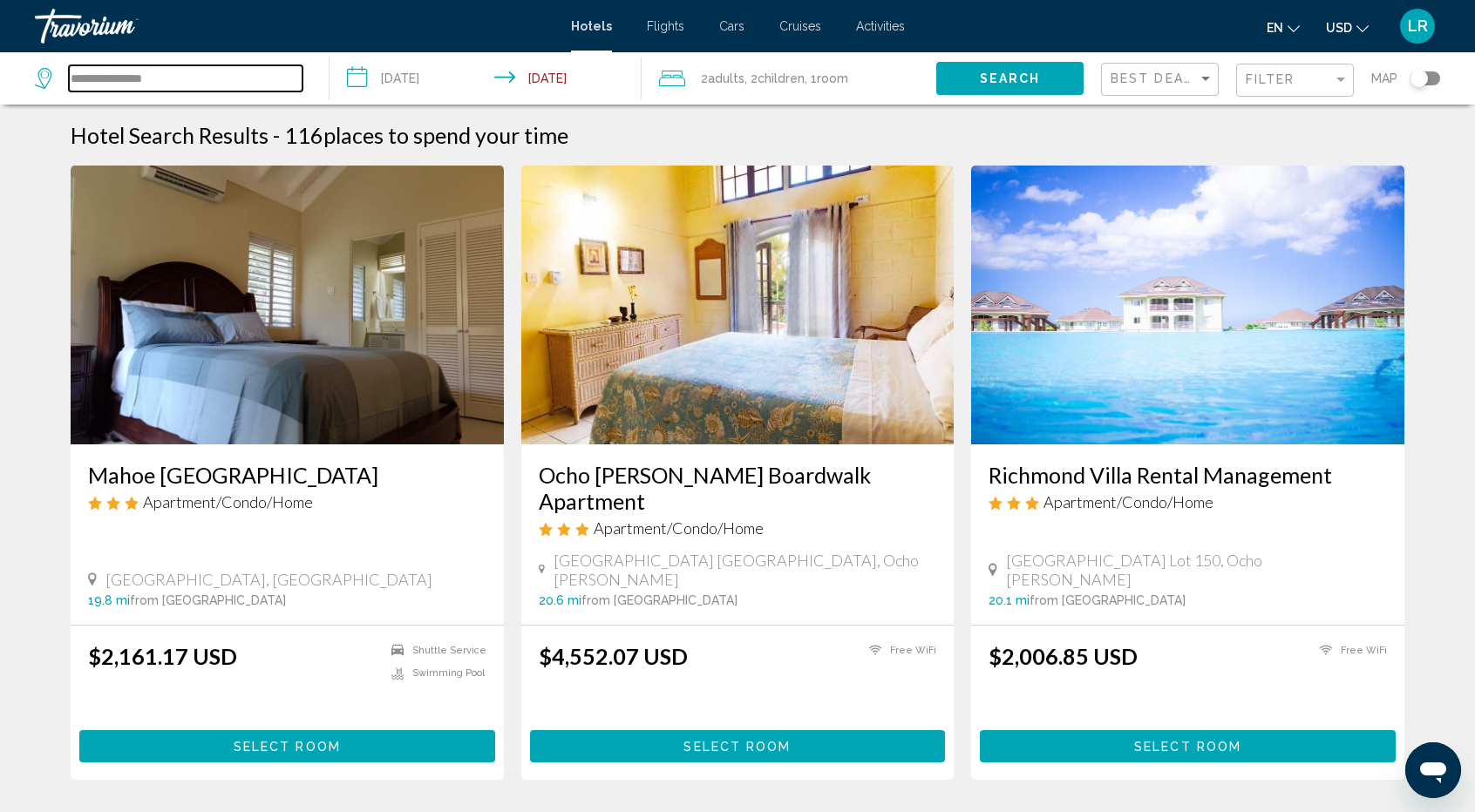
click at [194, 81] on input "**********" at bounding box center [186, 78] width 234 height 26
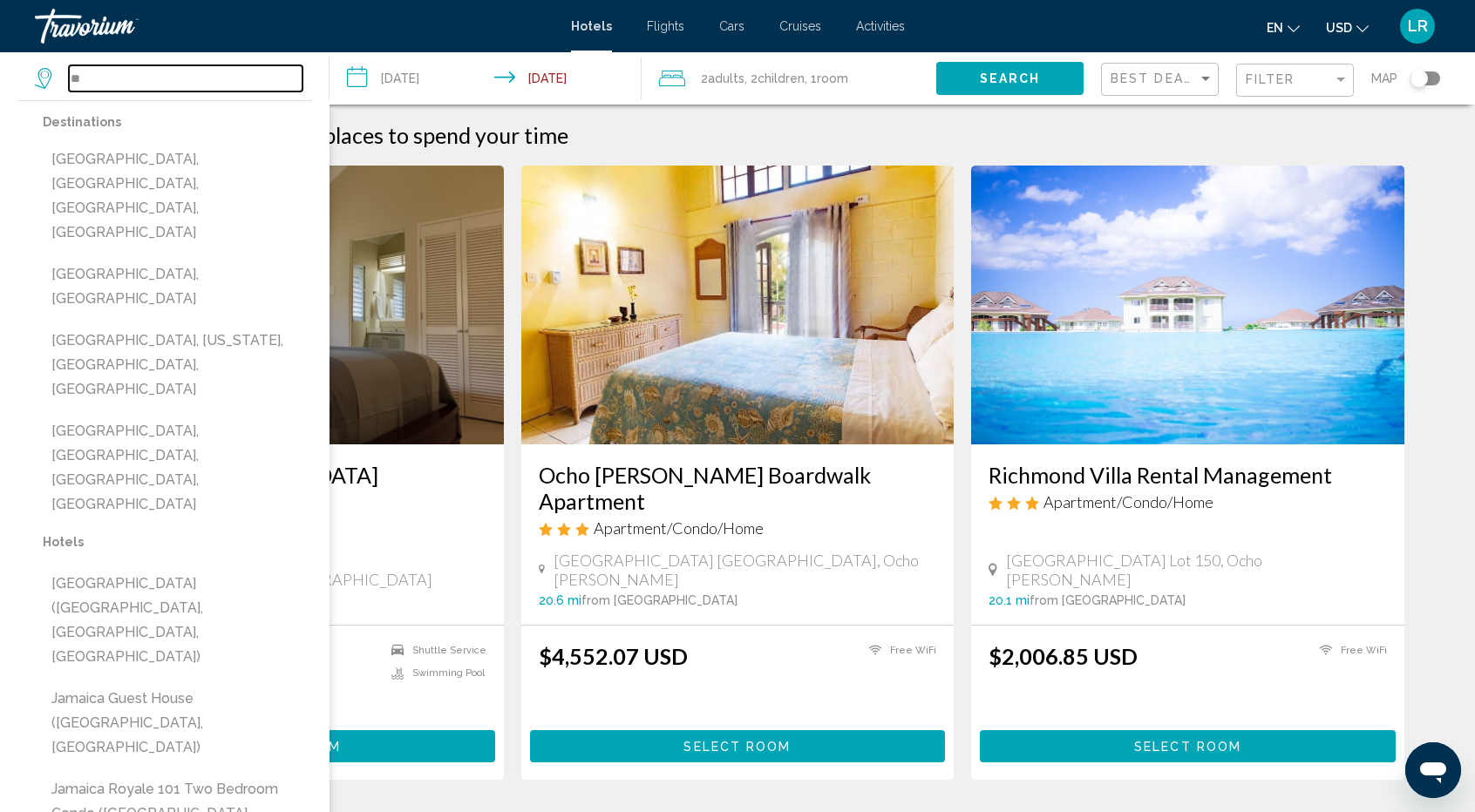
type input "*"
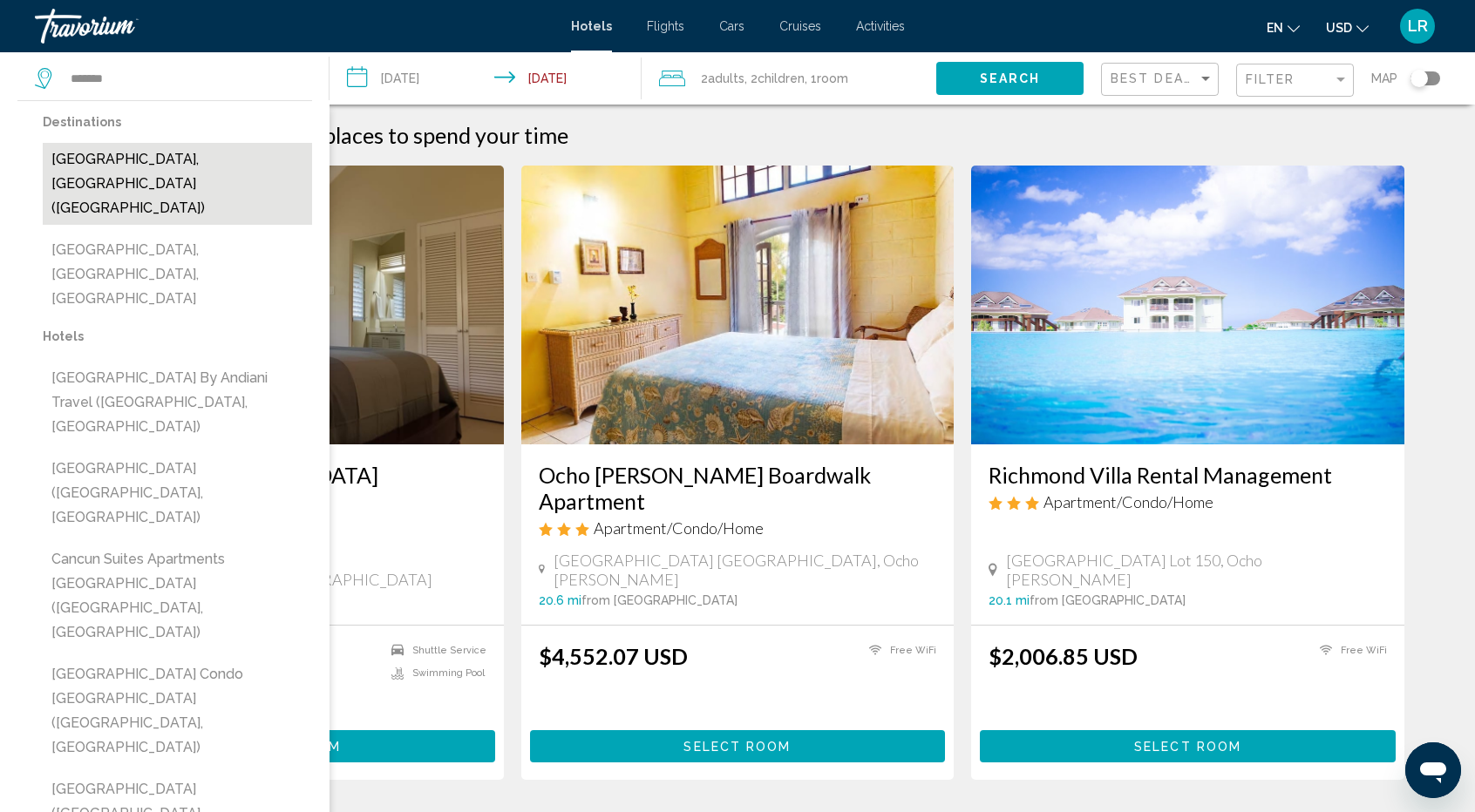
click at [203, 157] on button "[GEOGRAPHIC_DATA], [GEOGRAPHIC_DATA] ([GEOGRAPHIC_DATA])" at bounding box center [177, 183] width 269 height 81
type input "**********"
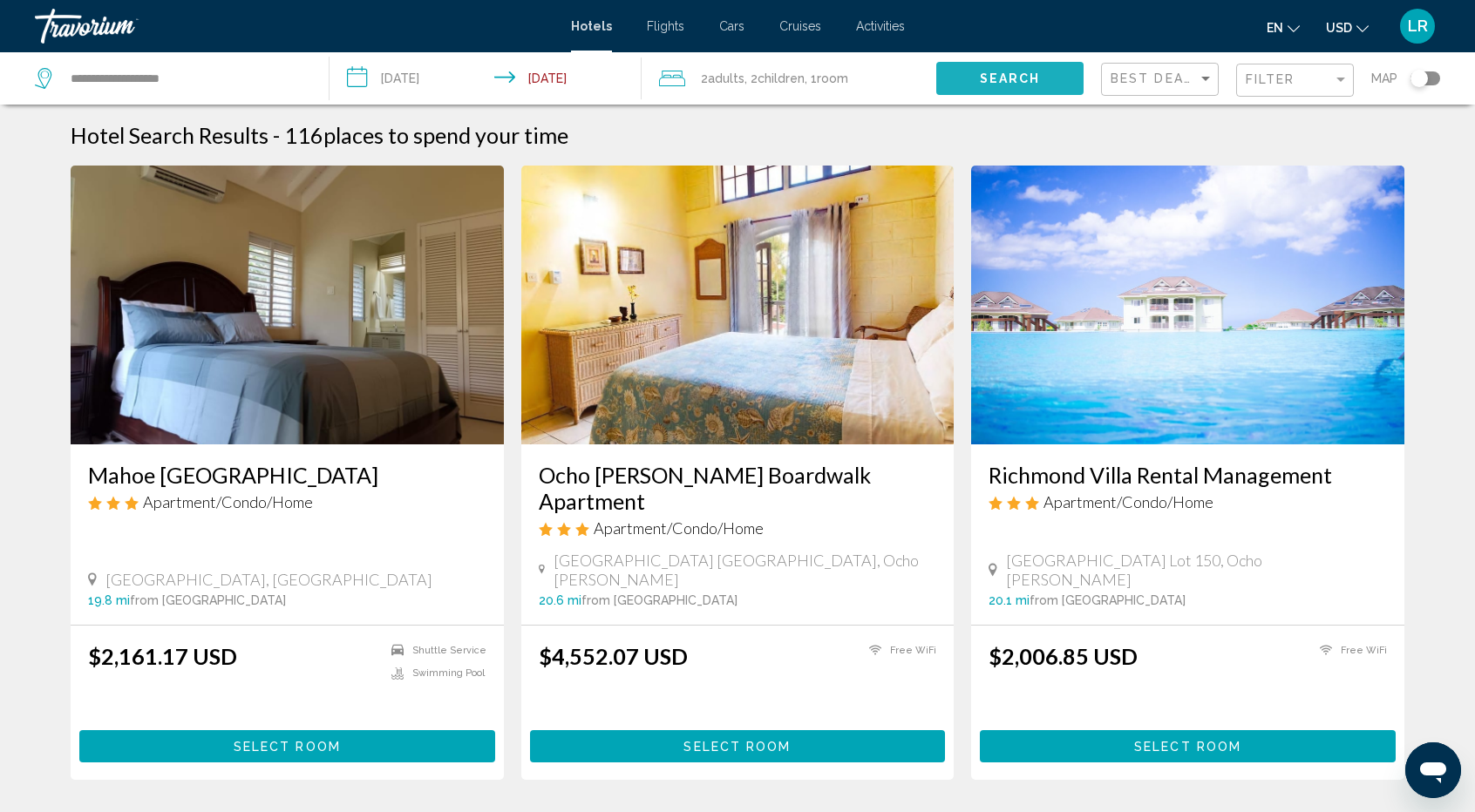
click at [983, 63] on button "Search" at bounding box center [1010, 79] width 148 height 33
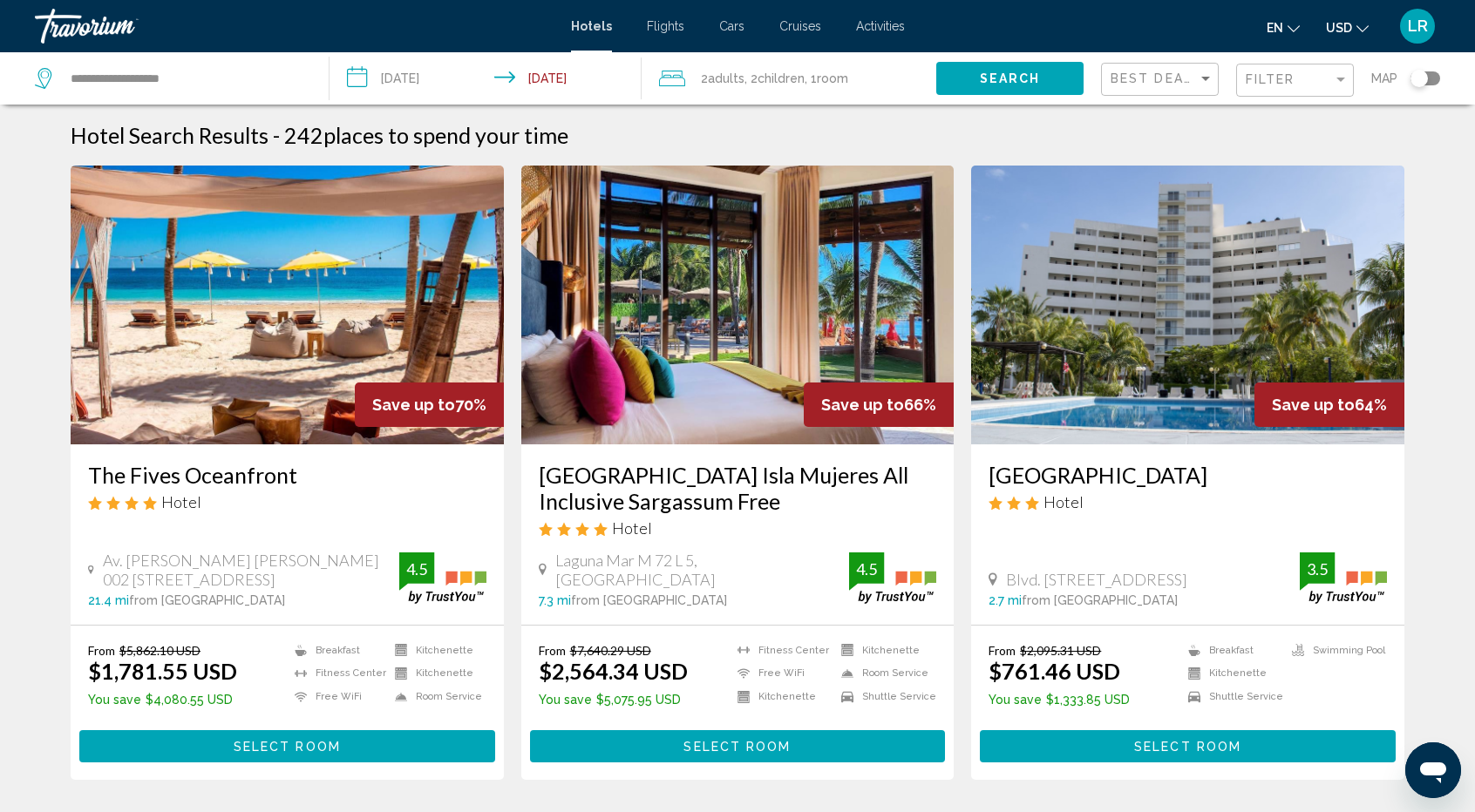
click at [410, 308] on img "Main content" at bounding box center [288, 305] width 433 height 279
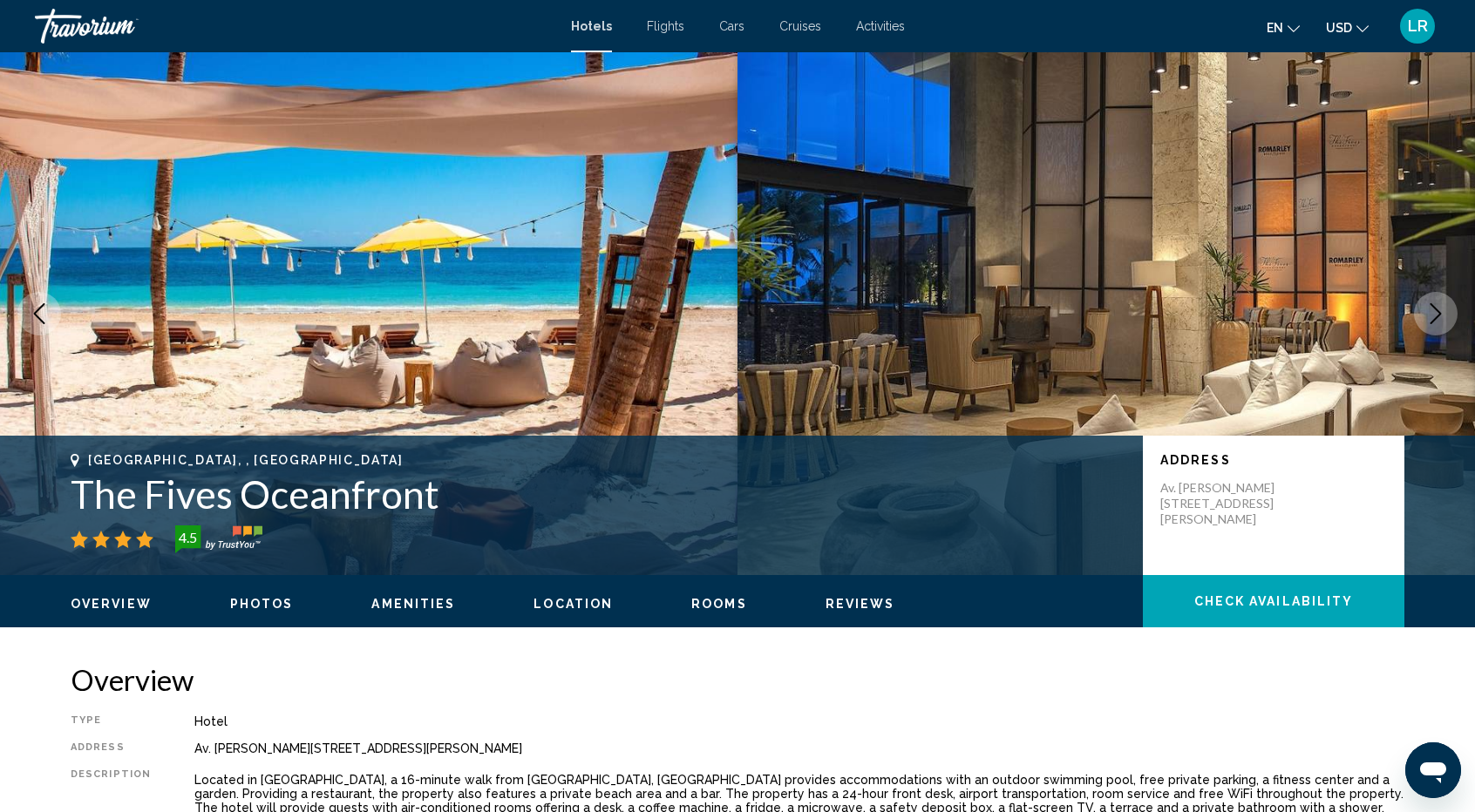
click at [273, 600] on span "Photos" at bounding box center [262, 604] width 63 height 14
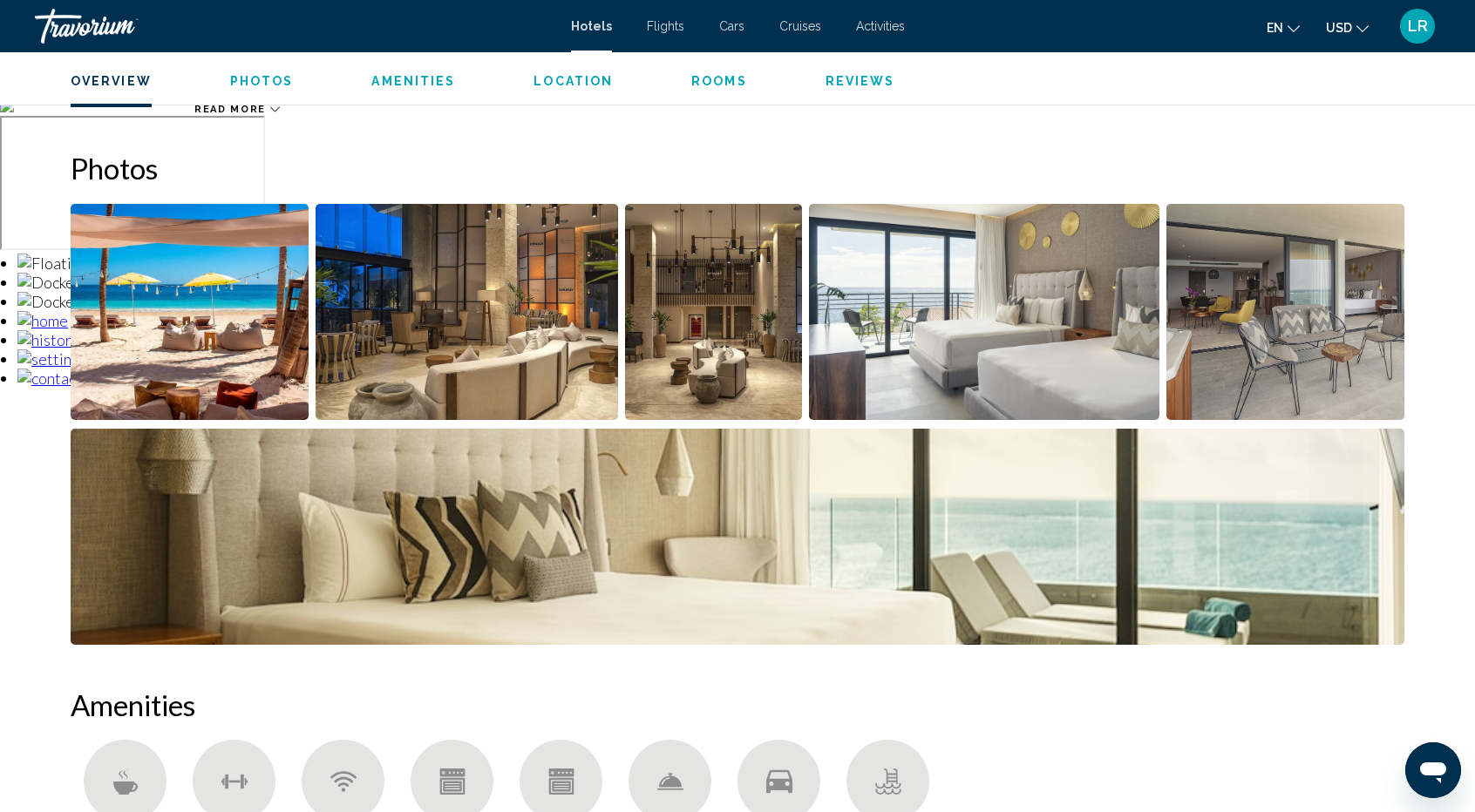
scroll to position [799, 0]
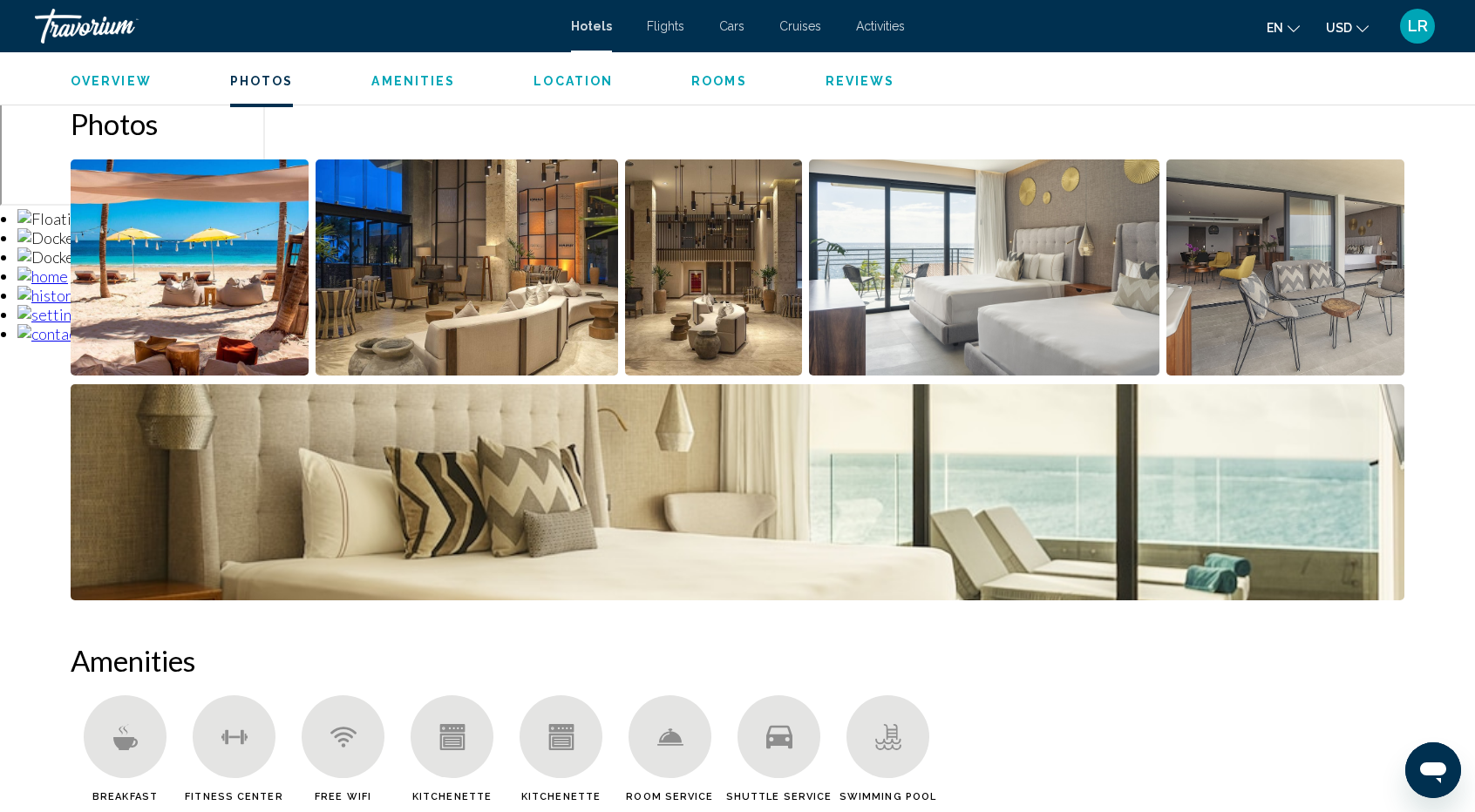
click at [205, 233] on img "Open full-screen image slider" at bounding box center [190, 267] width 238 height 216
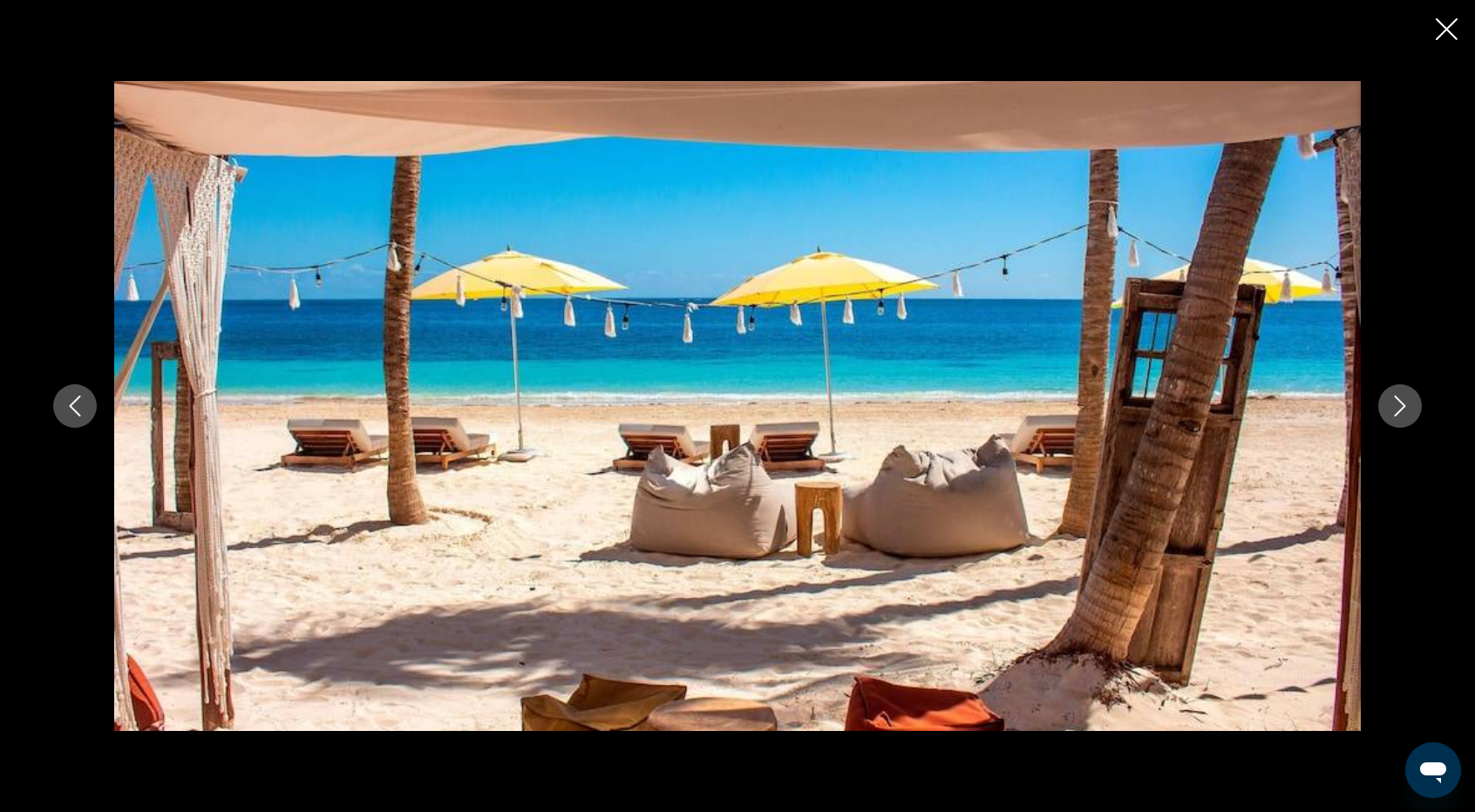
click at [1405, 417] on button "Next image" at bounding box center [1399, 406] width 43 height 43
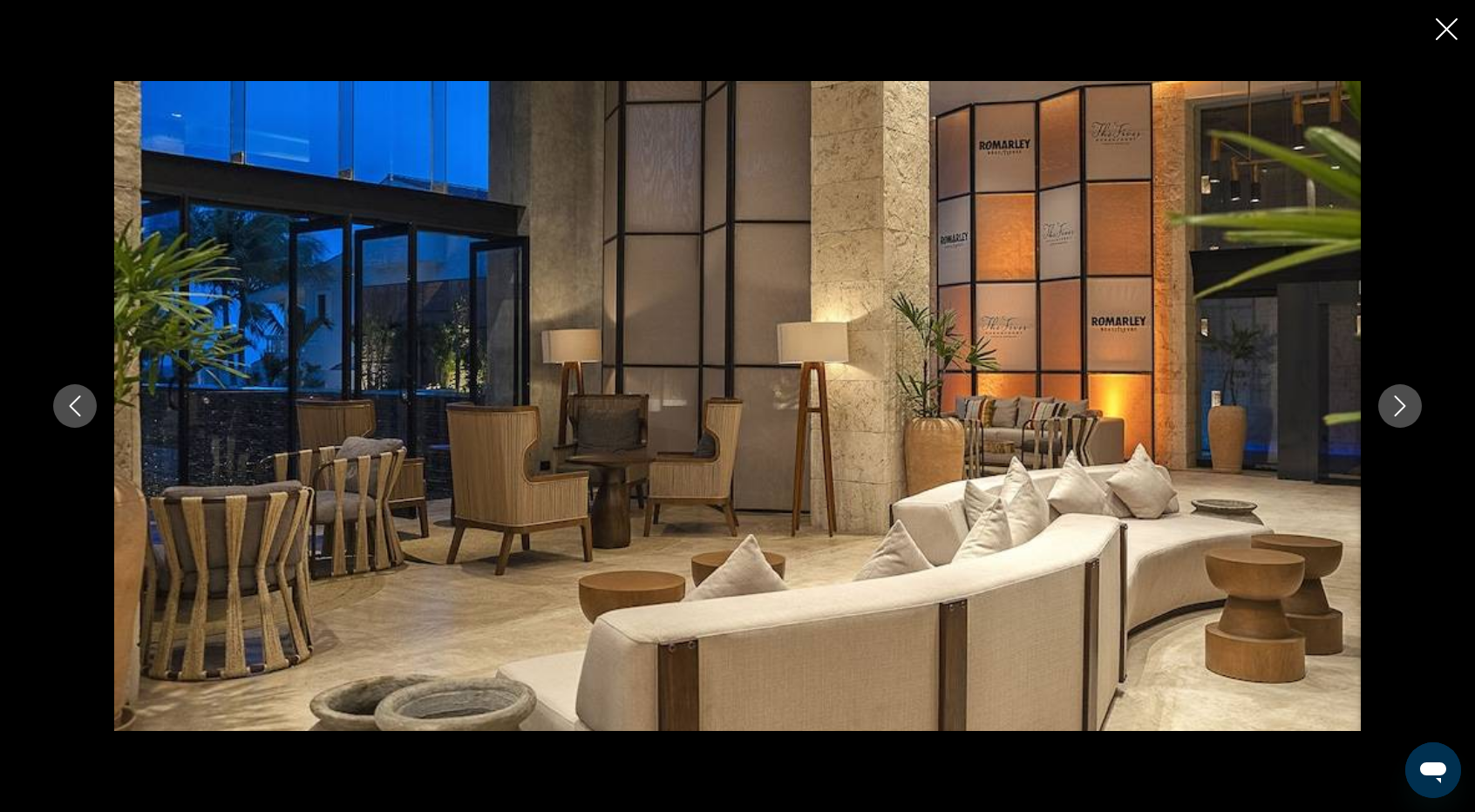
click at [1405, 417] on button "Next image" at bounding box center [1399, 406] width 43 height 43
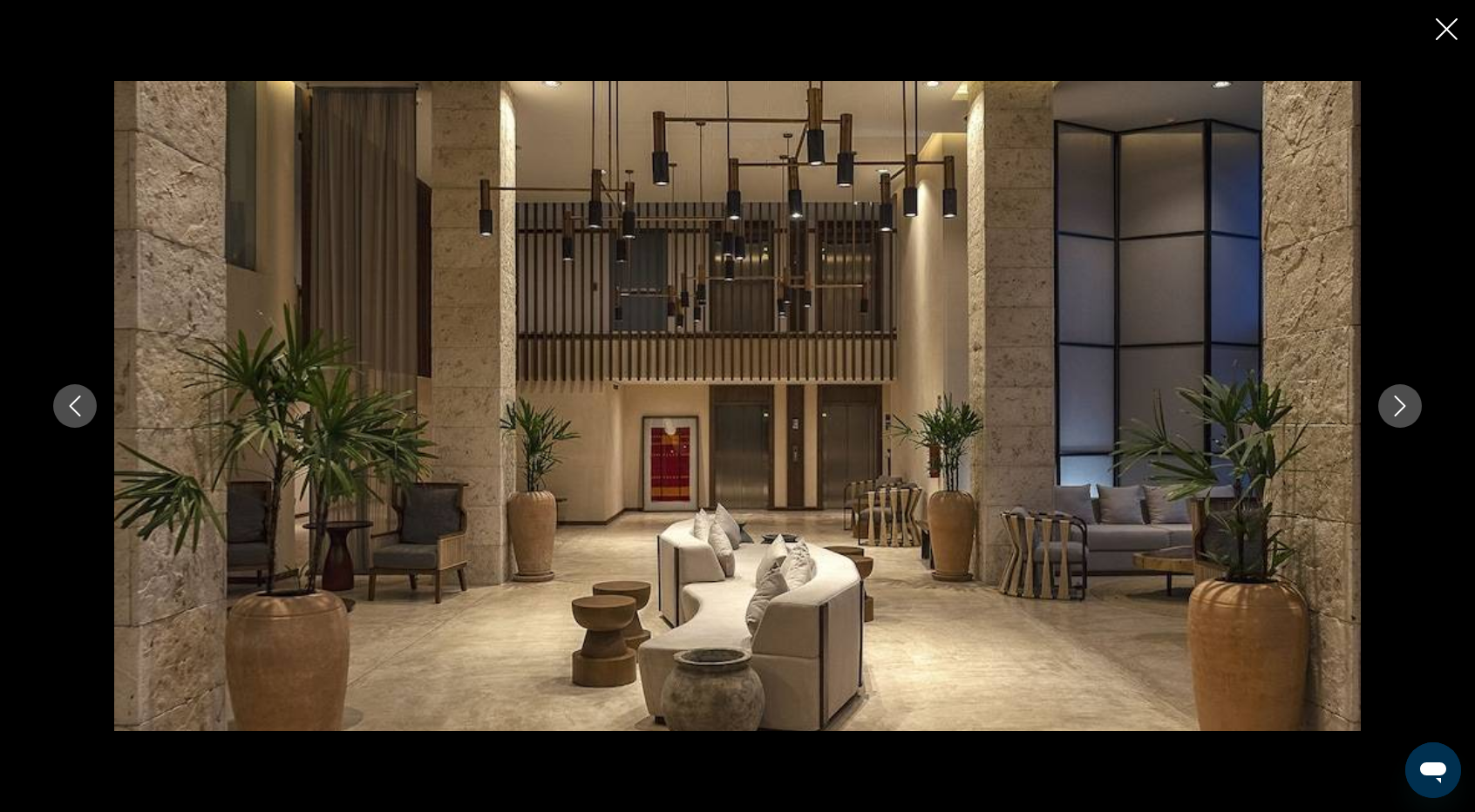
click at [1405, 417] on button "Next image" at bounding box center [1399, 406] width 43 height 43
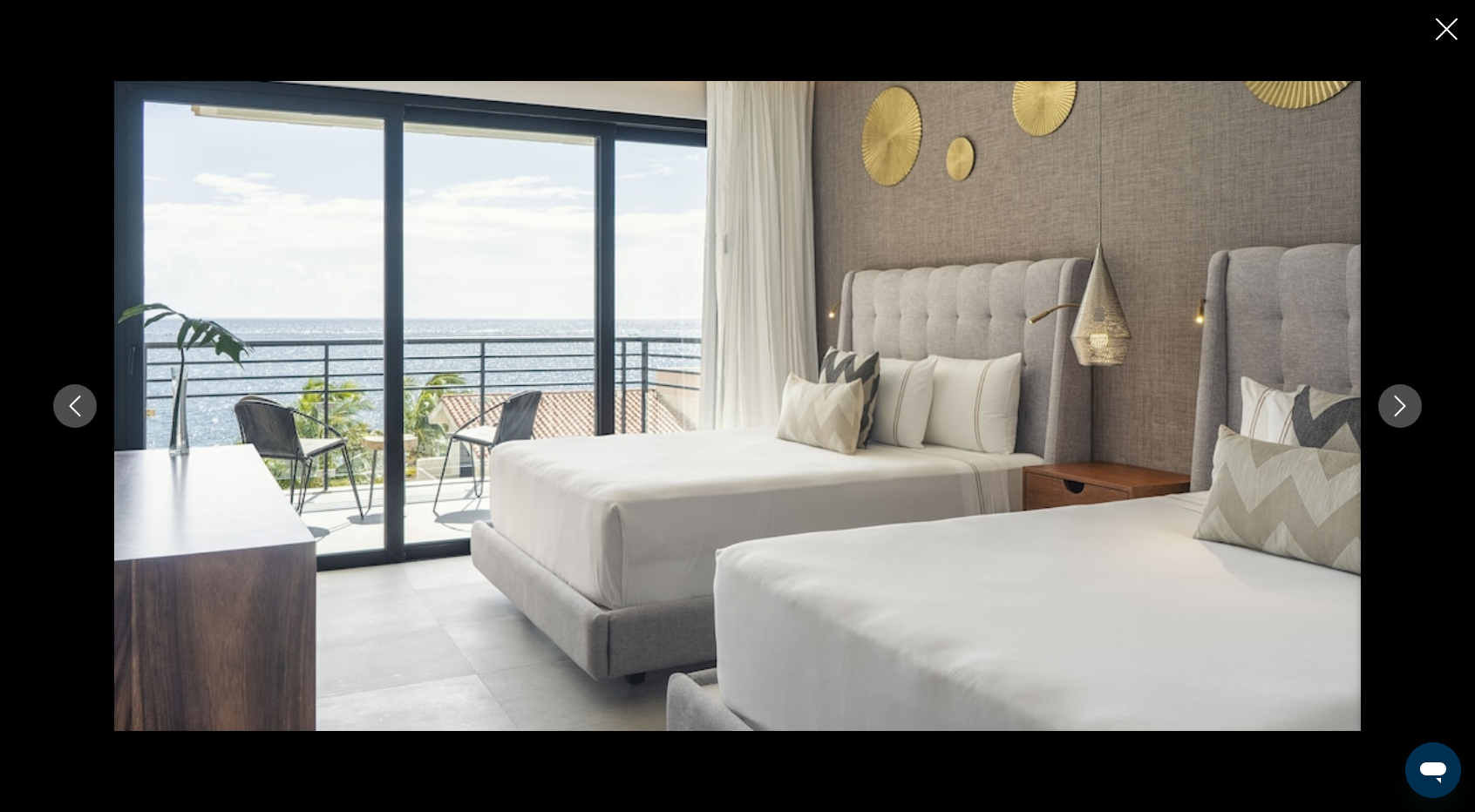
click at [1405, 417] on button "Next image" at bounding box center [1399, 406] width 43 height 43
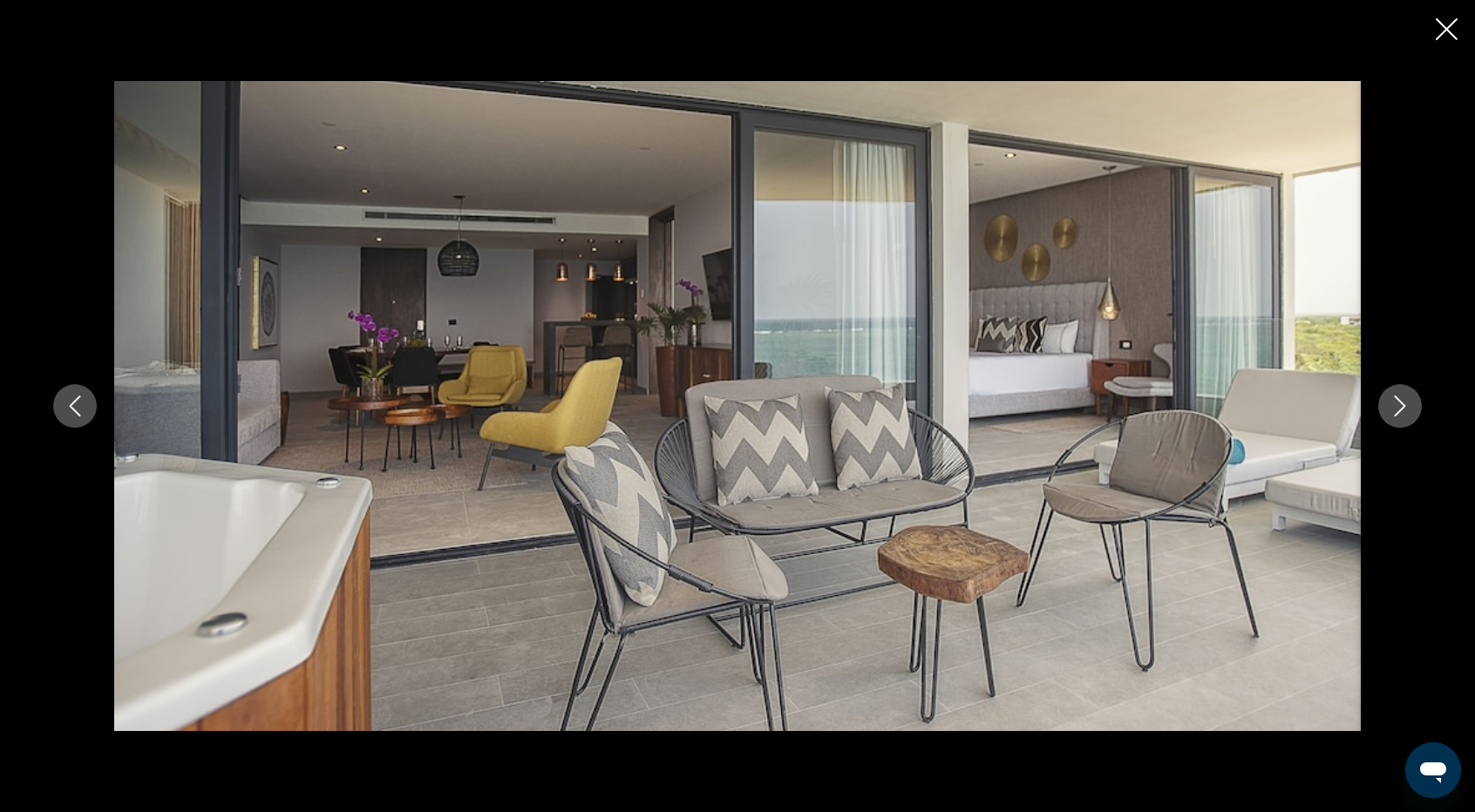
click at [1405, 417] on button "Next image" at bounding box center [1399, 406] width 43 height 43
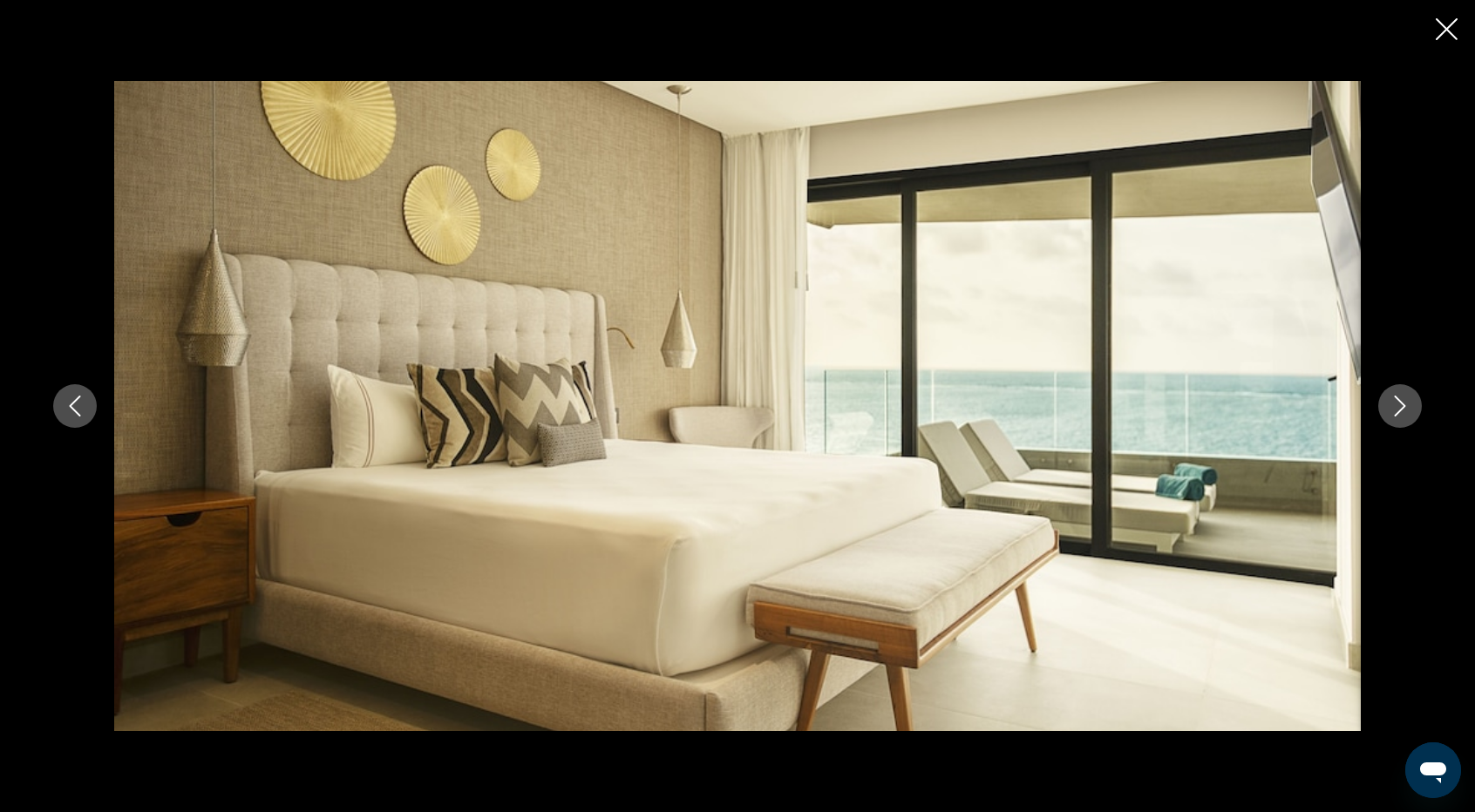
click at [1405, 417] on button "Next image" at bounding box center [1399, 406] width 43 height 43
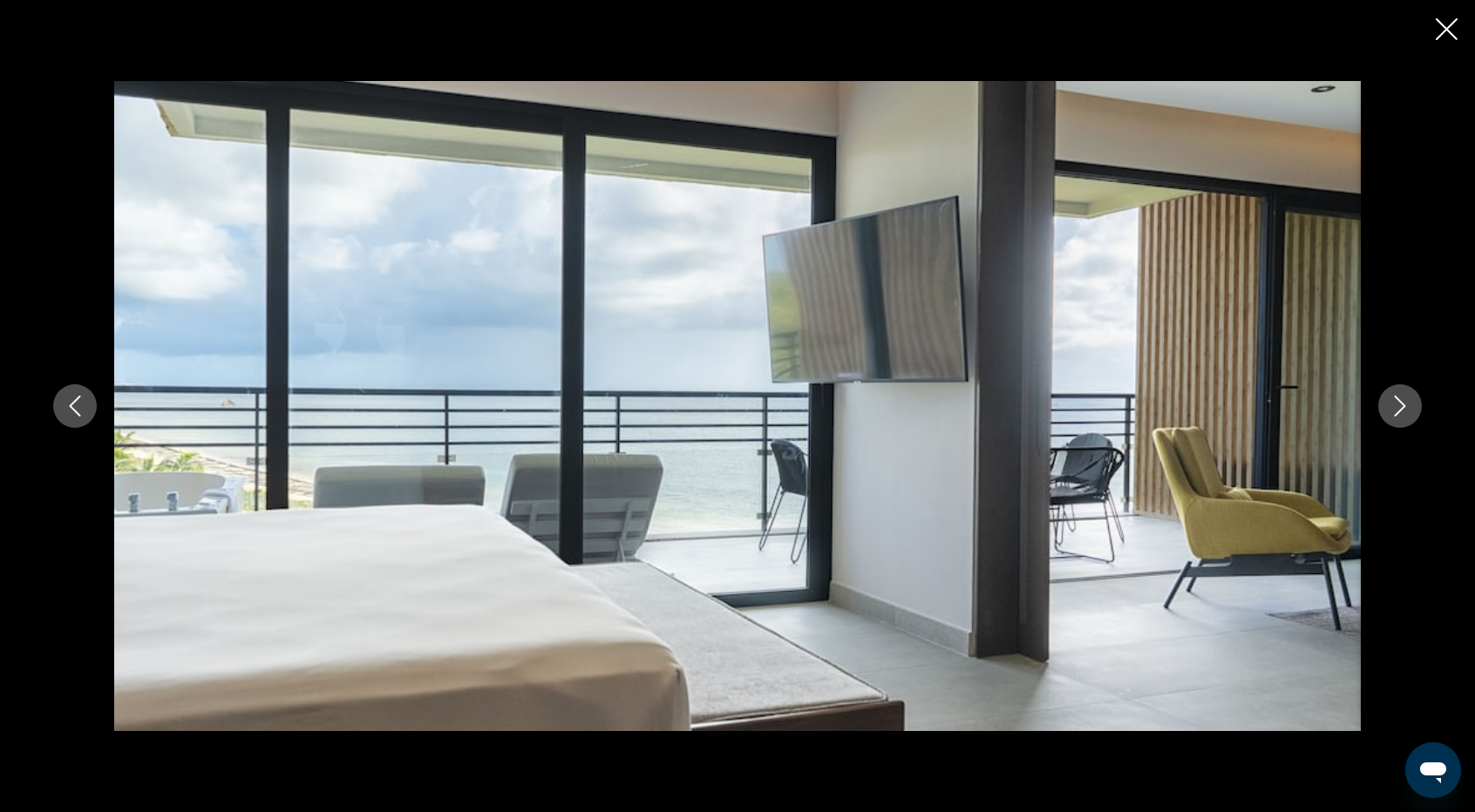
click at [1405, 417] on button "Next image" at bounding box center [1399, 406] width 43 height 43
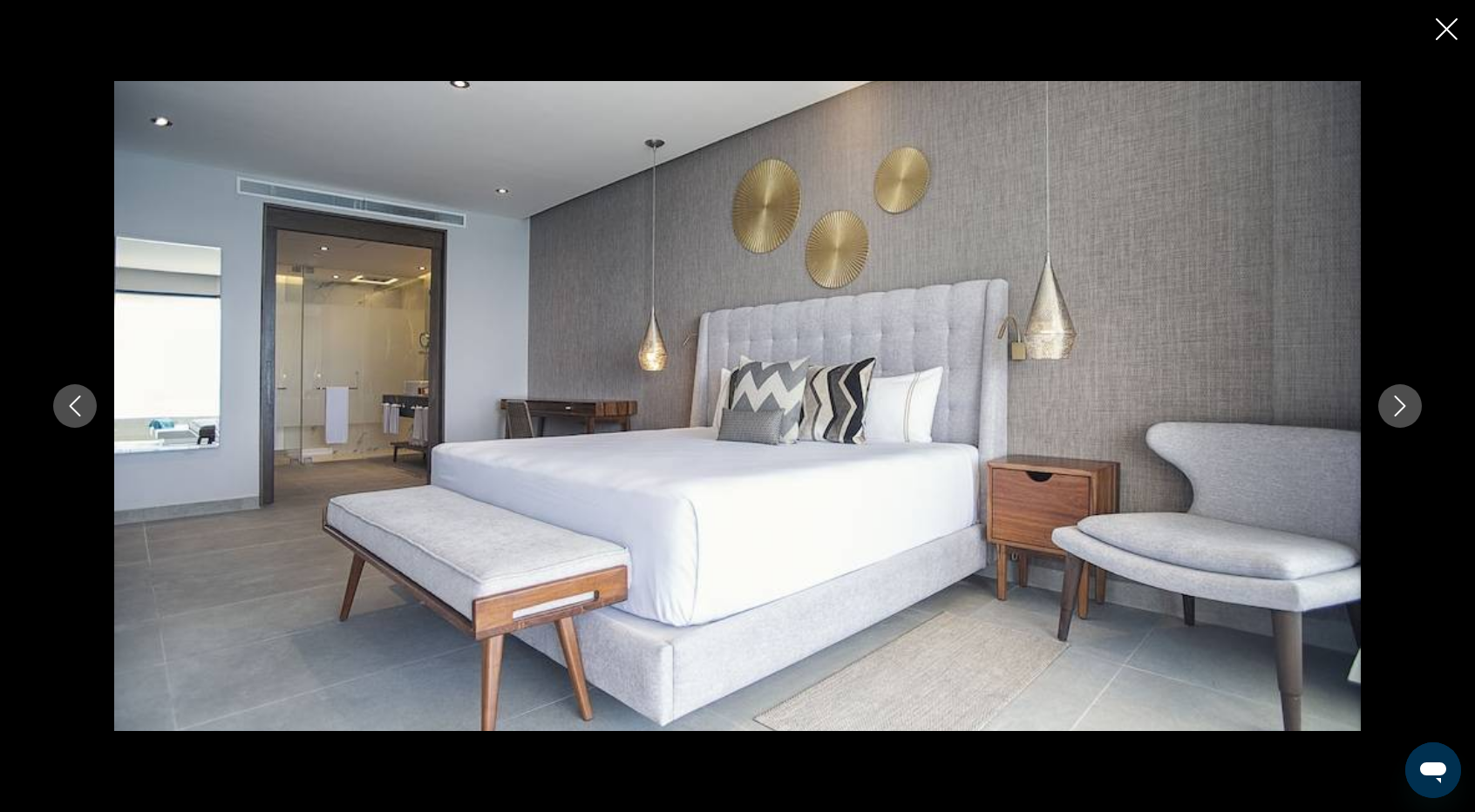
click at [1405, 417] on button "Next image" at bounding box center [1399, 406] width 43 height 43
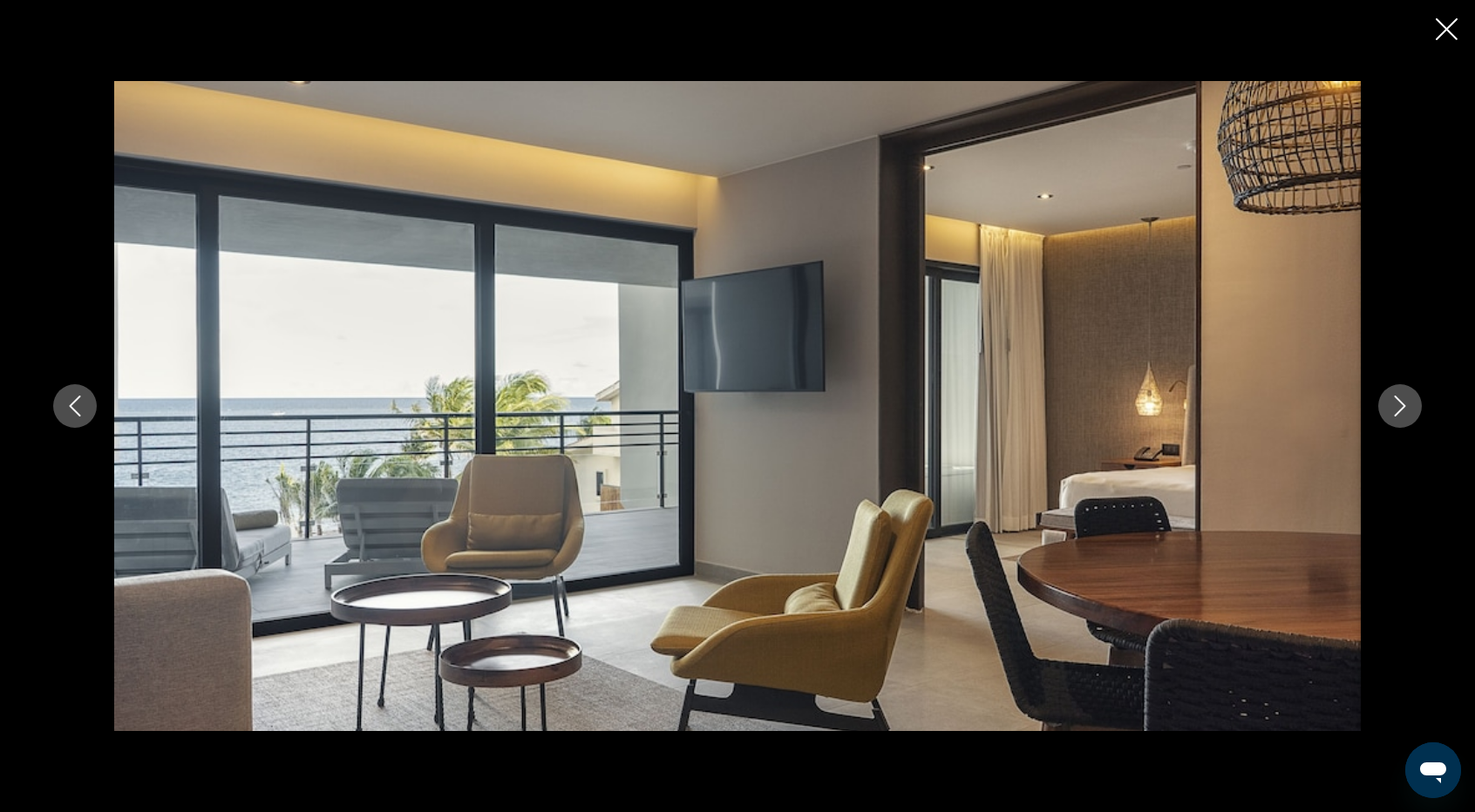
click at [1405, 417] on button "Next image" at bounding box center [1399, 406] width 43 height 43
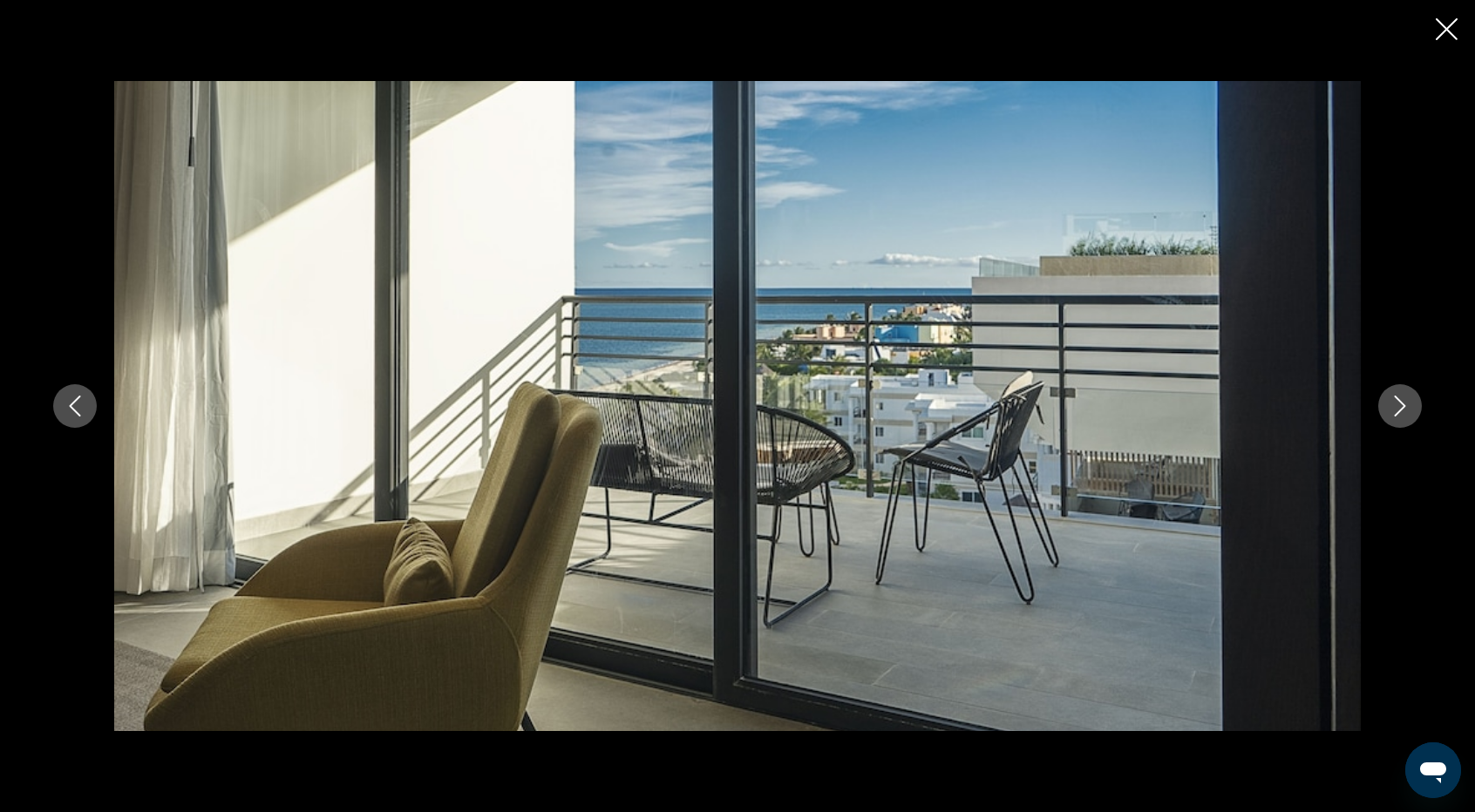
click at [1405, 417] on button "Next image" at bounding box center [1399, 406] width 43 height 43
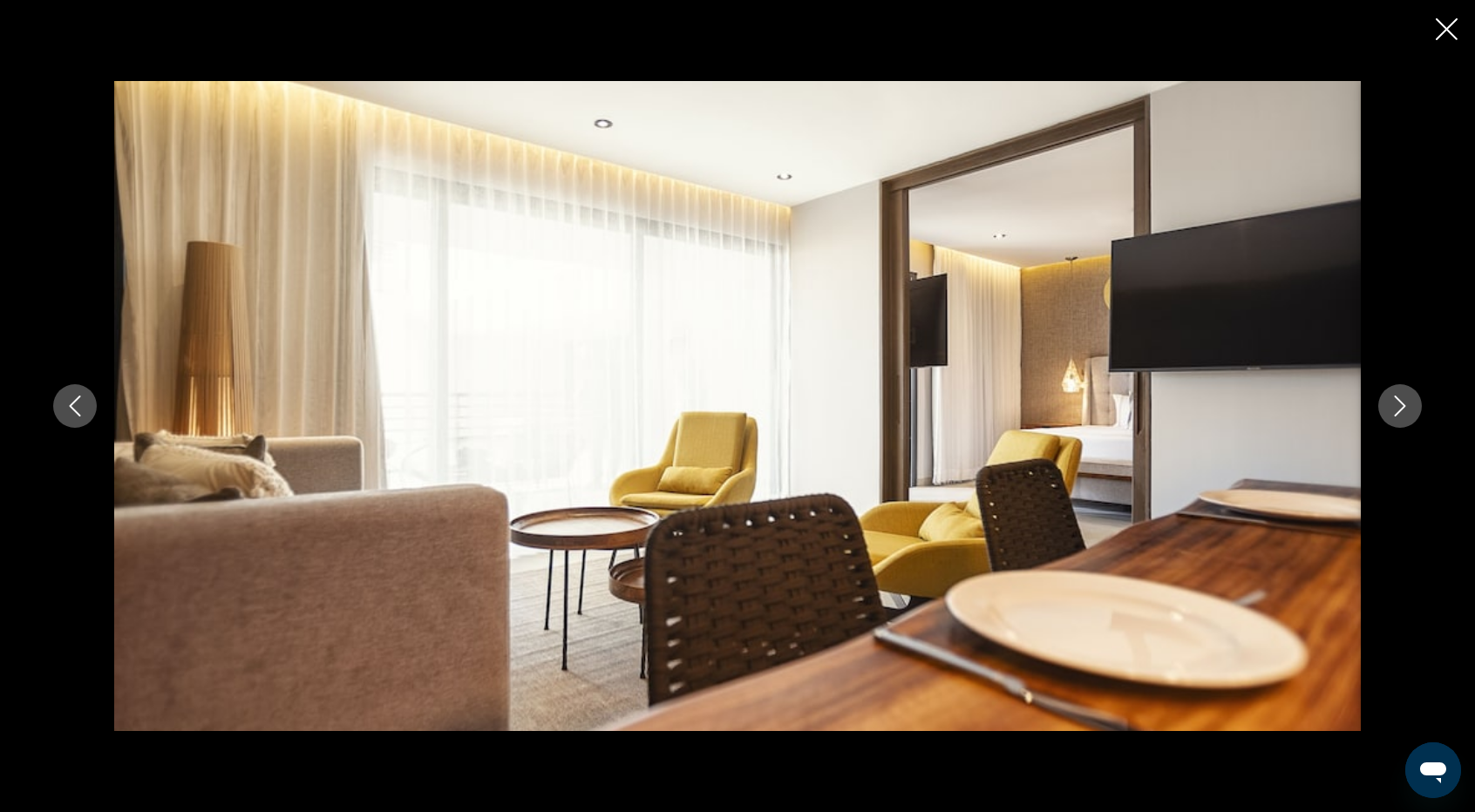
click at [1405, 417] on button "Next image" at bounding box center [1399, 406] width 43 height 43
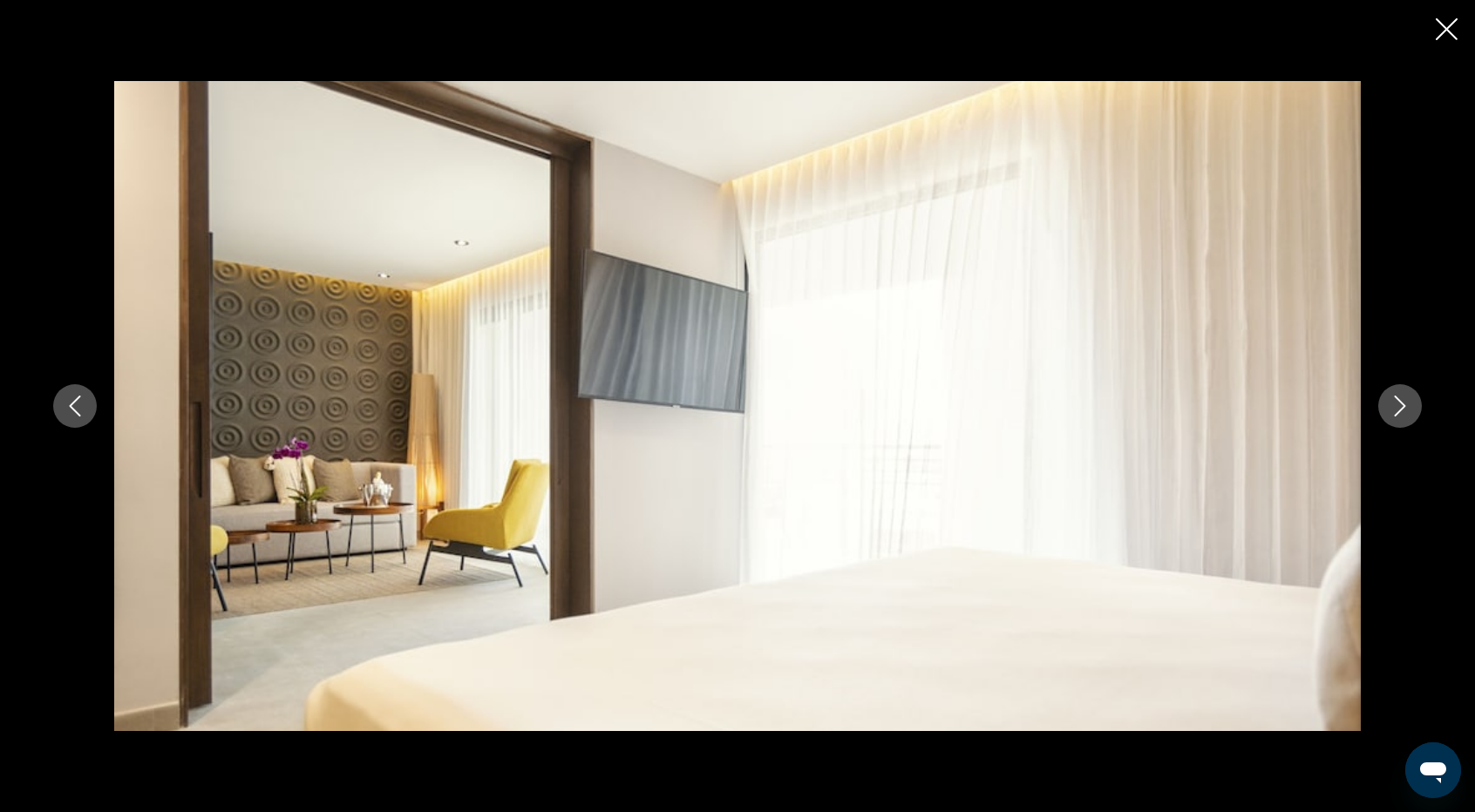
click at [1405, 417] on button "Next image" at bounding box center [1399, 406] width 43 height 43
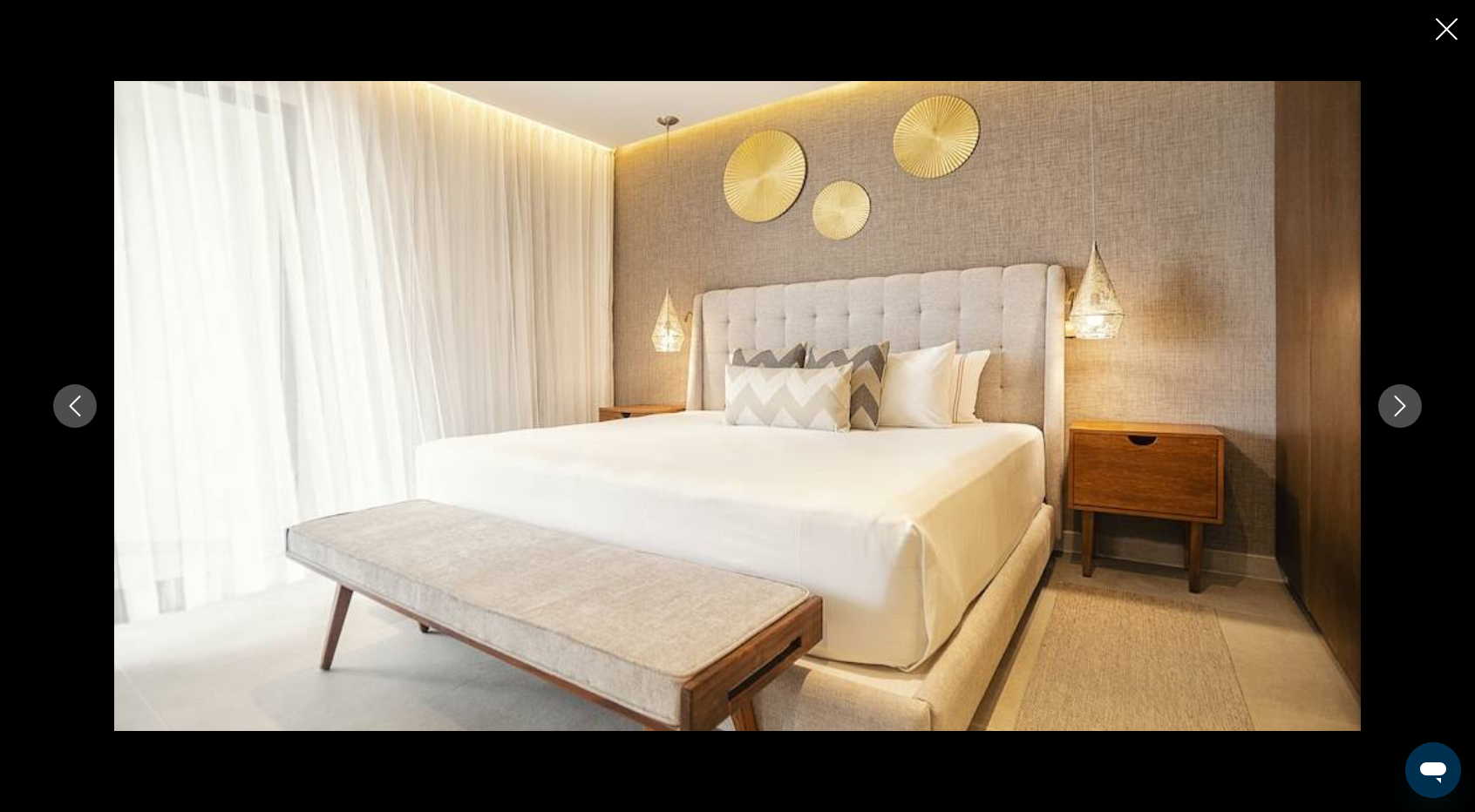
click at [1405, 417] on button "Next image" at bounding box center [1399, 406] width 43 height 43
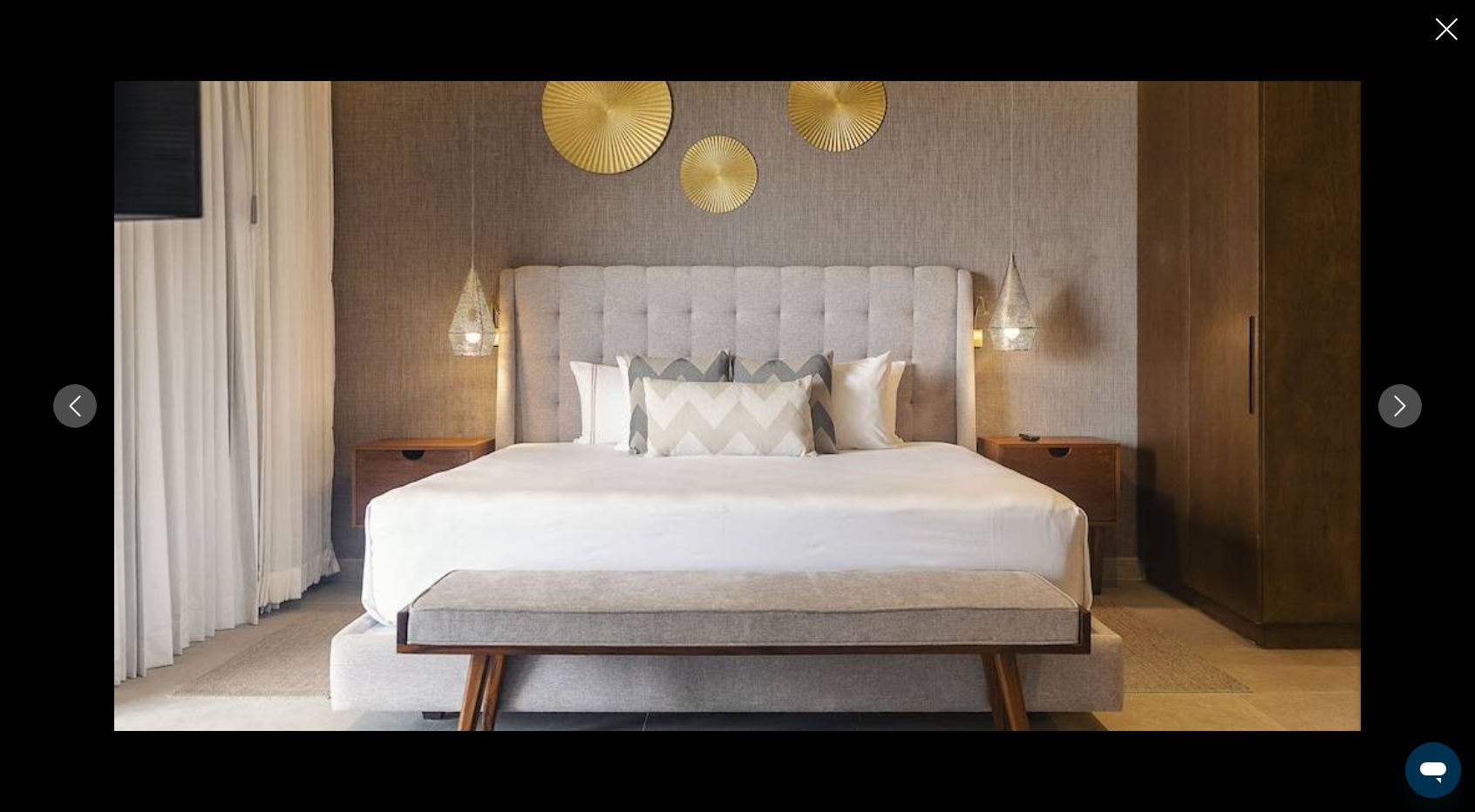
click at [1405, 417] on button "Next image" at bounding box center [1399, 406] width 43 height 43
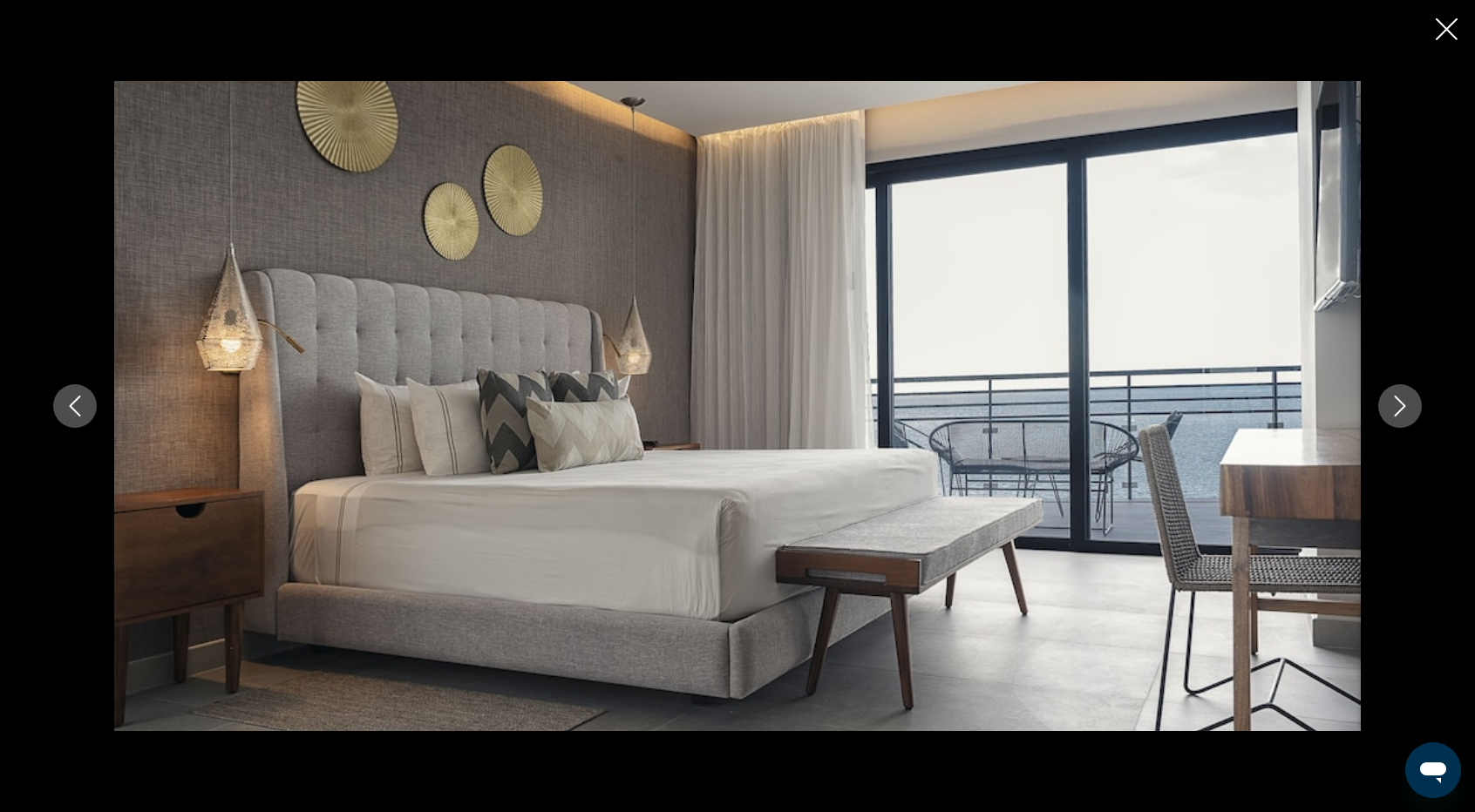
click at [1405, 417] on button "Next image" at bounding box center [1399, 406] width 43 height 43
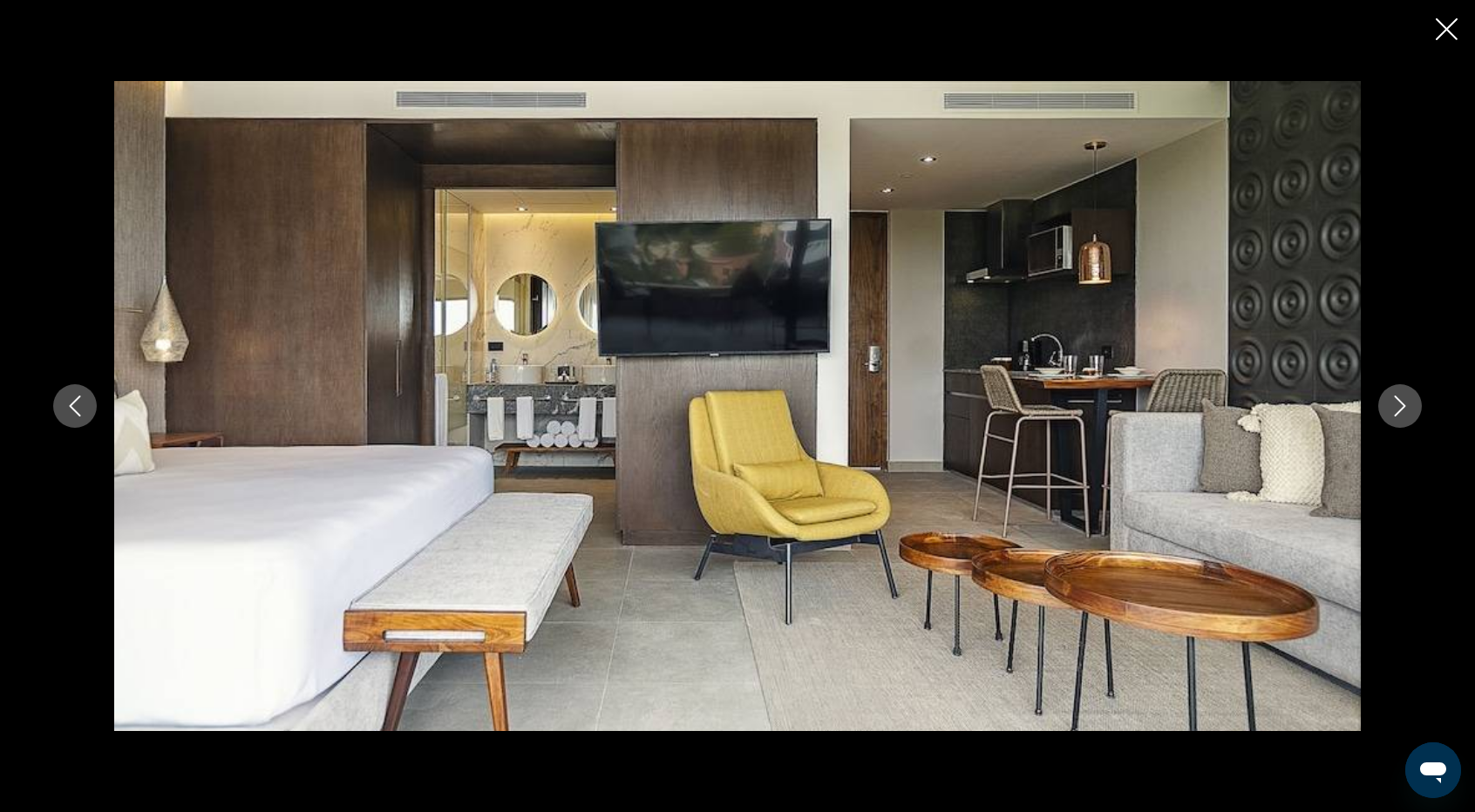
click at [1405, 417] on button "Next image" at bounding box center [1399, 406] width 43 height 43
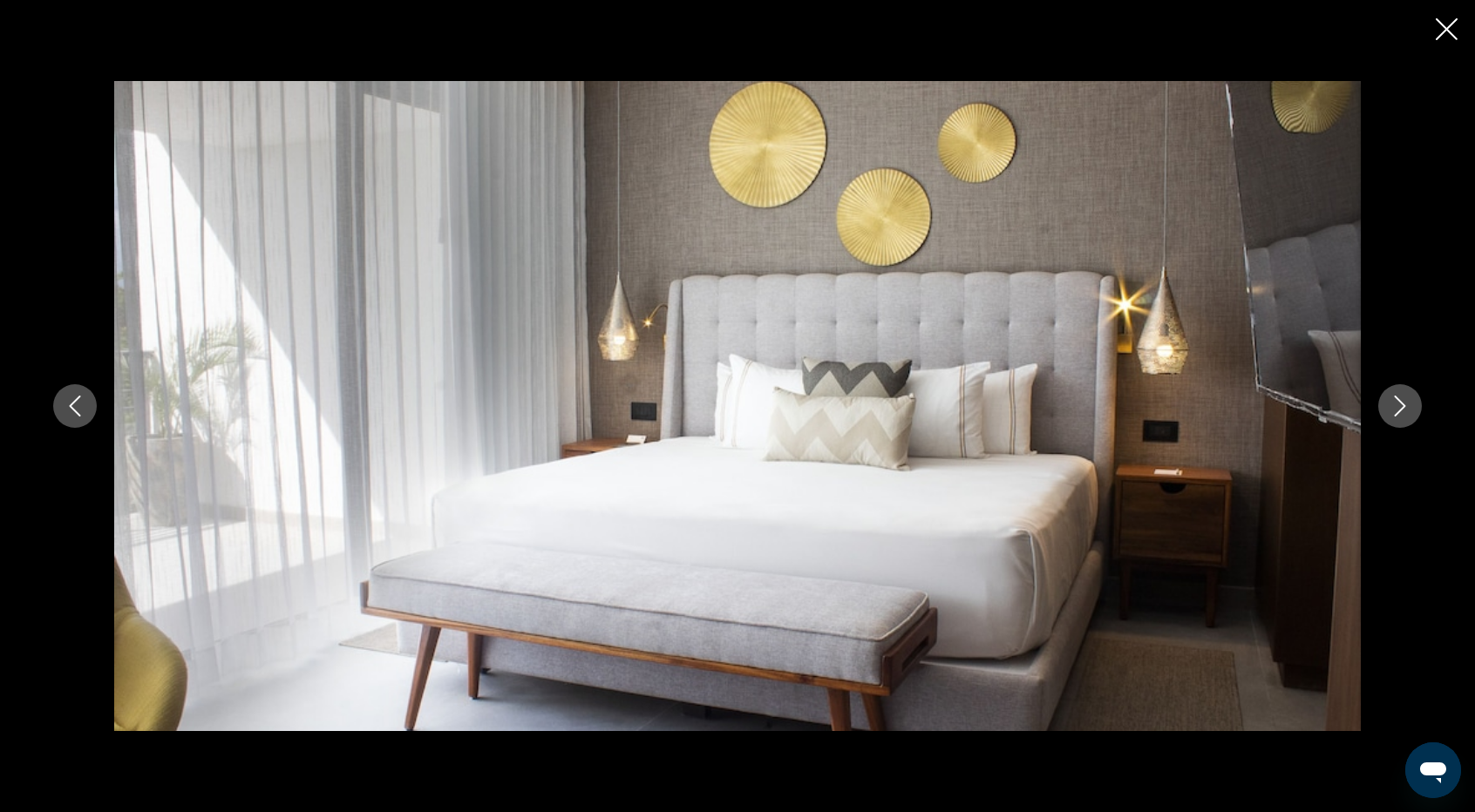
click at [1405, 417] on button "Next image" at bounding box center [1399, 406] width 43 height 43
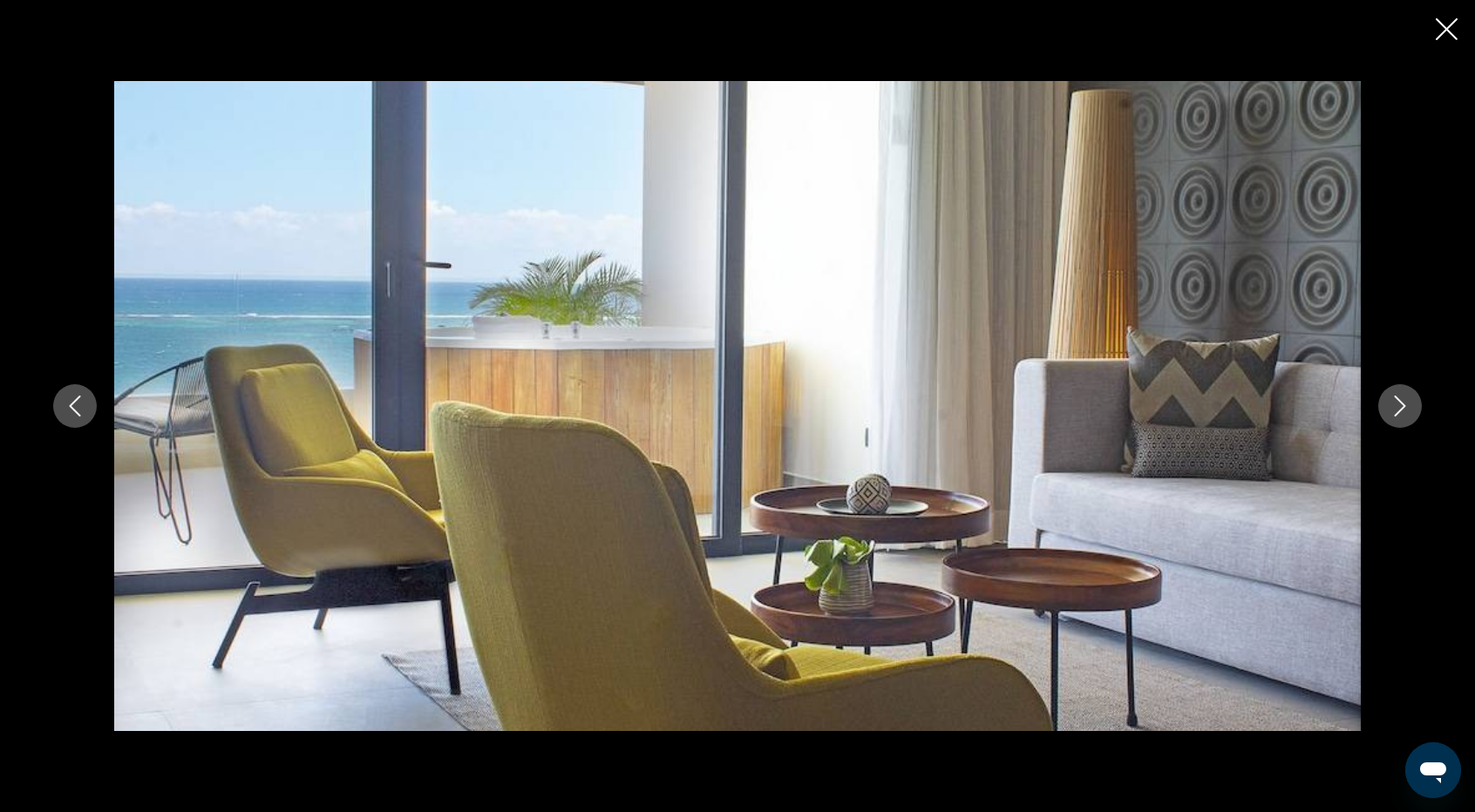
click at [1405, 417] on button "Next image" at bounding box center [1399, 406] width 43 height 43
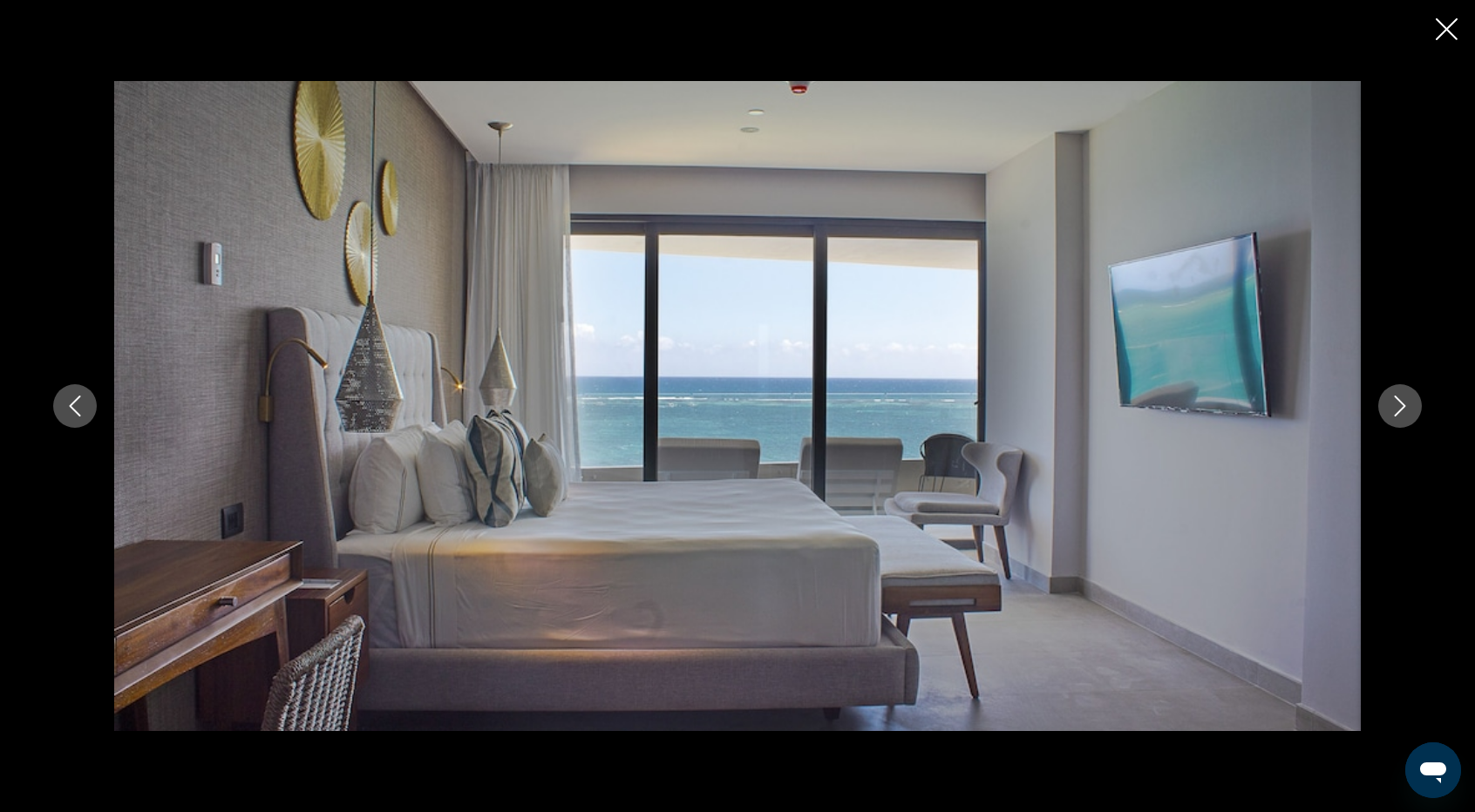
click at [1405, 417] on button "Next image" at bounding box center [1399, 406] width 43 height 43
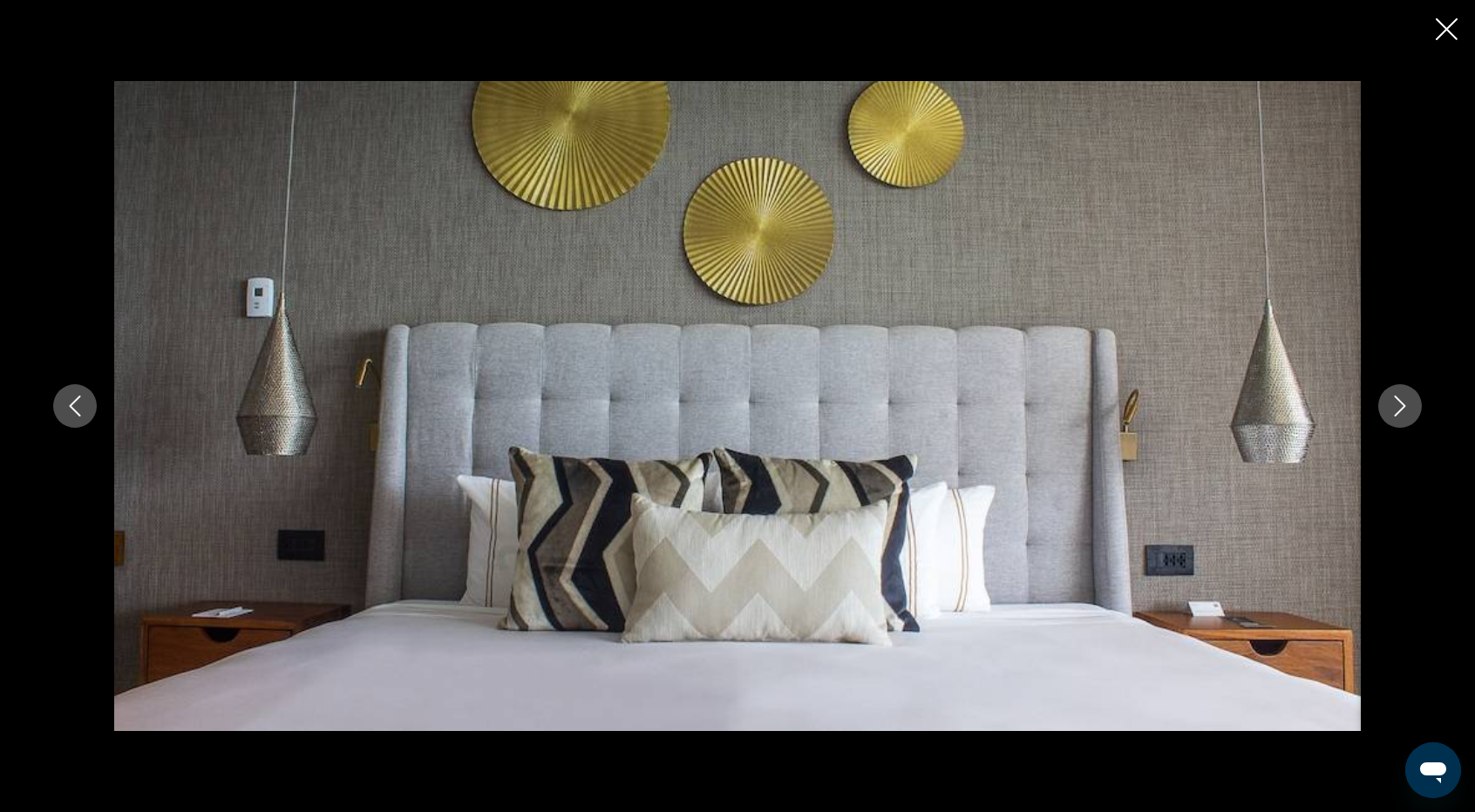
click at [1405, 417] on button "Next image" at bounding box center [1399, 406] width 43 height 43
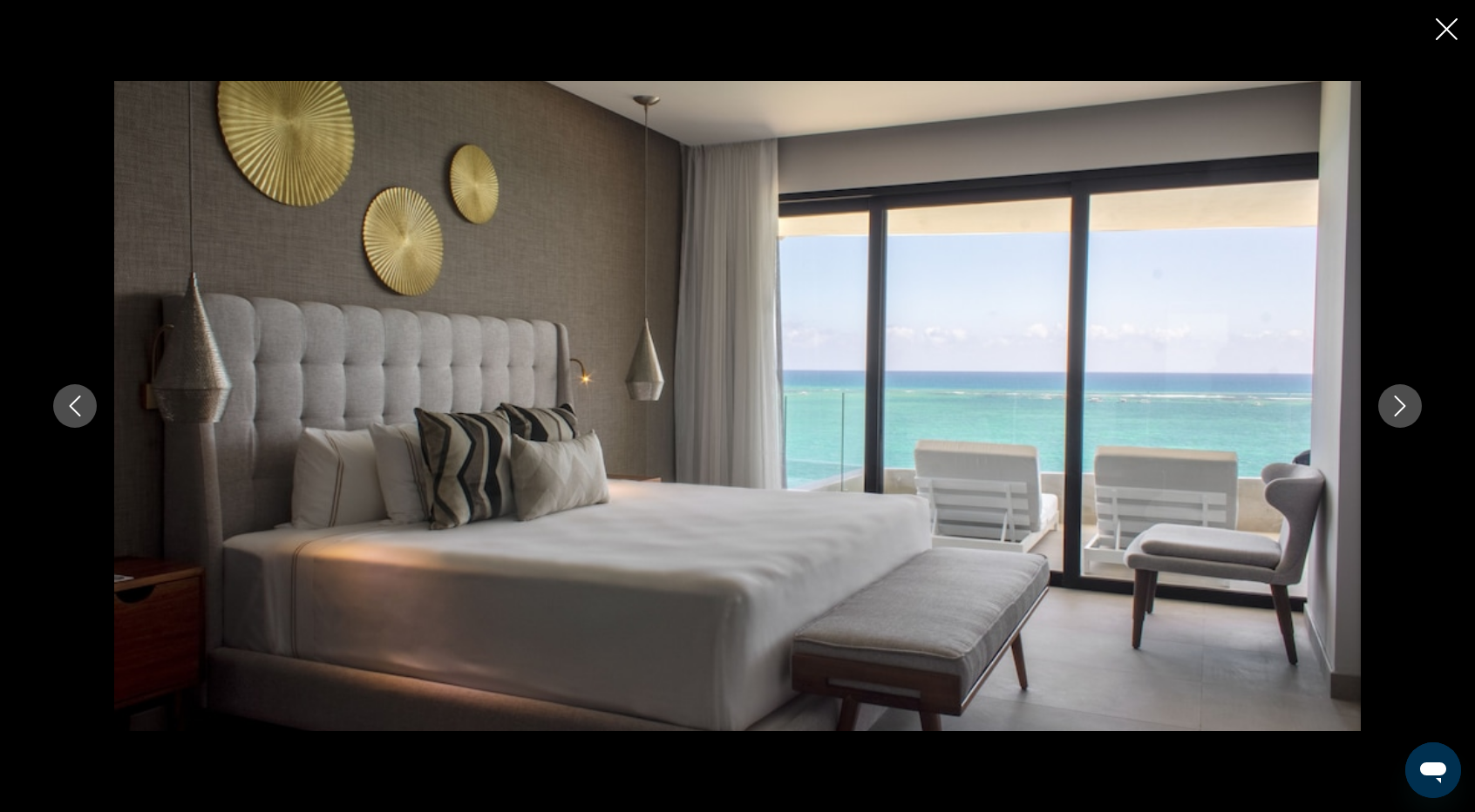
click at [1405, 417] on button "Next image" at bounding box center [1399, 406] width 43 height 43
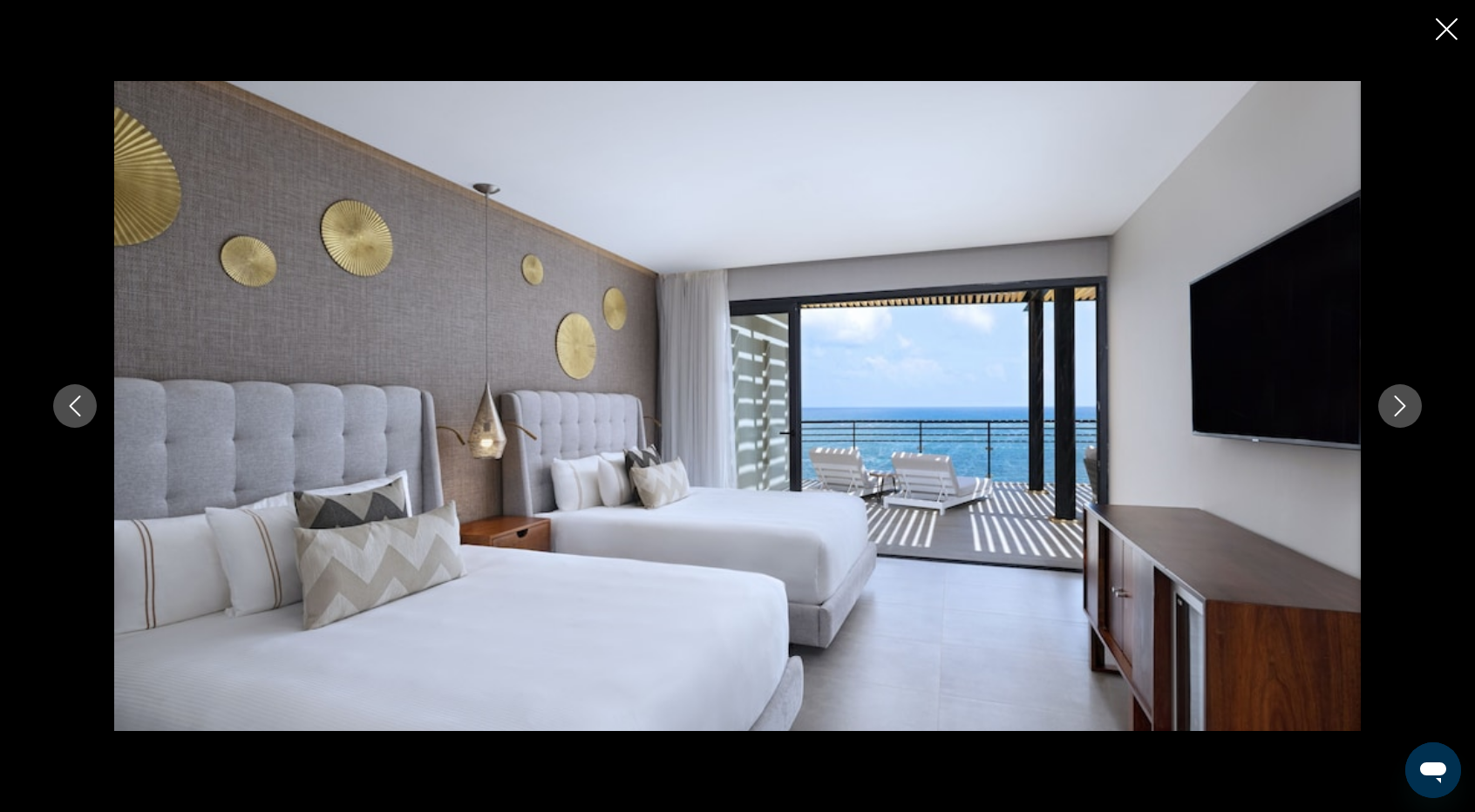
click at [1405, 417] on button "Next image" at bounding box center [1399, 406] width 43 height 43
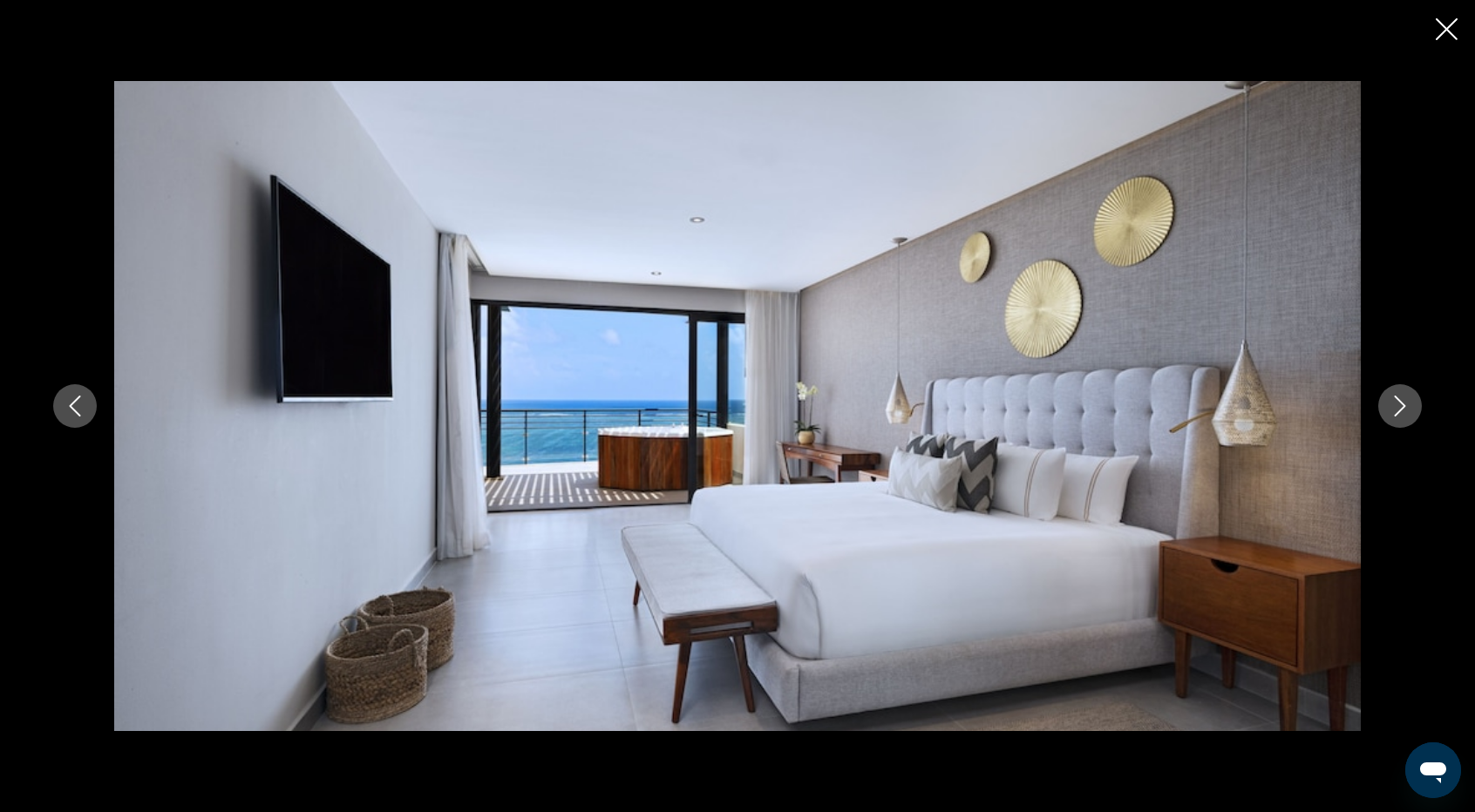
click at [1405, 417] on button "Next image" at bounding box center [1399, 406] width 43 height 43
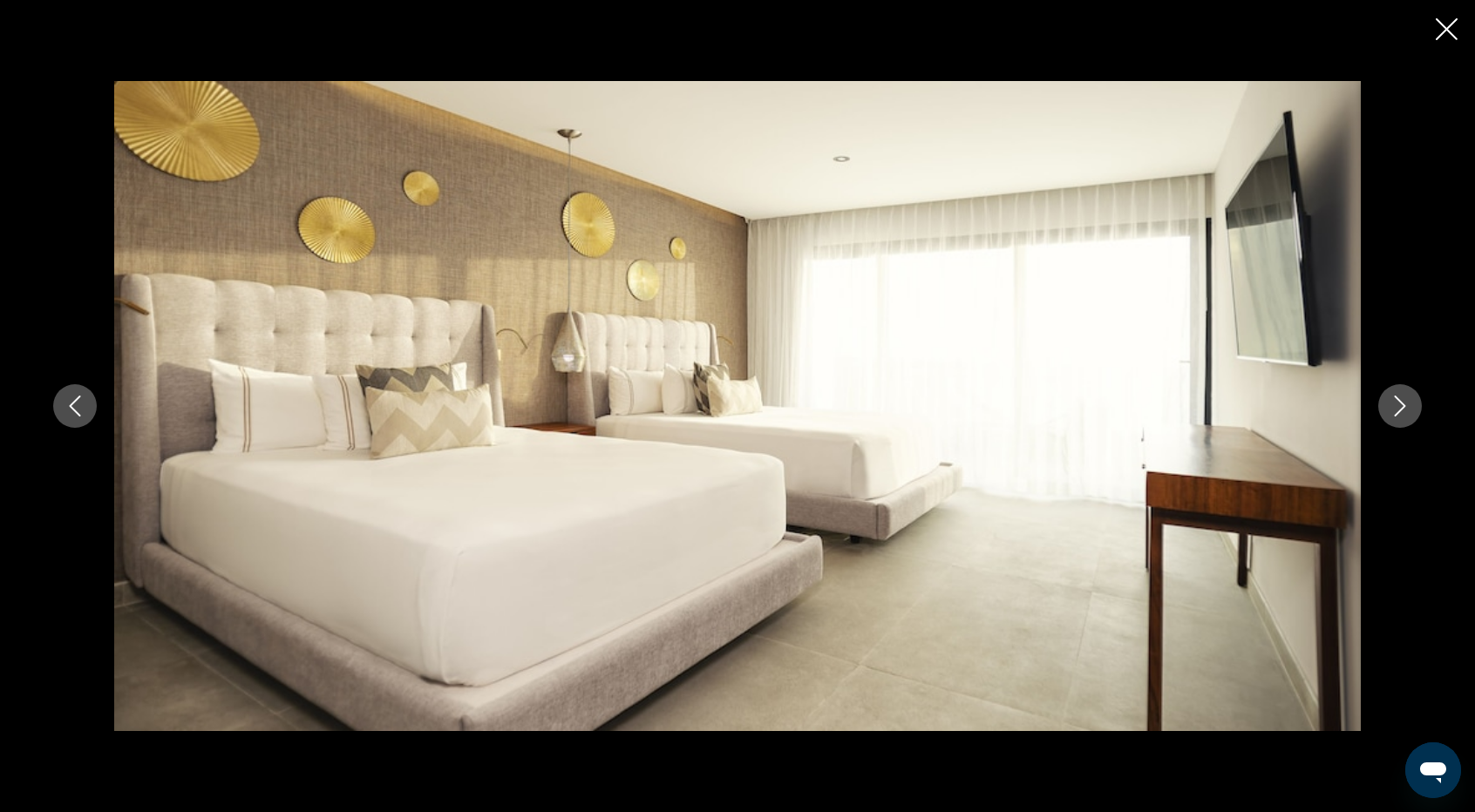
click at [1405, 417] on button "Next image" at bounding box center [1399, 406] width 43 height 43
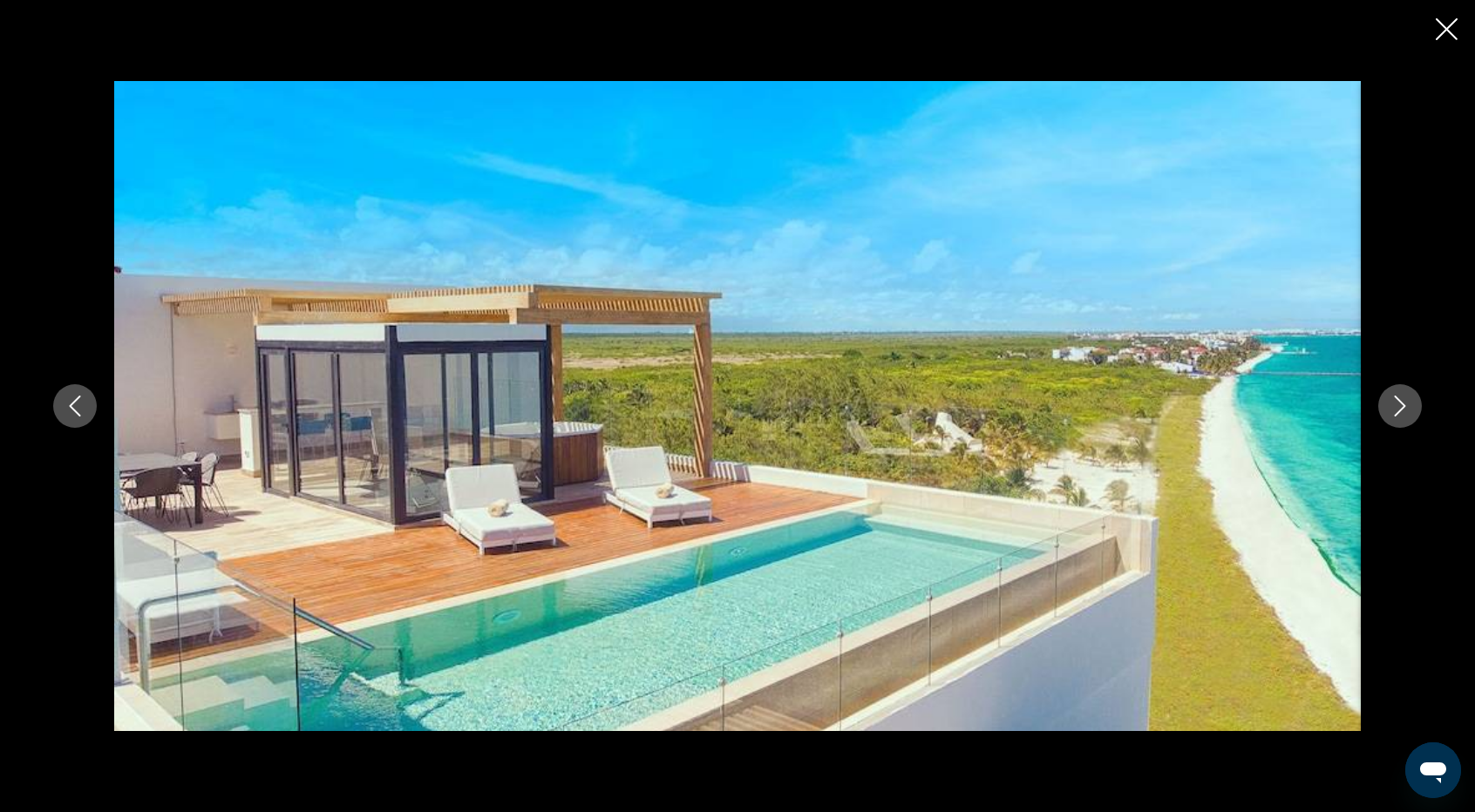
click at [1405, 417] on button "Next image" at bounding box center [1399, 406] width 43 height 43
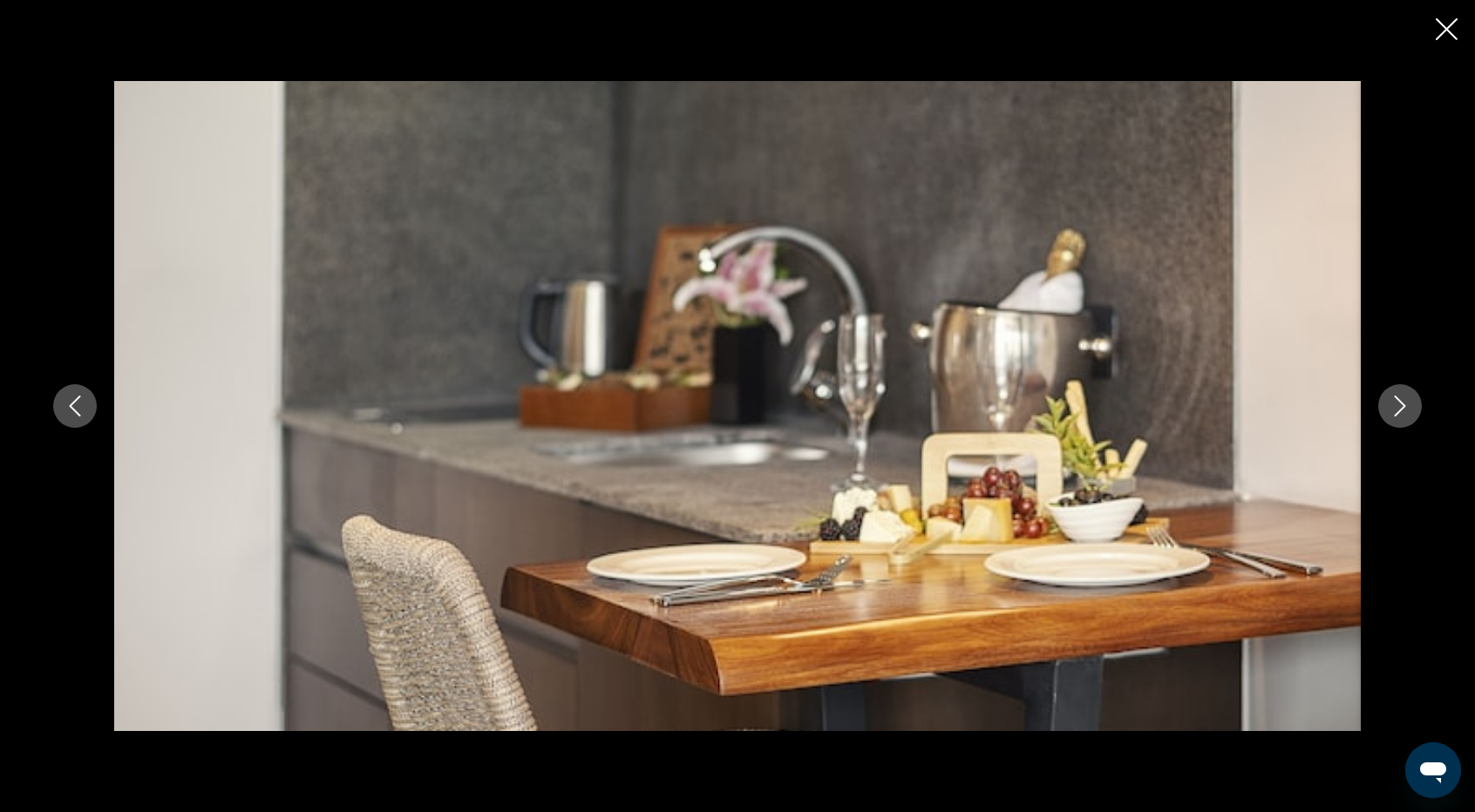
click at [1405, 417] on button "Next image" at bounding box center [1399, 406] width 43 height 43
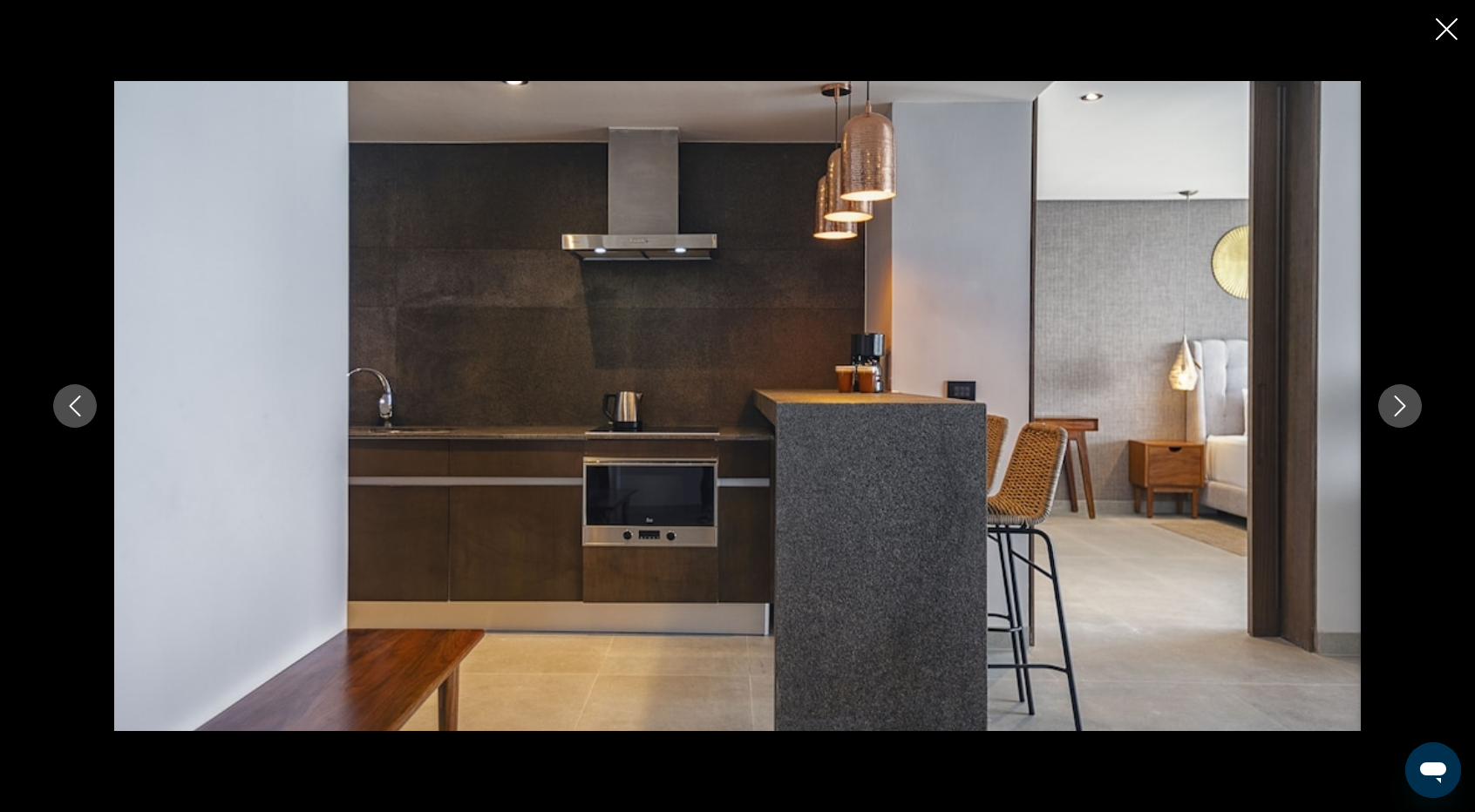
click at [1405, 417] on button "Next image" at bounding box center [1399, 406] width 43 height 43
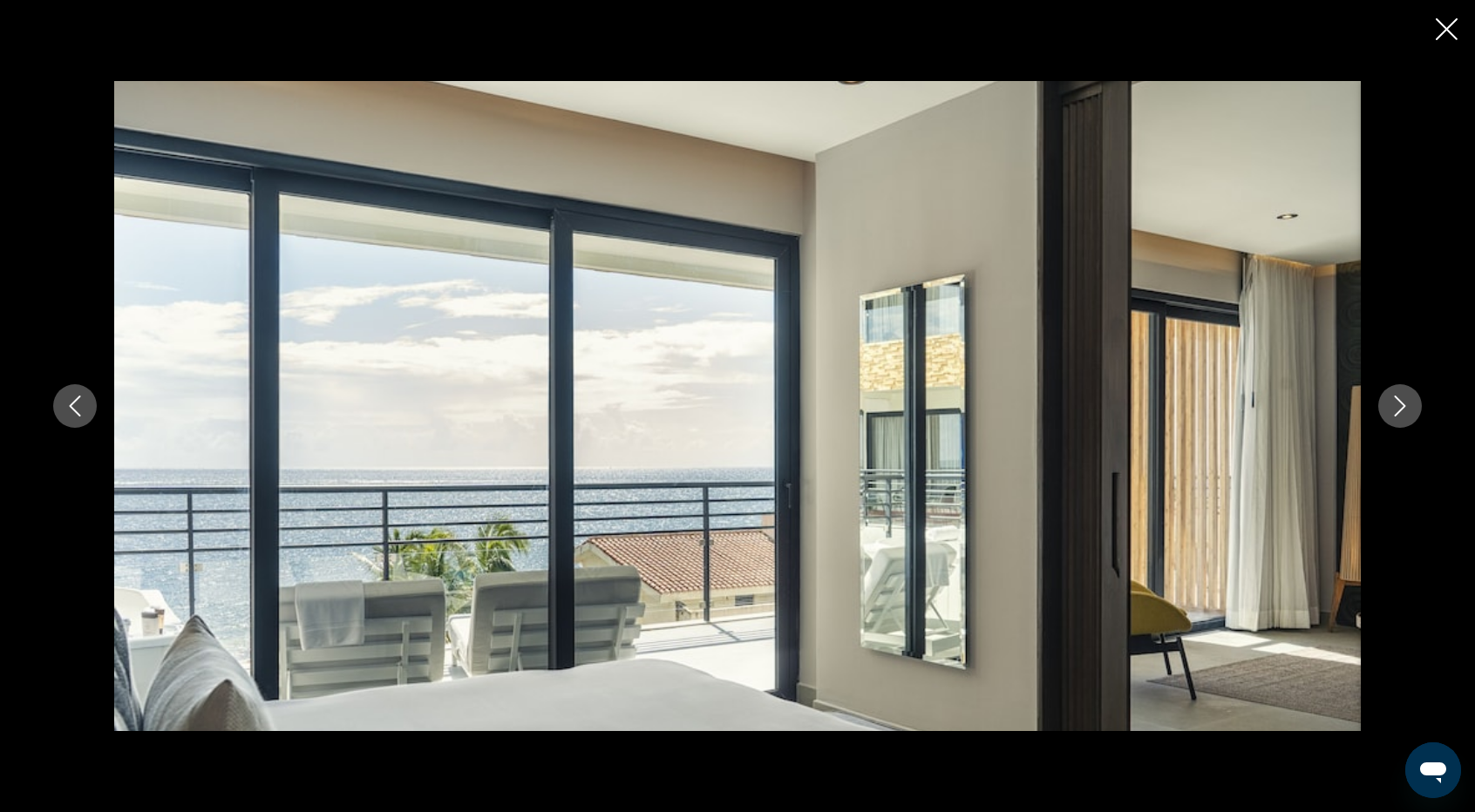
click at [1405, 417] on button "Next image" at bounding box center [1399, 406] width 43 height 43
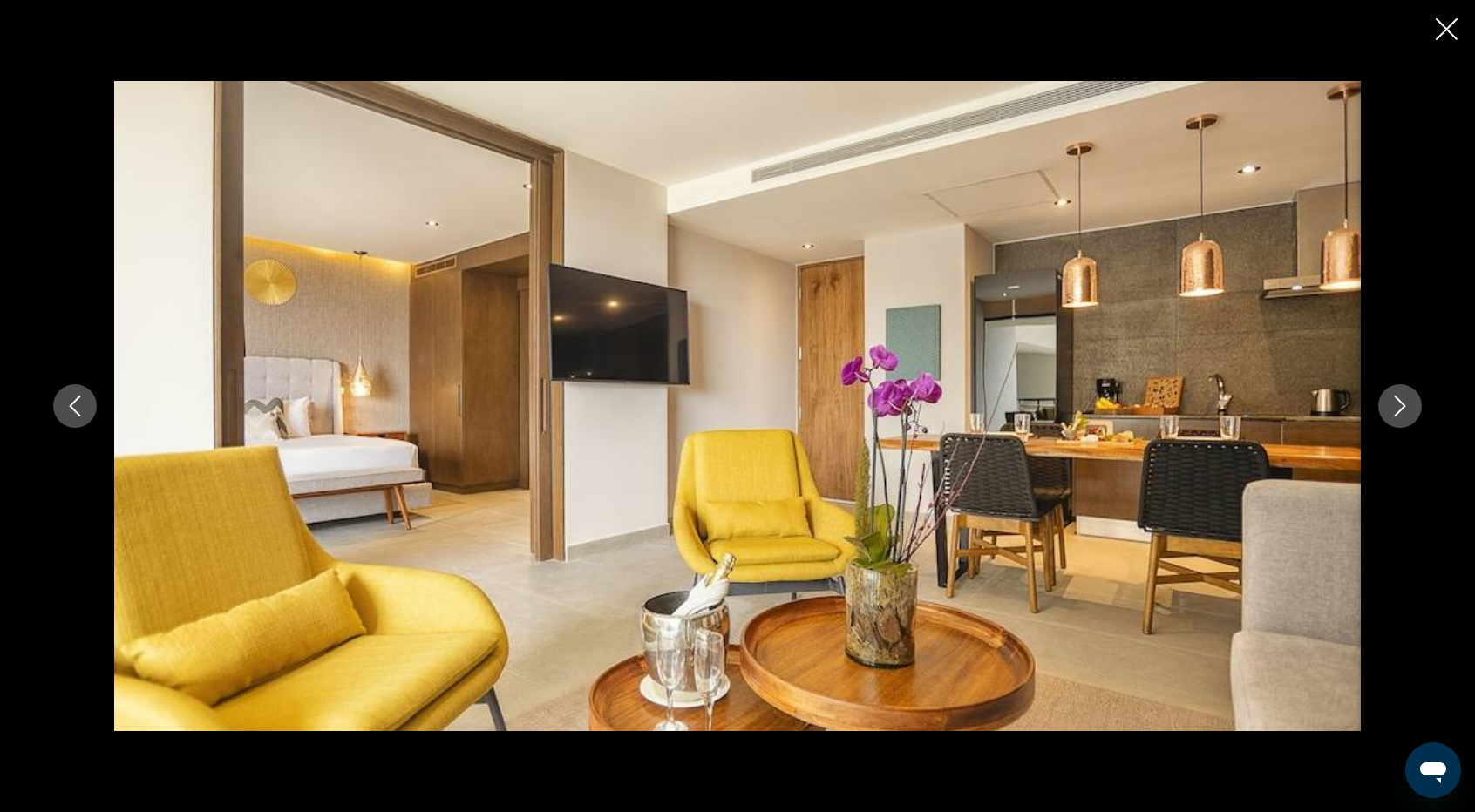
click at [1405, 417] on button "Next image" at bounding box center [1399, 406] width 43 height 43
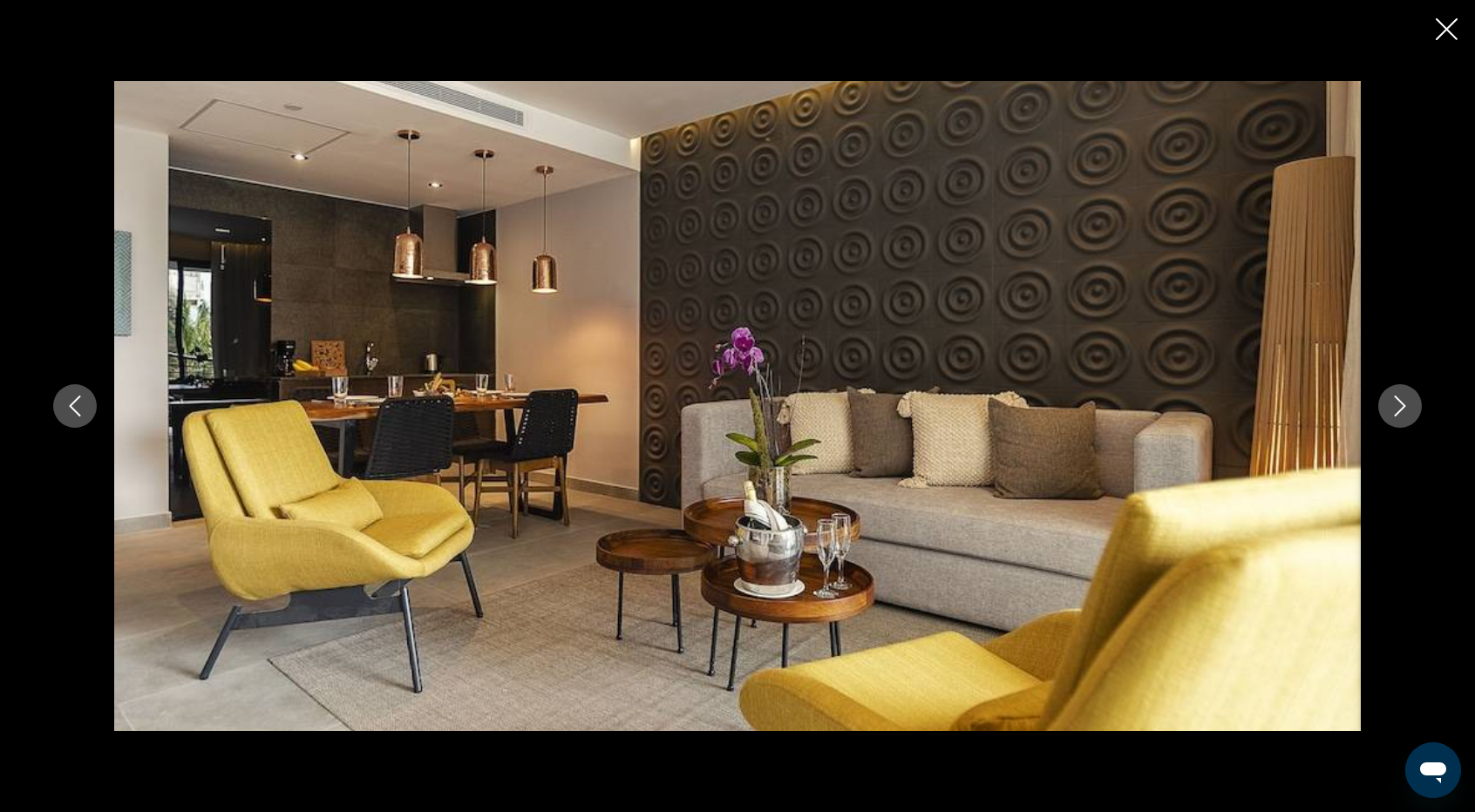
click at [1405, 417] on button "Next image" at bounding box center [1399, 406] width 43 height 43
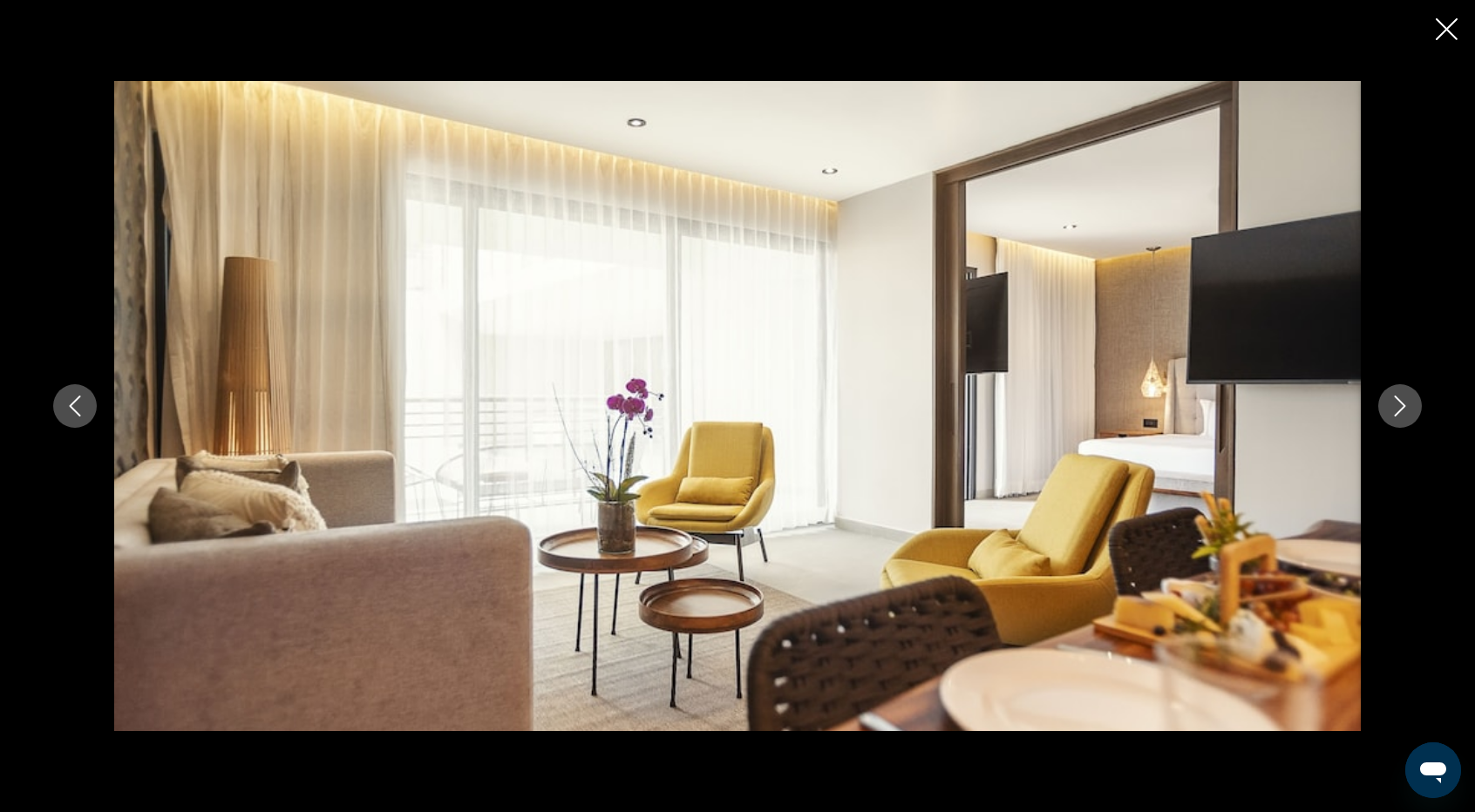
click at [1405, 417] on button "Next image" at bounding box center [1399, 406] width 43 height 43
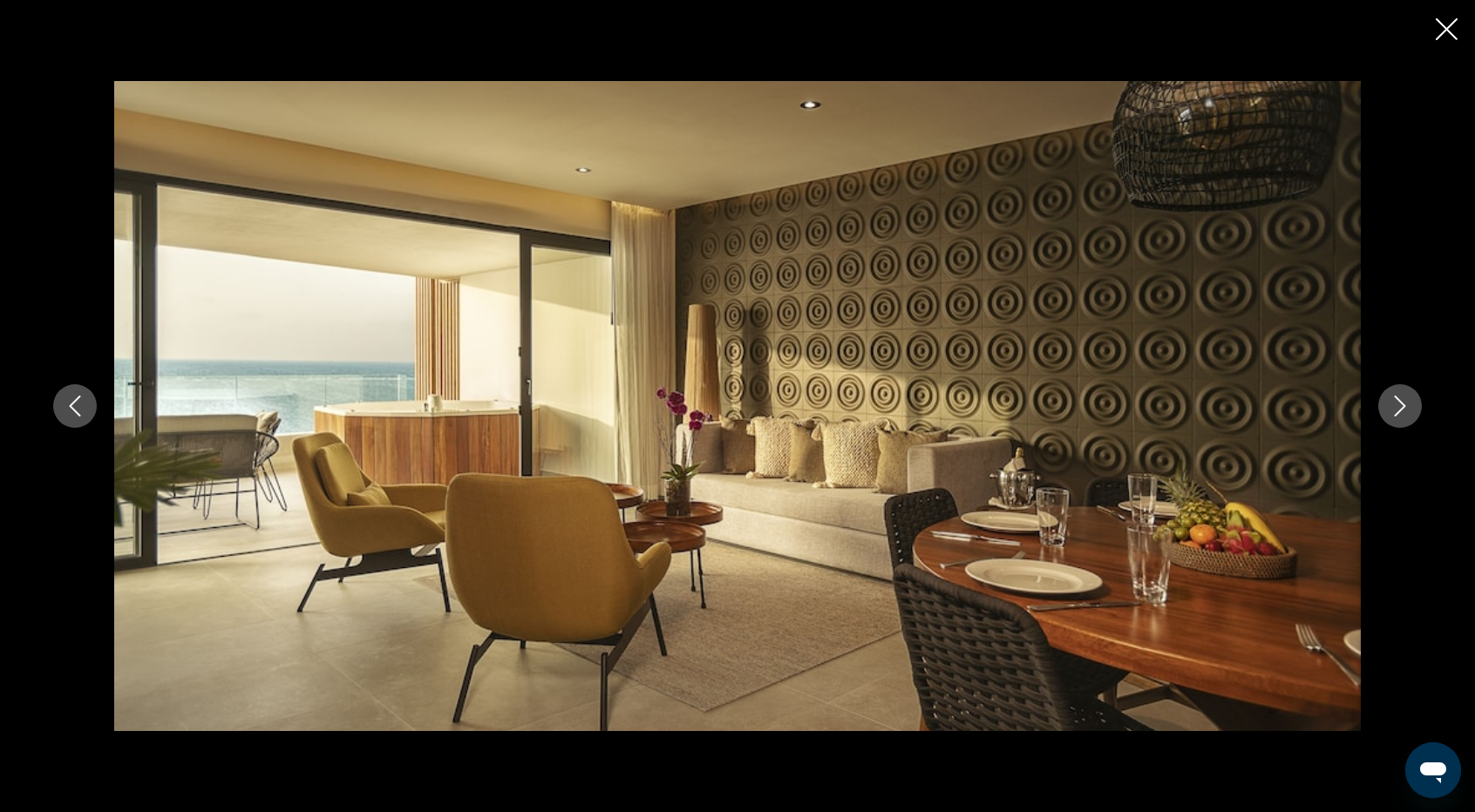
click at [1405, 417] on button "Next image" at bounding box center [1399, 406] width 43 height 43
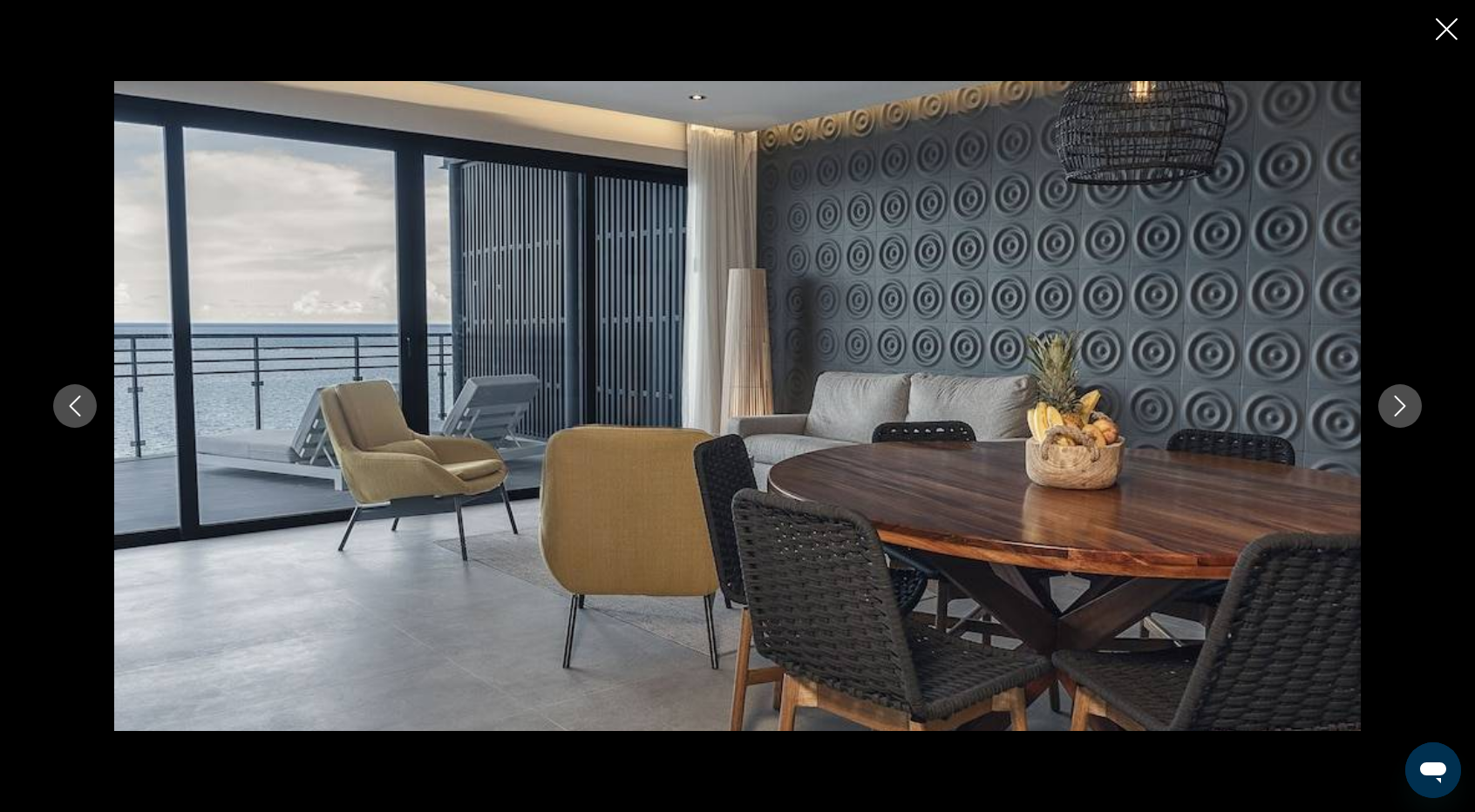
click at [1405, 417] on button "Next image" at bounding box center [1399, 406] width 43 height 43
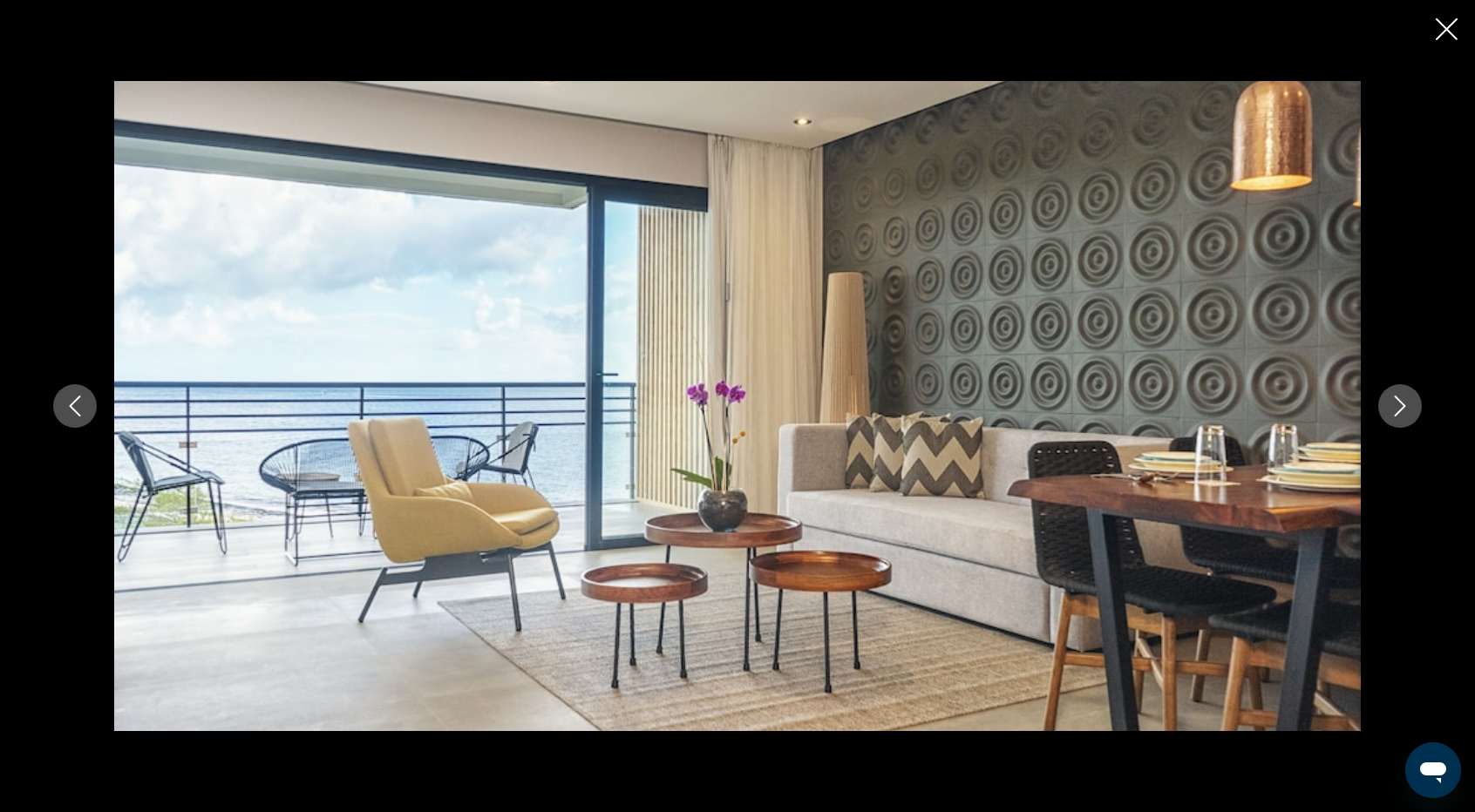
click at [1405, 417] on button "Next image" at bounding box center [1399, 406] width 43 height 43
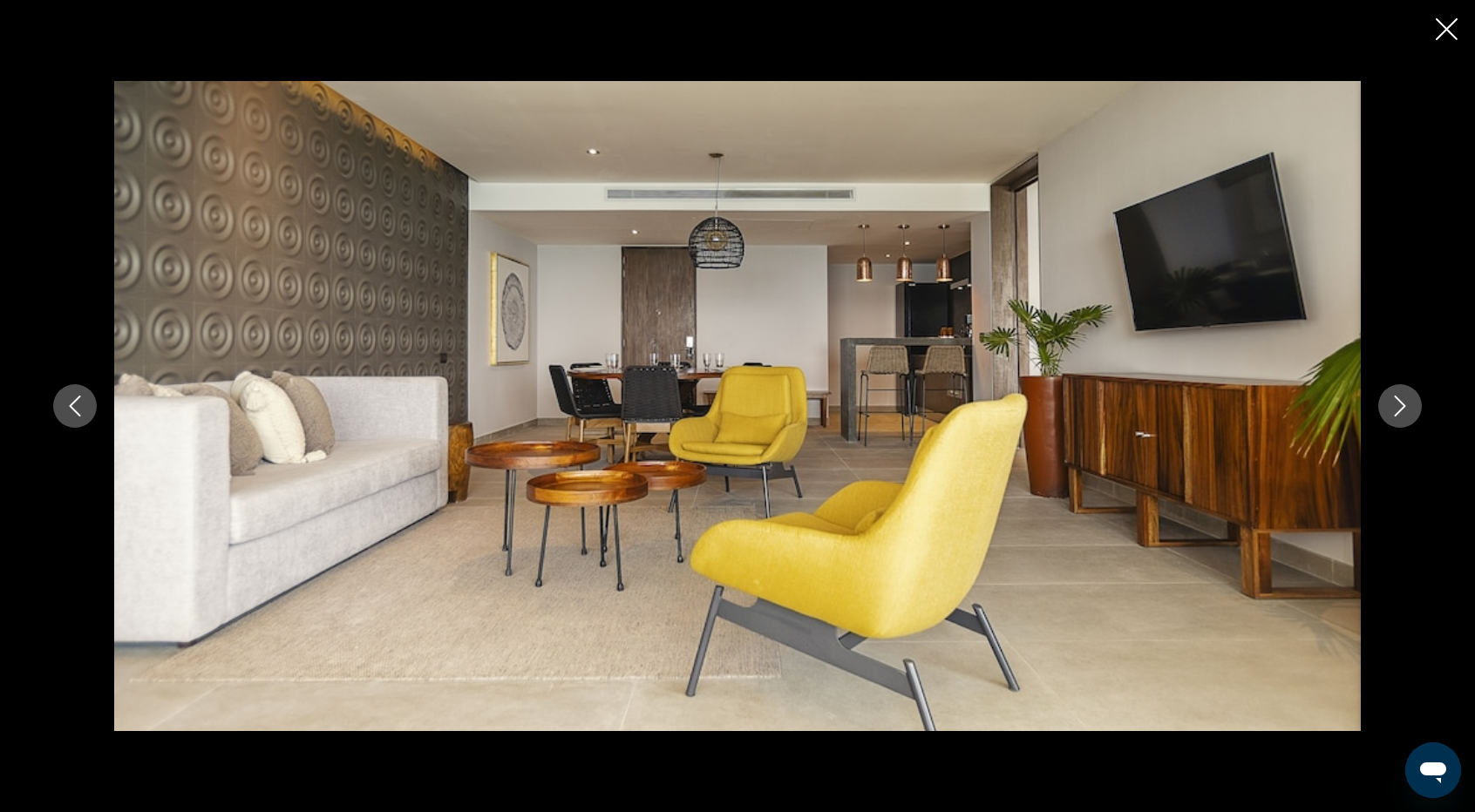
scroll to position [837, 0]
click at [1451, 39] on icon "Close slideshow" at bounding box center [1446, 29] width 22 height 22
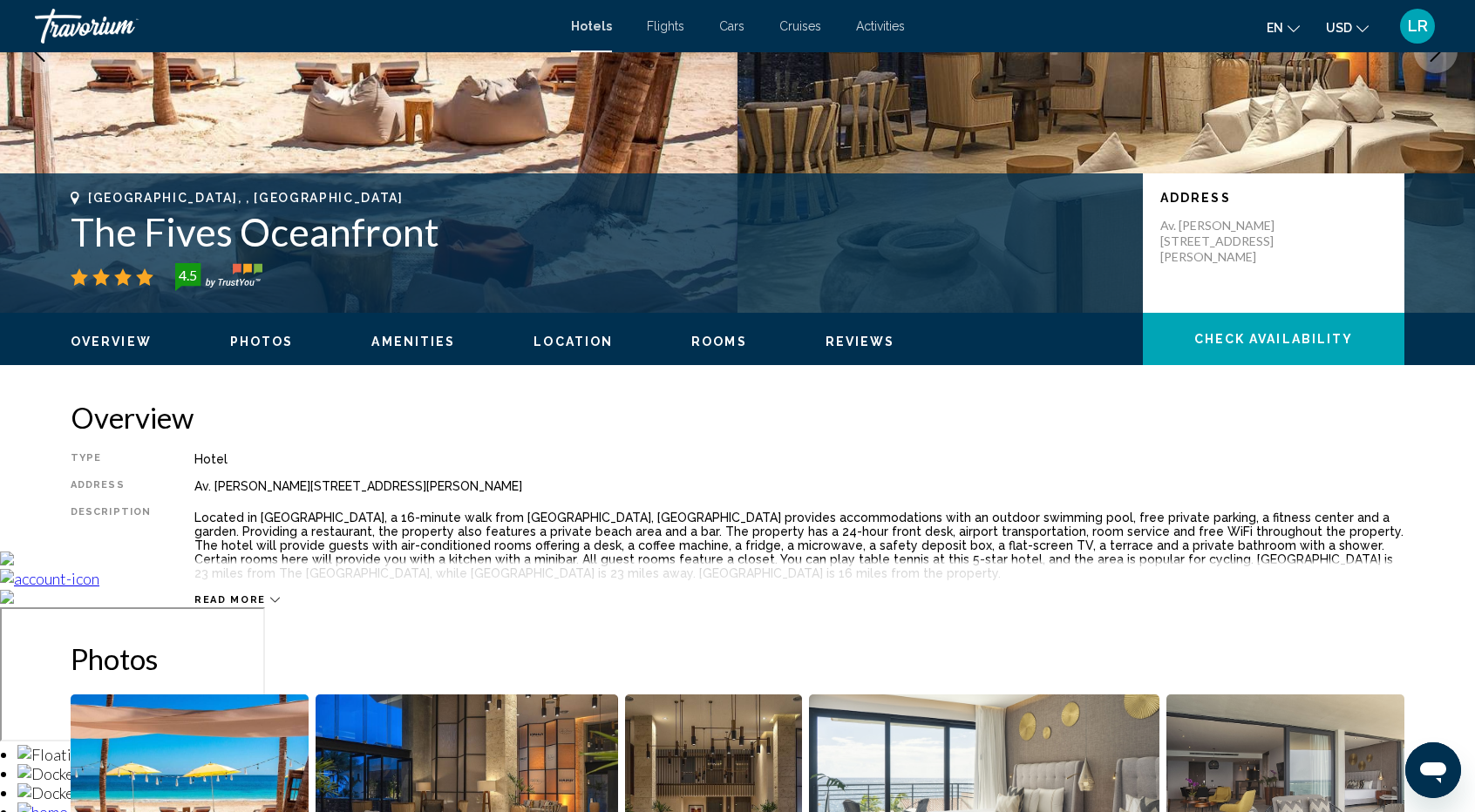
scroll to position [279, 0]
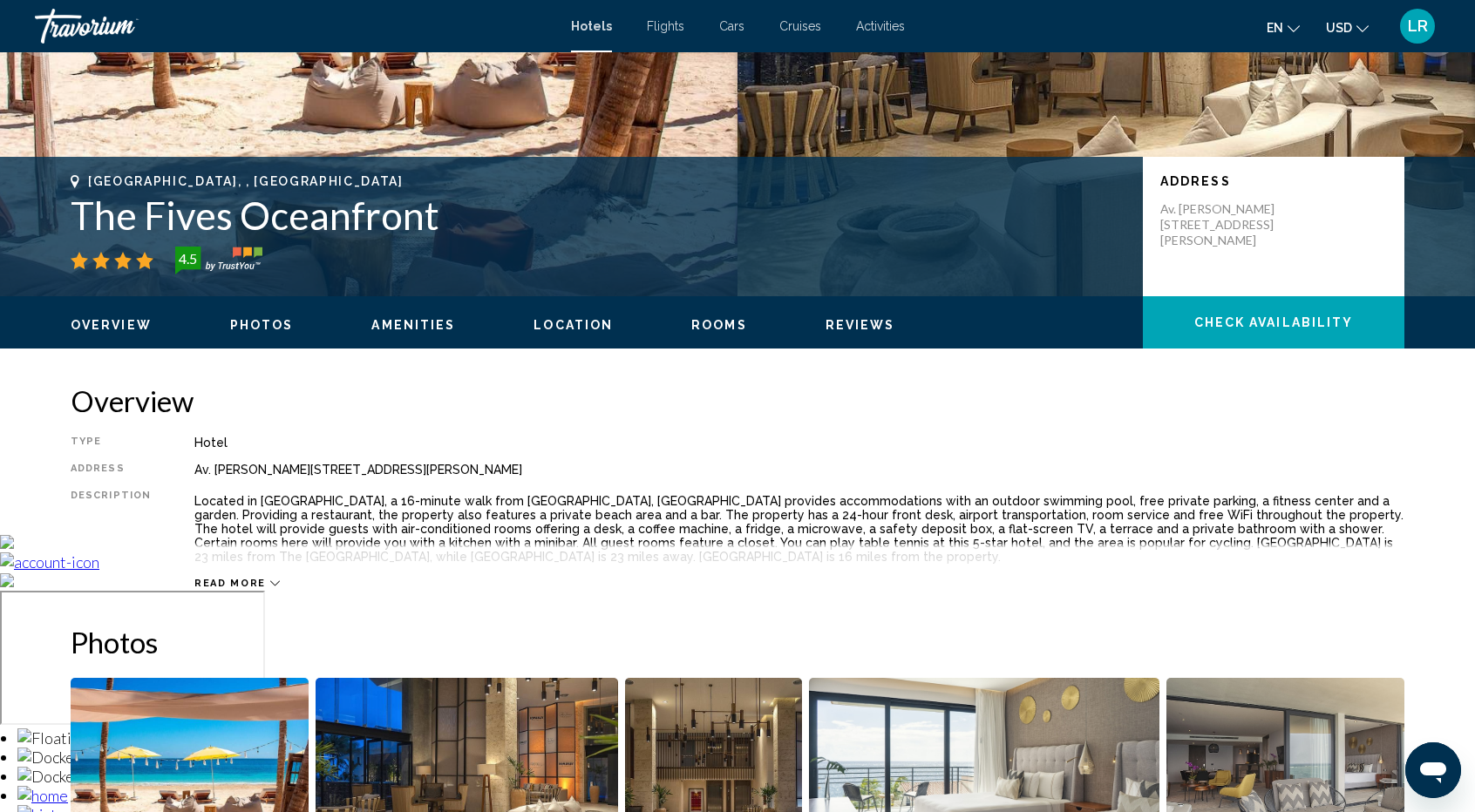
click at [1262, 330] on button "Check Availability" at bounding box center [1274, 322] width 262 height 53
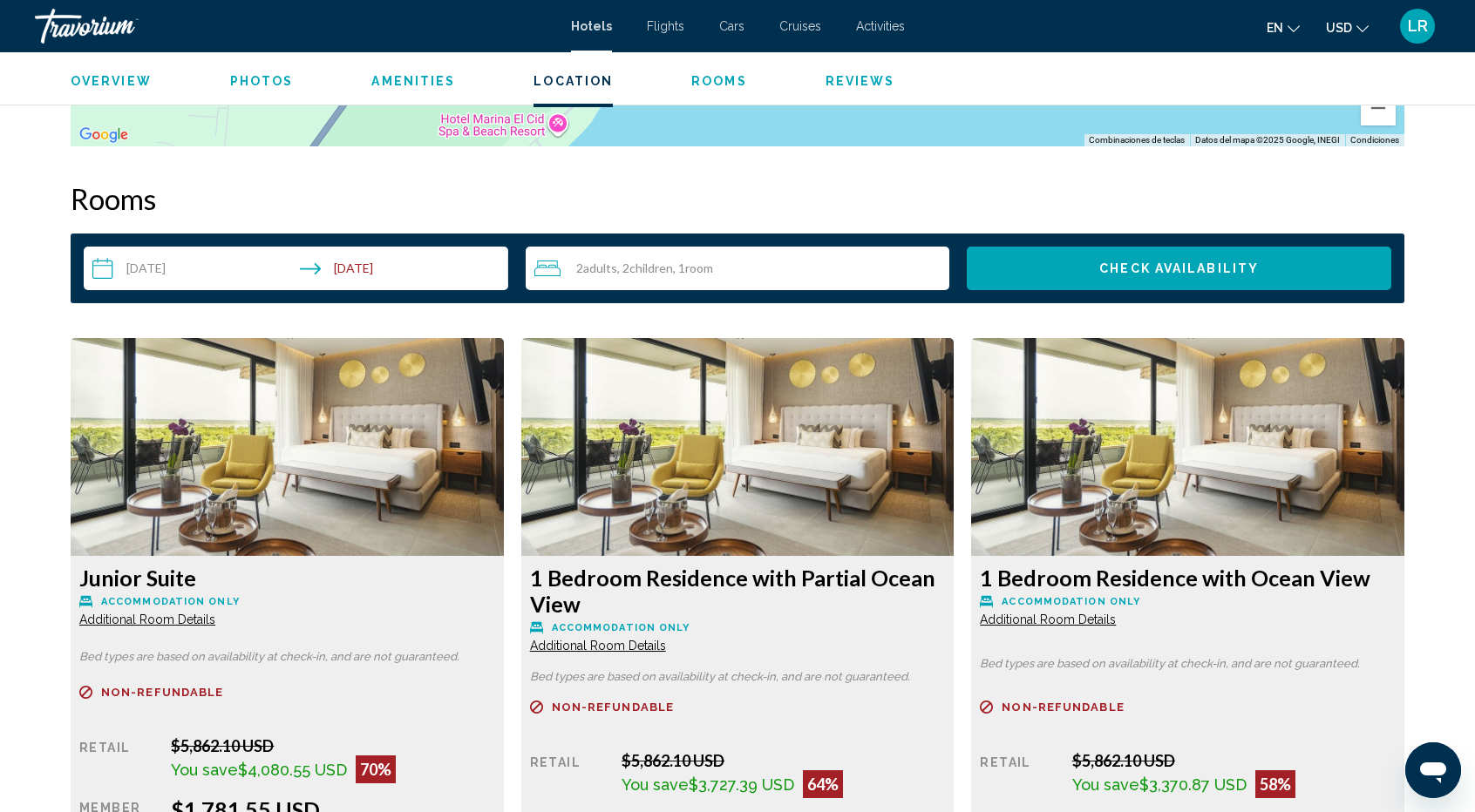
scroll to position [2153, 0]
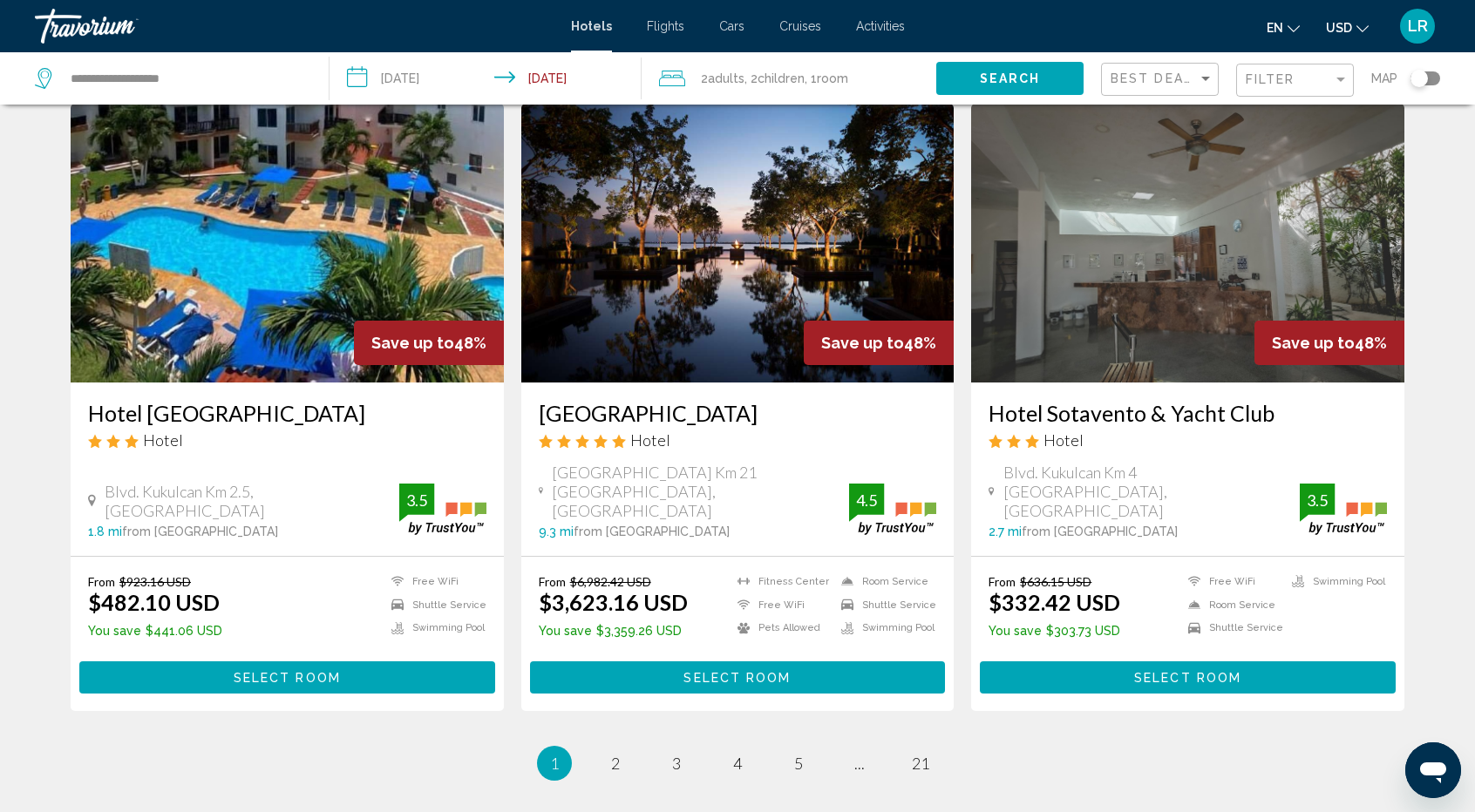
scroll to position [2036, 0]
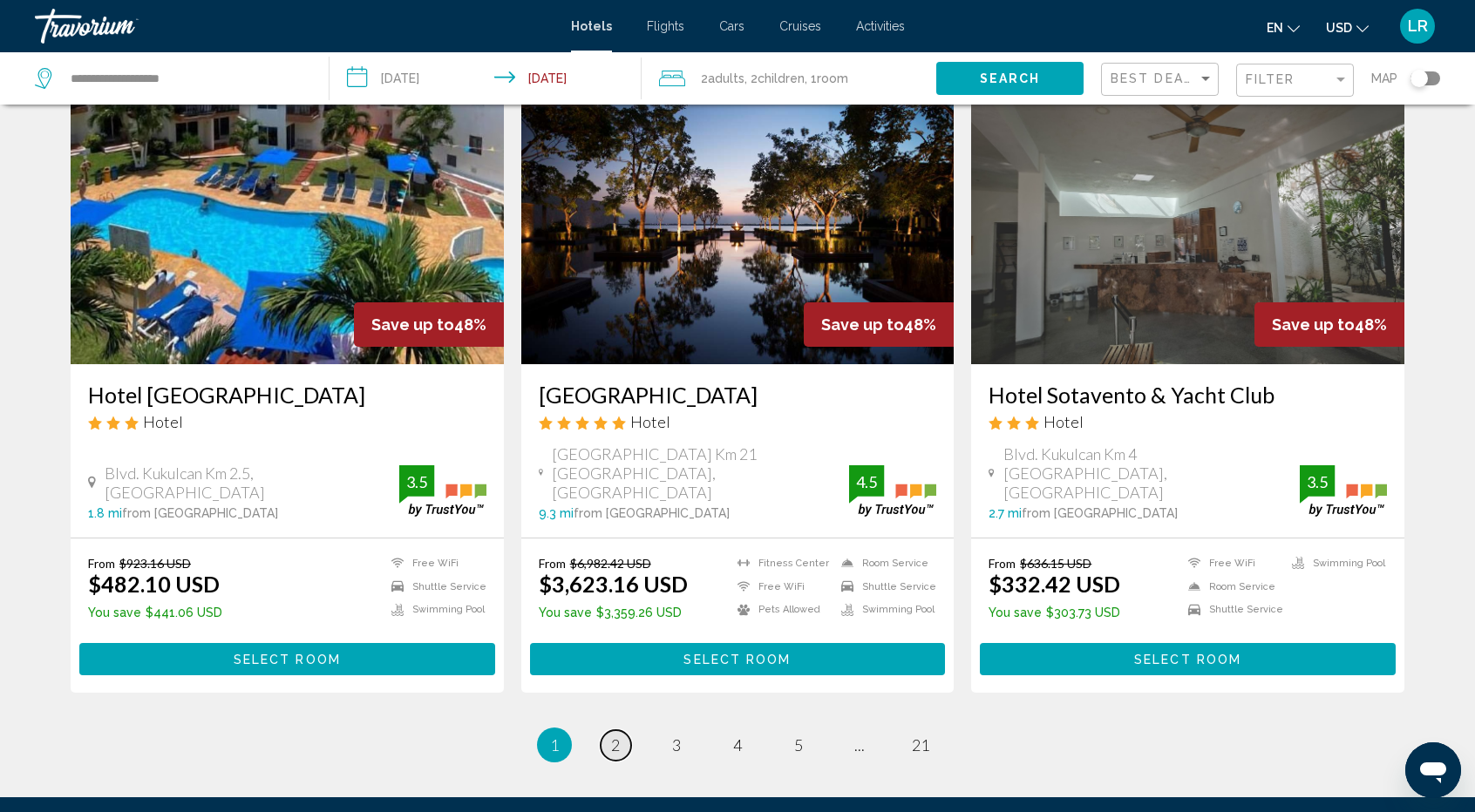
click at [620, 731] on link "page 2" at bounding box center [616, 746] width 31 height 31
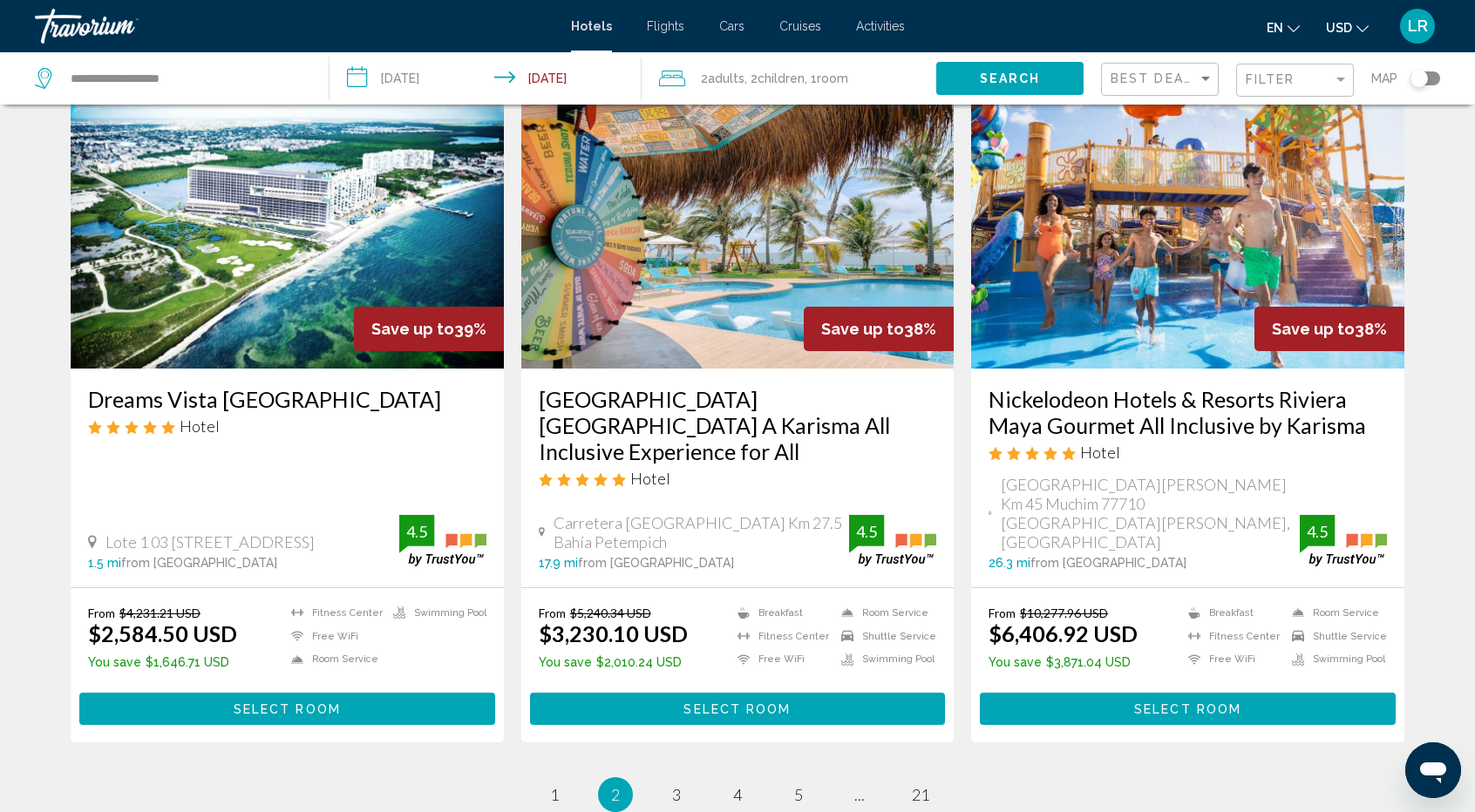
scroll to position [2184, 0]
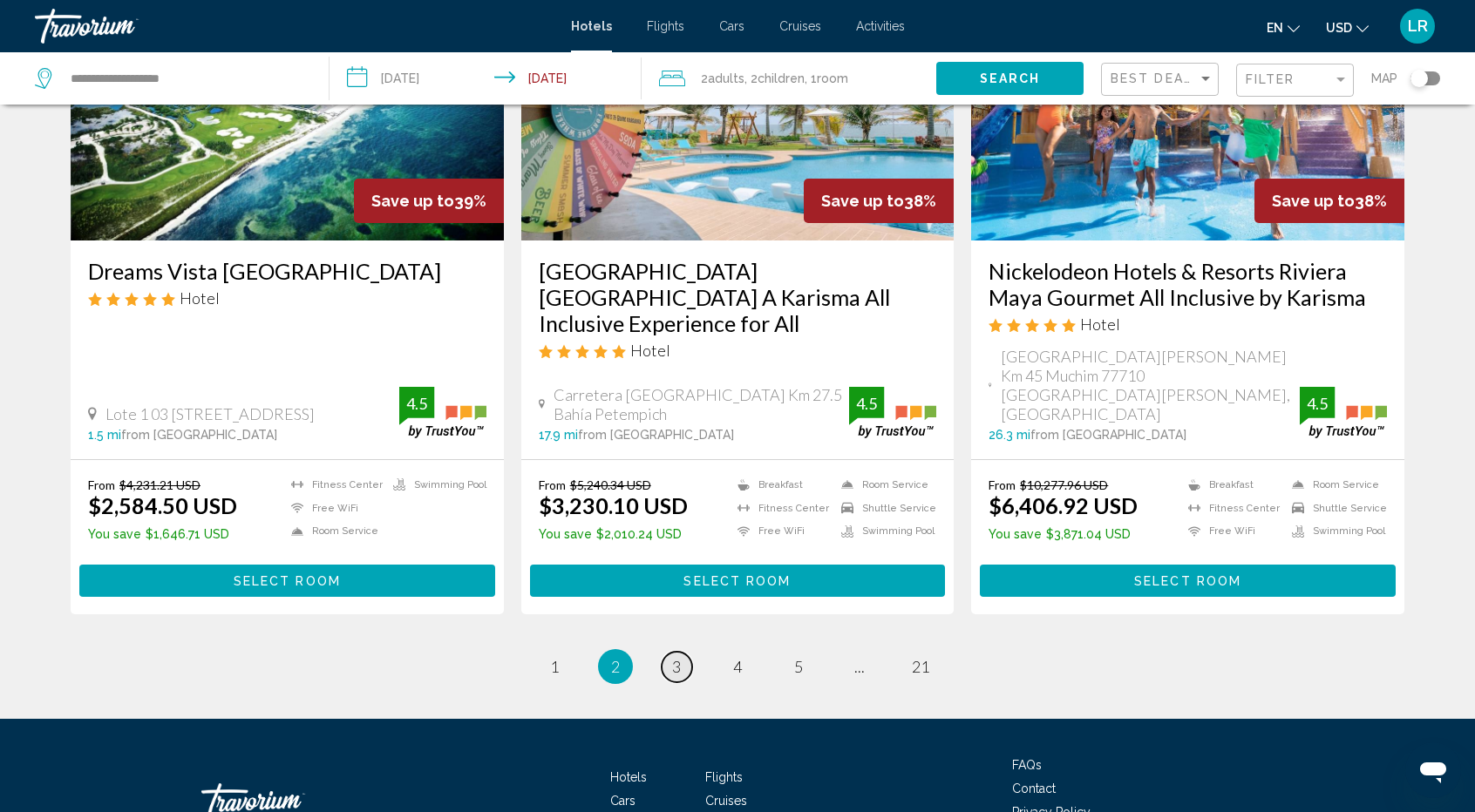
click at [681, 652] on link "page 3" at bounding box center [677, 667] width 31 height 31
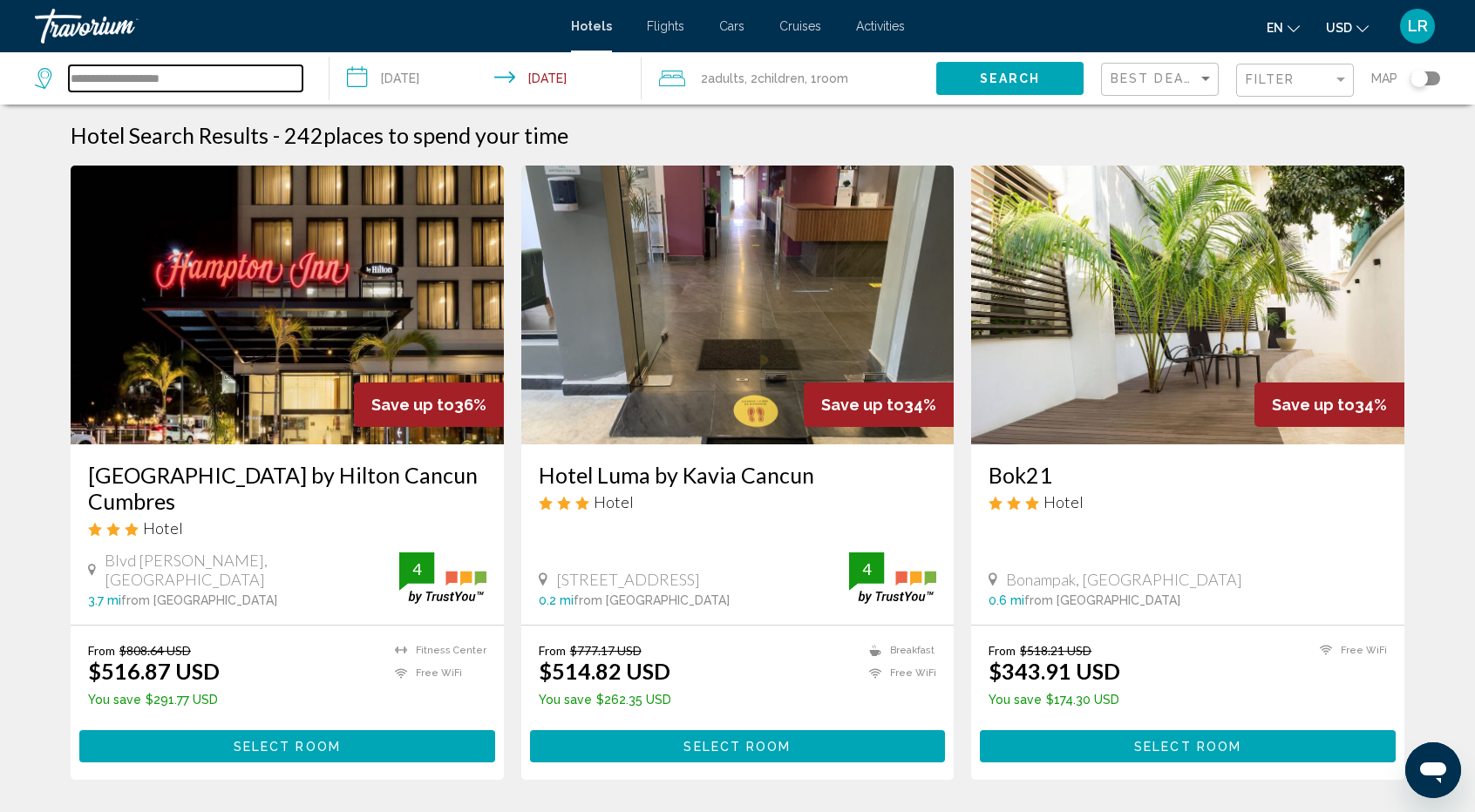
click at [200, 79] on input "**********" at bounding box center [186, 78] width 234 height 26
type input "*"
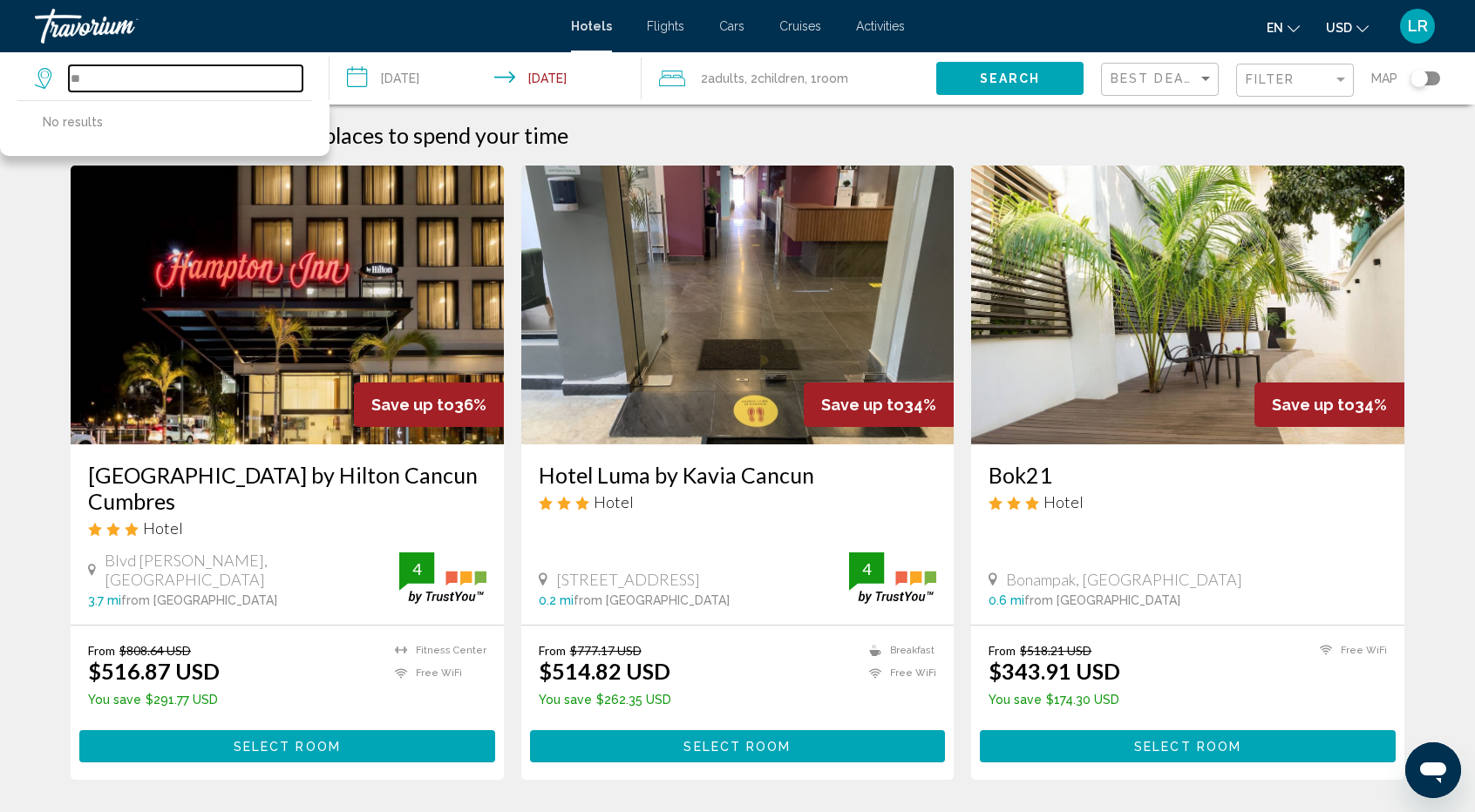
type input "*"
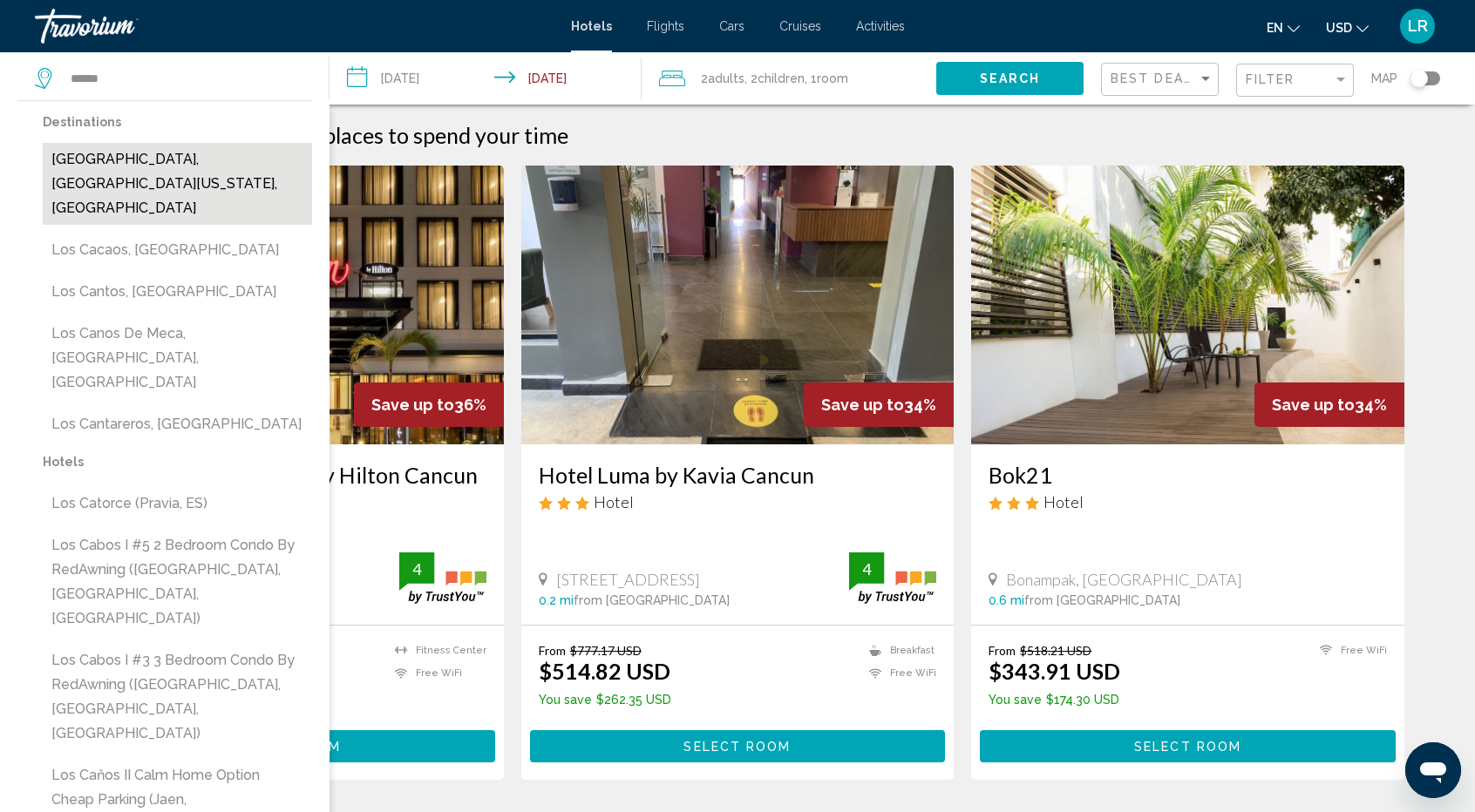
click at [214, 162] on button "[GEOGRAPHIC_DATA], [GEOGRAPHIC_DATA][US_STATE], [GEOGRAPHIC_DATA]" at bounding box center [177, 183] width 269 height 81
type input "**********"
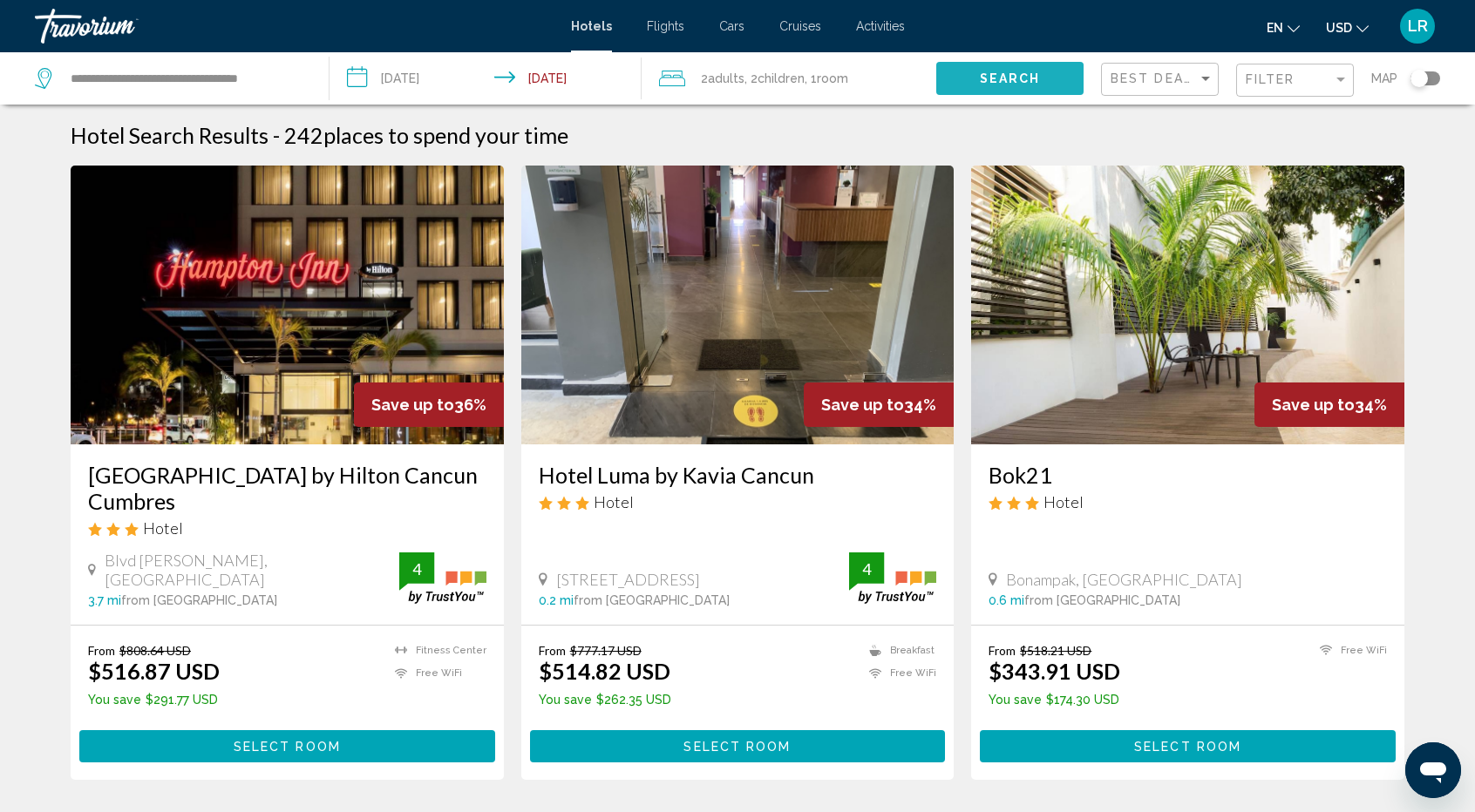
click at [956, 81] on button "Search" at bounding box center [1010, 79] width 148 height 33
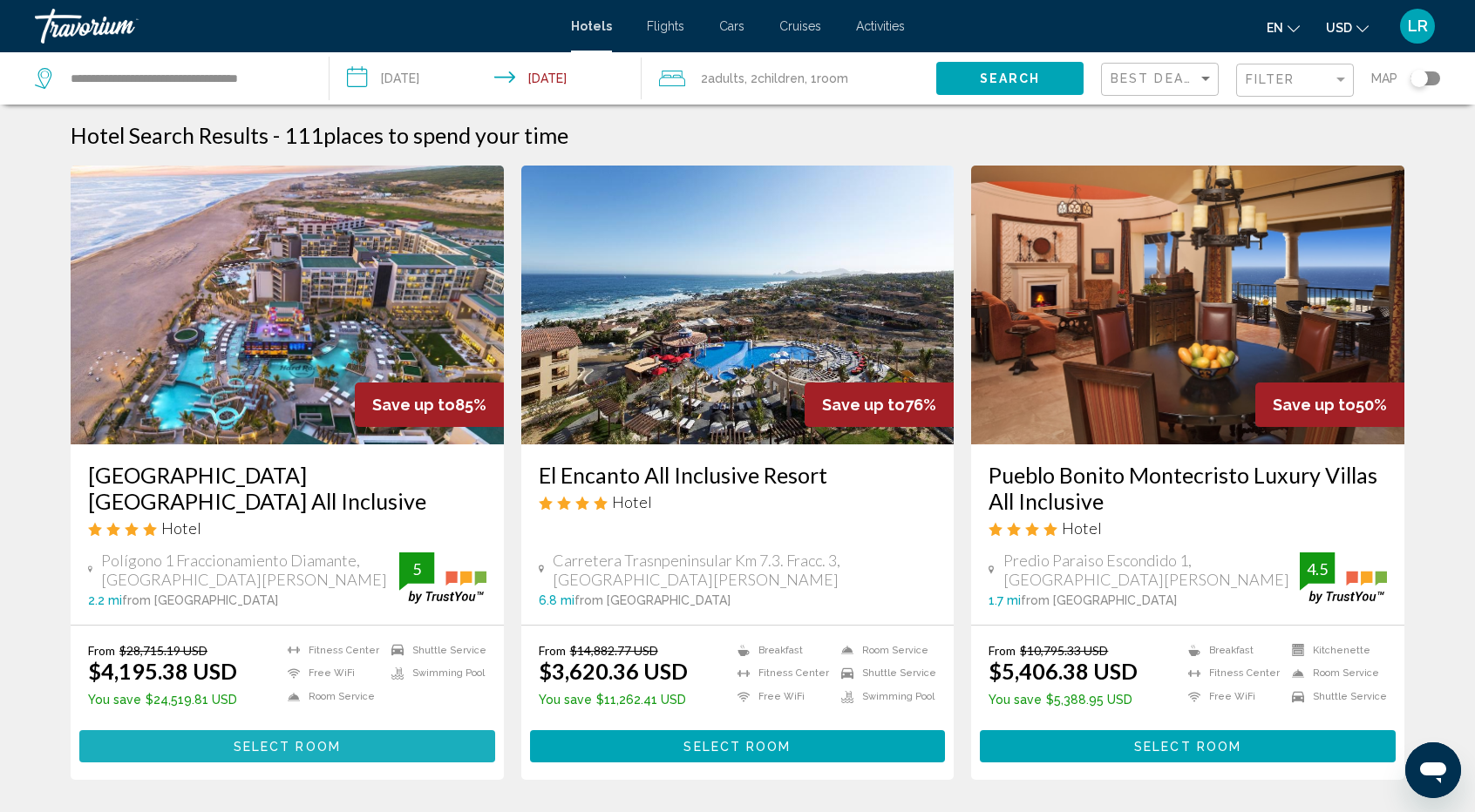
click at [286, 739] on span "Select Room" at bounding box center [288, 746] width 107 height 14
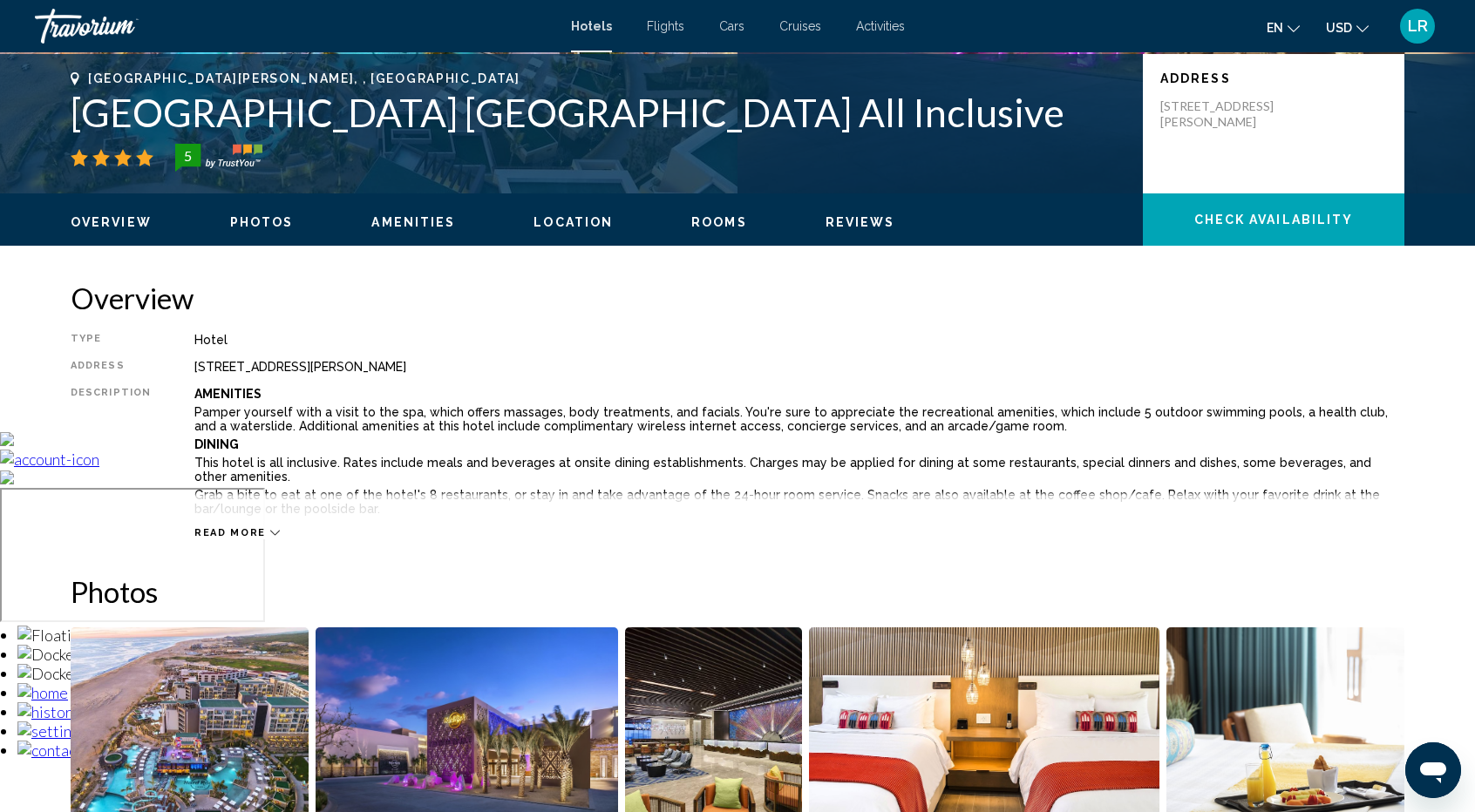
scroll to position [398, 0]
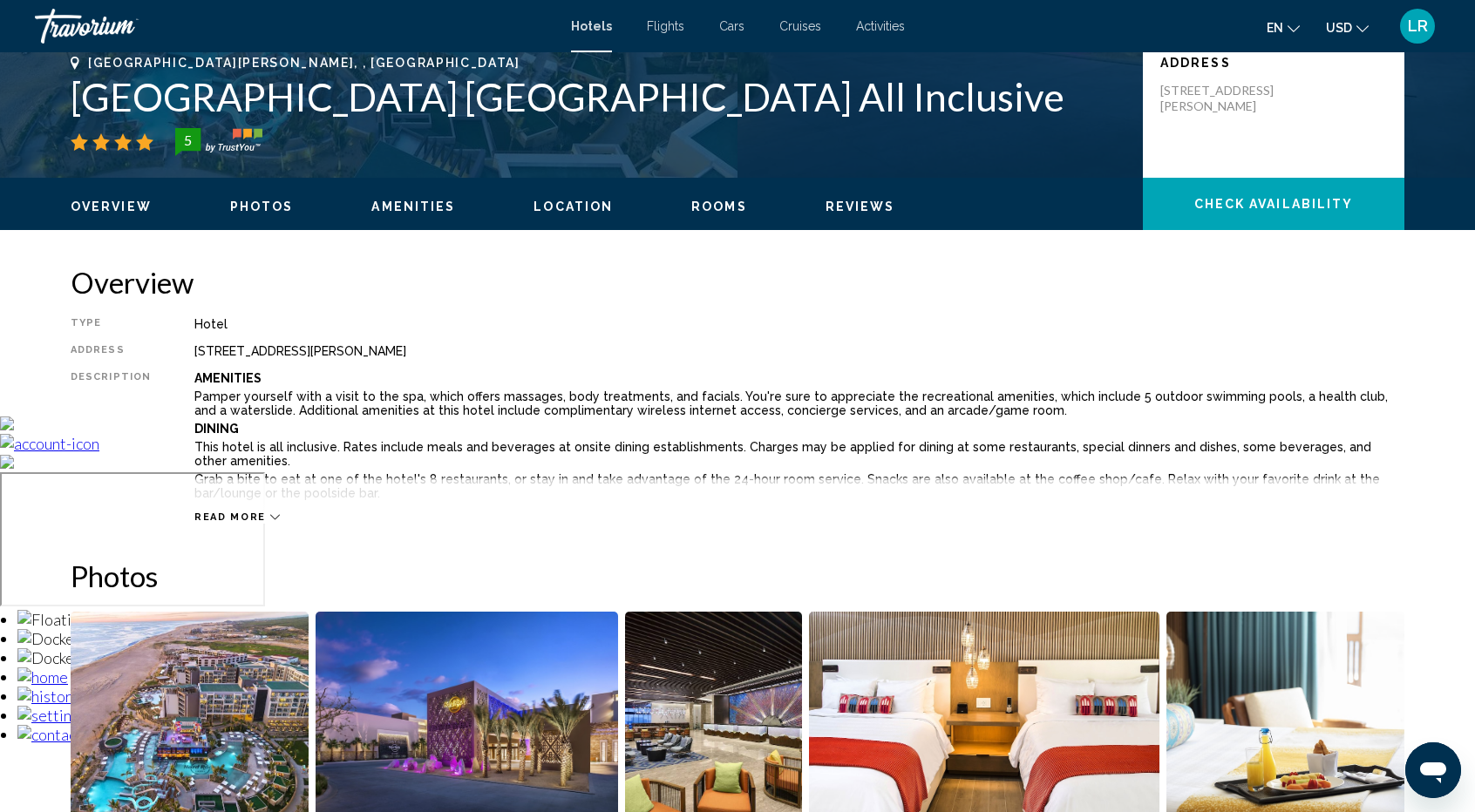
click at [242, 513] on span "Read more" at bounding box center [230, 518] width 72 height 12
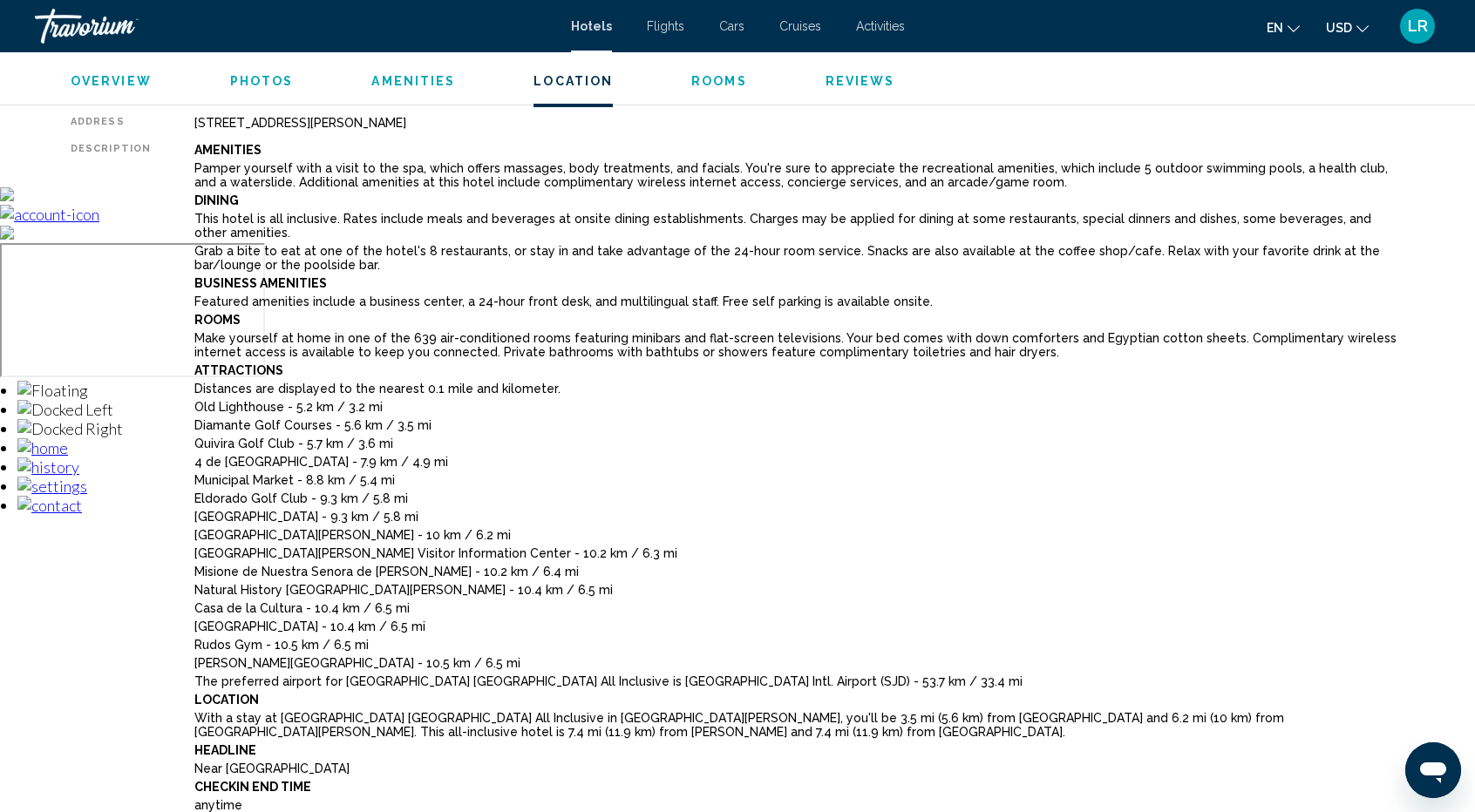
scroll to position [0, 0]
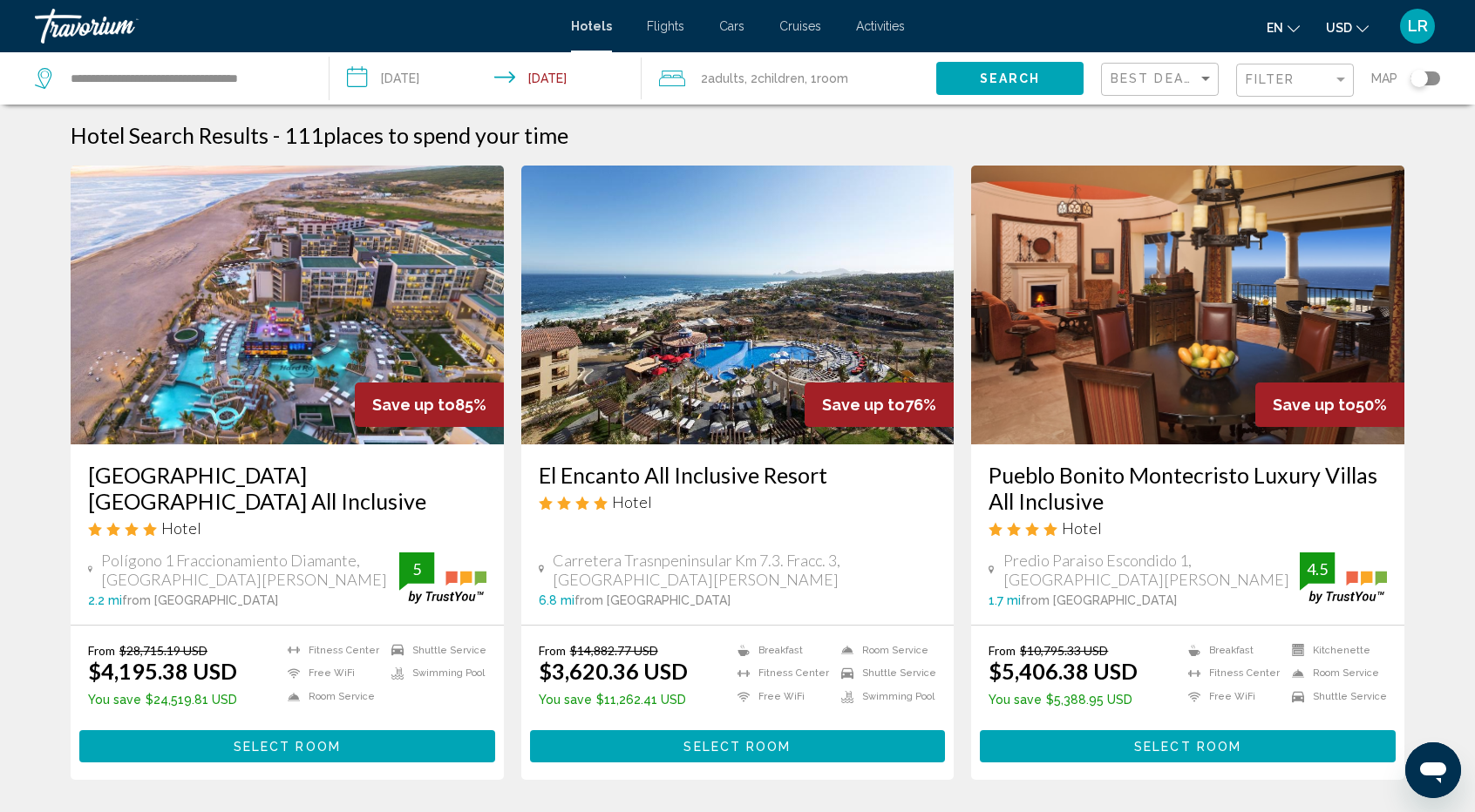
click at [565, 81] on input "**********" at bounding box center [489, 81] width 319 height 58
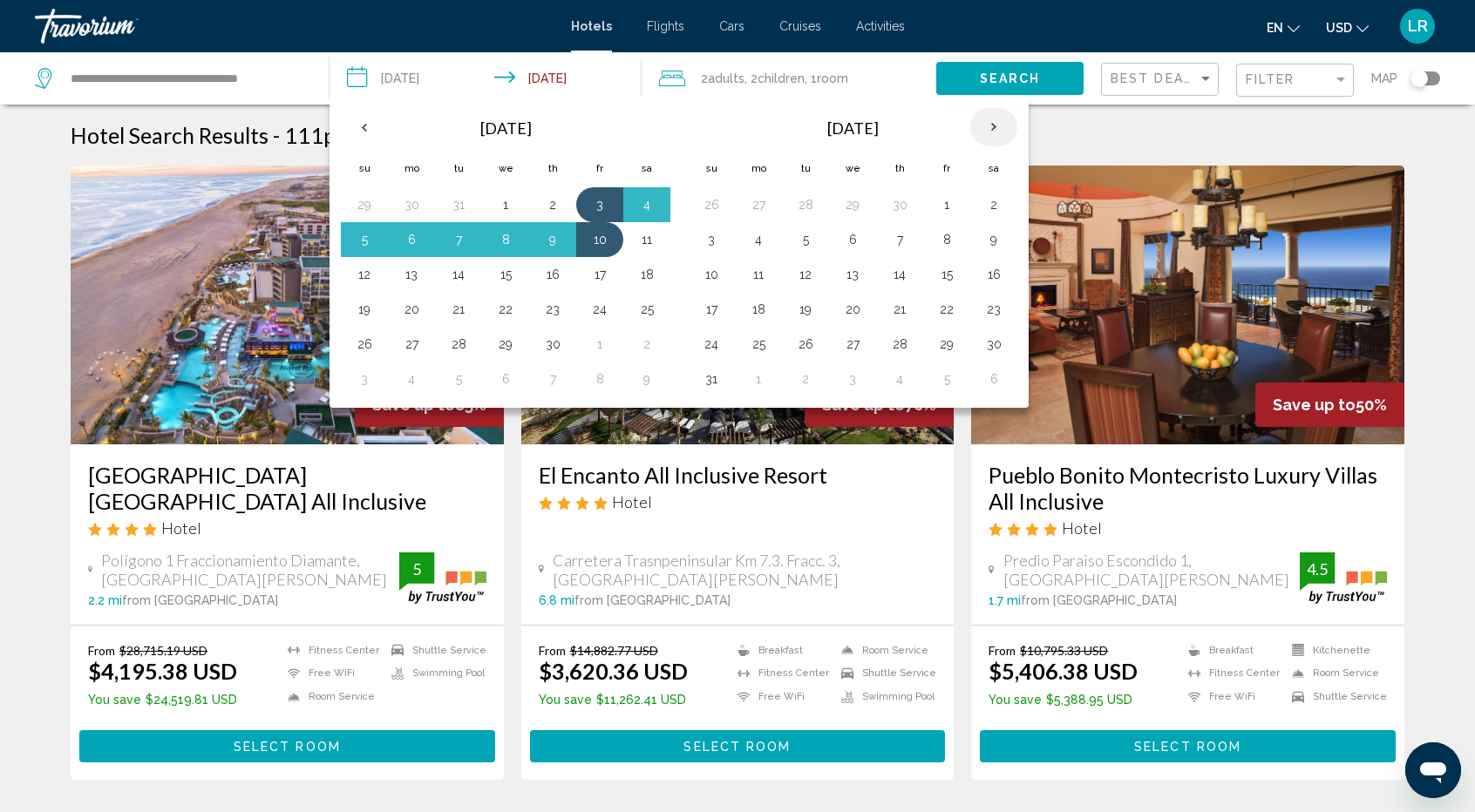
click at [997, 119] on th "Next month" at bounding box center [994, 128] width 47 height 38
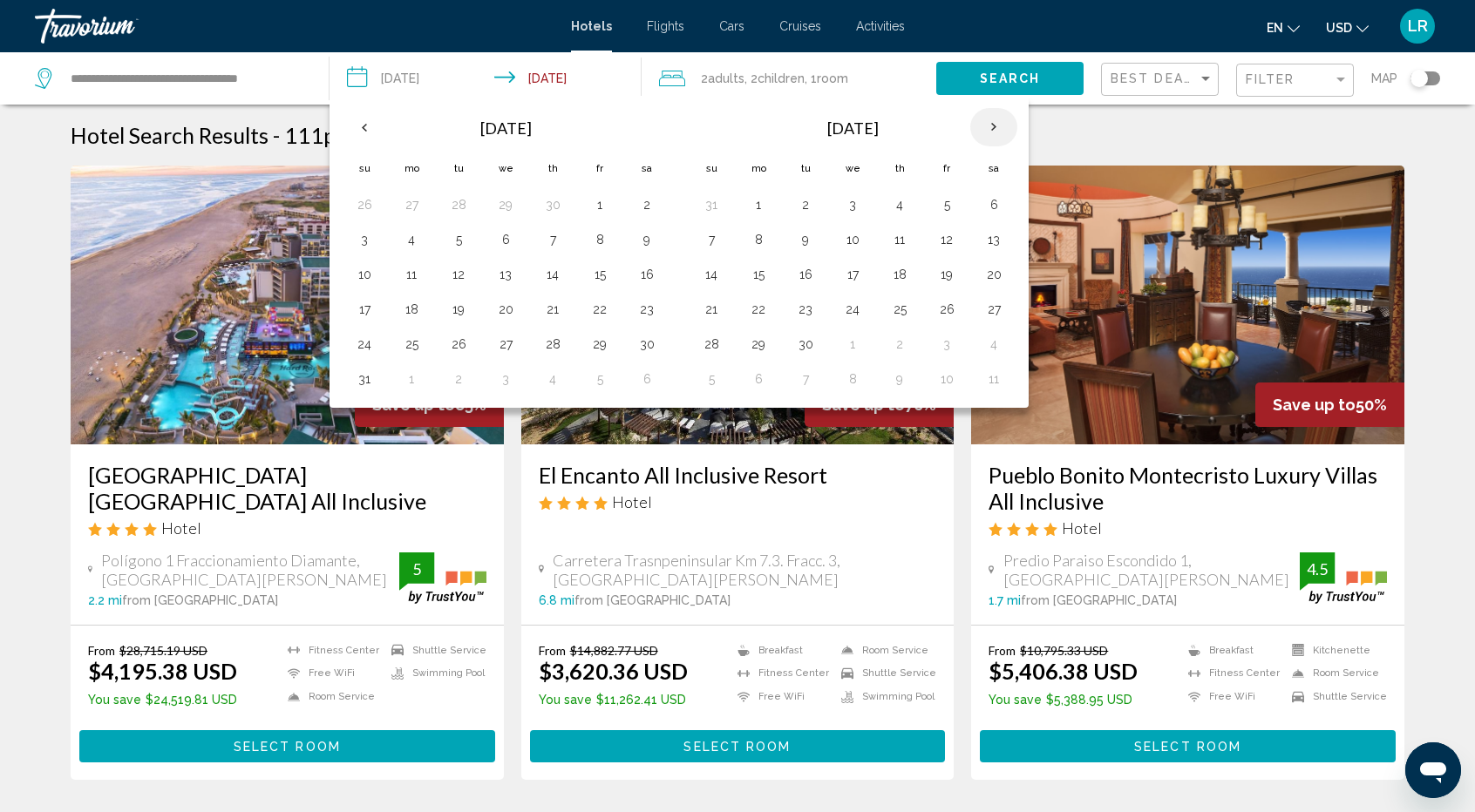
click at [997, 119] on th "Next month" at bounding box center [994, 128] width 47 height 38
click at [756, 244] on button "6" at bounding box center [758, 239] width 28 height 24
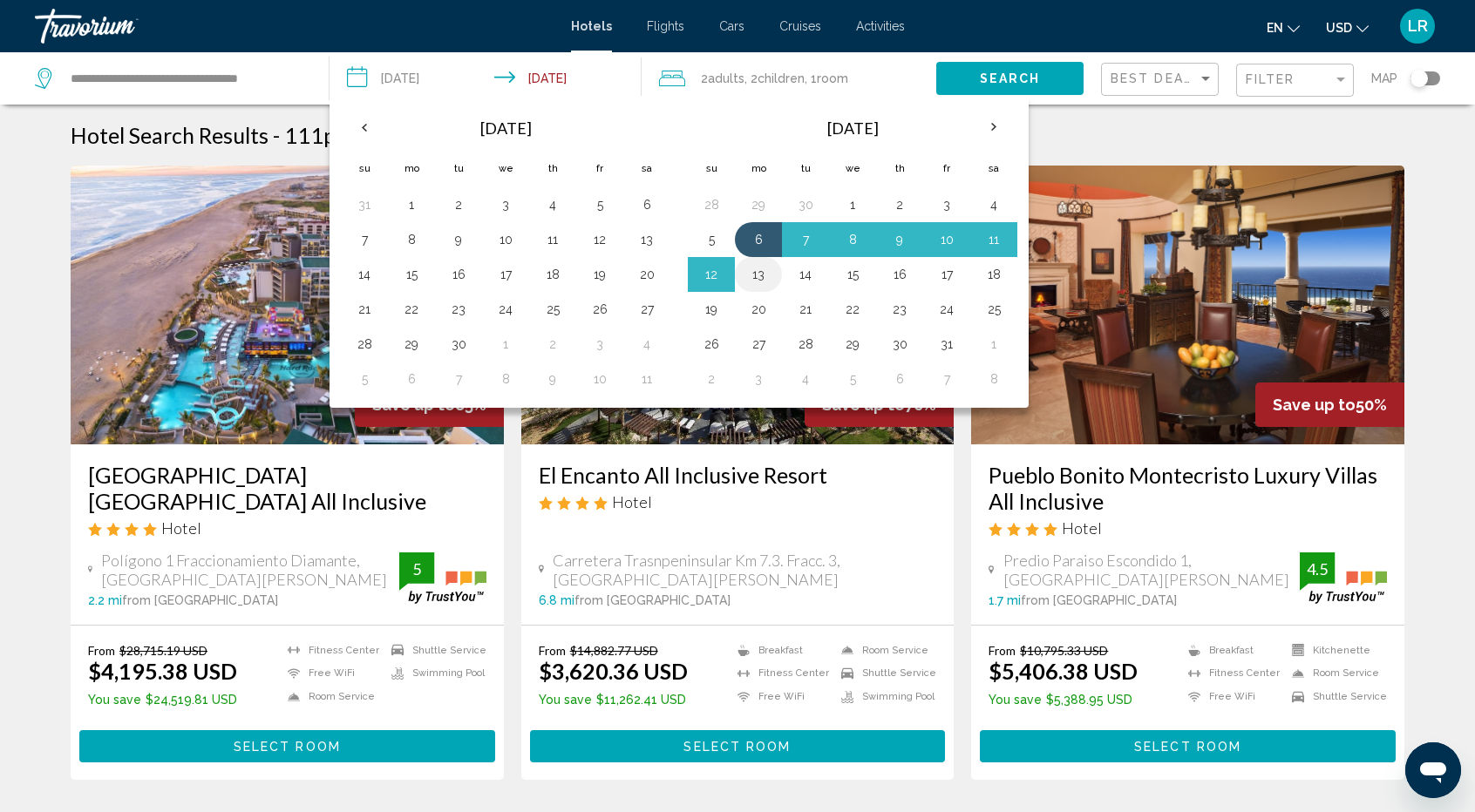
click at [760, 278] on button "13" at bounding box center [758, 274] width 28 height 24
type input "**********"
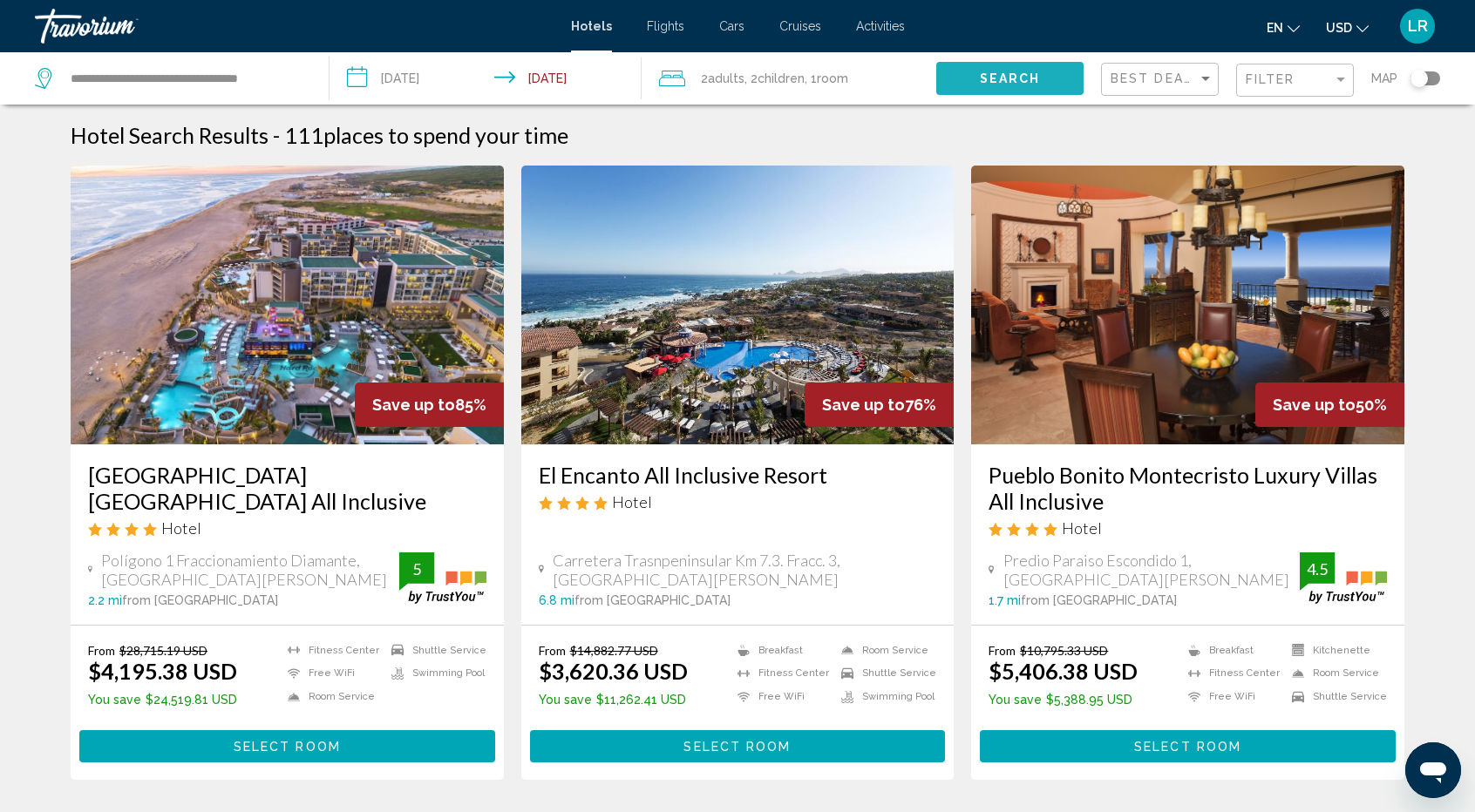
click at [993, 81] on span "Search" at bounding box center [1011, 79] width 61 height 14
